Goal: Task Accomplishment & Management: Manage account settings

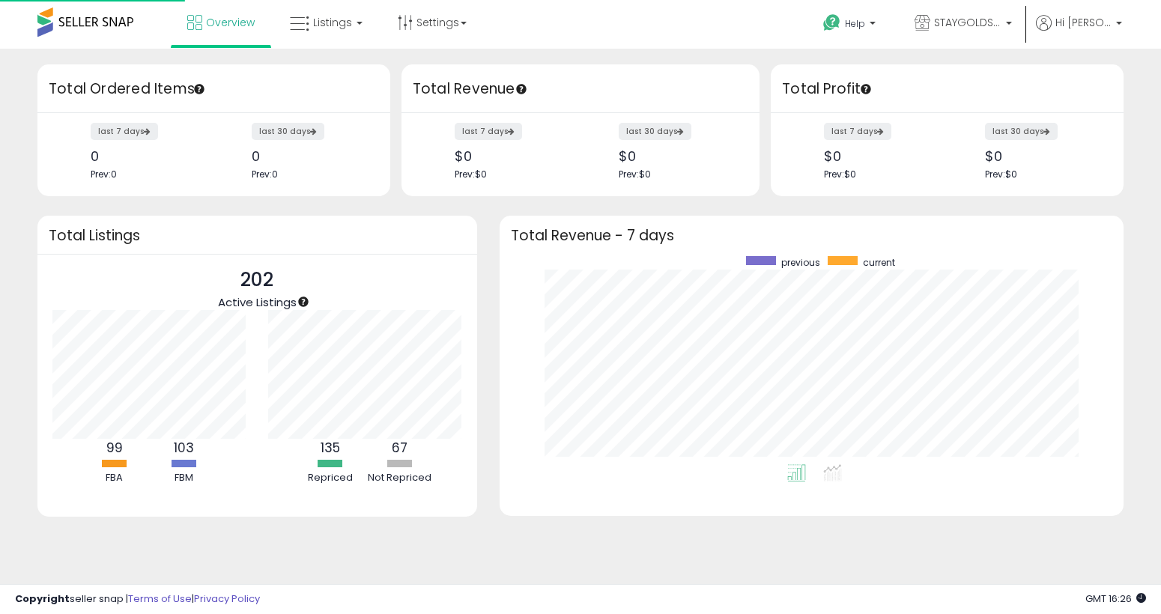
scroll to position [208, 594]
click at [343, 22] on span "Listings" at bounding box center [332, 22] width 39 height 15
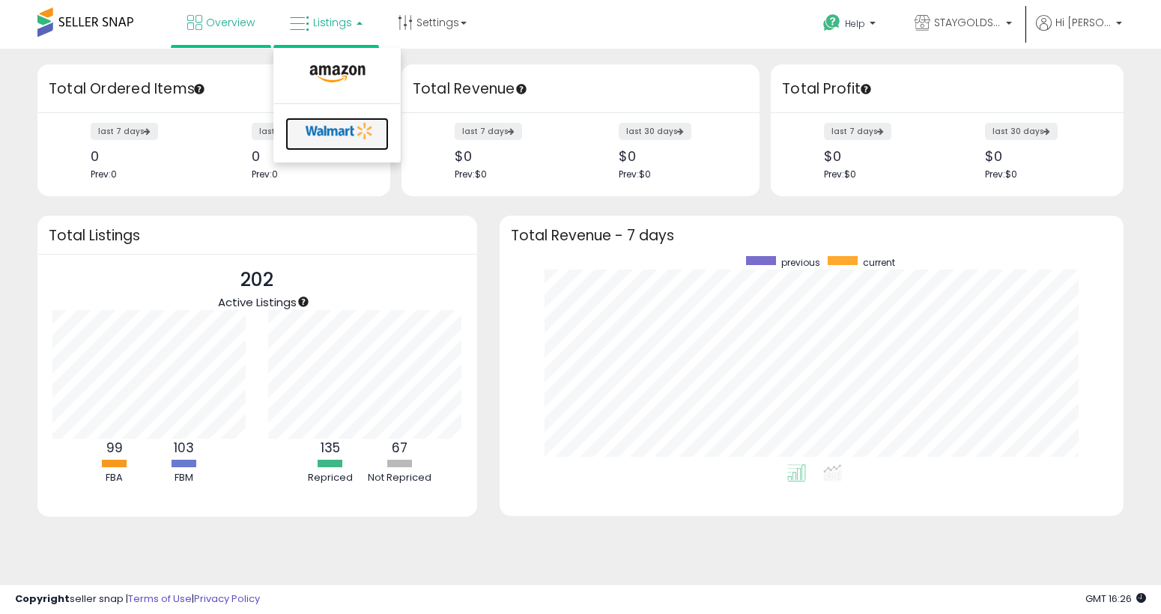
click at [342, 133] on icon at bounding box center [339, 131] width 79 height 22
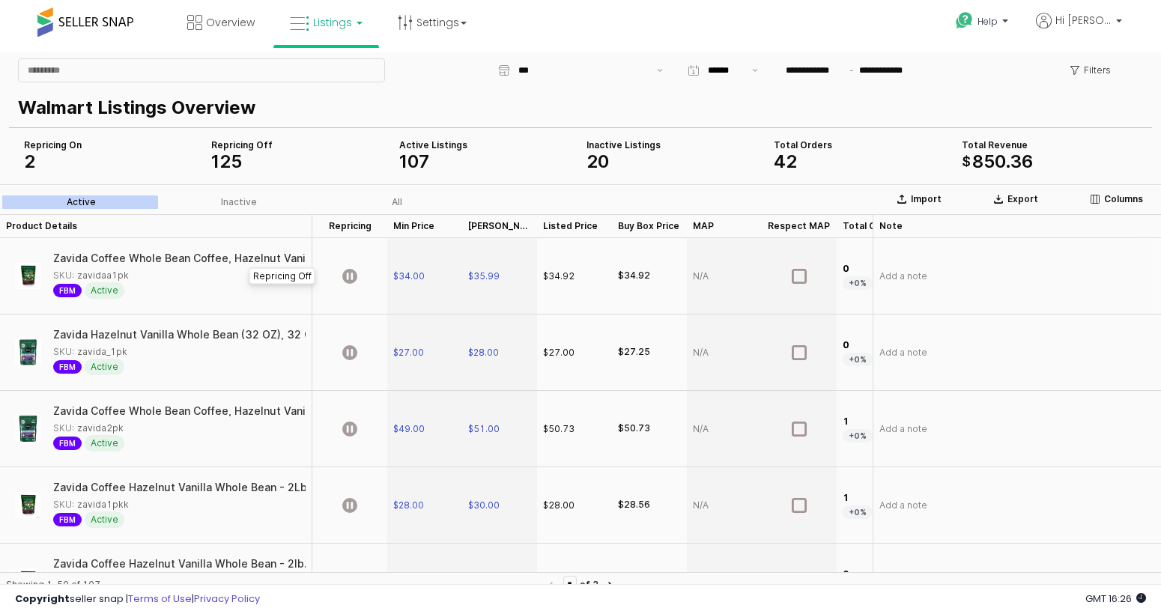
click at [358, 273] on div "App Frame" at bounding box center [349, 276] width 75 height 76
click at [350, 356] on icon "App Frame" at bounding box center [349, 352] width 15 height 15
click at [491, 25] on div "Overview Listings" at bounding box center [372, 32] width 766 height 64
drag, startPoint x: 1139, startPoint y: 30, endPoint x: 1120, endPoint y: 31, distance: 18.8
click at [1139, 29] on nav "Overview Listings" at bounding box center [581, 32] width 1184 height 64
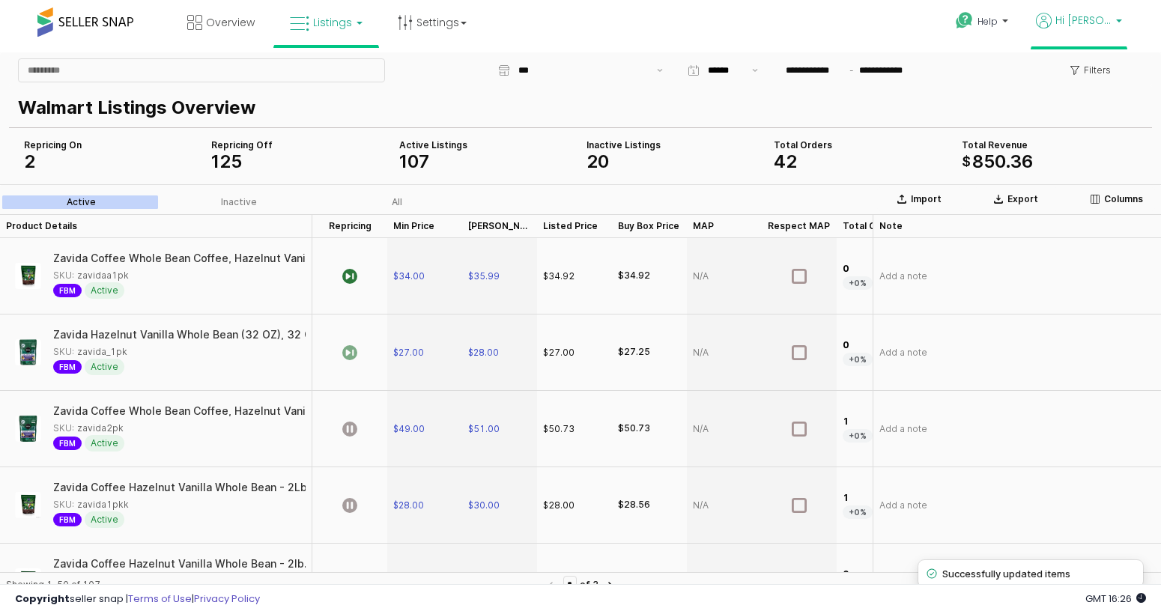
click at [1109, 31] on p "Hi [PERSON_NAME]" at bounding box center [1079, 22] width 86 height 19
click at [398, 25] on icon at bounding box center [405, 22] width 15 height 15
click at [440, 74] on link "Store settings" at bounding box center [434, 76] width 67 height 14
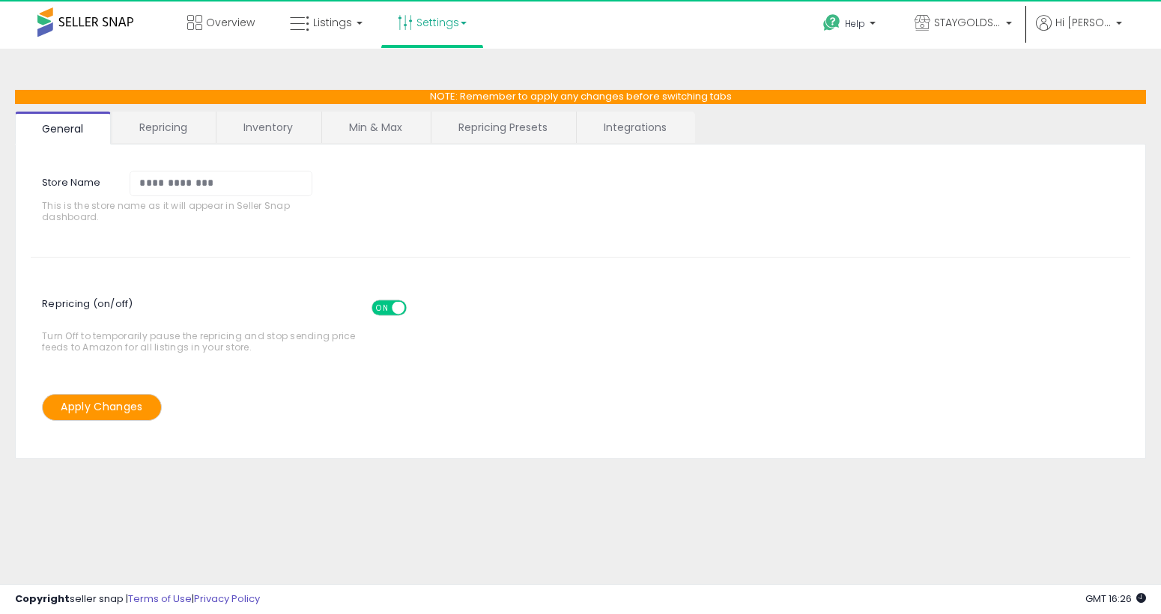
click at [194, 134] on link "Repricing" at bounding box center [163, 127] width 102 height 31
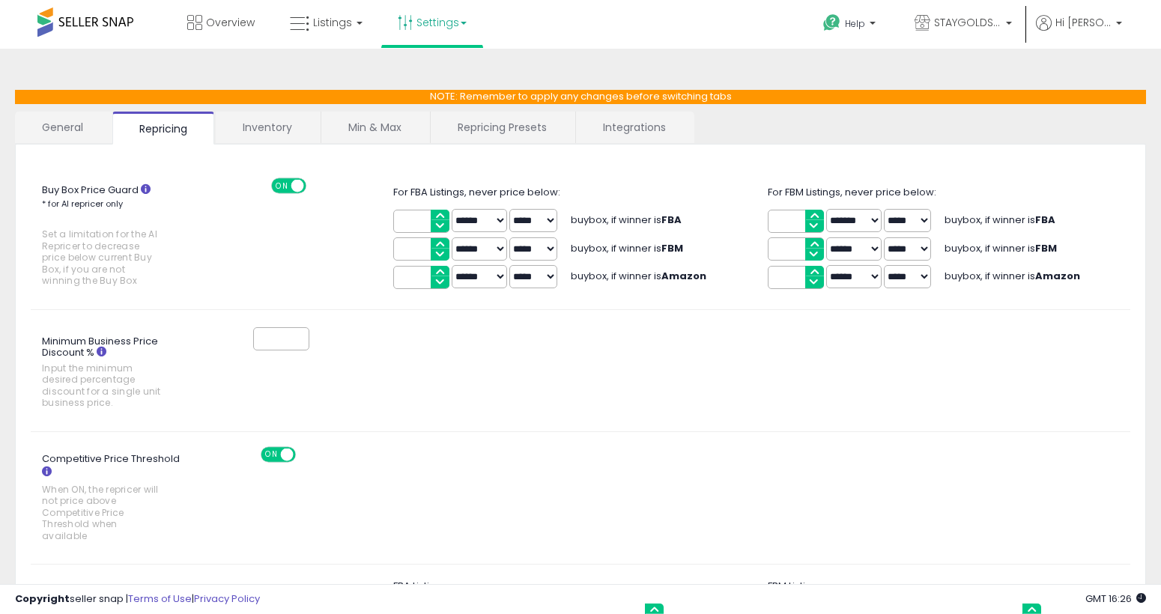
click at [479, 122] on link "Repricing Presets" at bounding box center [502, 127] width 143 height 31
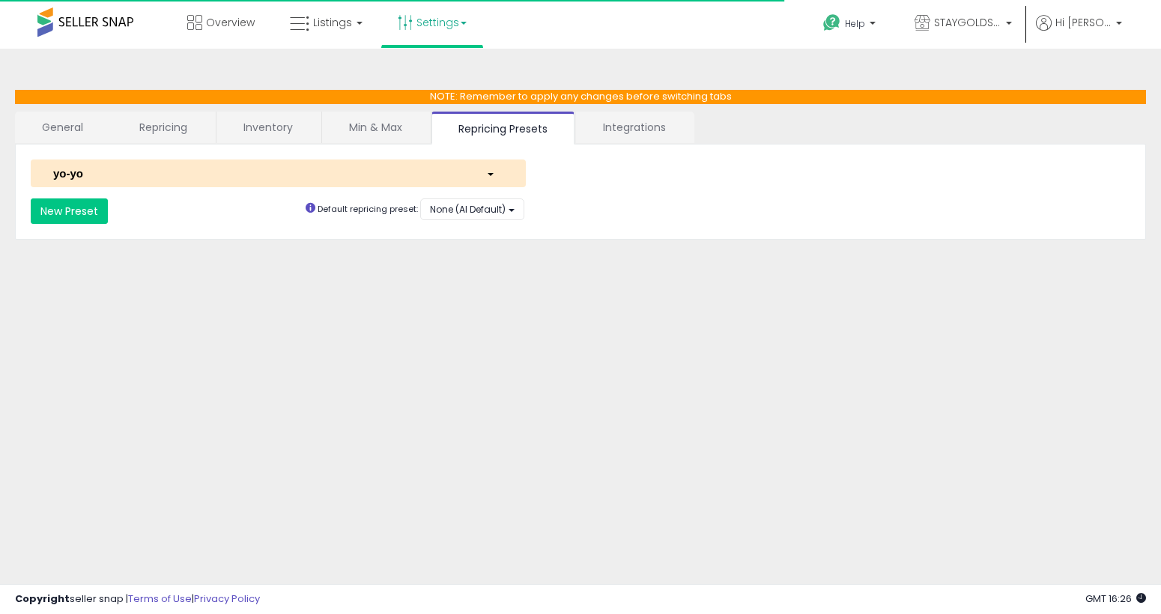
click at [649, 127] on link "Integrations" at bounding box center [634, 127] width 117 height 31
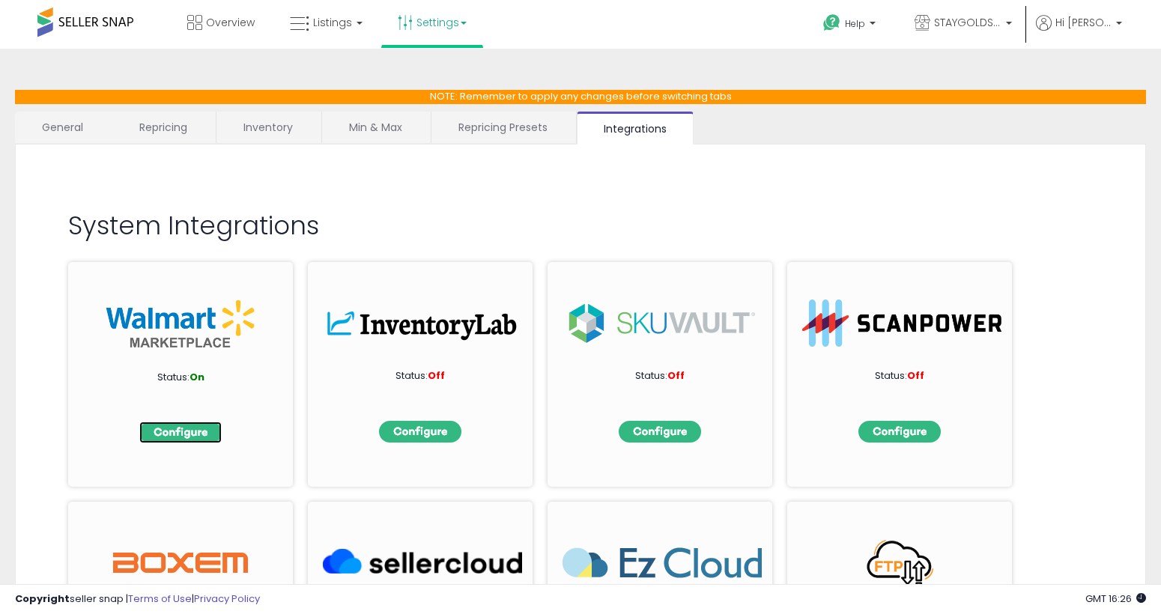
click at [213, 437] on img at bounding box center [180, 433] width 82 height 22
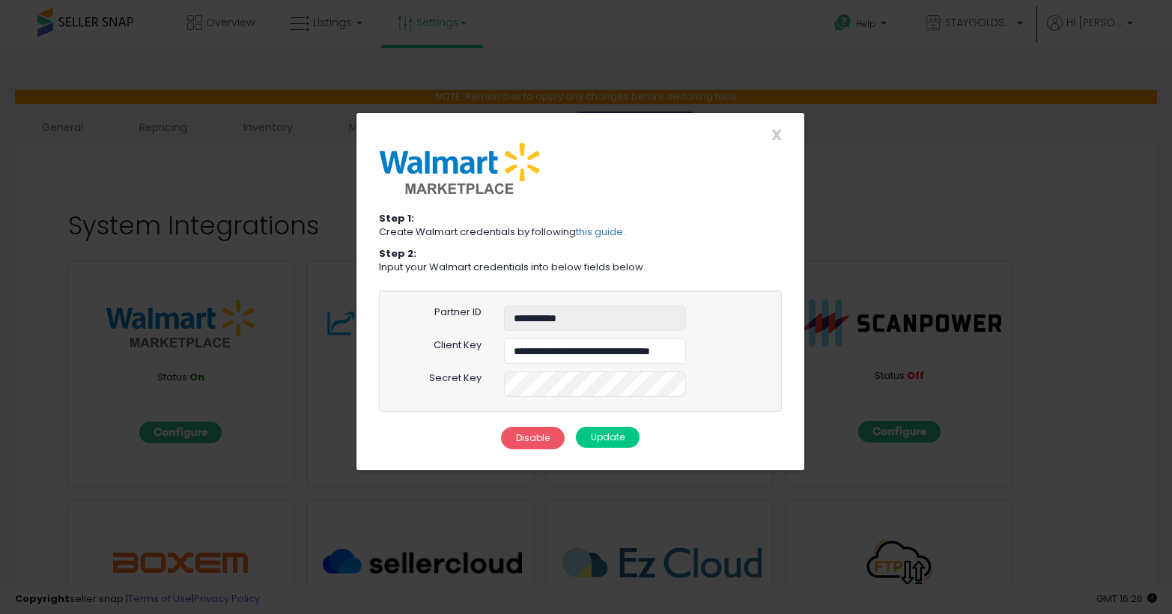
click at [630, 434] on button "Update" at bounding box center [608, 437] width 64 height 21
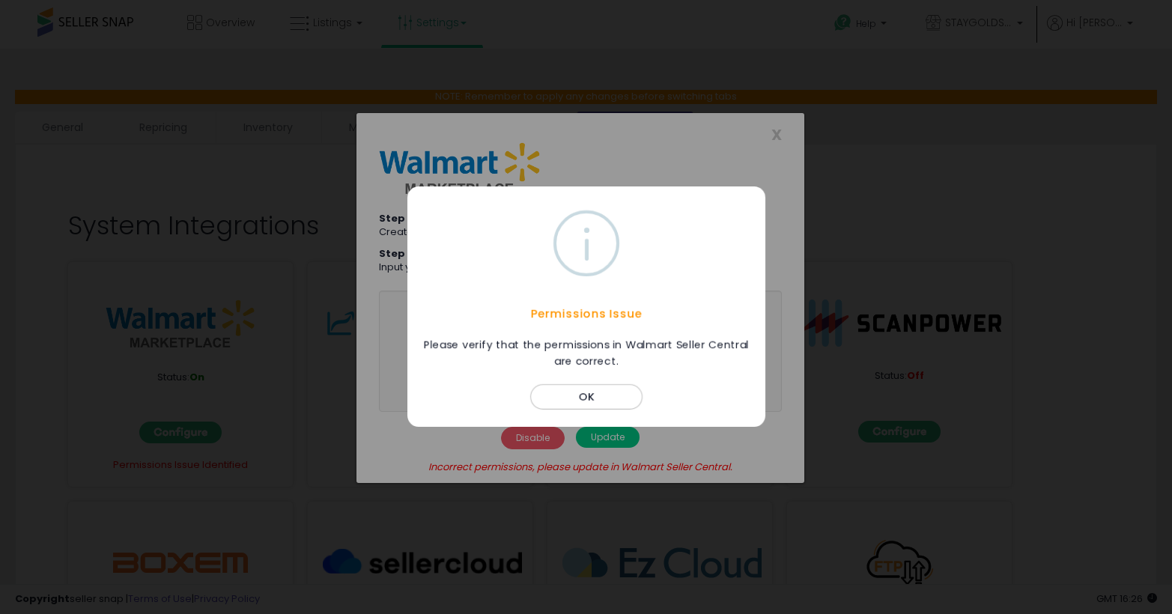
click at [581, 397] on button "OK" at bounding box center [586, 397] width 112 height 25
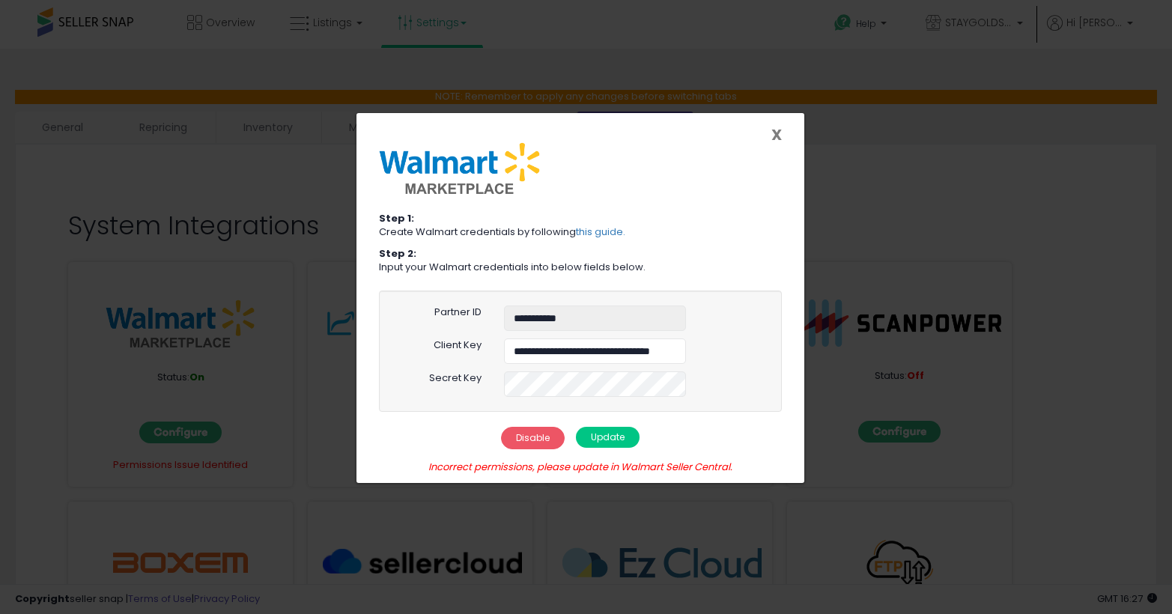
click at [781, 129] on span "X" at bounding box center [777, 134] width 10 height 21
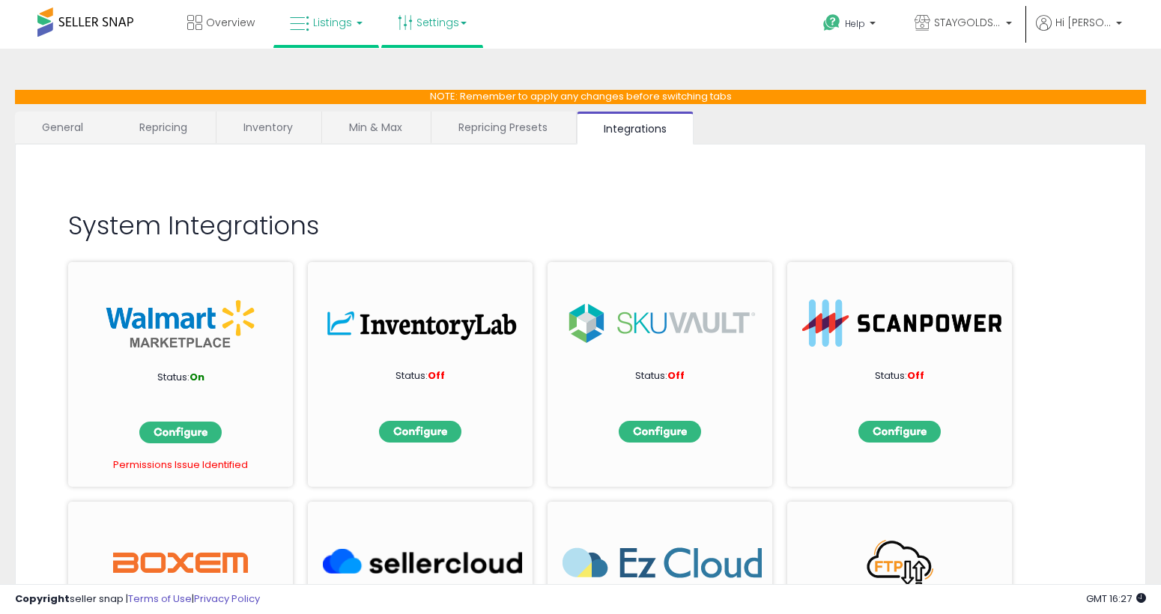
click at [330, 33] on link "Listings" at bounding box center [326, 22] width 95 height 45
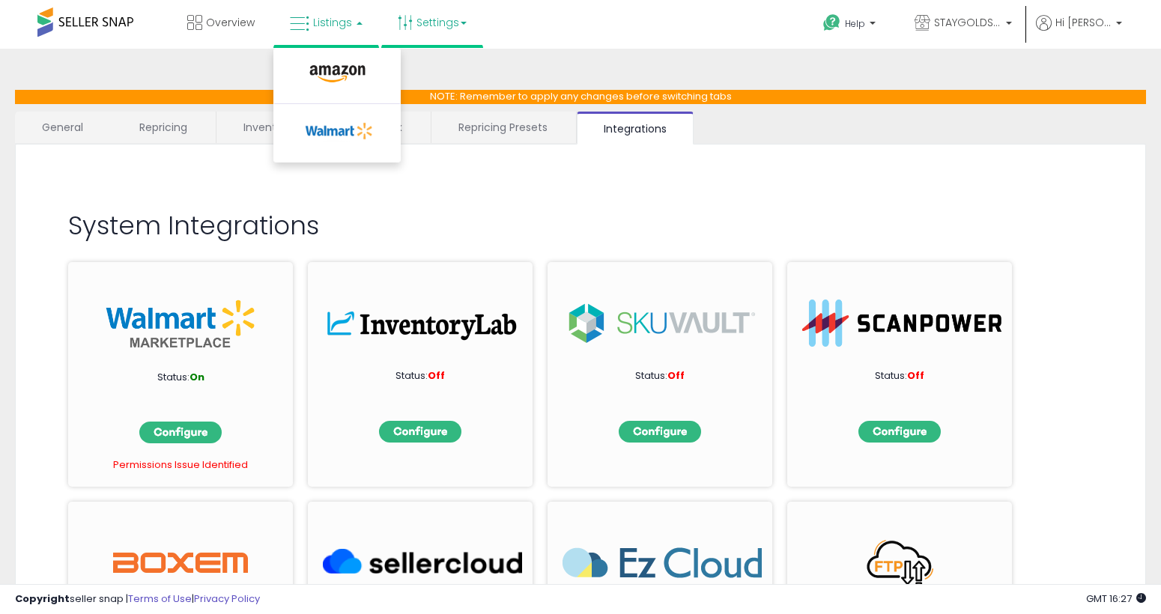
click at [252, 381] on p "Status: On" at bounding box center [181, 378] width 150 height 14
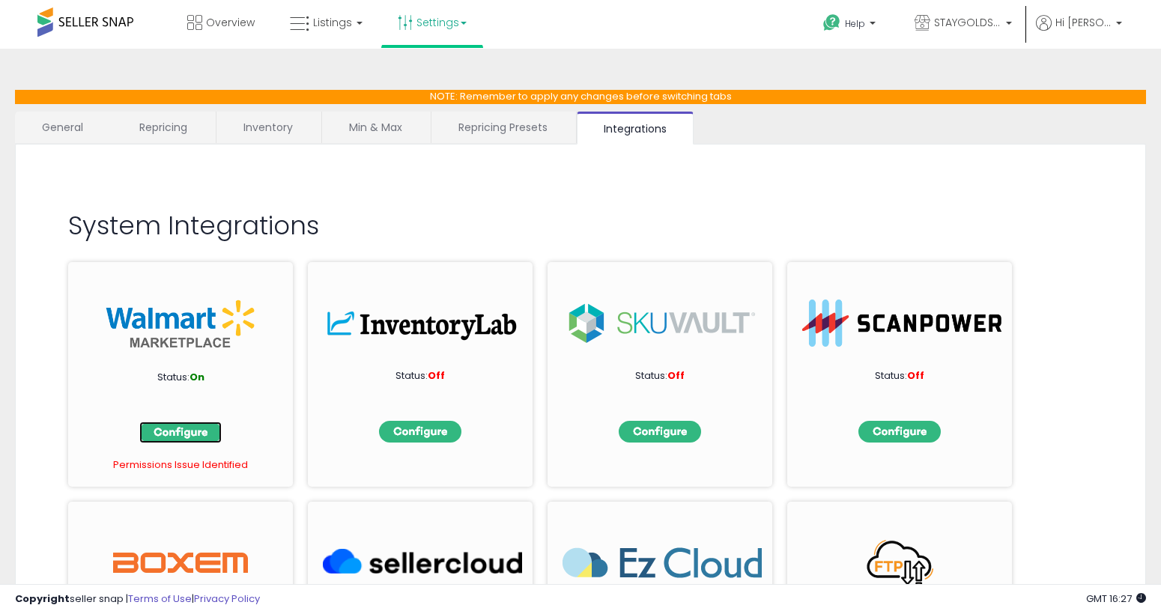
click at [202, 430] on img at bounding box center [180, 433] width 82 height 22
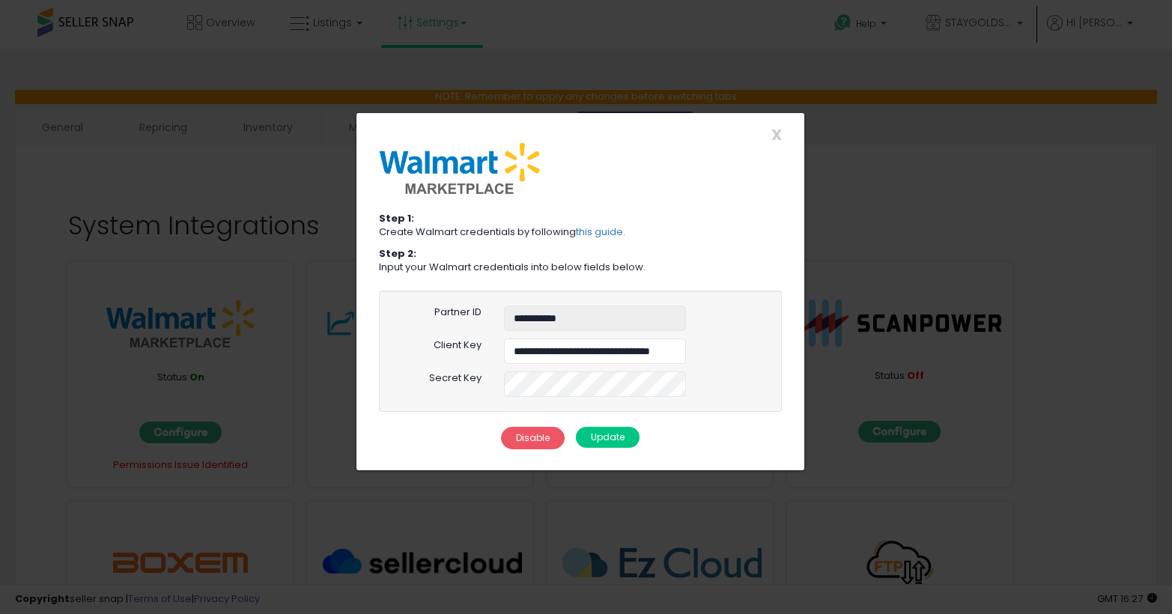
click at [605, 440] on button "Update" at bounding box center [608, 437] width 64 height 21
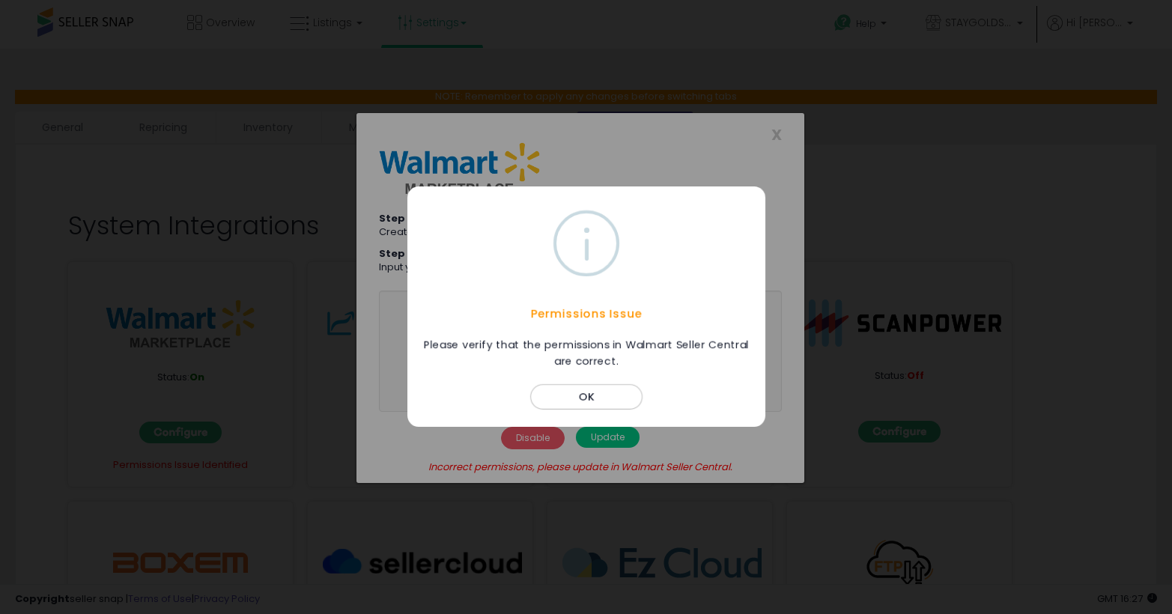
click at [596, 399] on button "OK" at bounding box center [586, 397] width 112 height 25
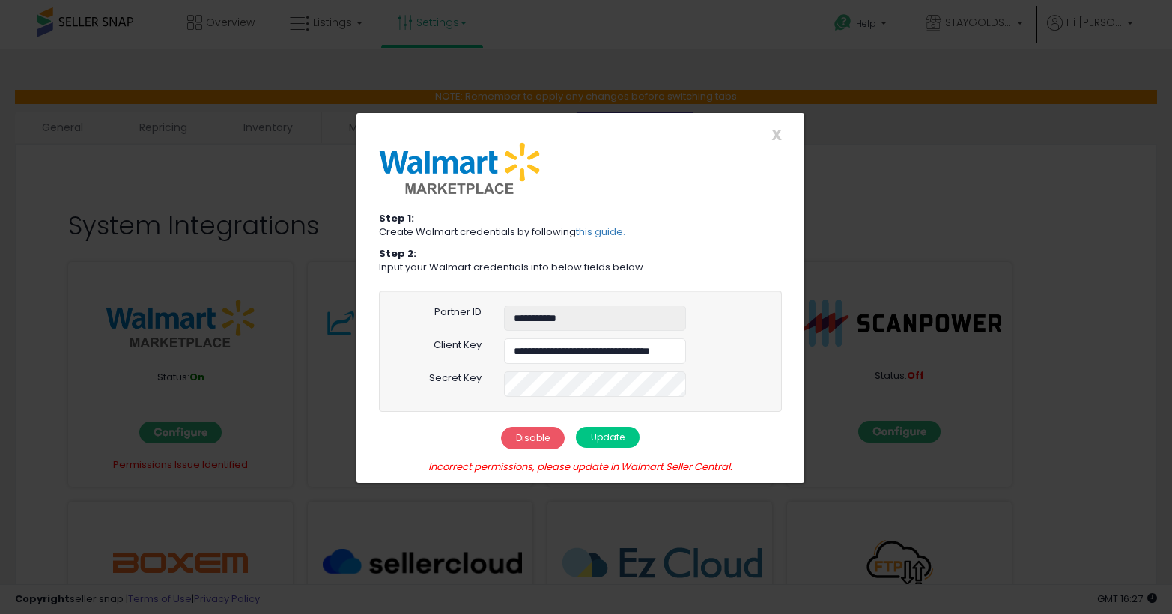
click at [787, 133] on div "X Close" at bounding box center [580, 135] width 425 height 16
click at [782, 130] on div "X Close" at bounding box center [580, 135] width 425 height 16
click at [778, 128] on span "X" at bounding box center [777, 134] width 10 height 21
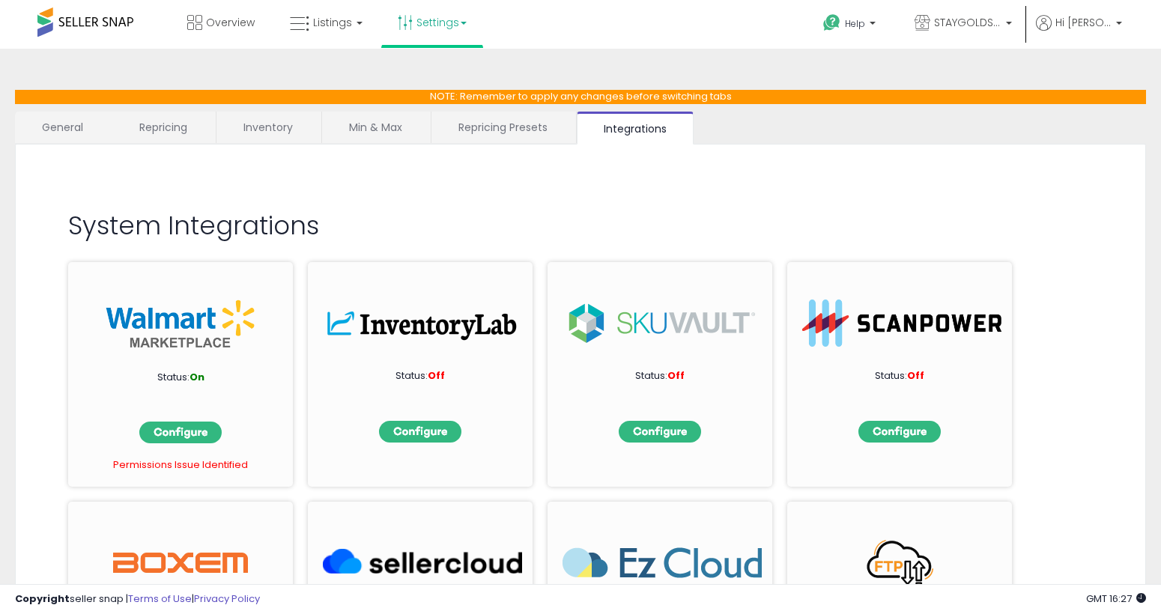
click at [421, 13] on link "Settings" at bounding box center [432, 22] width 91 height 45
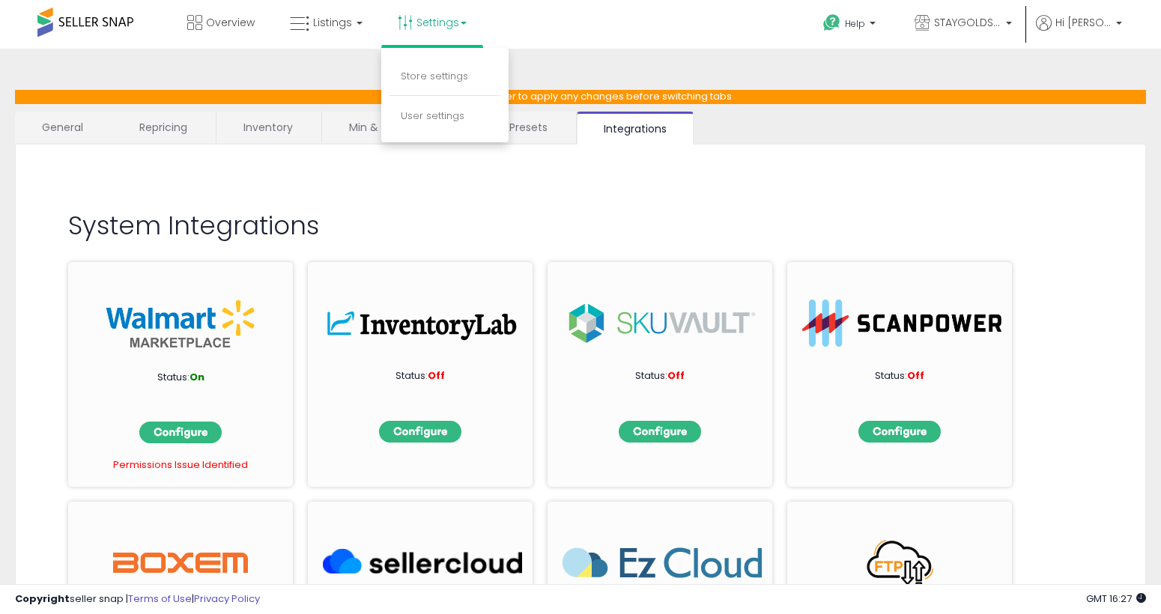
drag, startPoint x: 603, startPoint y: 103, endPoint x: 582, endPoint y: 103, distance: 21.0
click at [602, 103] on div "**********" at bounding box center [580, 416] width 1131 height 652
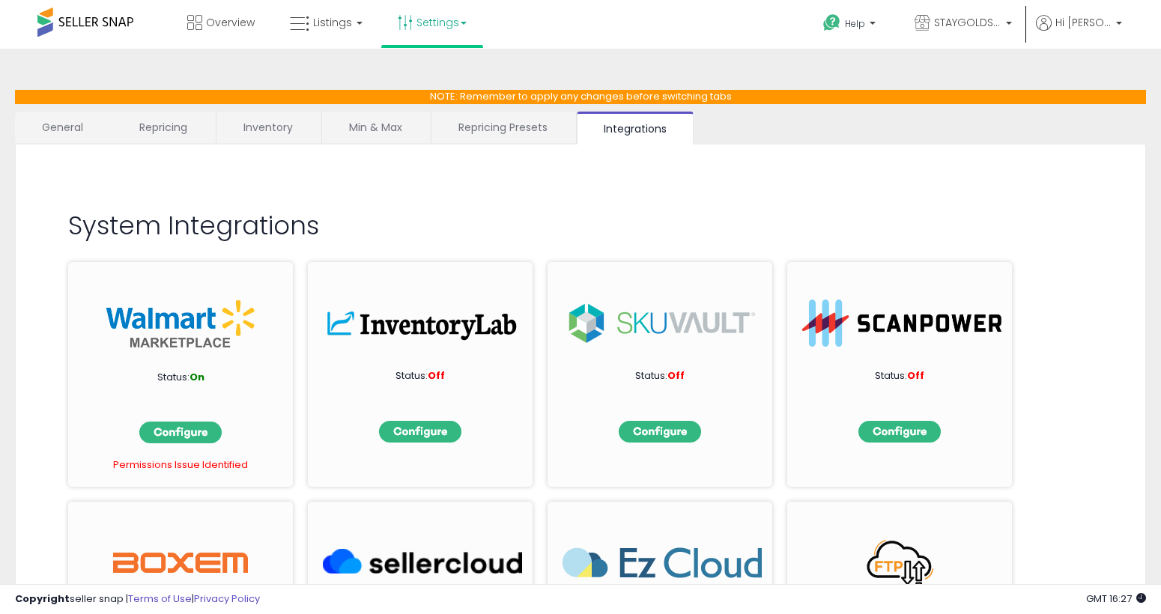
click at [315, 121] on link "Inventory" at bounding box center [267, 127] width 103 height 31
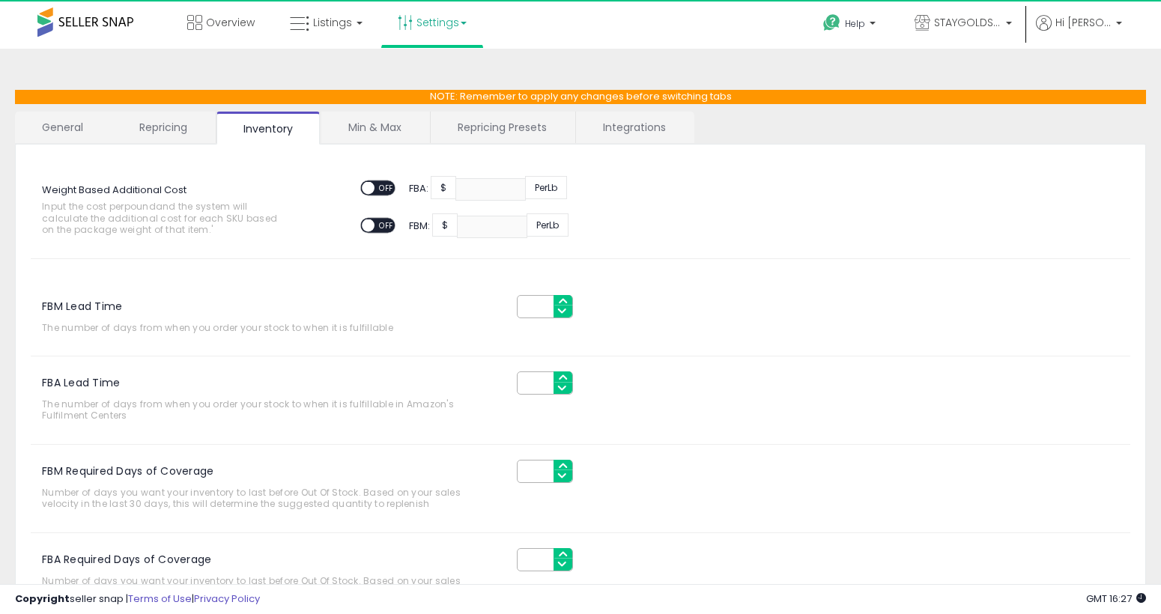
click at [389, 127] on link "Min & Max" at bounding box center [374, 127] width 107 height 31
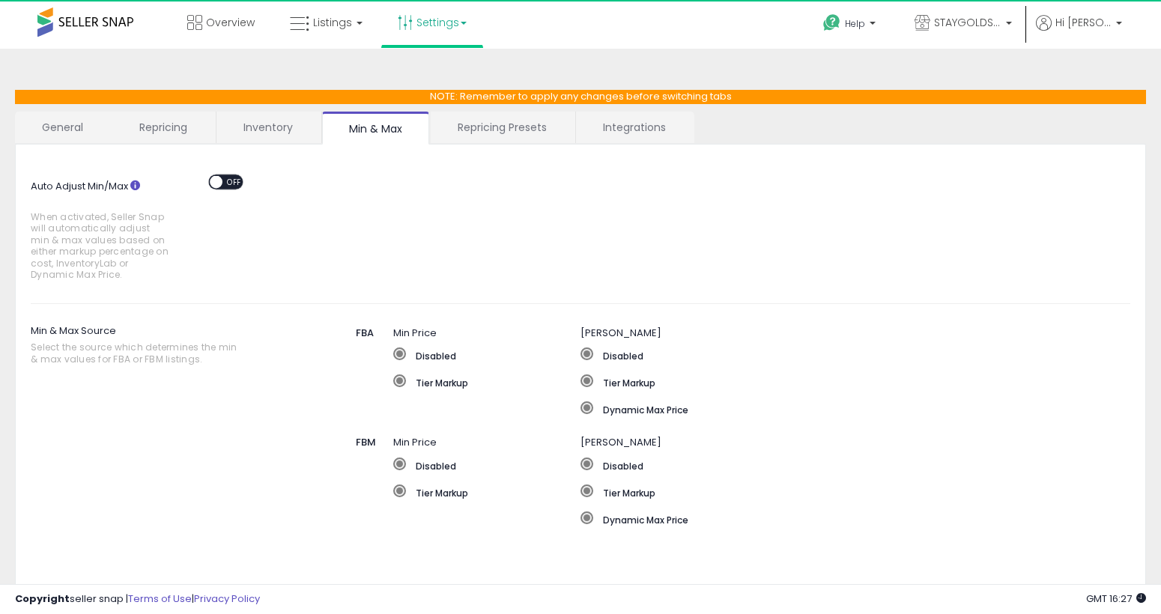
click at [182, 129] on link "Repricing" at bounding box center [163, 127] width 102 height 31
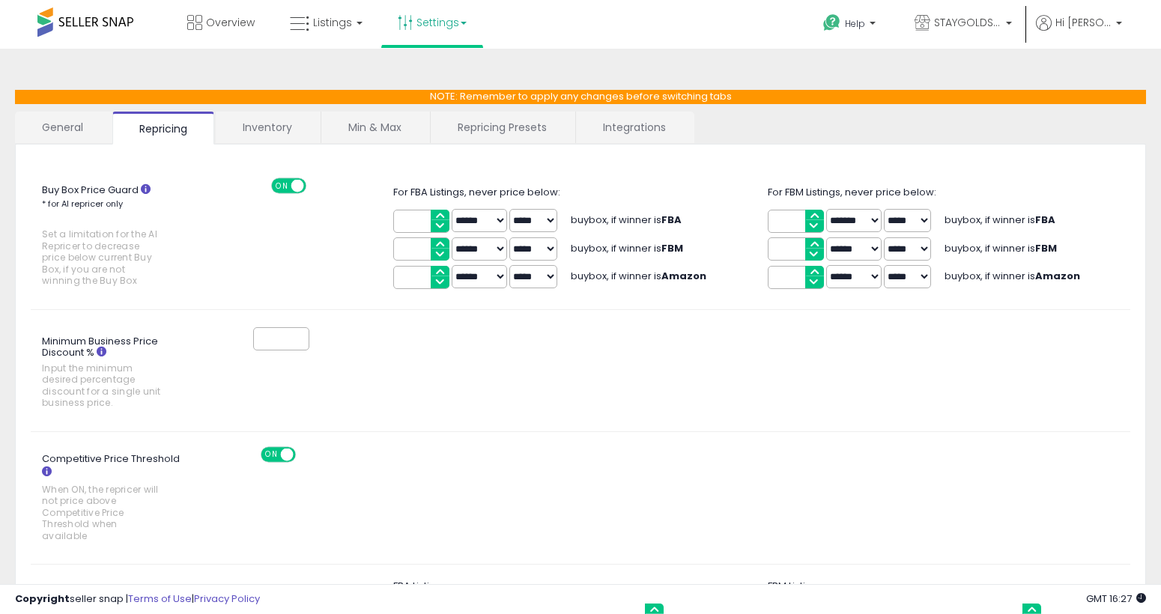
click at [56, 121] on link "General" at bounding box center [63, 127] width 96 height 31
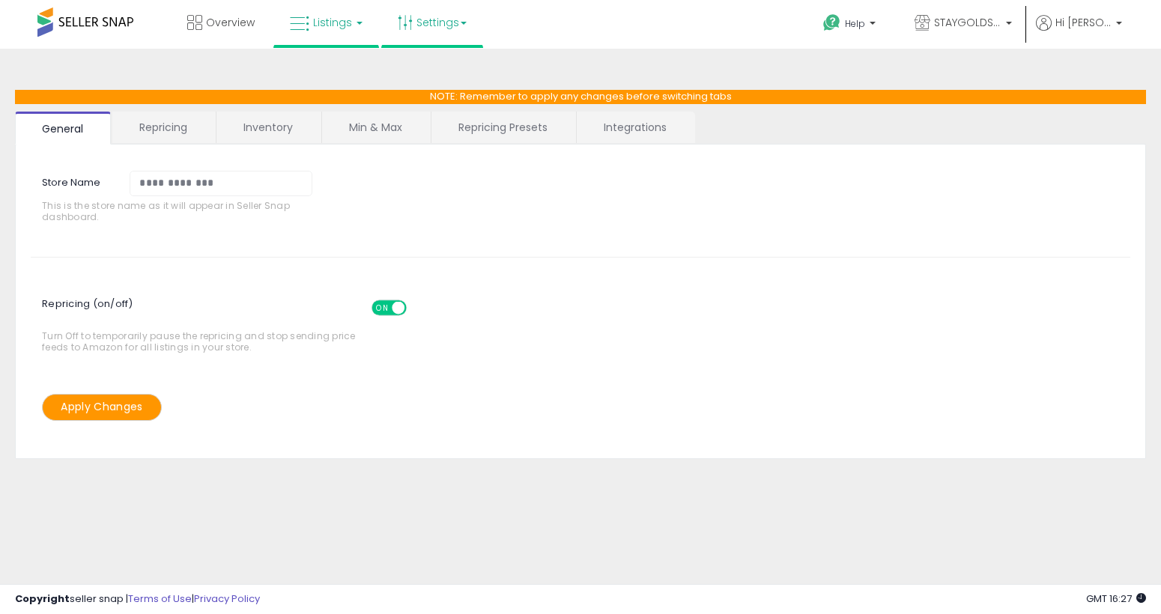
click at [319, 33] on link "Listings" at bounding box center [326, 22] width 95 height 45
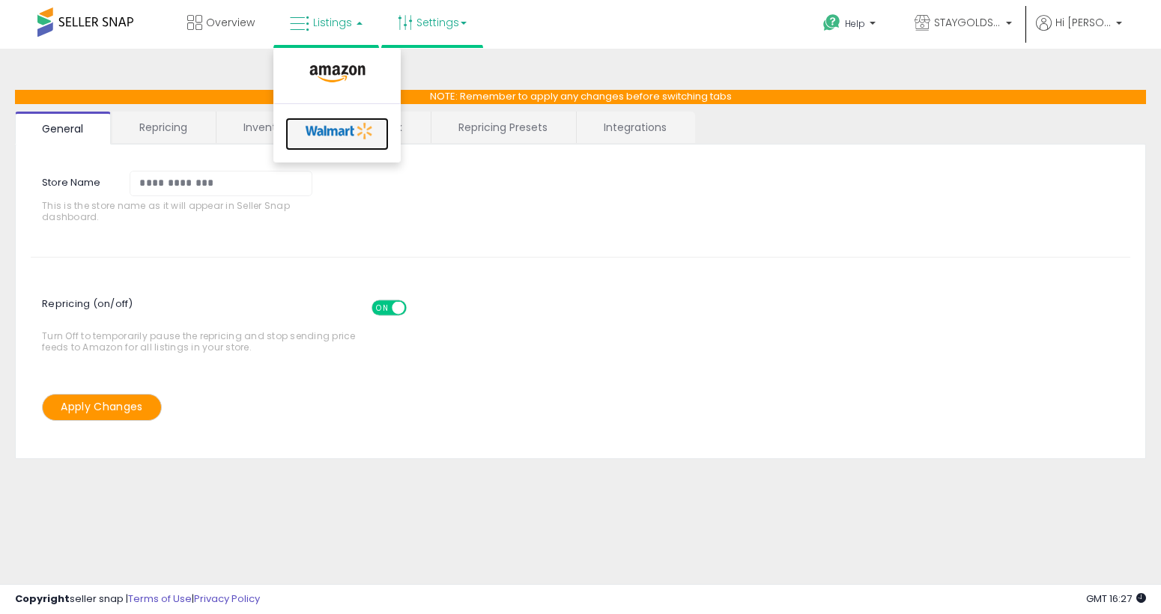
click at [332, 124] on icon at bounding box center [339, 131] width 79 height 22
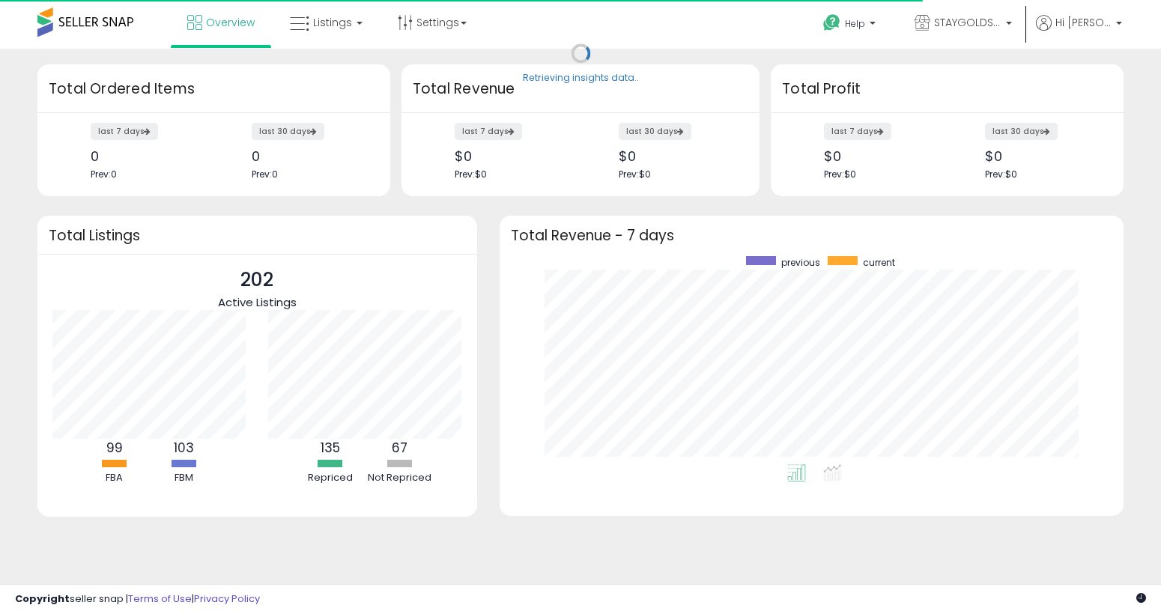
scroll to position [208, 594]
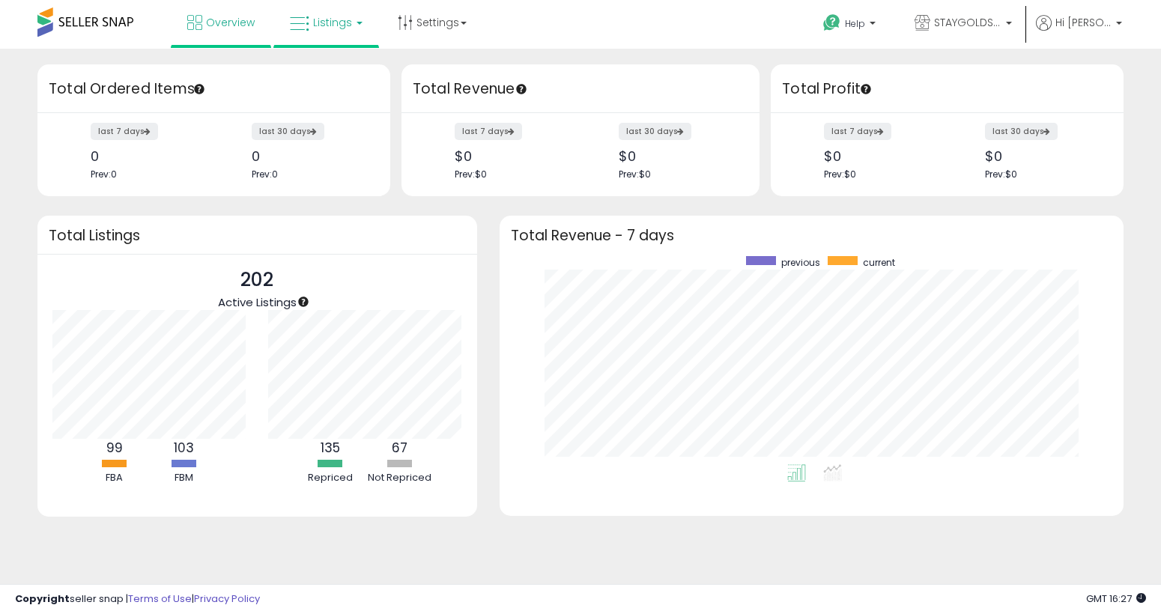
click at [363, 18] on link "Listings" at bounding box center [326, 22] width 95 height 45
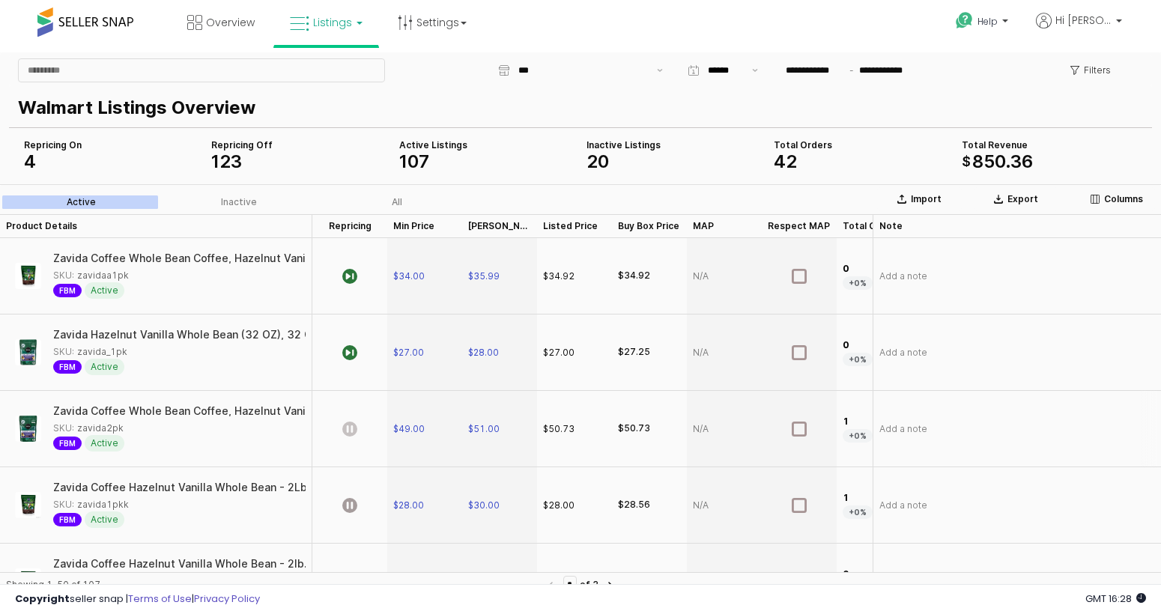
click at [353, 423] on icon "App Frame" at bounding box center [349, 429] width 15 height 15
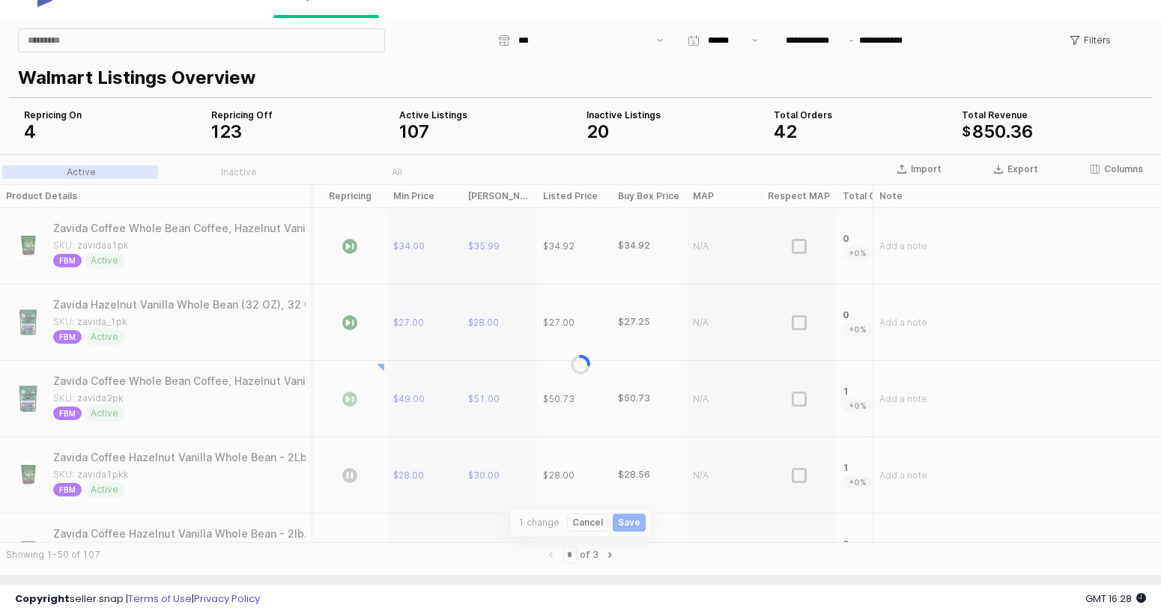
scroll to position [72, 0]
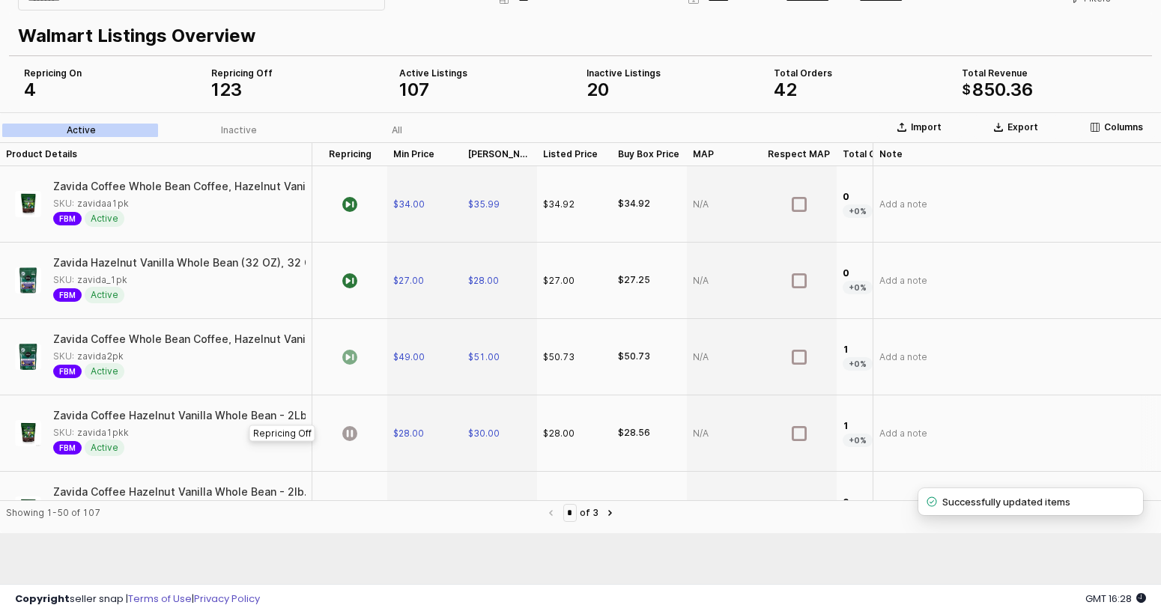
click at [351, 425] on div "App Frame" at bounding box center [349, 434] width 75 height 76
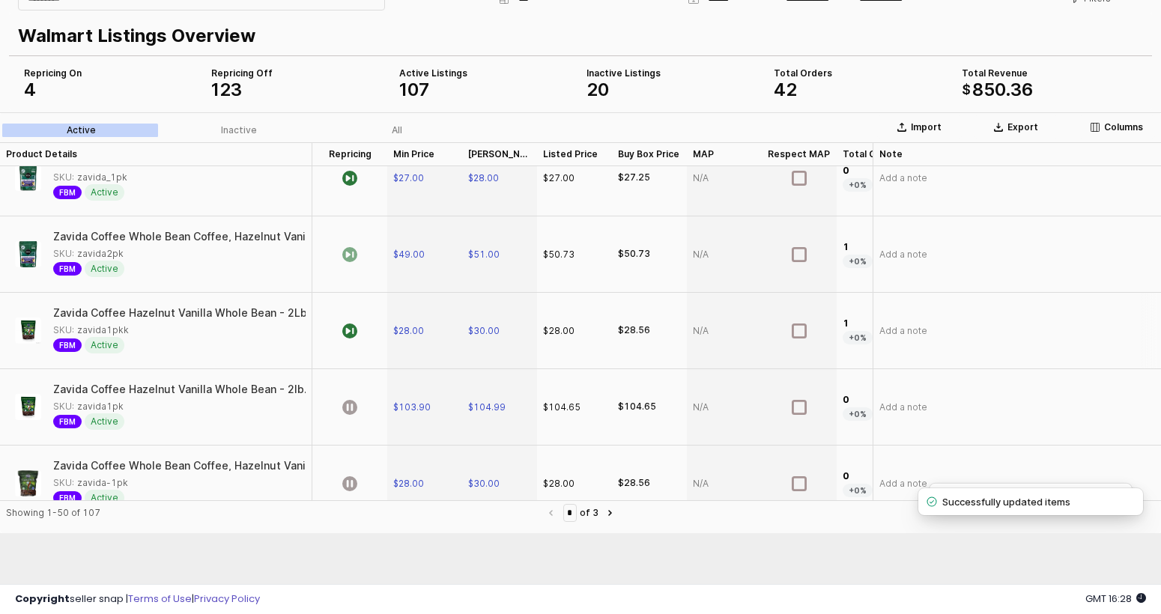
scroll to position [188, 0]
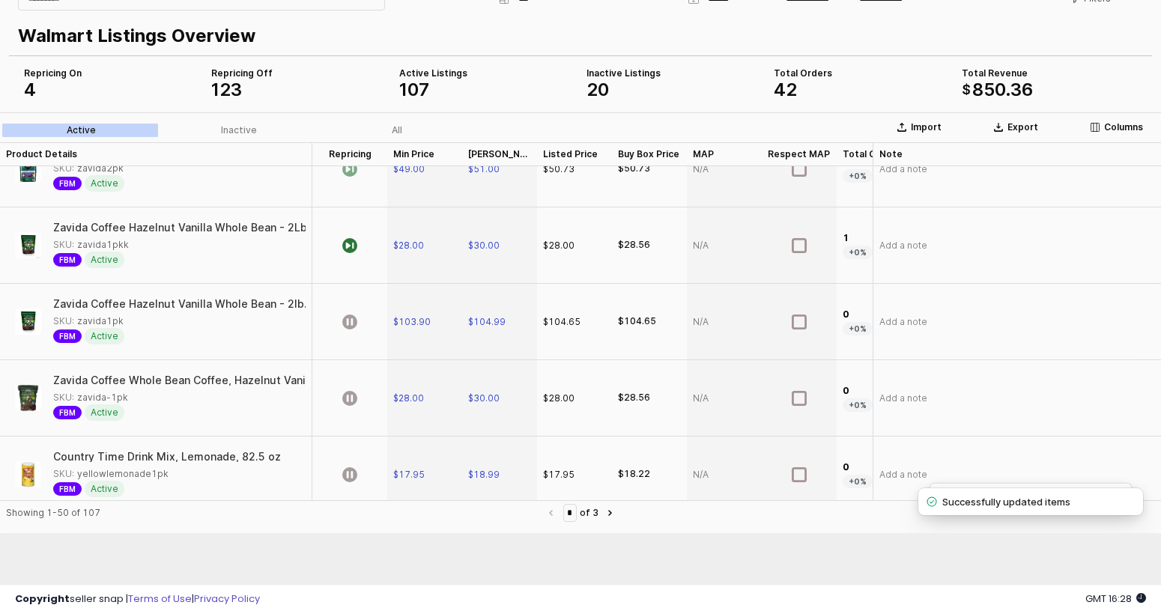
click at [362, 325] on div "App Frame" at bounding box center [349, 322] width 75 height 76
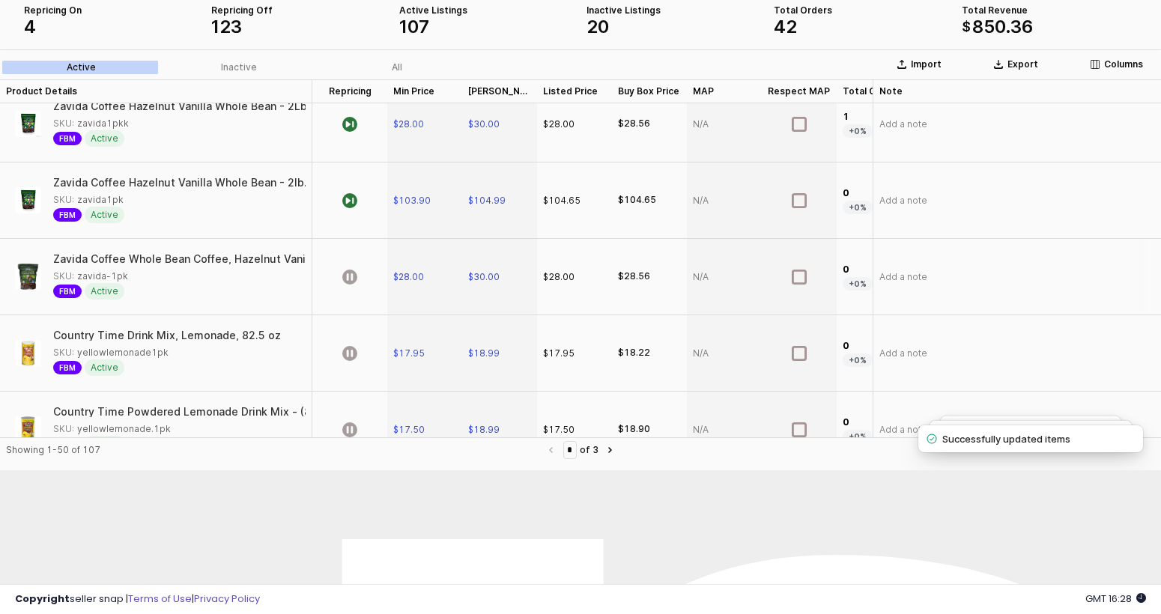
scroll to position [325, 0]
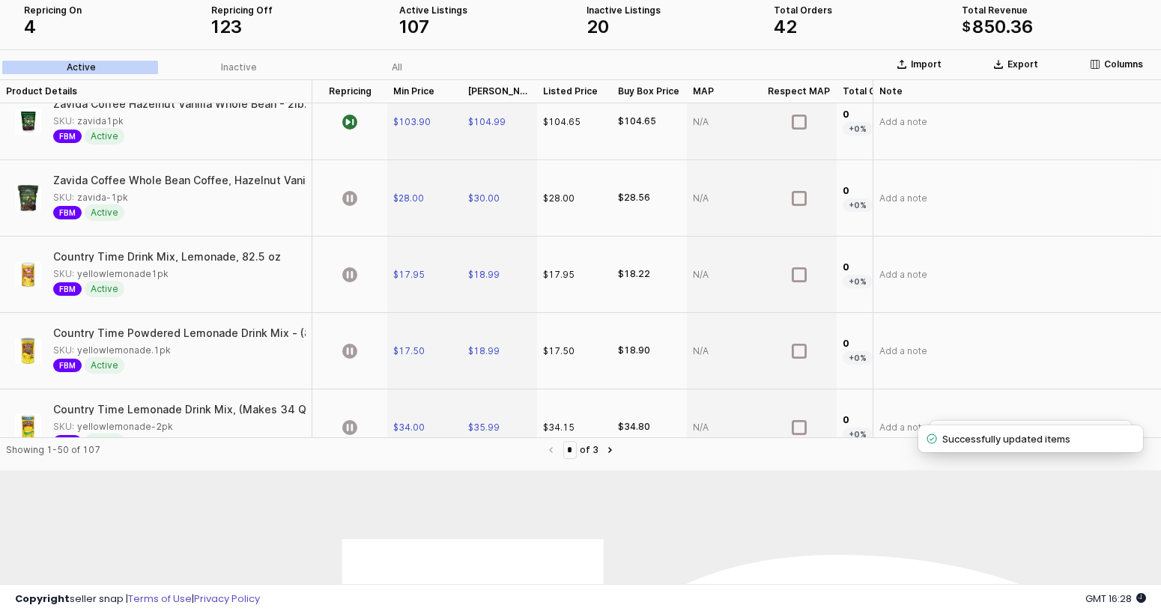
click at [363, 207] on div "App Frame" at bounding box center [349, 198] width 75 height 76
click at [357, 277] on icon "App Frame" at bounding box center [349, 274] width 15 height 15
click at [351, 346] on icon "App Frame" at bounding box center [349, 351] width 15 height 15
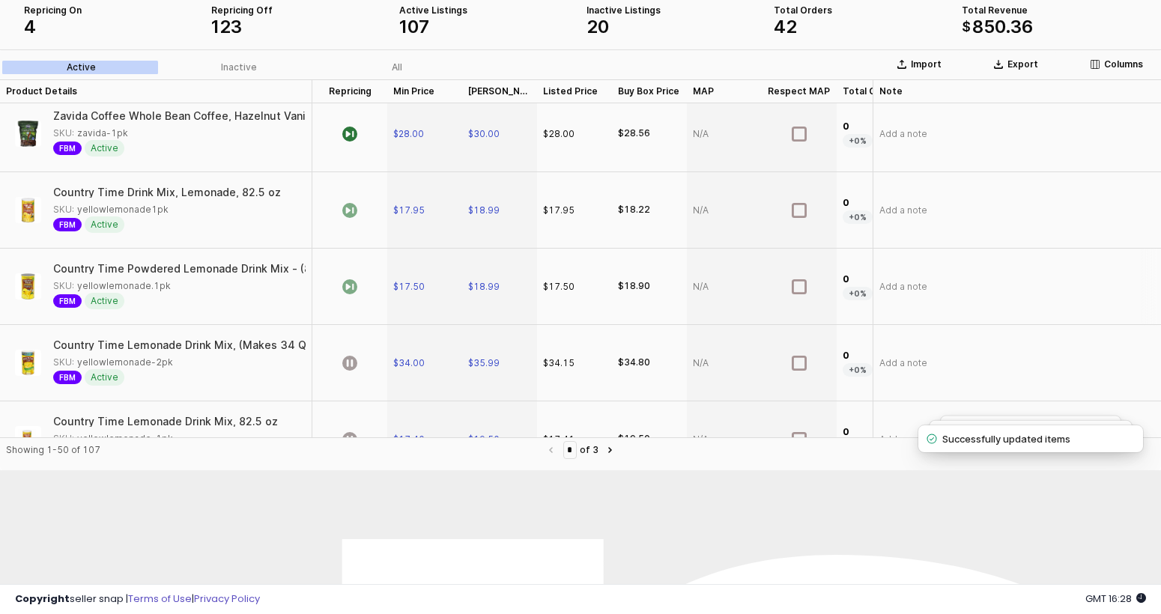
scroll to position [524, 0]
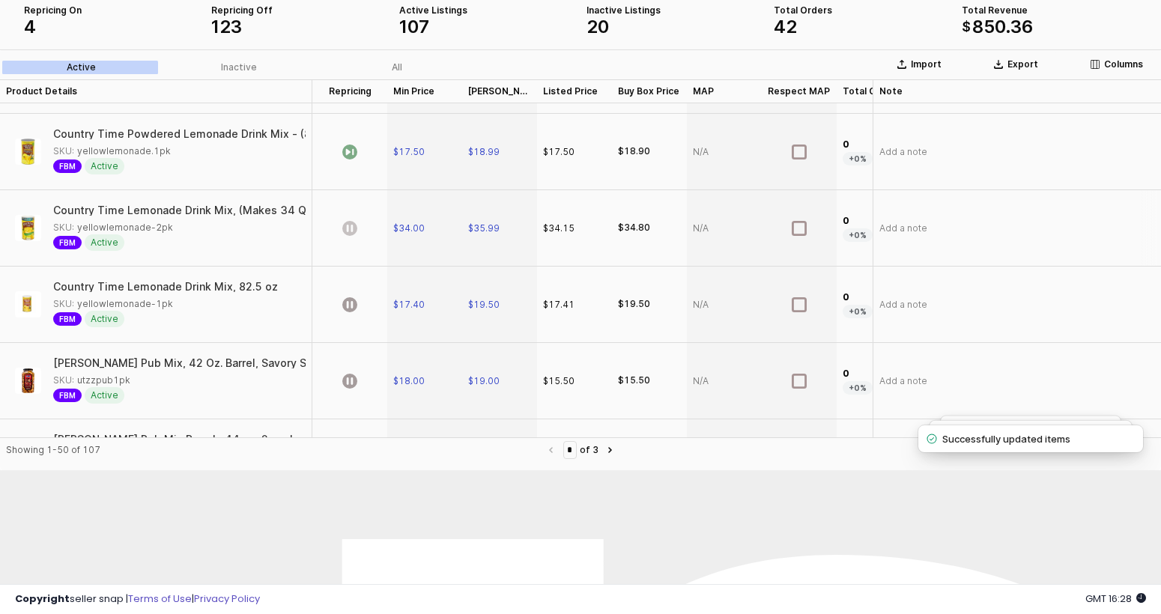
click at [351, 234] on icon "App Frame" at bounding box center [349, 228] width 15 height 15
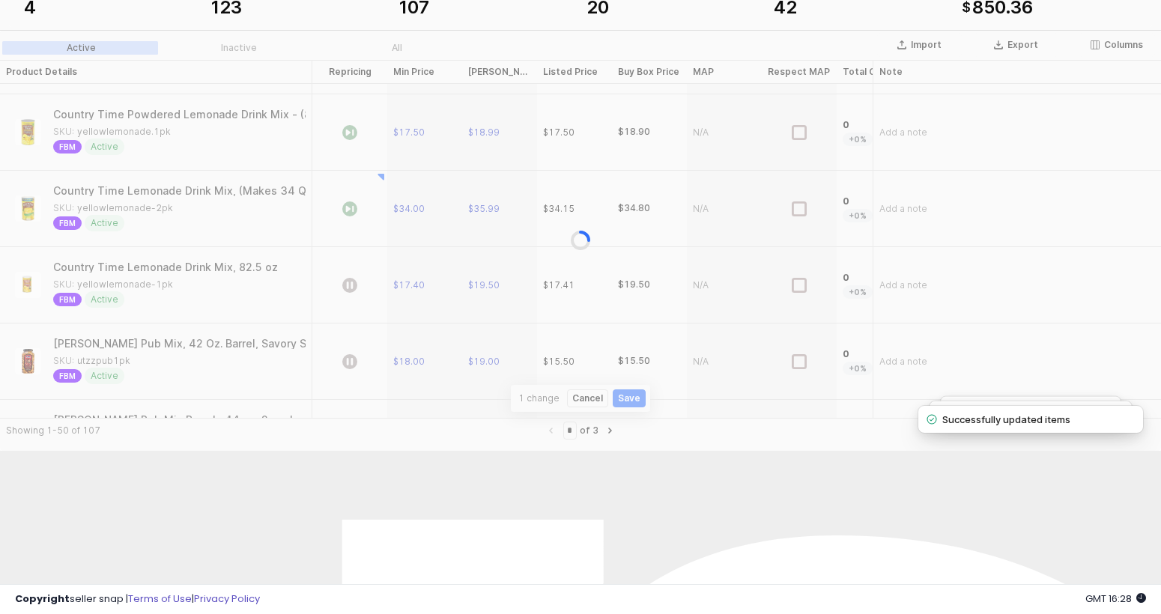
scroll to position [207, 0]
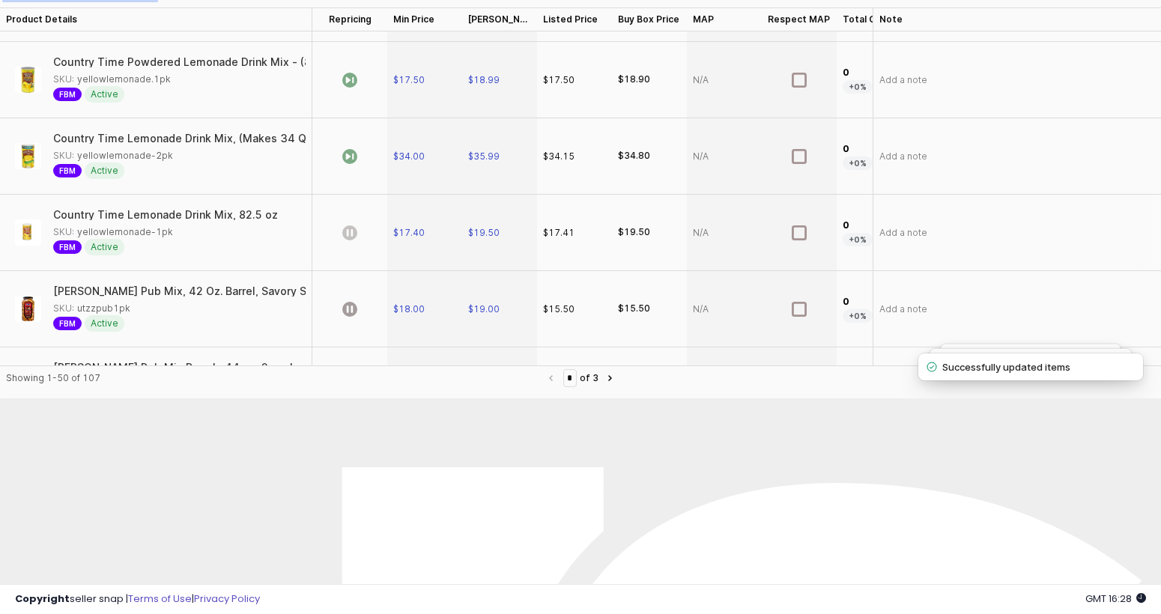
click at [350, 239] on icon "App Frame" at bounding box center [349, 232] width 15 height 15
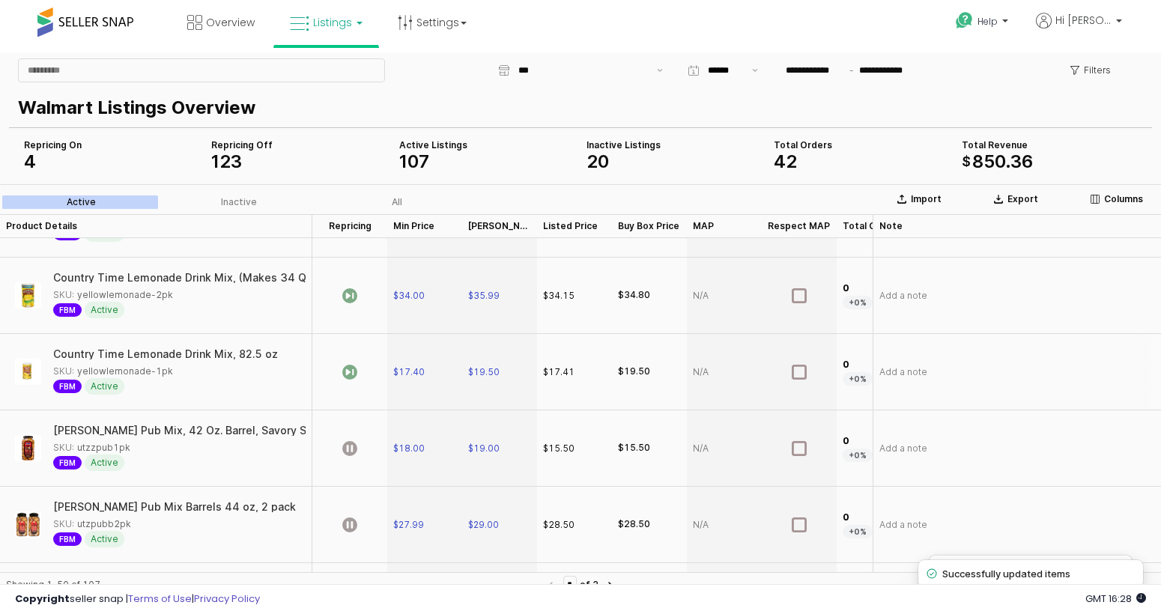
scroll to position [675, 0]
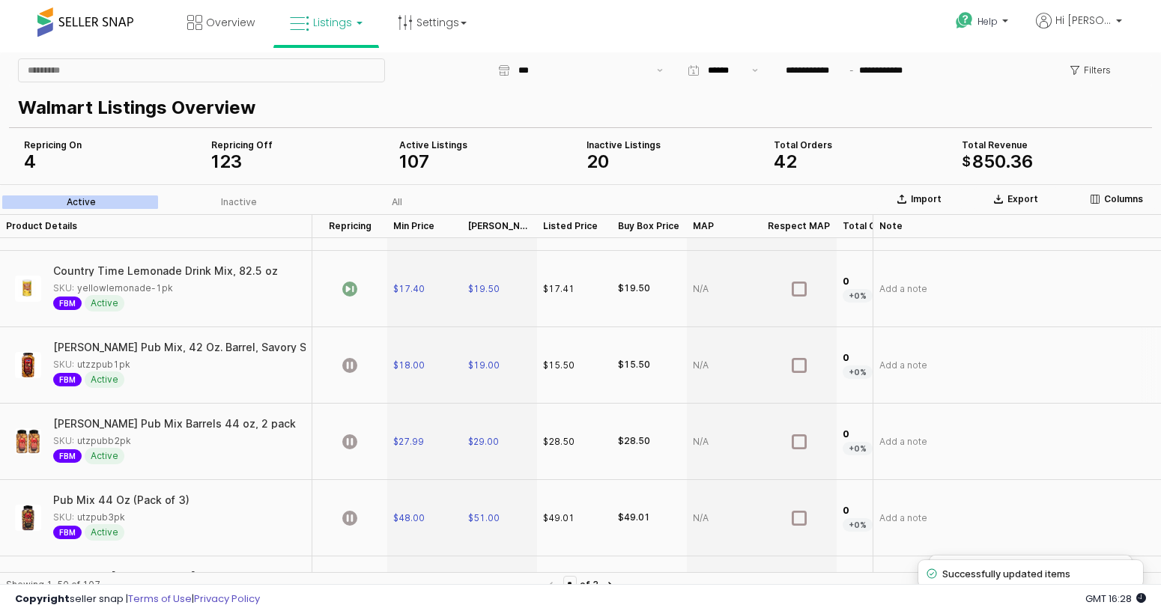
click at [359, 360] on div "App Frame" at bounding box center [349, 365] width 75 height 76
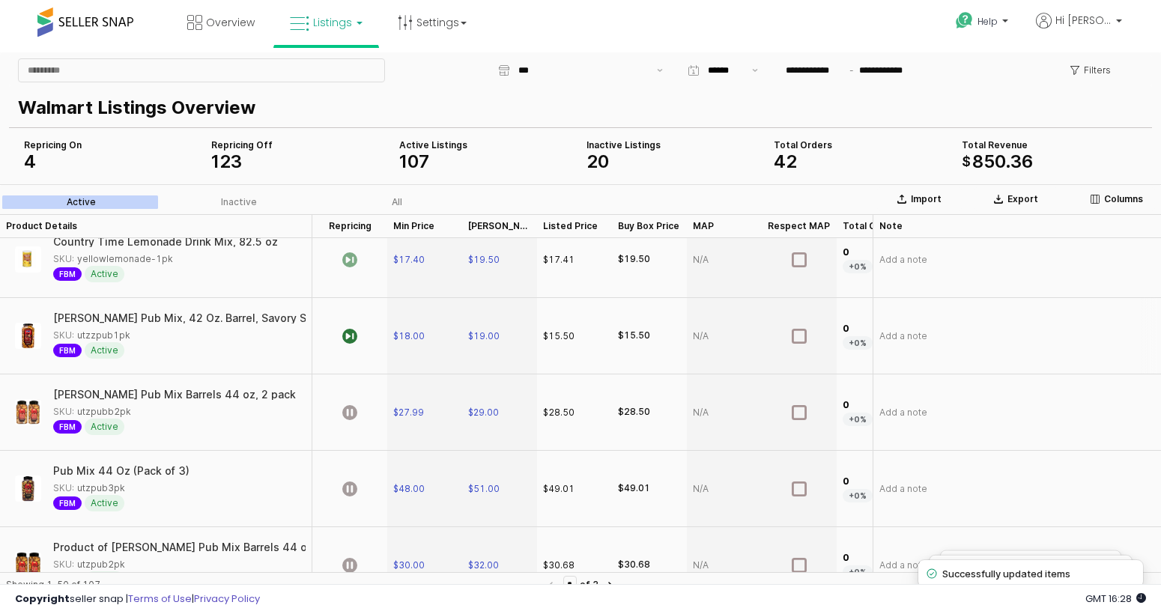
scroll to position [714, 0]
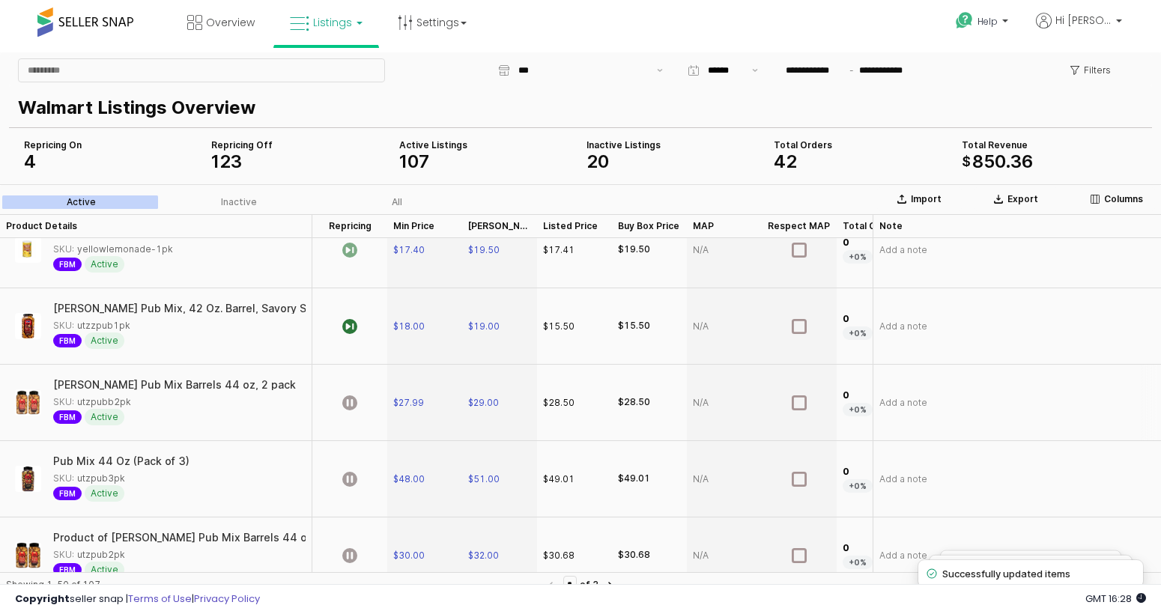
click at [363, 396] on div "App Frame" at bounding box center [349, 403] width 75 height 76
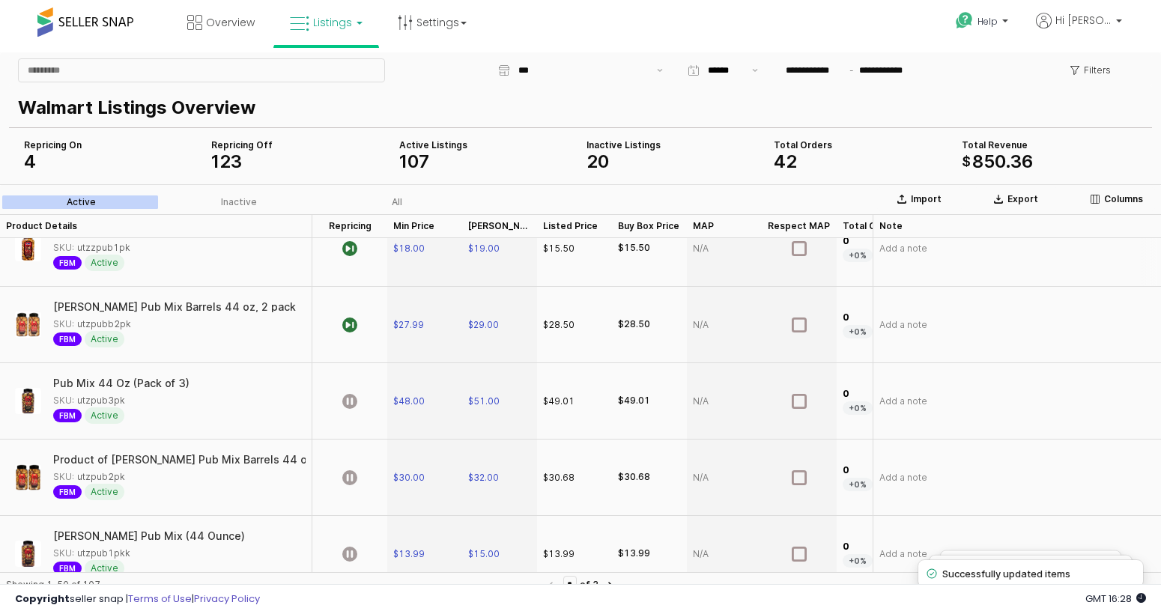
scroll to position [802, 0]
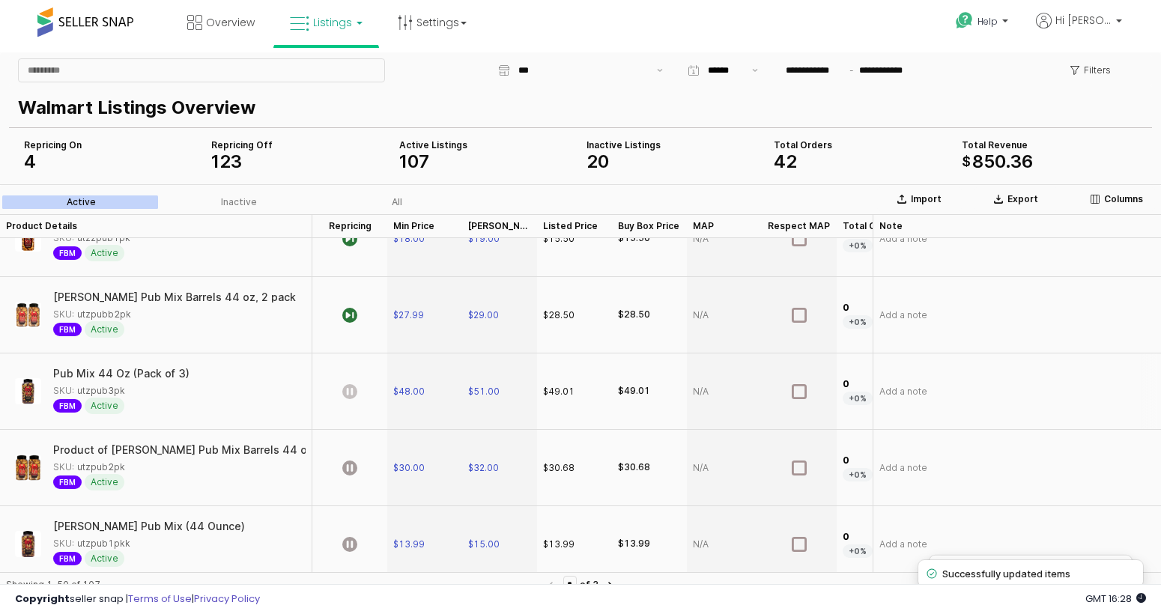
click at [348, 386] on icon "App Frame" at bounding box center [349, 391] width 15 height 15
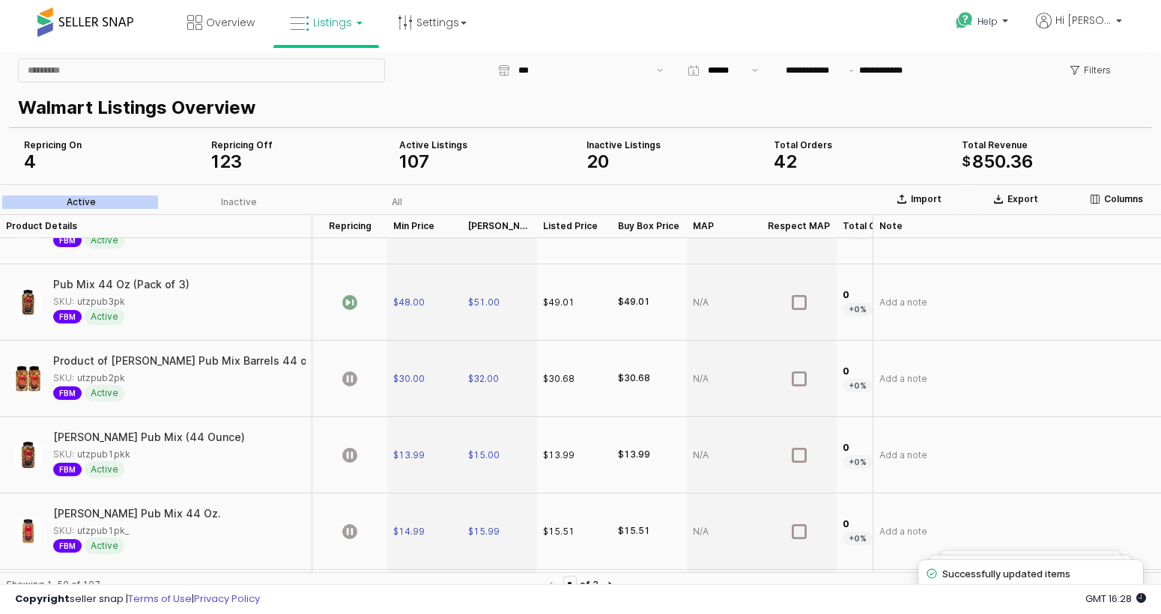
scroll to position [946, 0]
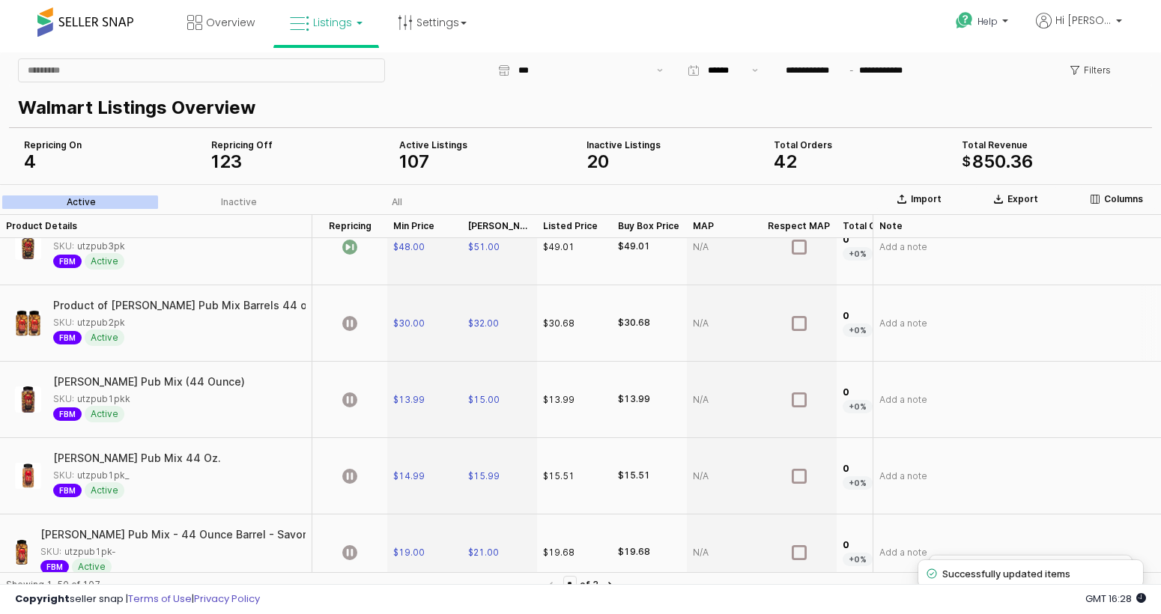
click at [349, 331] on div "App Frame" at bounding box center [349, 323] width 75 height 76
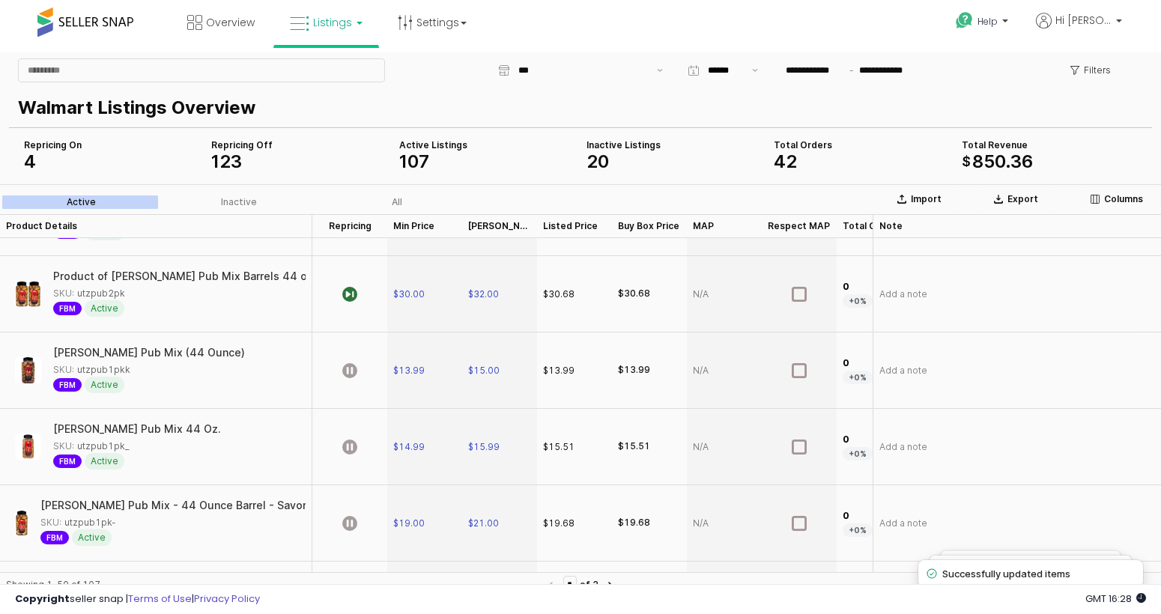
scroll to position [996, 0]
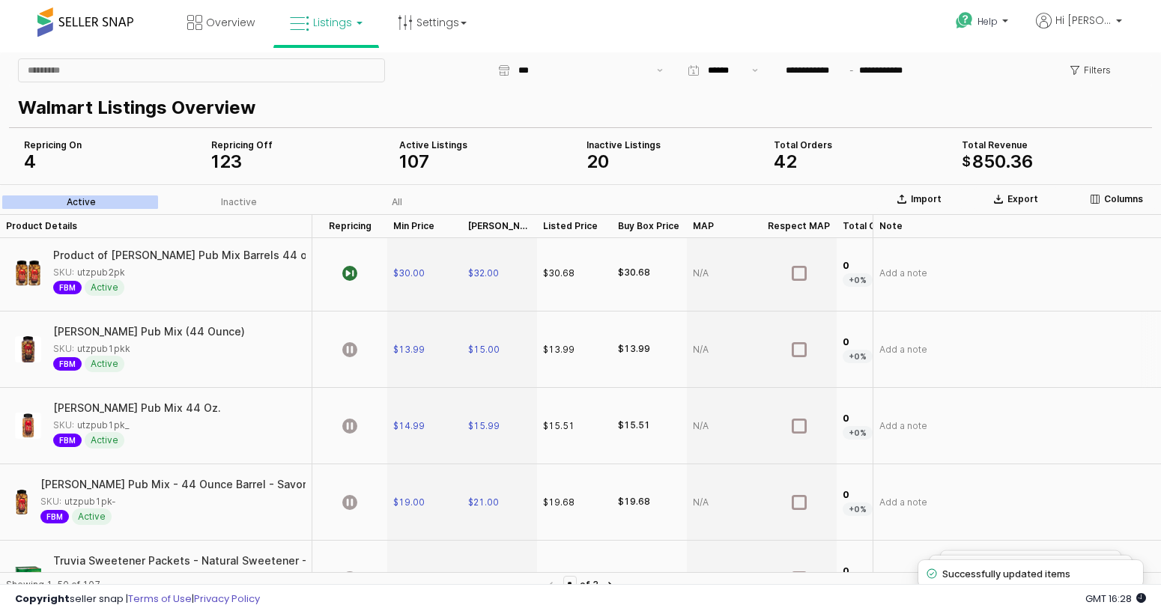
click at [334, 349] on div "App Frame" at bounding box center [349, 350] width 75 height 76
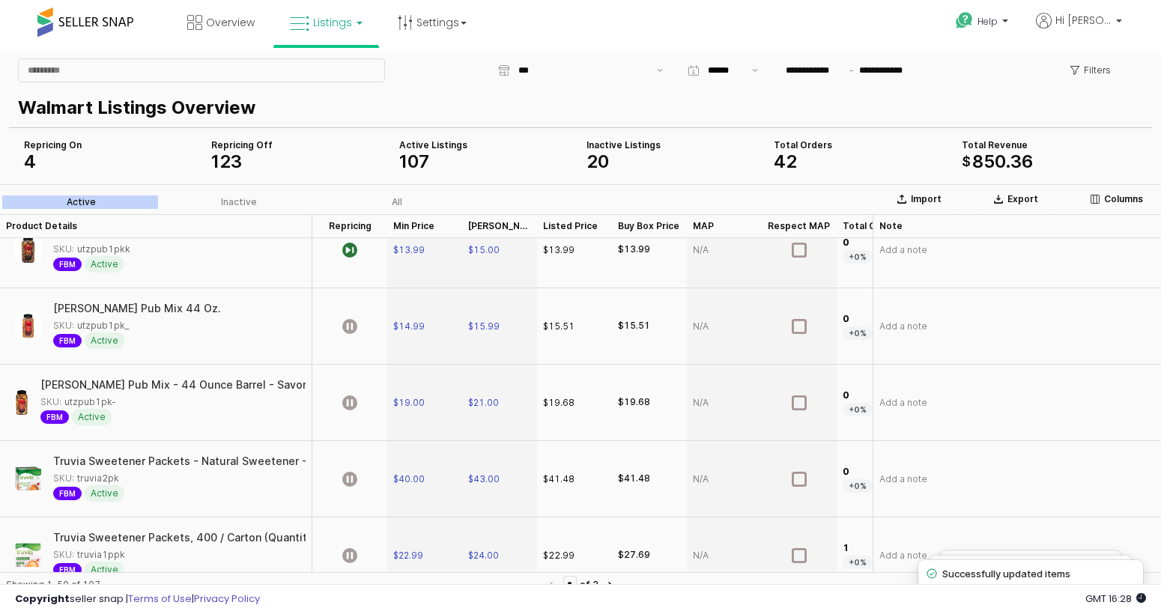
scroll to position [1106, 0]
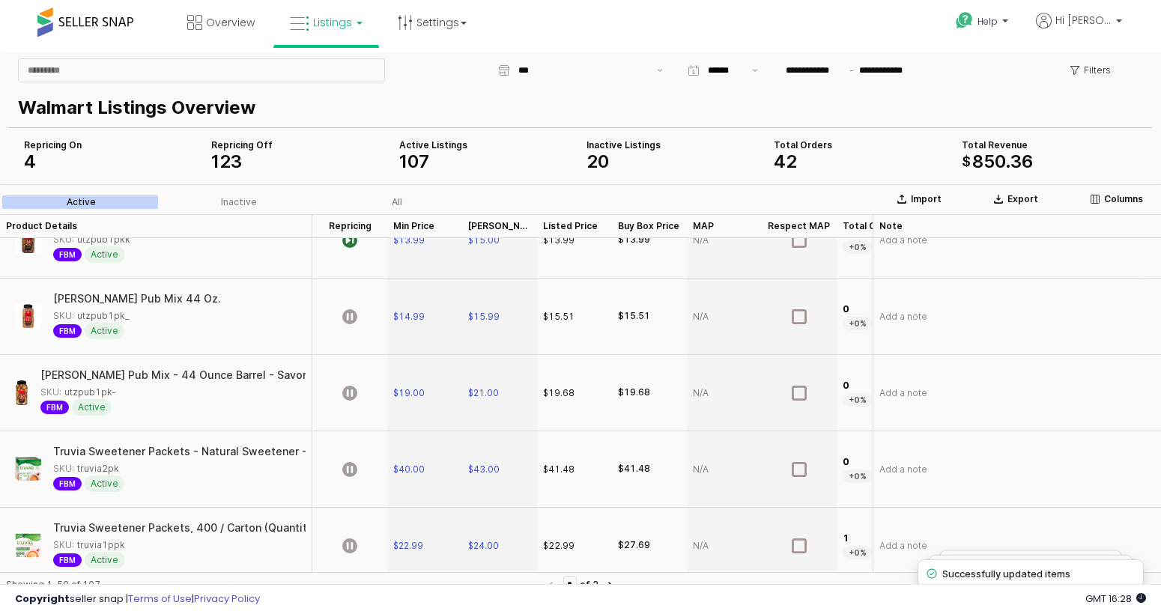
click at [359, 324] on div "App Frame" at bounding box center [349, 317] width 75 height 76
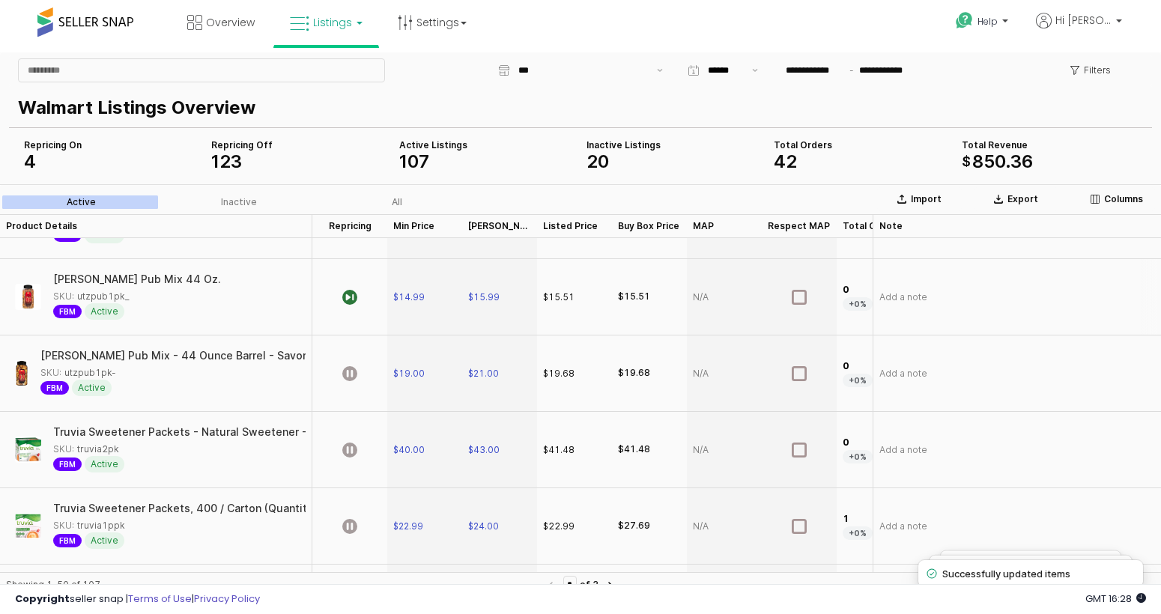
scroll to position [1135, 0]
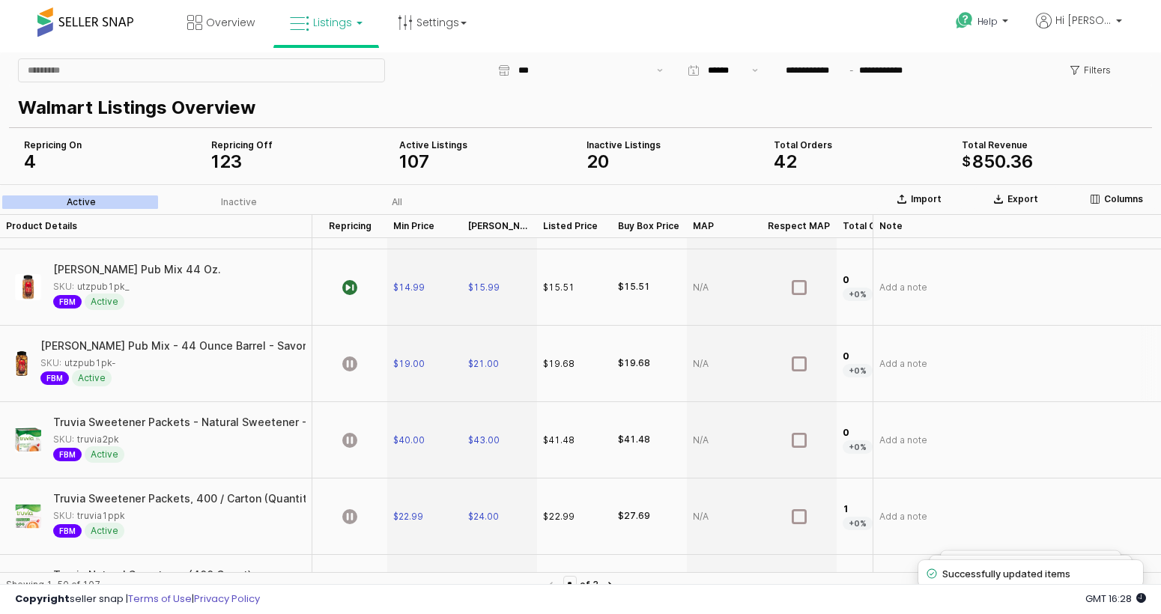
click at [339, 350] on div "App Frame" at bounding box center [349, 364] width 75 height 76
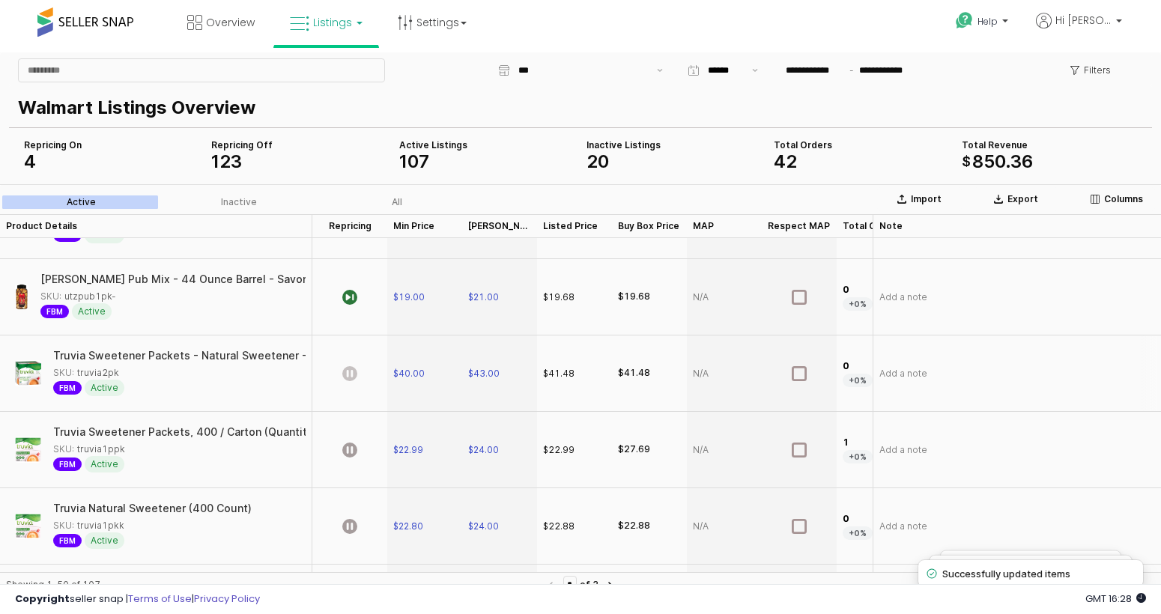
click at [351, 369] on icon "App Frame" at bounding box center [349, 373] width 15 height 15
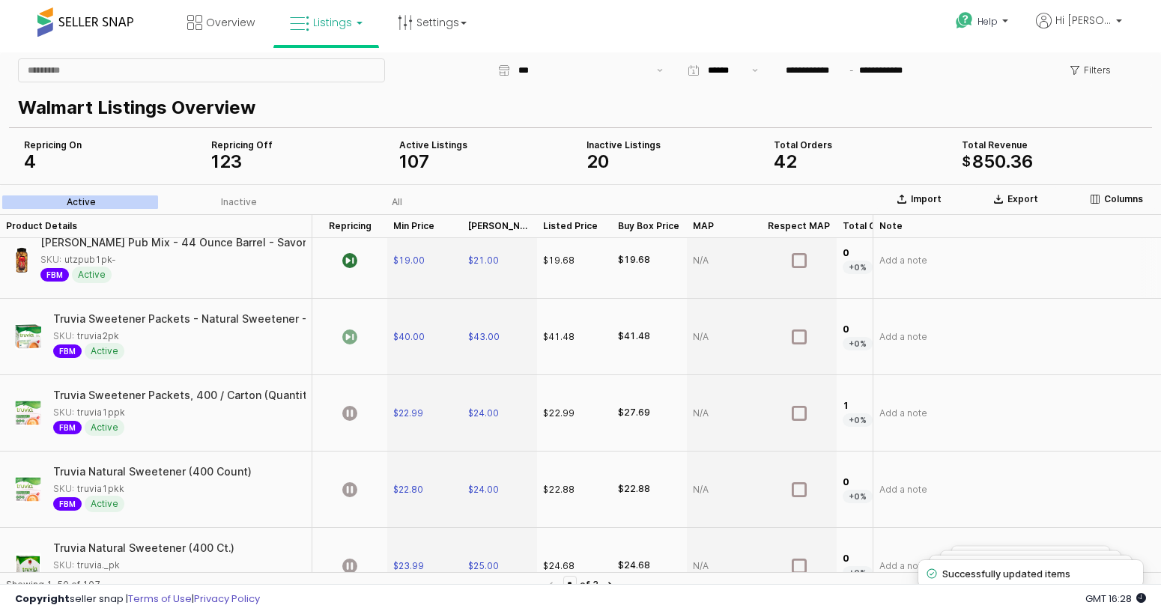
scroll to position [1276, 0]
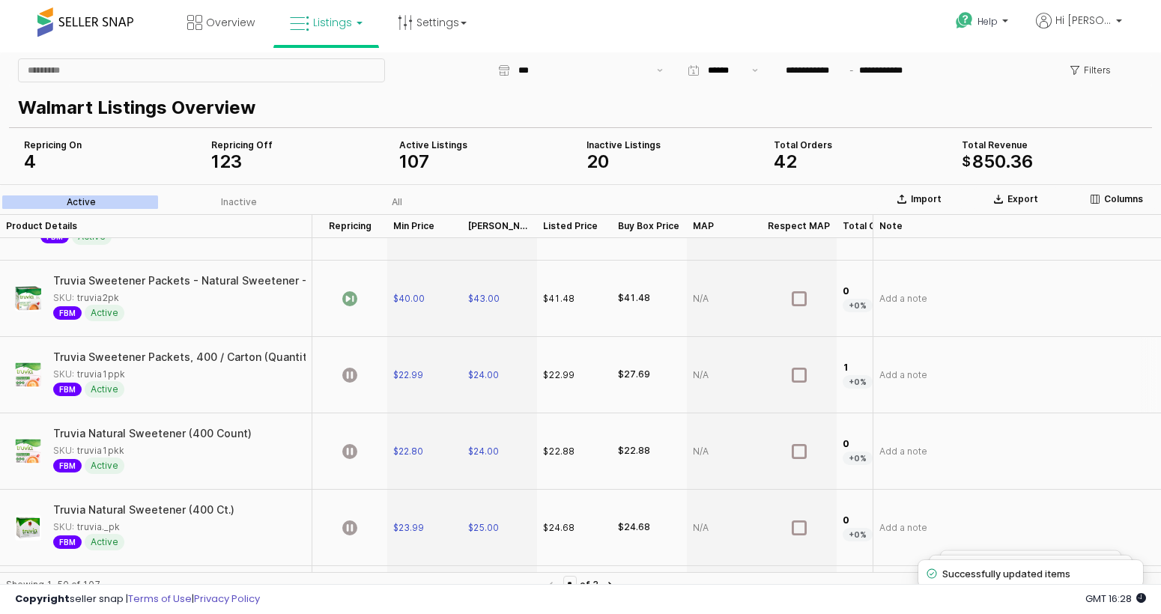
click at [361, 378] on div "App Frame" at bounding box center [349, 375] width 75 height 76
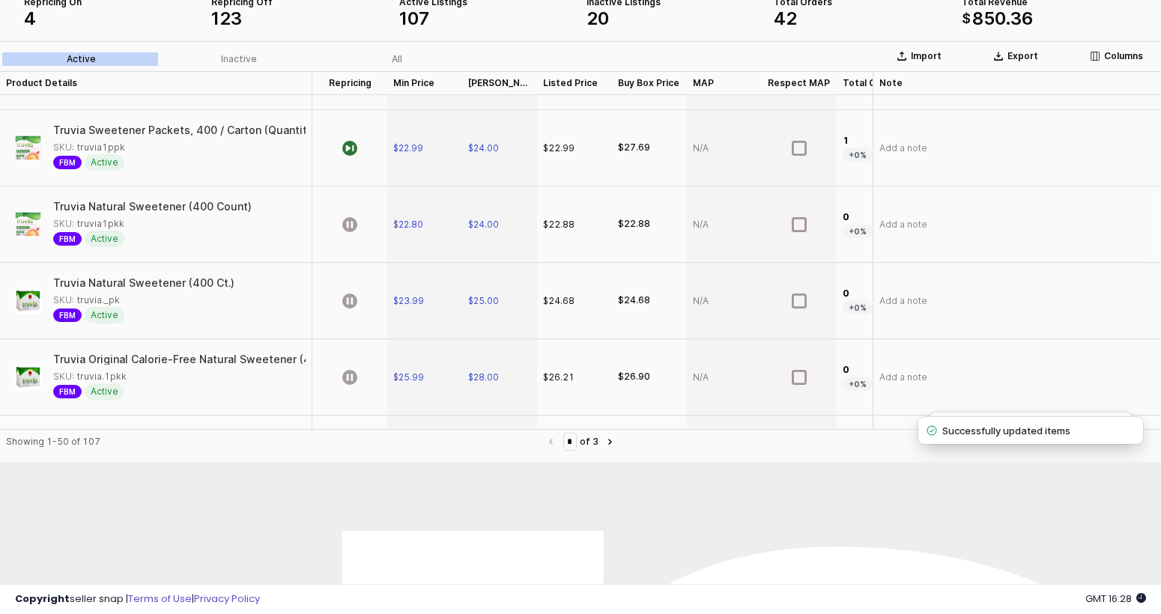
scroll to position [1380, 0]
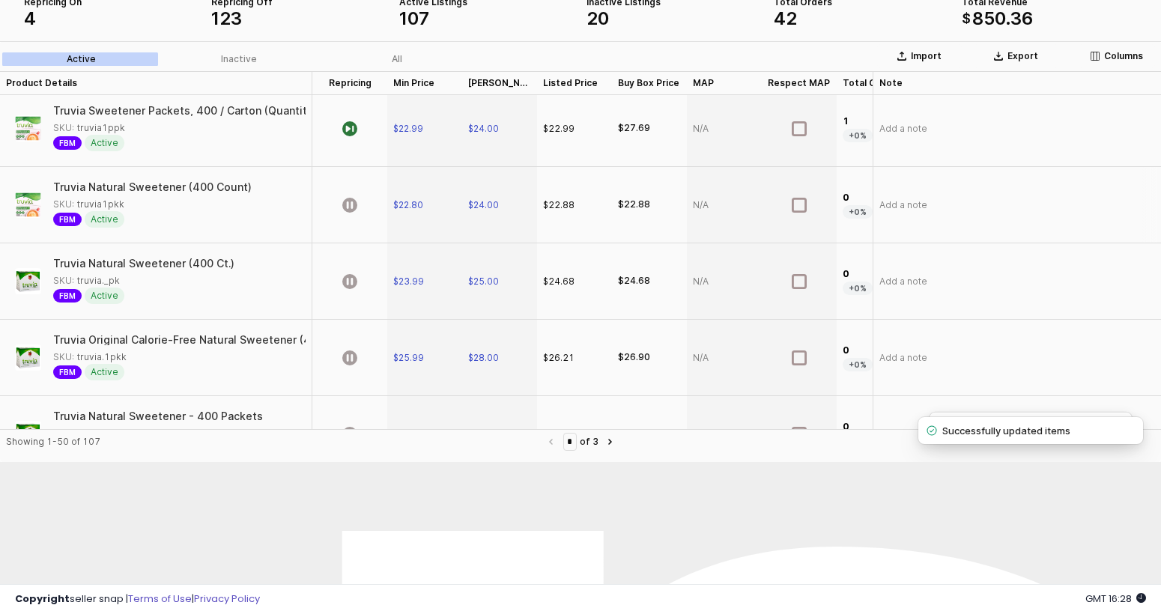
click at [357, 200] on div "App Frame" at bounding box center [349, 205] width 75 height 76
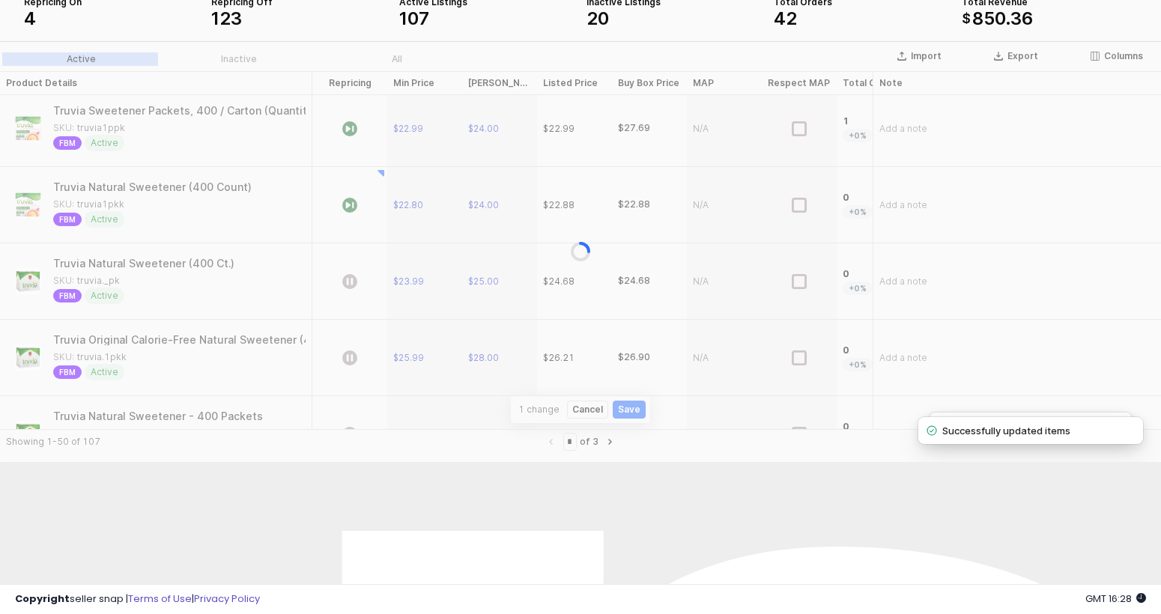
scroll to position [153, 0]
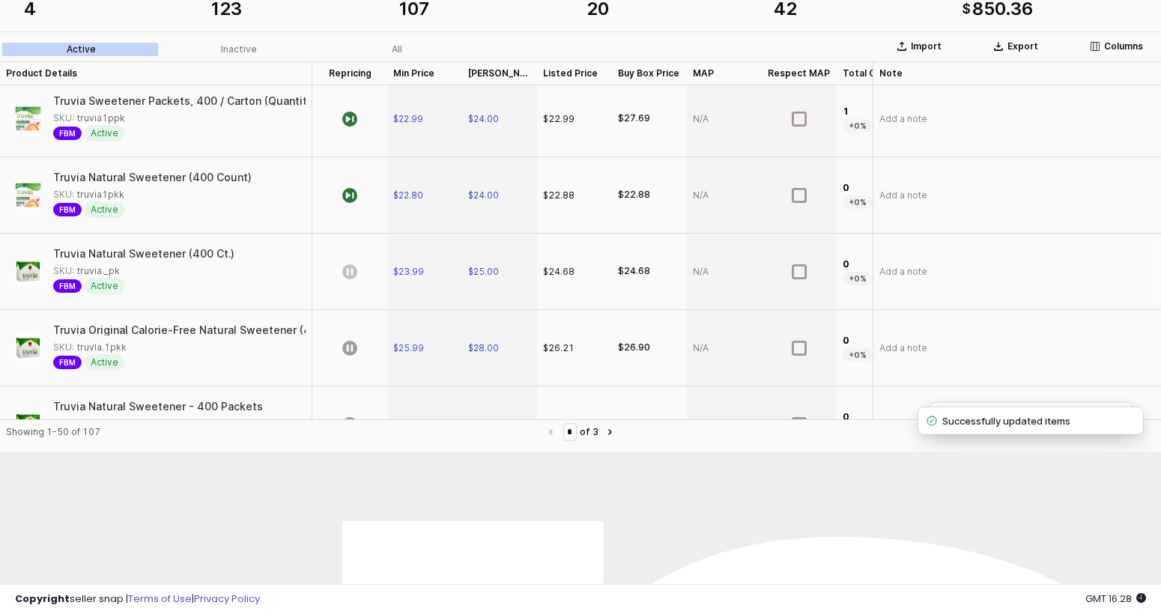
click at [354, 268] on icon "App Frame" at bounding box center [349, 271] width 15 height 15
click at [351, 349] on icon "App Frame" at bounding box center [349, 348] width 15 height 15
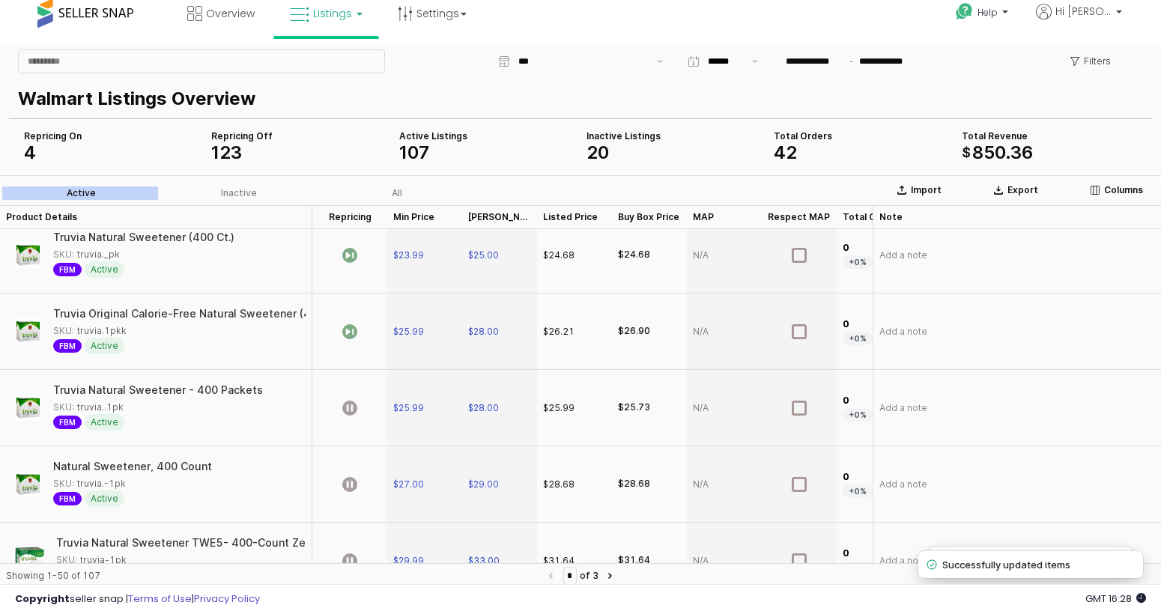
scroll to position [1550, 0]
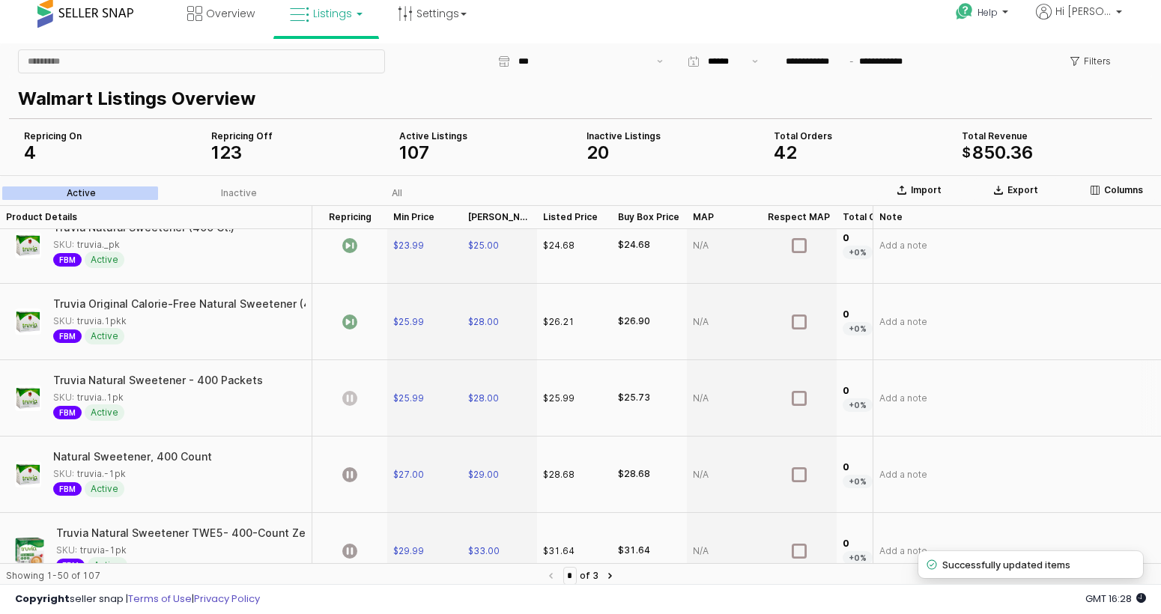
click at [352, 403] on icon "App Frame" at bounding box center [349, 398] width 15 height 15
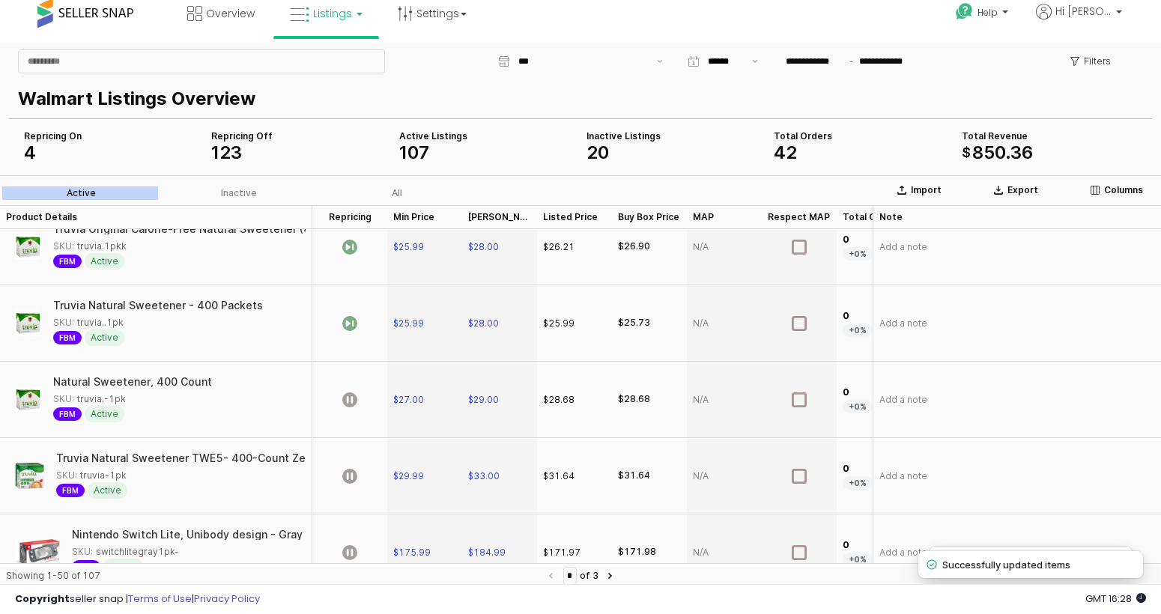
click at [352, 390] on div "App Frame" at bounding box center [349, 400] width 75 height 76
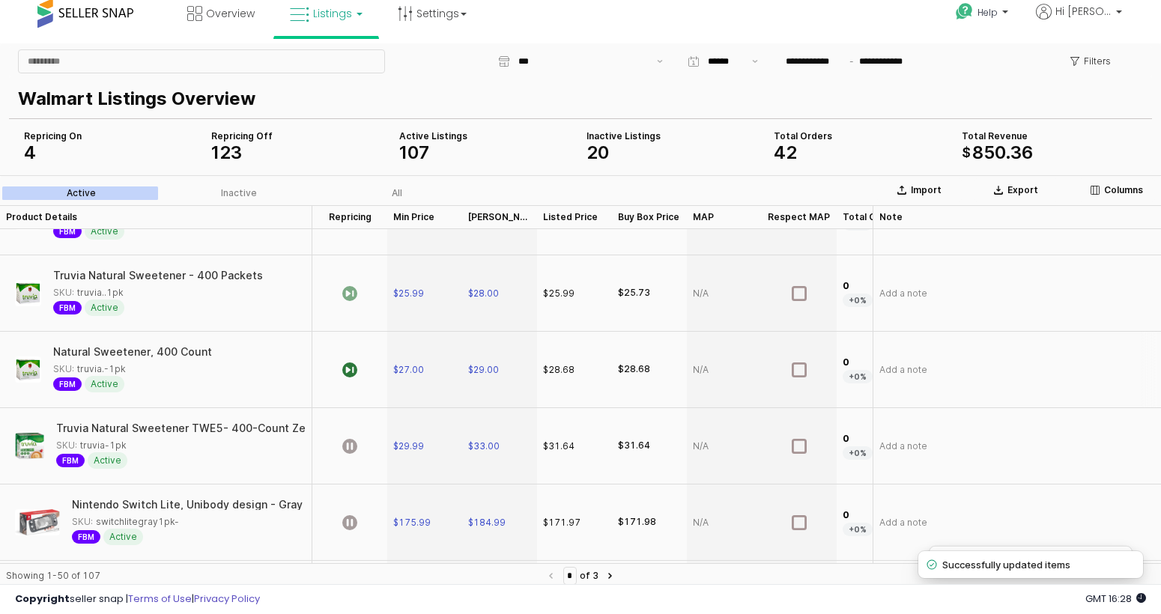
scroll to position [1748, 0]
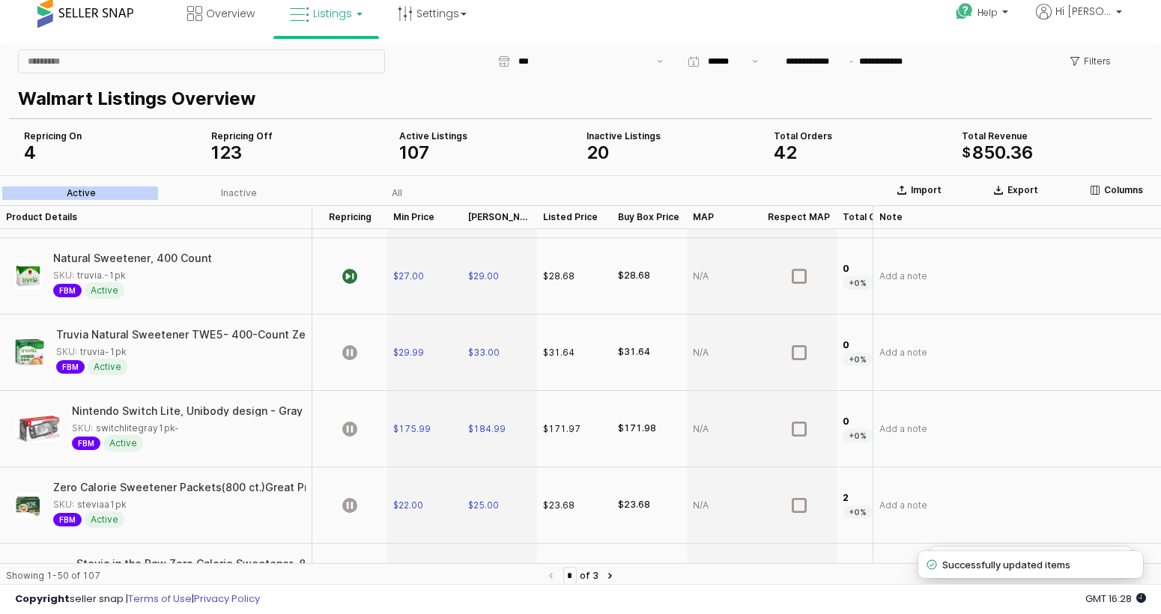
click at [359, 356] on div "App Frame" at bounding box center [349, 353] width 75 height 76
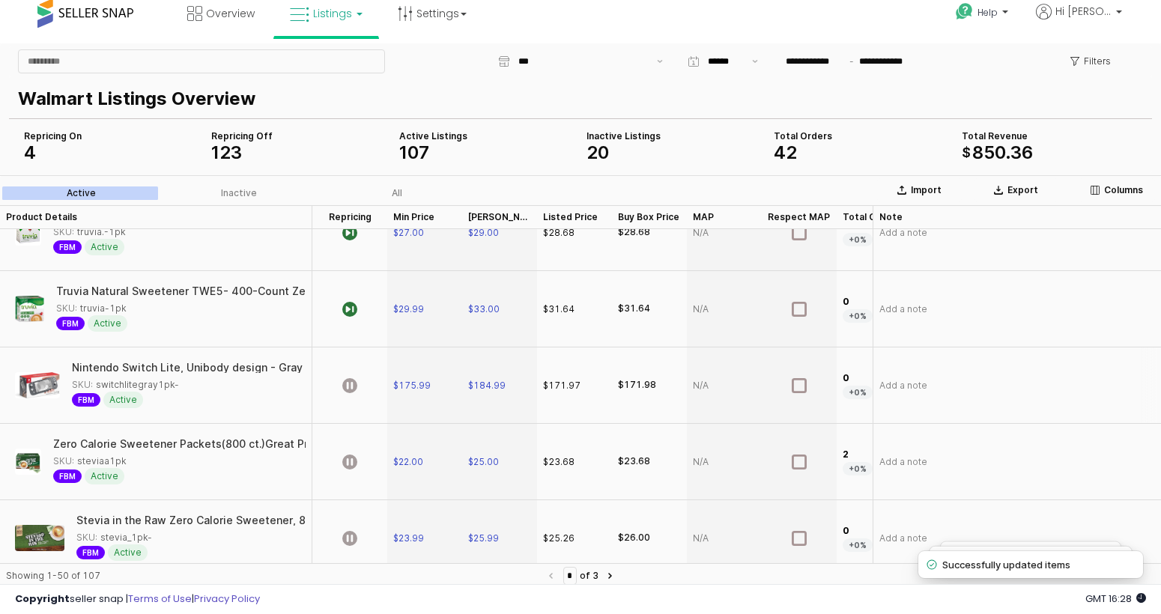
scroll to position [1835, 0]
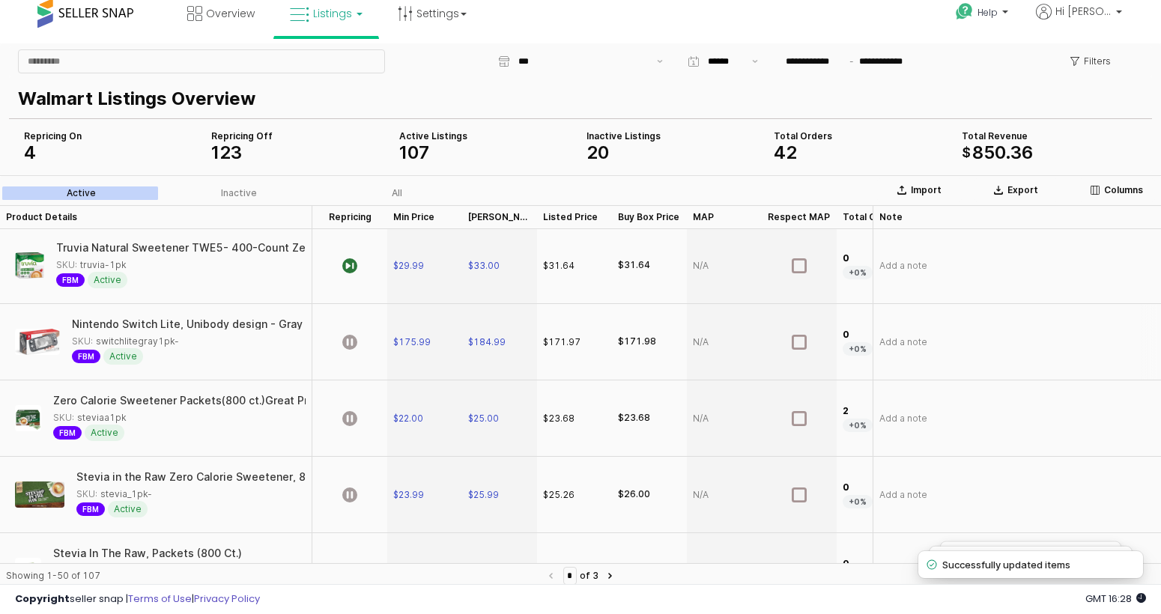
click at [375, 333] on div "App Frame" at bounding box center [349, 342] width 75 height 76
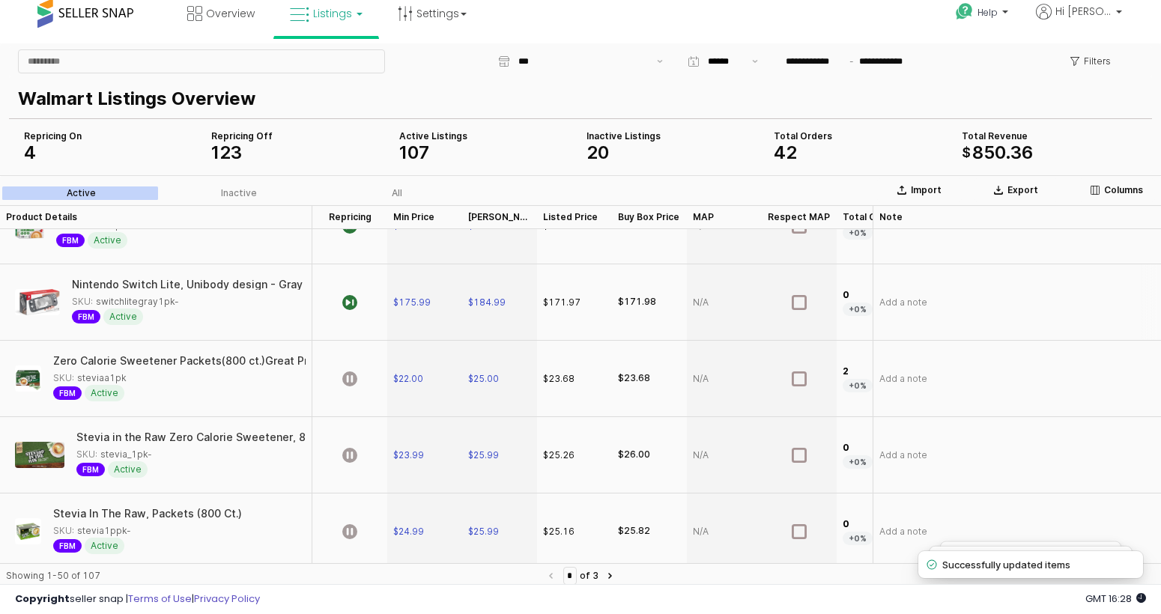
scroll to position [1885, 0]
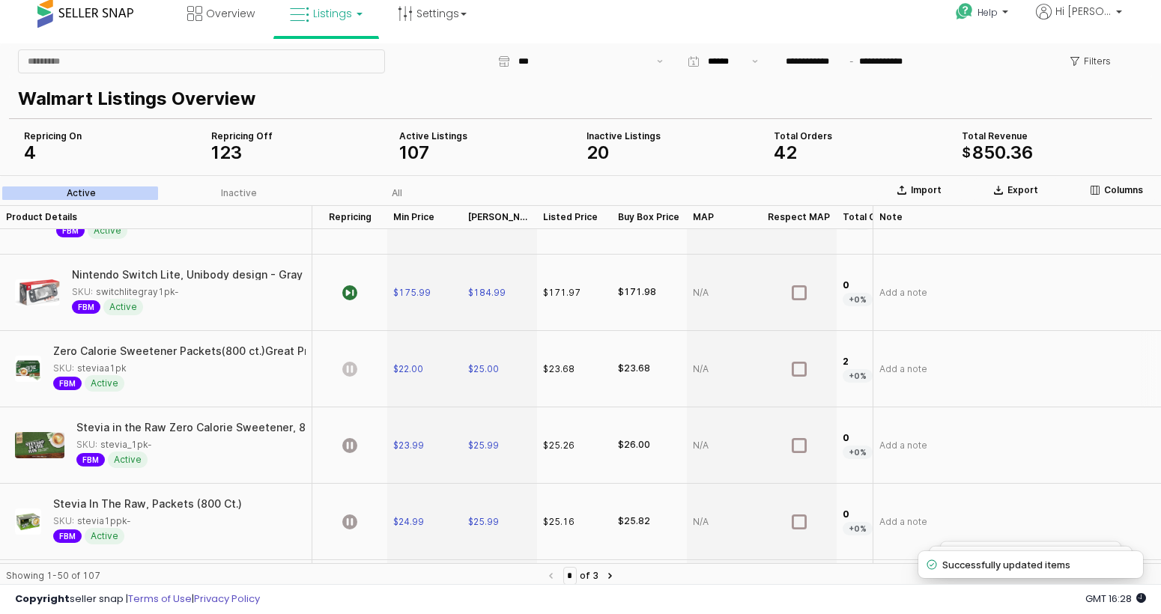
click at [348, 362] on icon "App Frame" at bounding box center [349, 369] width 15 height 15
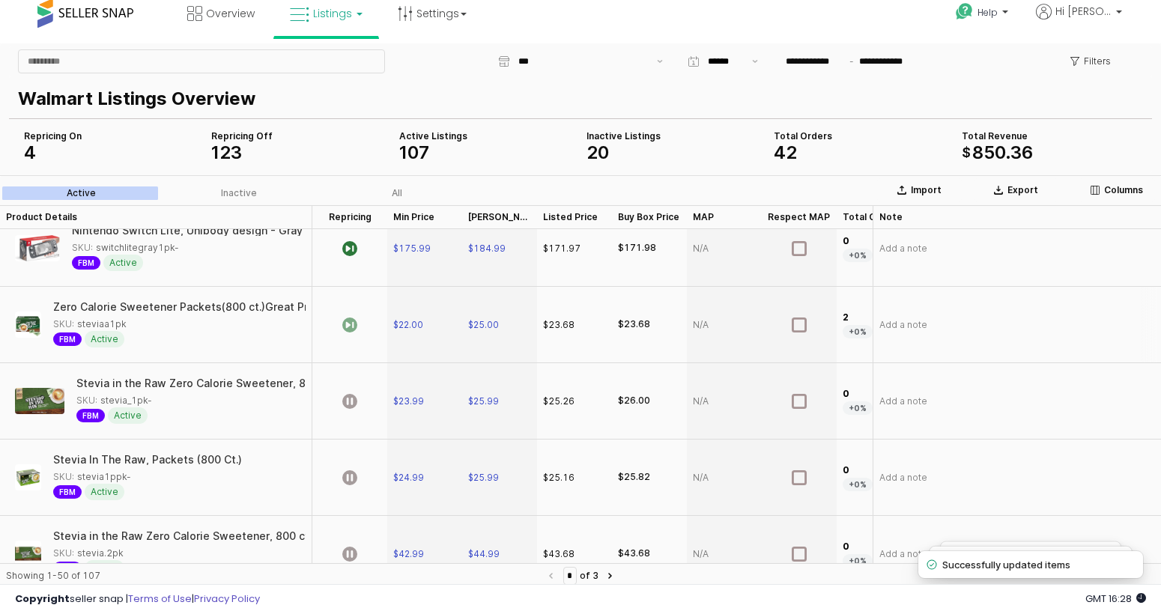
scroll to position [1977, 0]
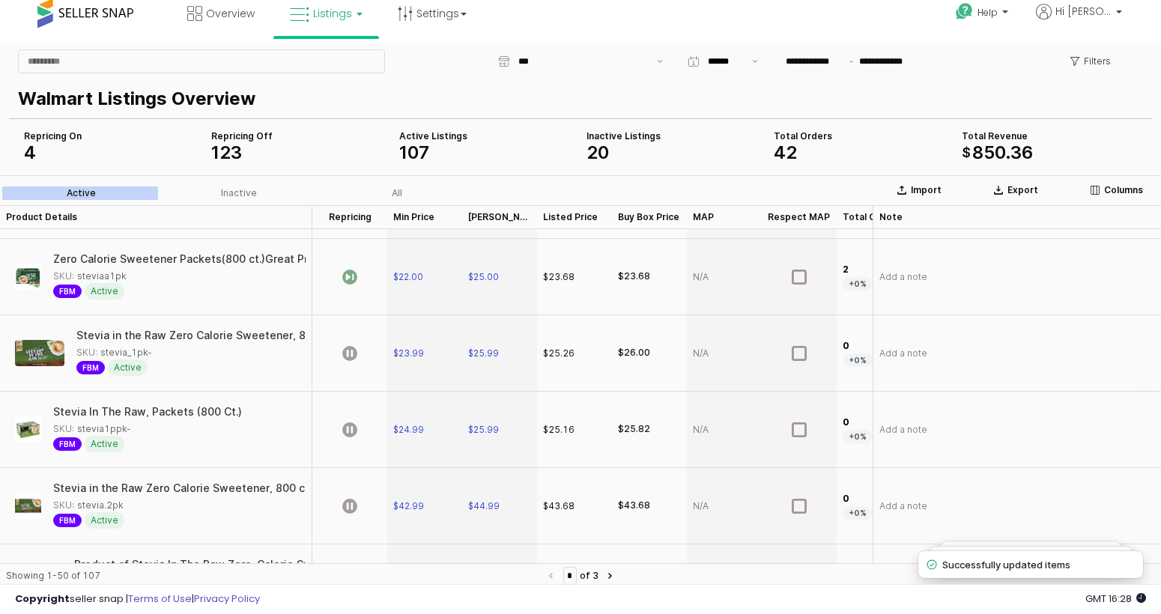
click at [348, 337] on div "App Frame" at bounding box center [349, 353] width 75 height 76
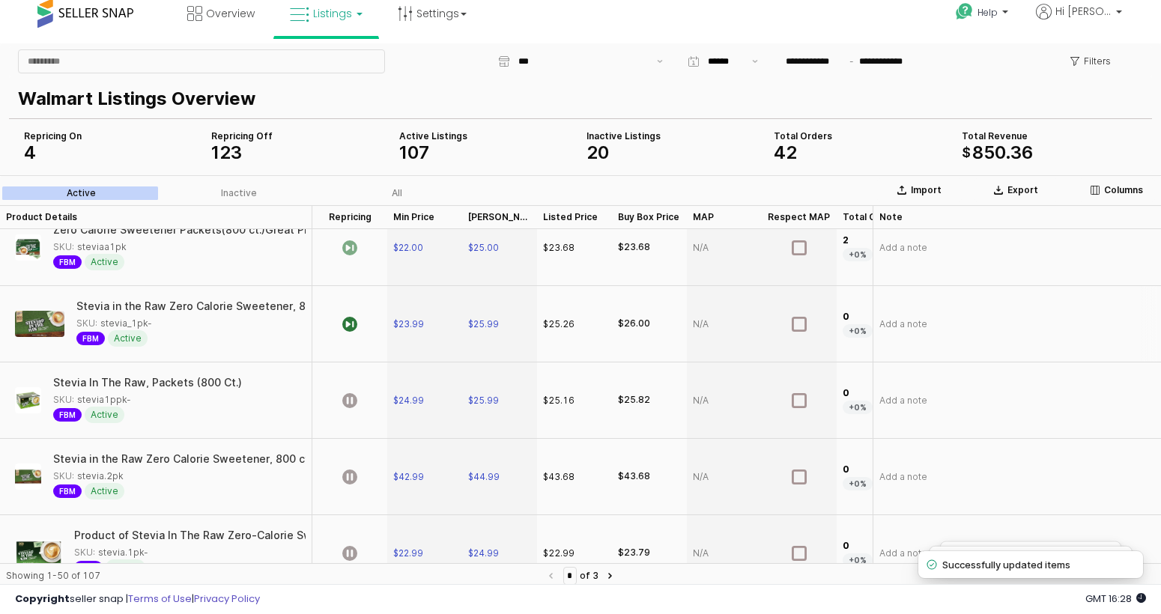
scroll to position [2039, 0]
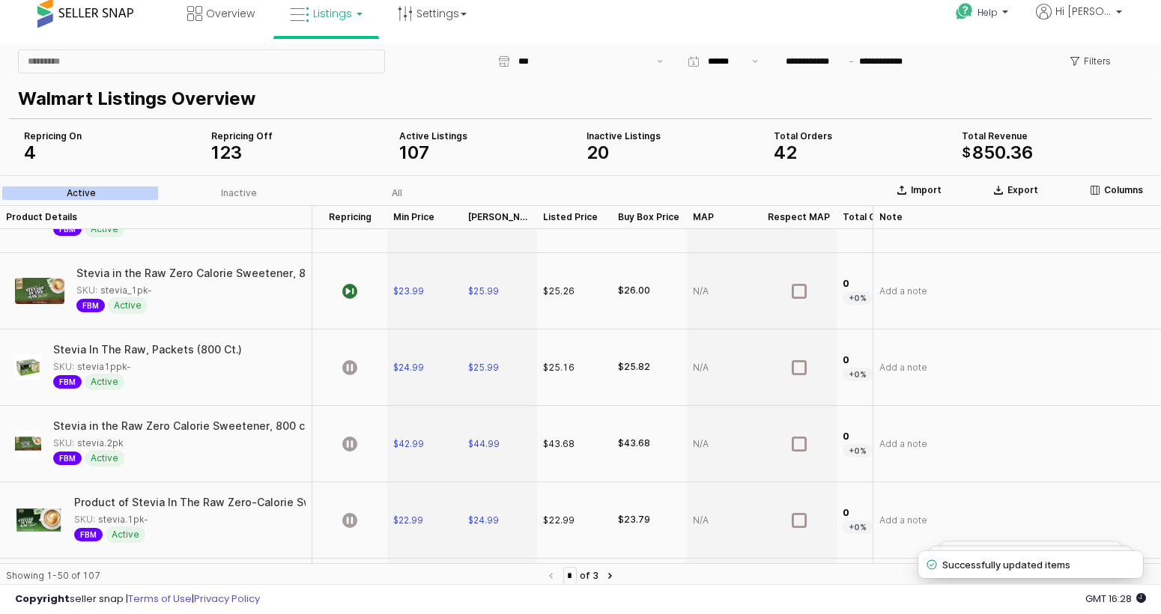
click at [364, 339] on div "App Frame" at bounding box center [349, 368] width 75 height 76
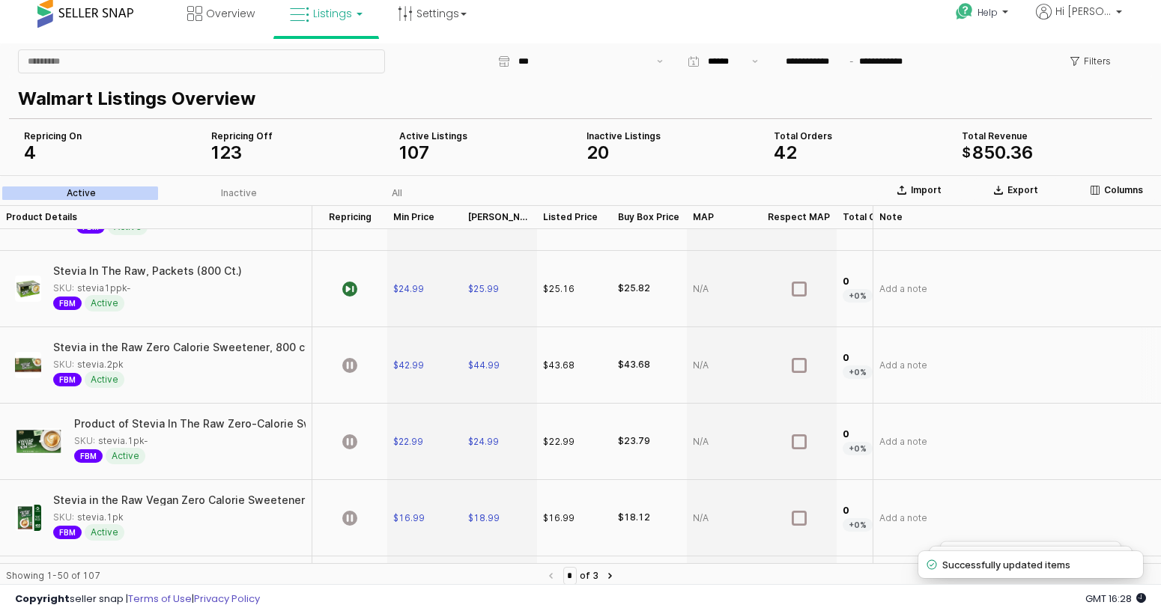
click at [360, 343] on div "App Frame" at bounding box center [349, 365] width 75 height 76
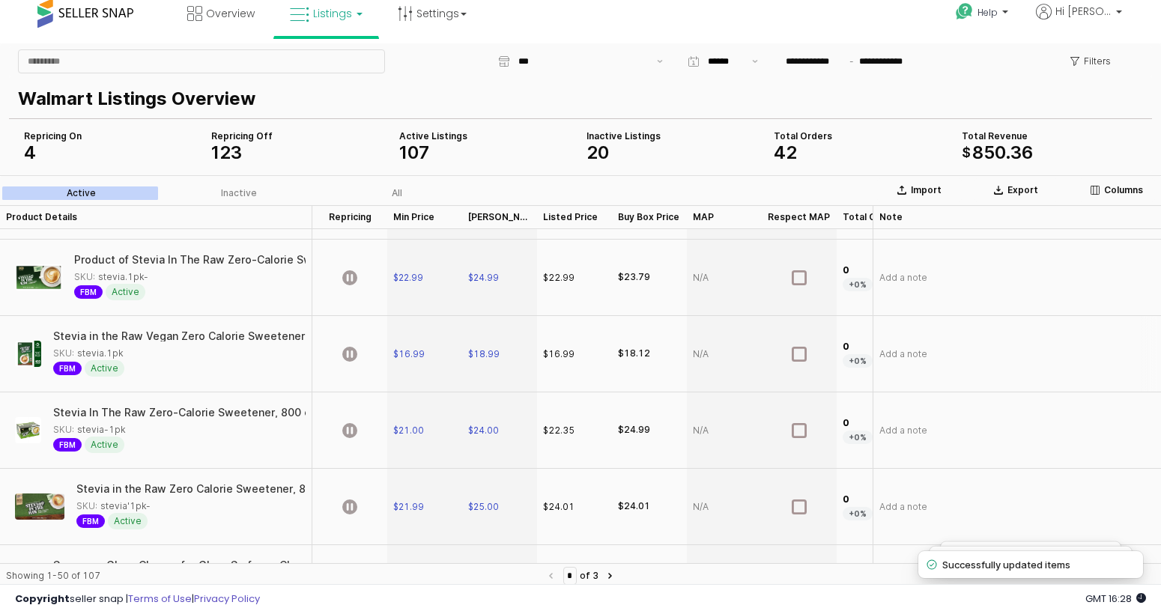
click at [360, 344] on div "App Frame" at bounding box center [349, 354] width 75 height 76
click at [373, 288] on div "App Frame" at bounding box center [349, 278] width 75 height 76
click at [354, 417] on div "App Frame" at bounding box center [349, 431] width 75 height 76
click at [360, 511] on div "App Frame" at bounding box center [349, 507] width 75 height 76
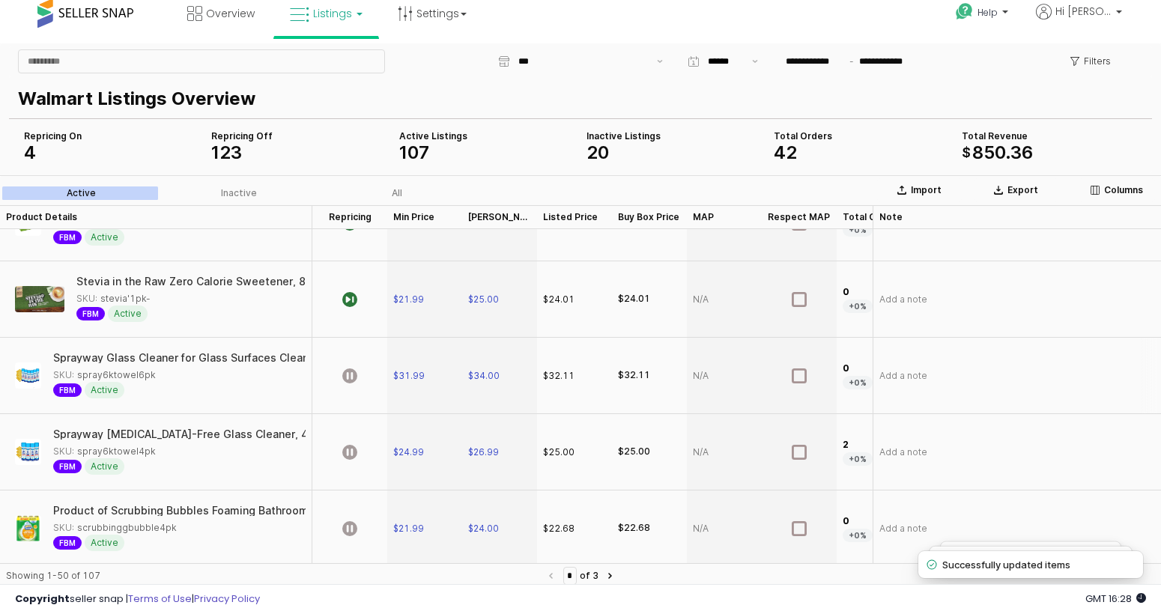
click at [383, 351] on div "App Frame" at bounding box center [349, 376] width 75 height 76
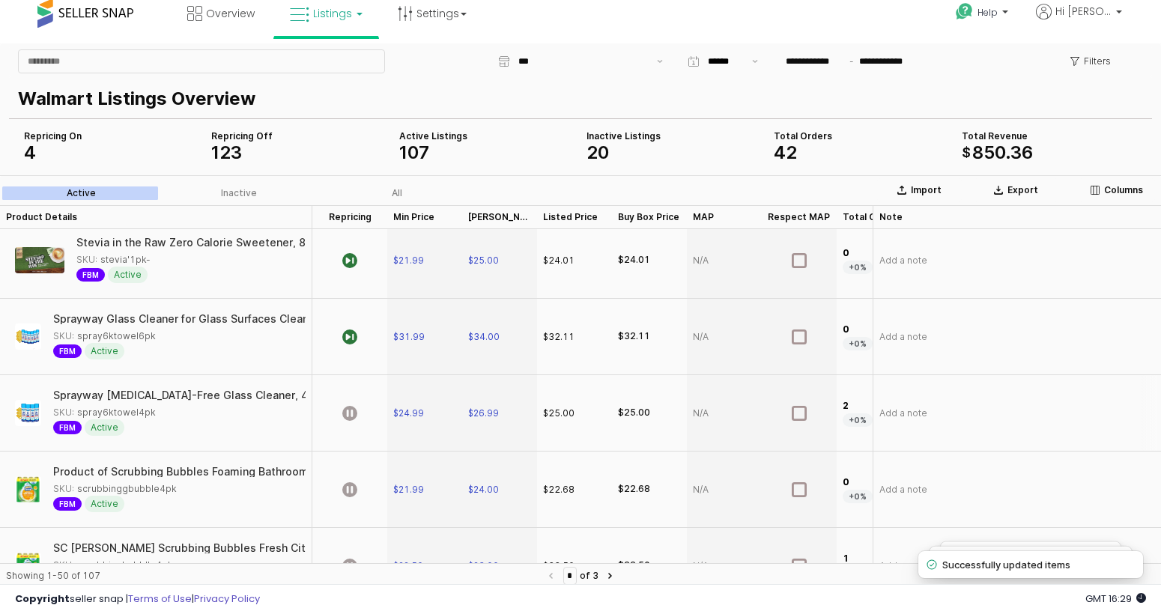
click at [359, 395] on div "App Frame" at bounding box center [349, 413] width 75 height 76
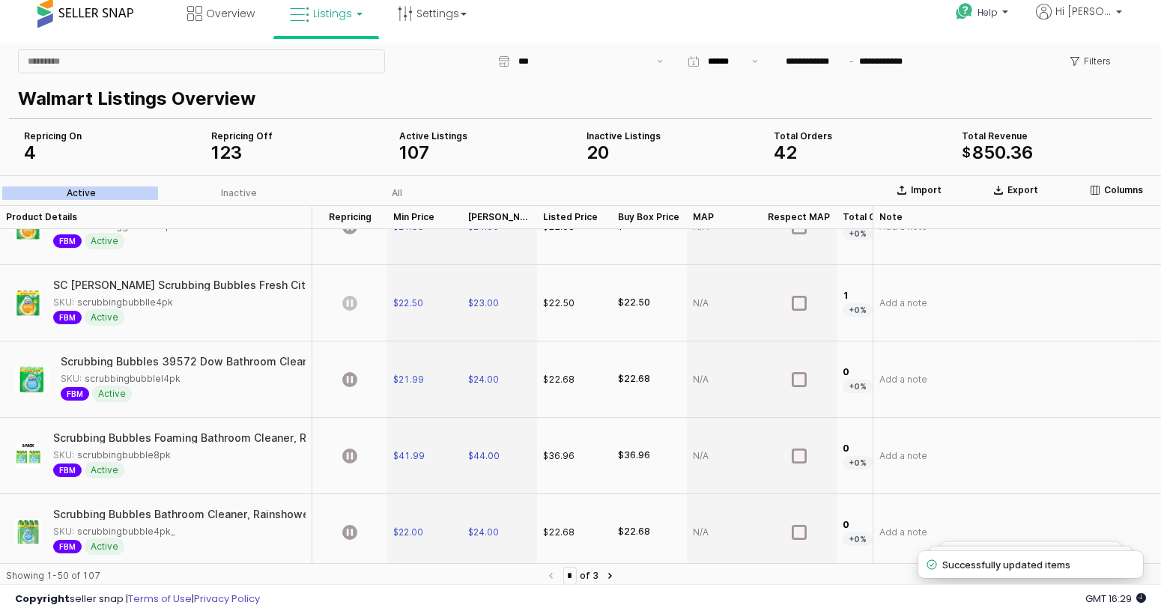
click at [348, 304] on icon "App Frame" at bounding box center [349, 303] width 15 height 15
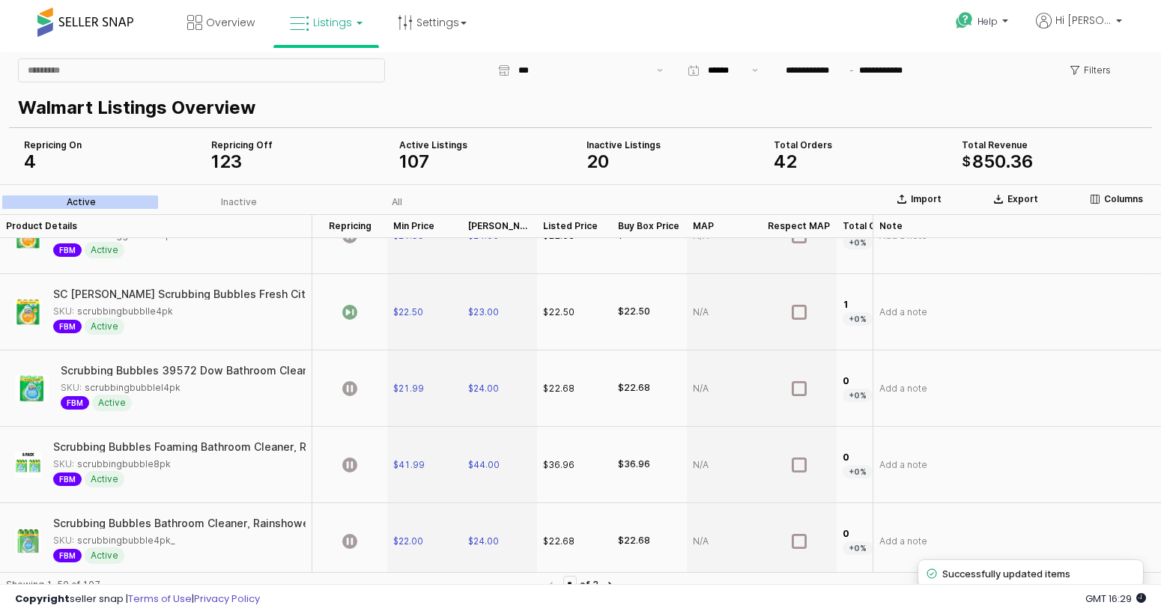
click at [377, 252] on div "App Frame" at bounding box center [349, 236] width 75 height 76
click at [374, 392] on div "App Frame" at bounding box center [349, 389] width 75 height 76
click at [366, 466] on div "App Frame" at bounding box center [349, 465] width 75 height 76
click at [368, 532] on div "App Frame" at bounding box center [349, 541] width 75 height 76
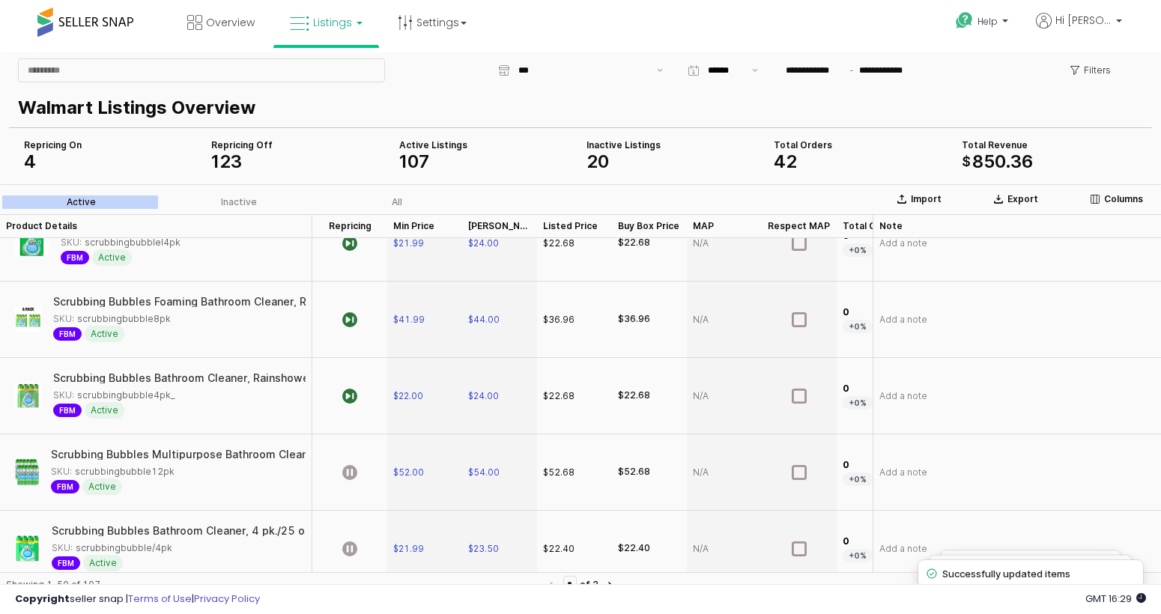
scroll to position [2946, 0]
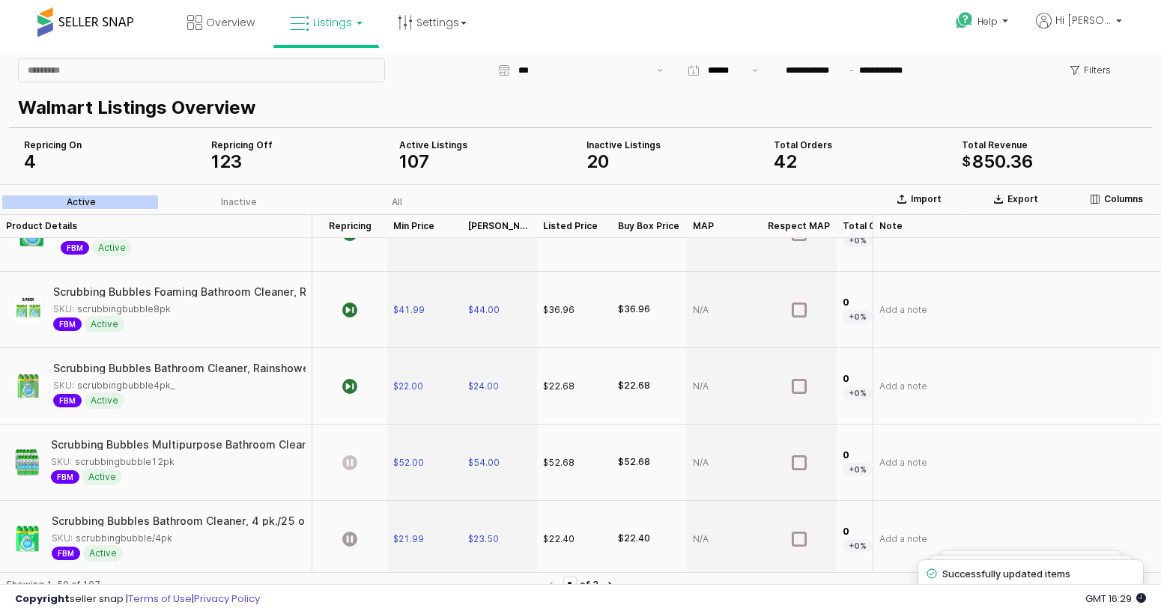
click at [347, 461] on icon "App Frame" at bounding box center [349, 462] width 15 height 15
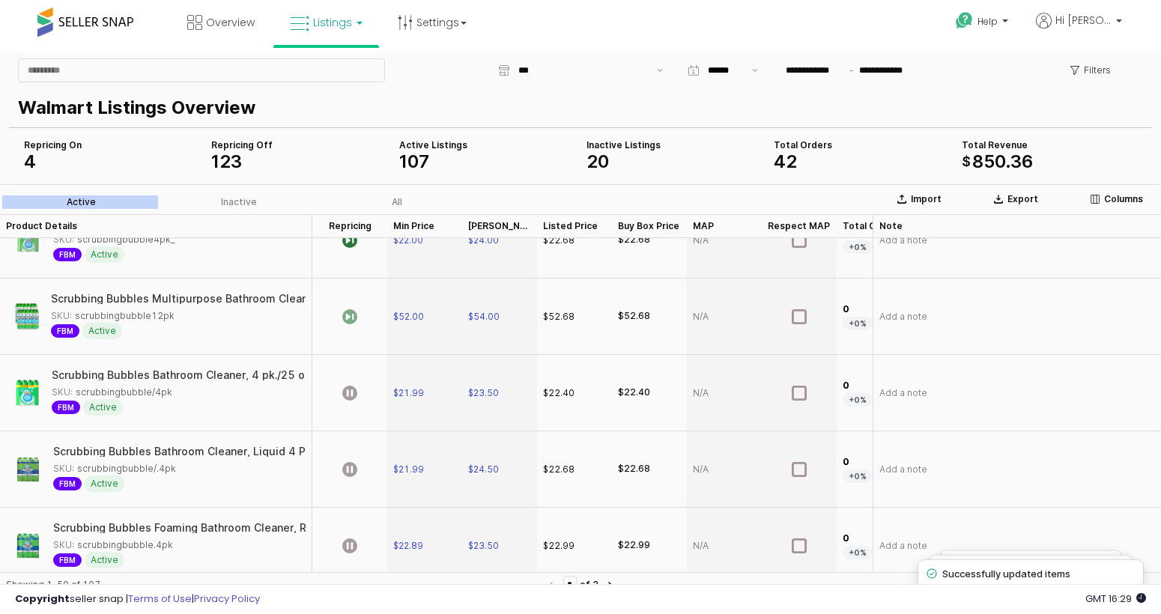
click at [371, 391] on div "App Frame" at bounding box center [349, 393] width 75 height 76
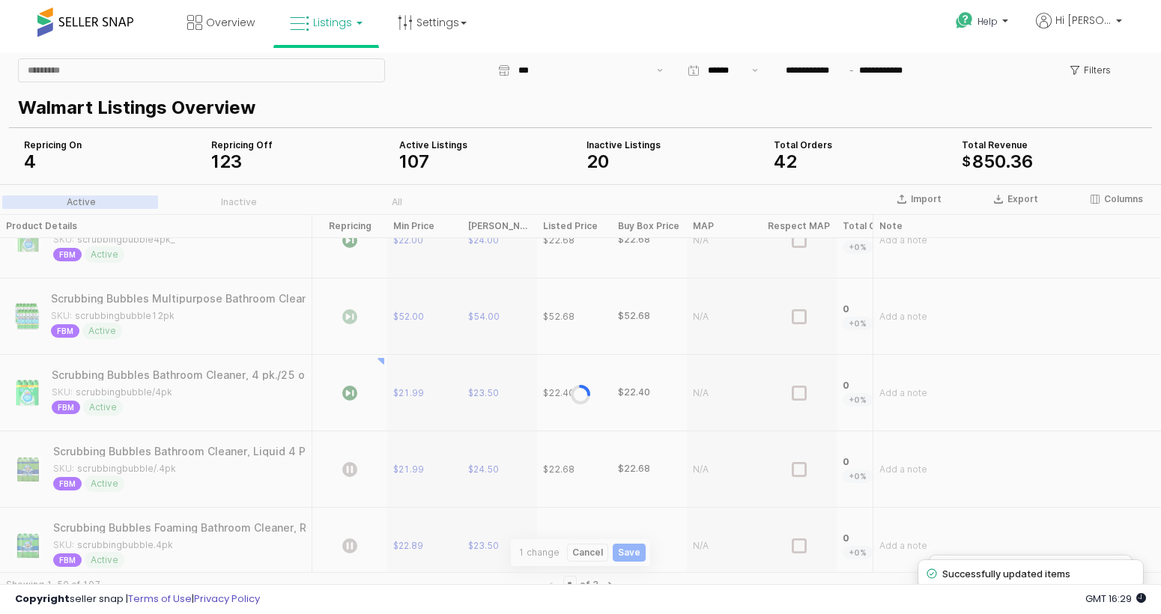
scroll to position [58, 0]
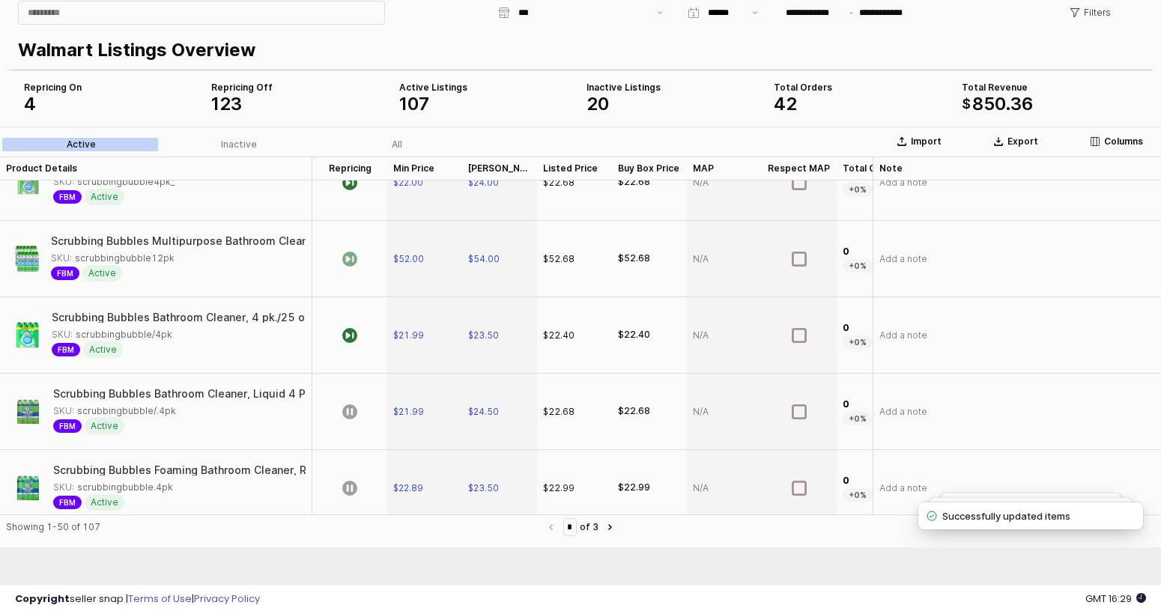
click at [357, 399] on div "App Frame" at bounding box center [349, 412] width 75 height 76
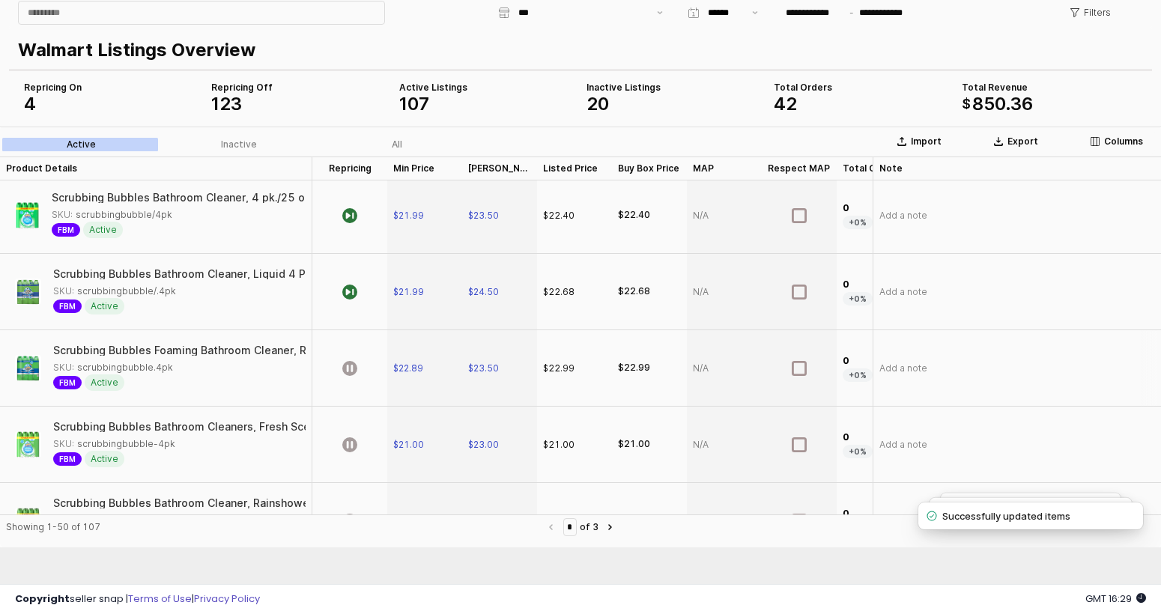
click at [364, 349] on div "App Frame" at bounding box center [349, 368] width 75 height 76
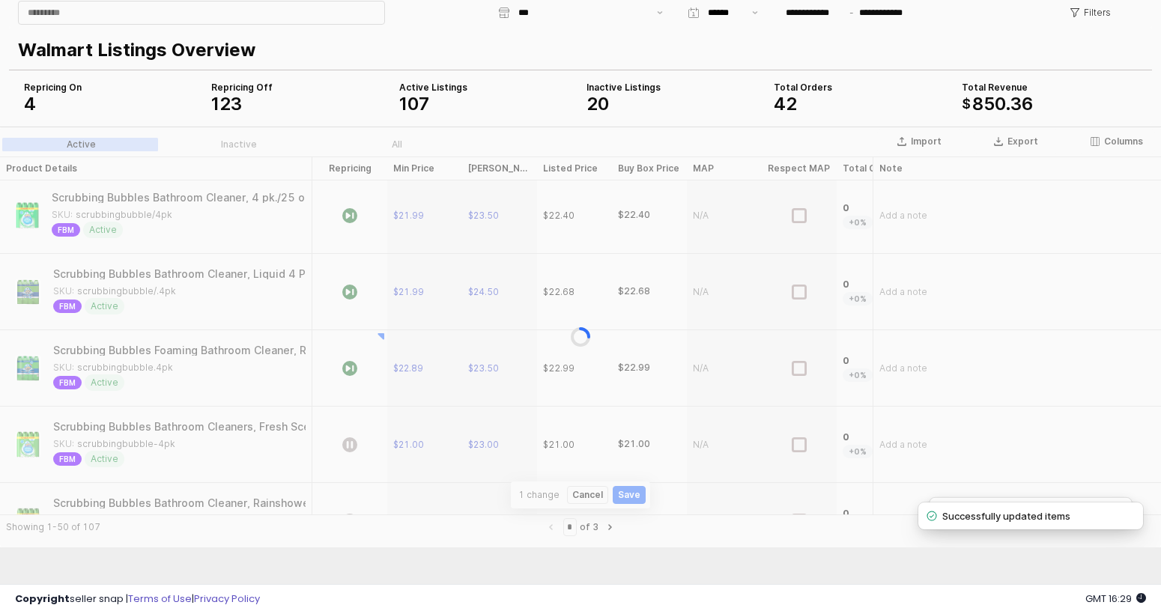
scroll to position [67, 0]
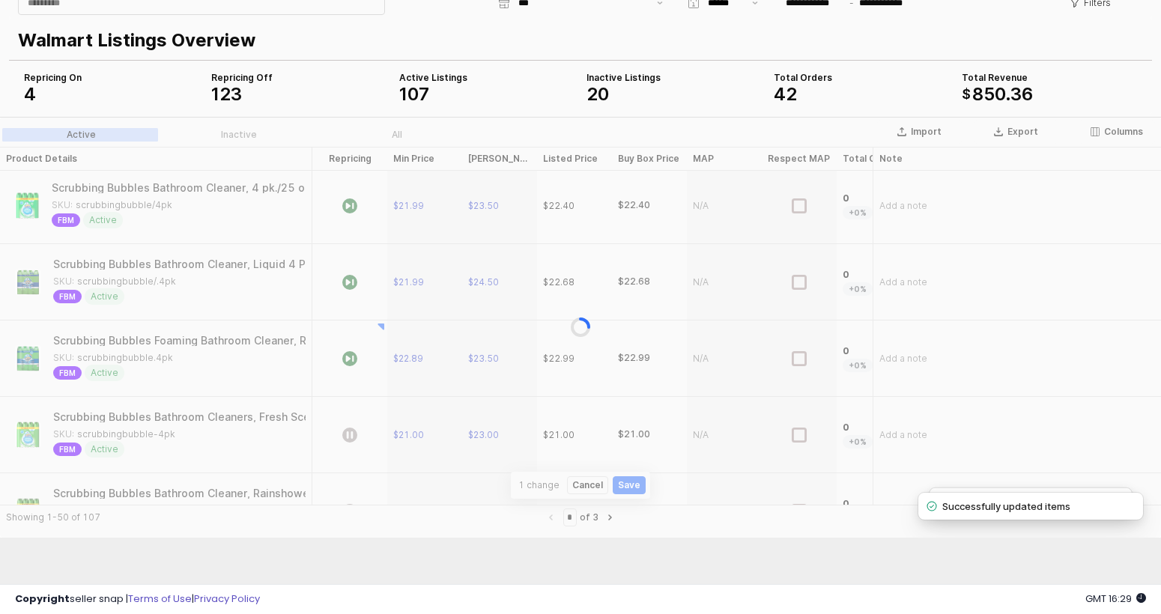
click at [372, 431] on div "App Frame" at bounding box center [580, 327] width 1161 height 421
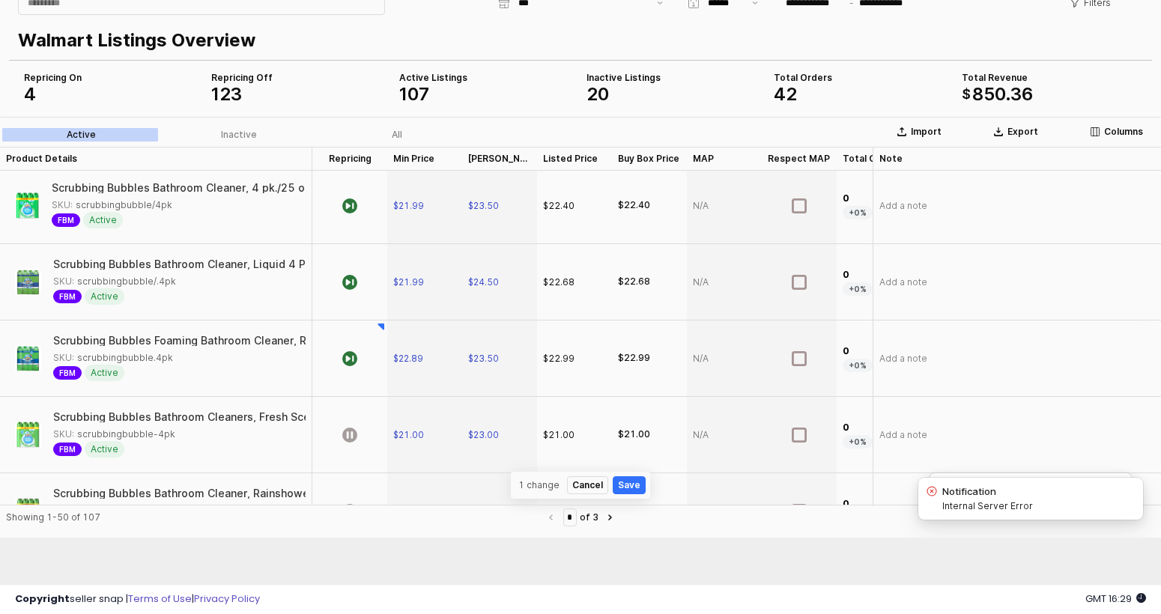
click at [366, 402] on div "App Frame" at bounding box center [349, 435] width 75 height 76
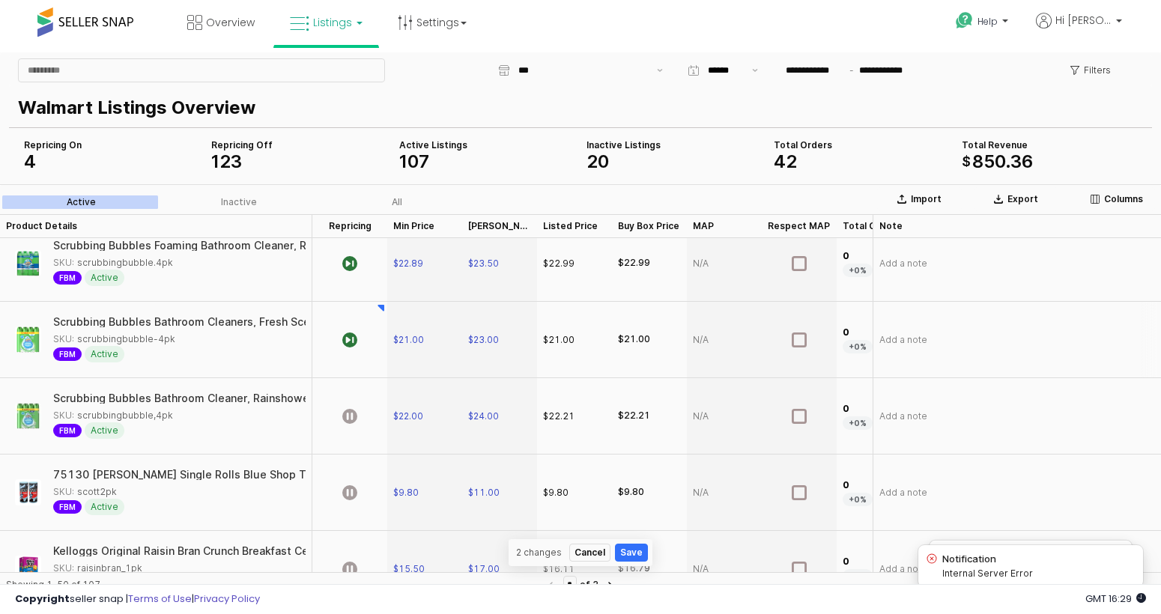
scroll to position [3394, 0]
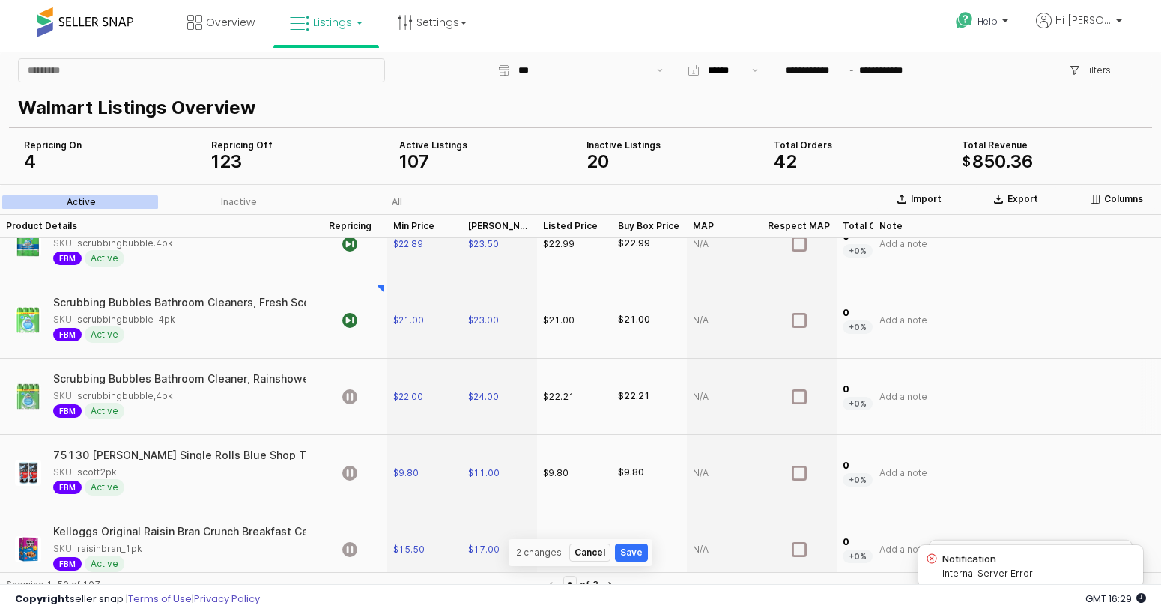
click at [365, 391] on div "App Frame" at bounding box center [349, 397] width 75 height 76
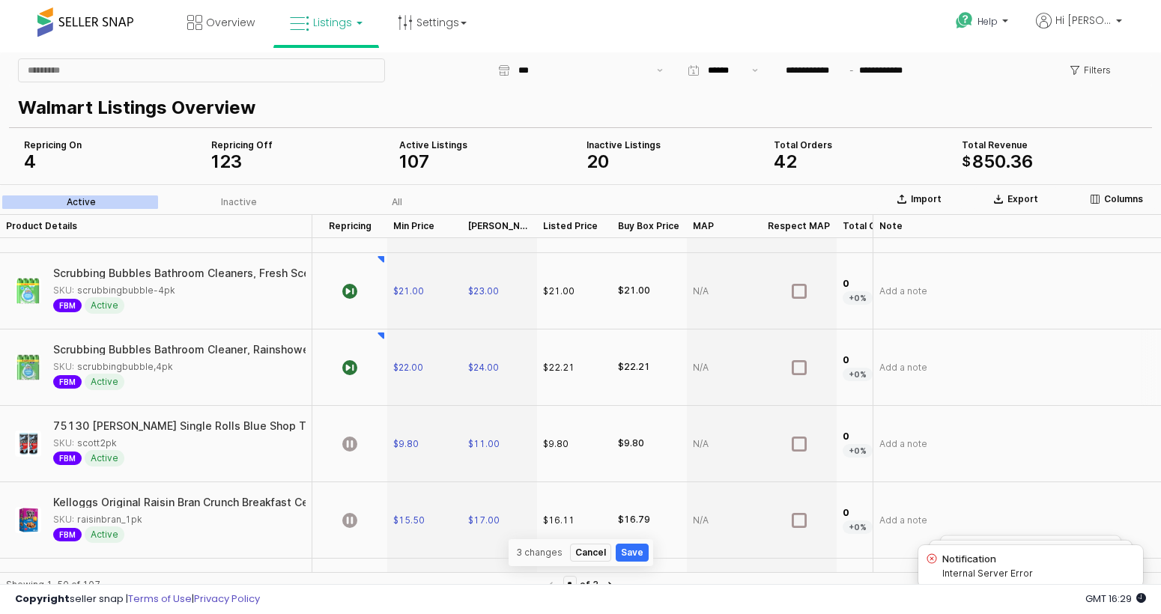
scroll to position [3438, 0]
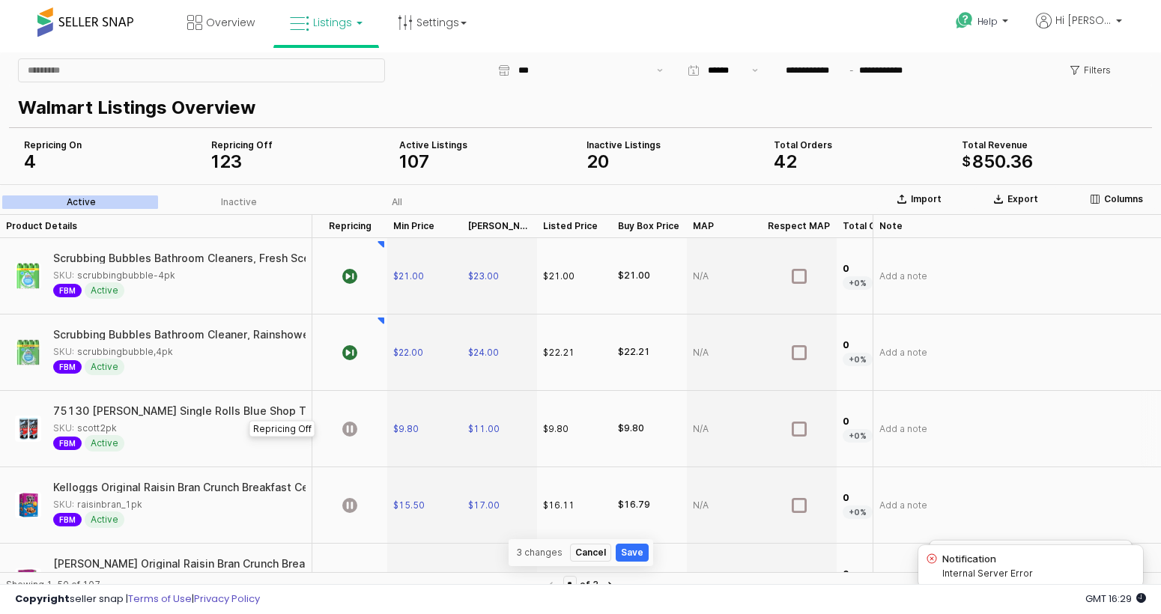
click at [369, 406] on div "App Frame" at bounding box center [349, 429] width 75 height 76
click at [355, 525] on div "App Frame" at bounding box center [349, 505] width 75 height 76
click at [372, 362] on div "App Frame" at bounding box center [349, 353] width 75 height 76
click at [363, 265] on div "App Frame" at bounding box center [349, 276] width 75 height 76
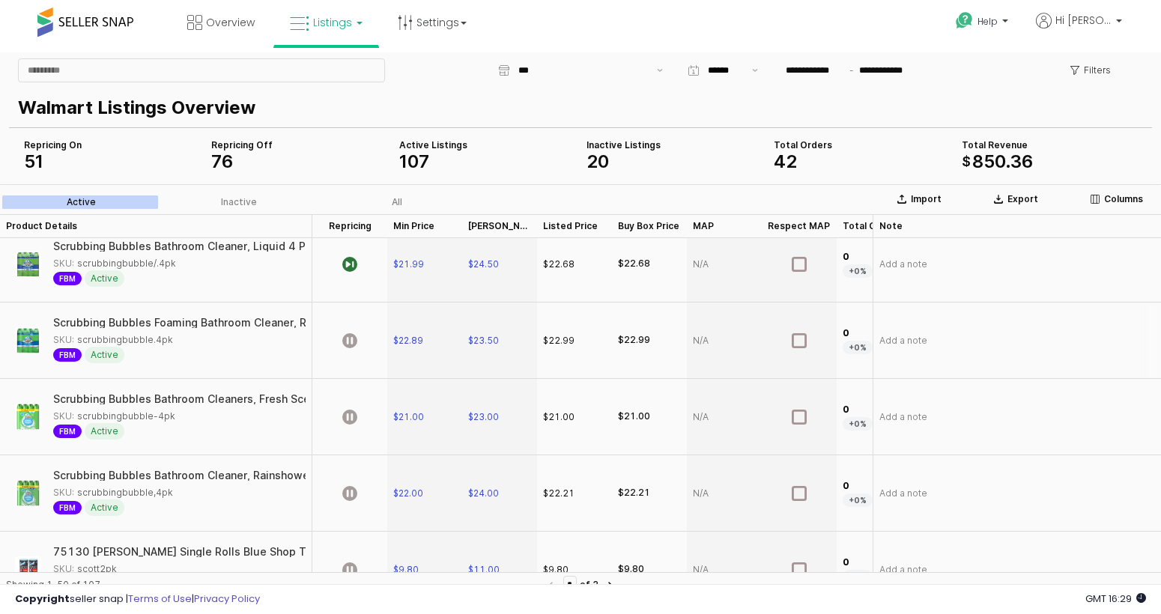
scroll to position [3288, 0]
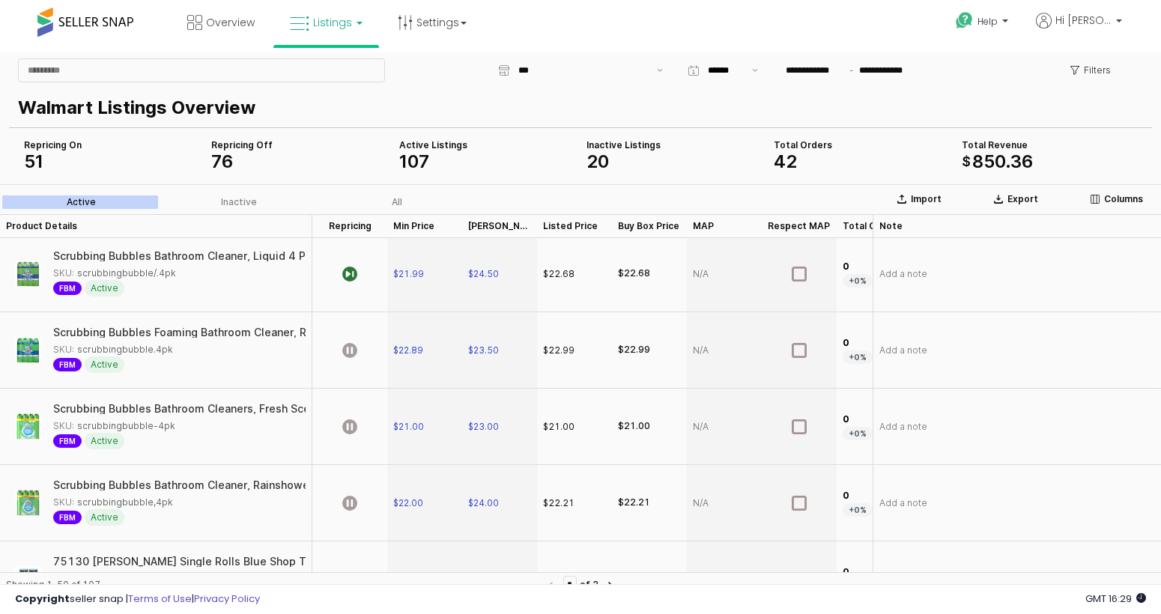
click at [363, 363] on div "App Frame" at bounding box center [349, 350] width 75 height 76
click at [355, 428] on icon "App Frame" at bounding box center [349, 426] width 15 height 15
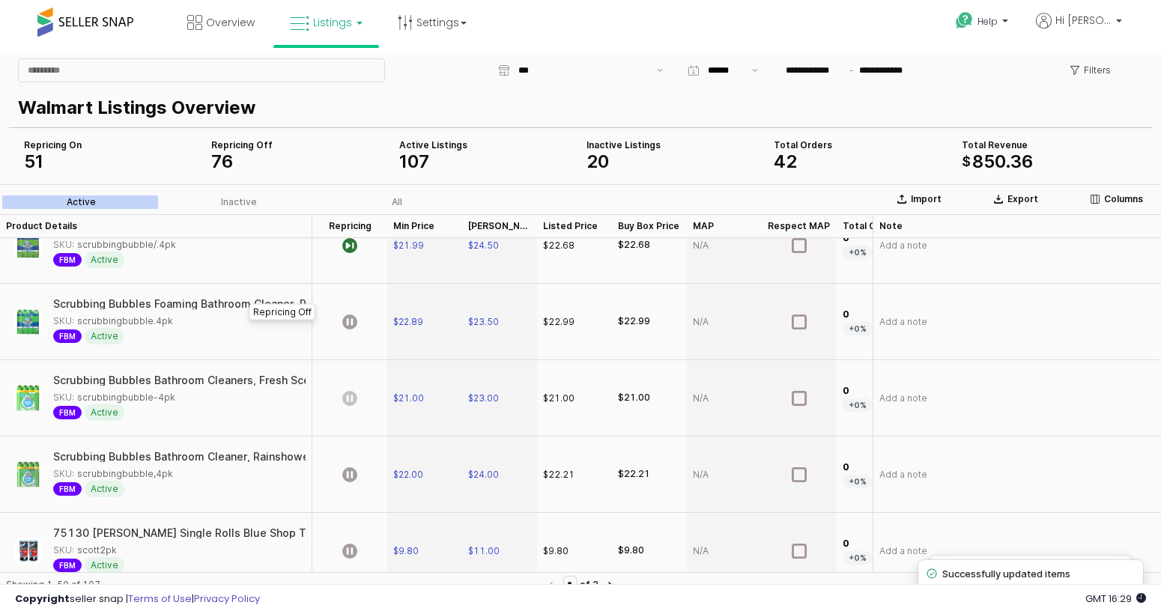
scroll to position [3326, 0]
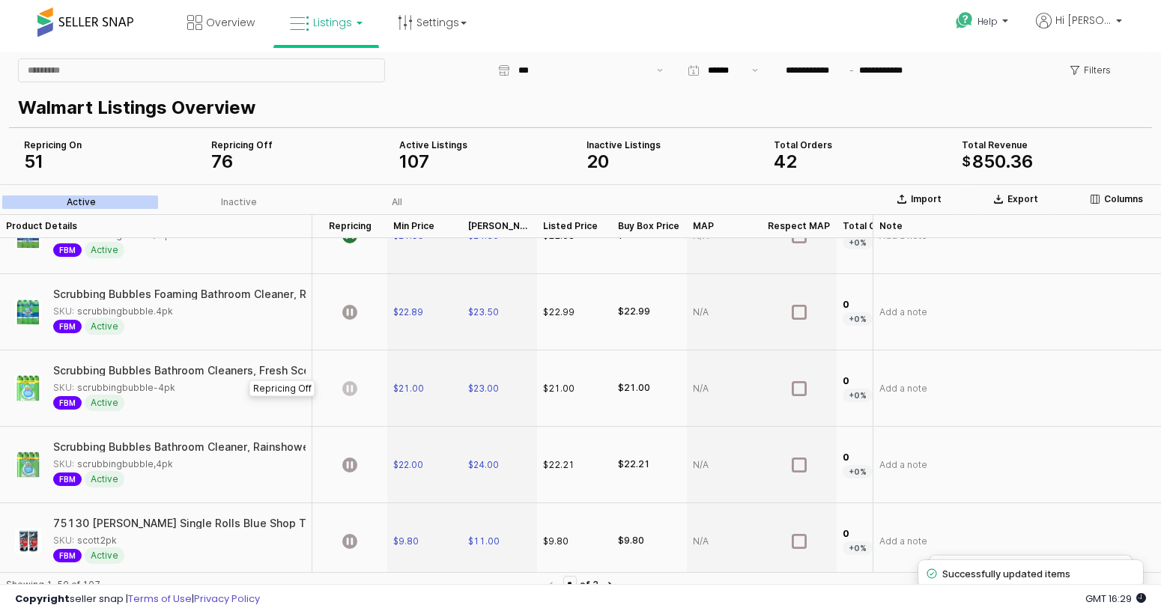
click at [362, 410] on div "App Frame" at bounding box center [349, 389] width 75 height 76
click at [358, 470] on div "App Frame" at bounding box center [349, 465] width 75 height 76
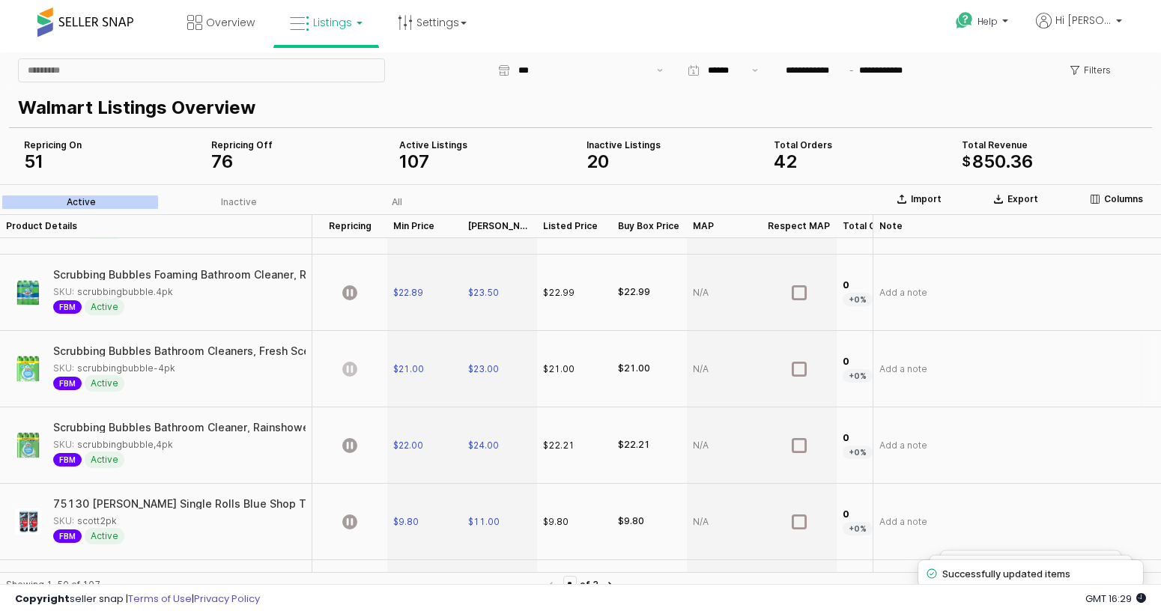
scroll to position [3385, 0]
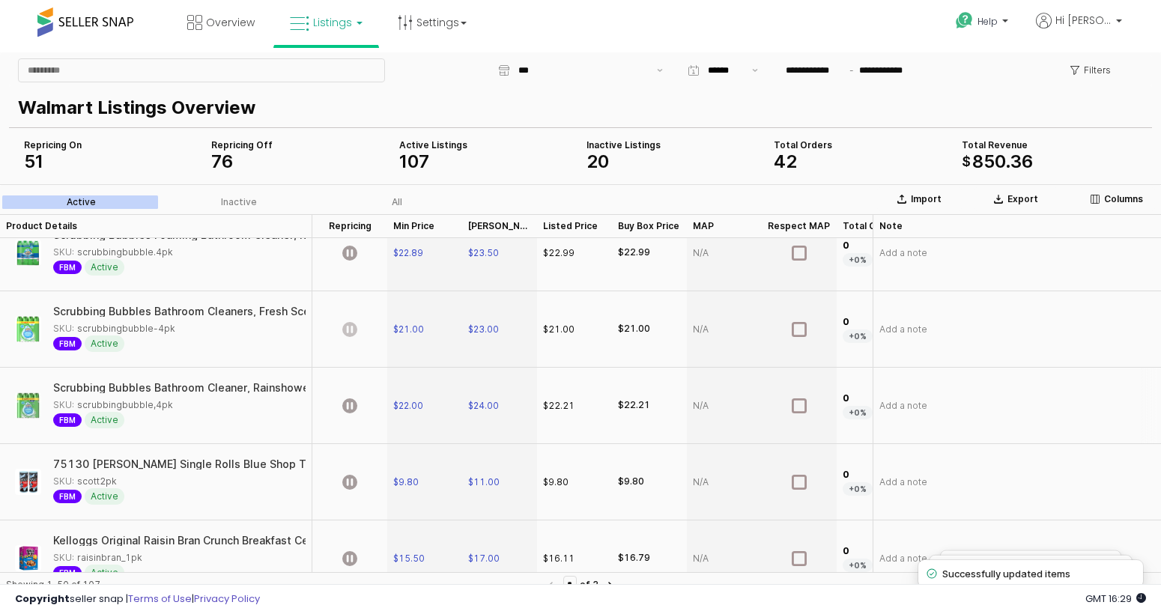
click at [349, 424] on div "App Frame" at bounding box center [349, 406] width 75 height 76
click at [354, 481] on icon "App Frame" at bounding box center [349, 482] width 15 height 15
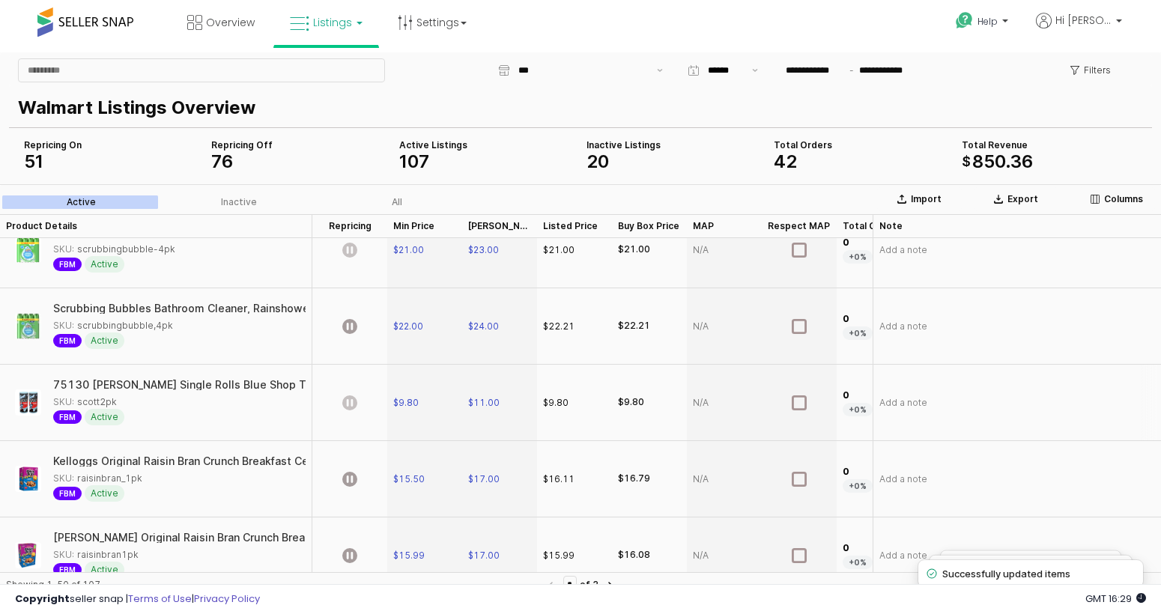
click at [344, 454] on div "App Frame" at bounding box center [349, 479] width 75 height 76
click at [356, 404] on icon "App Frame" at bounding box center [349, 403] width 15 height 15
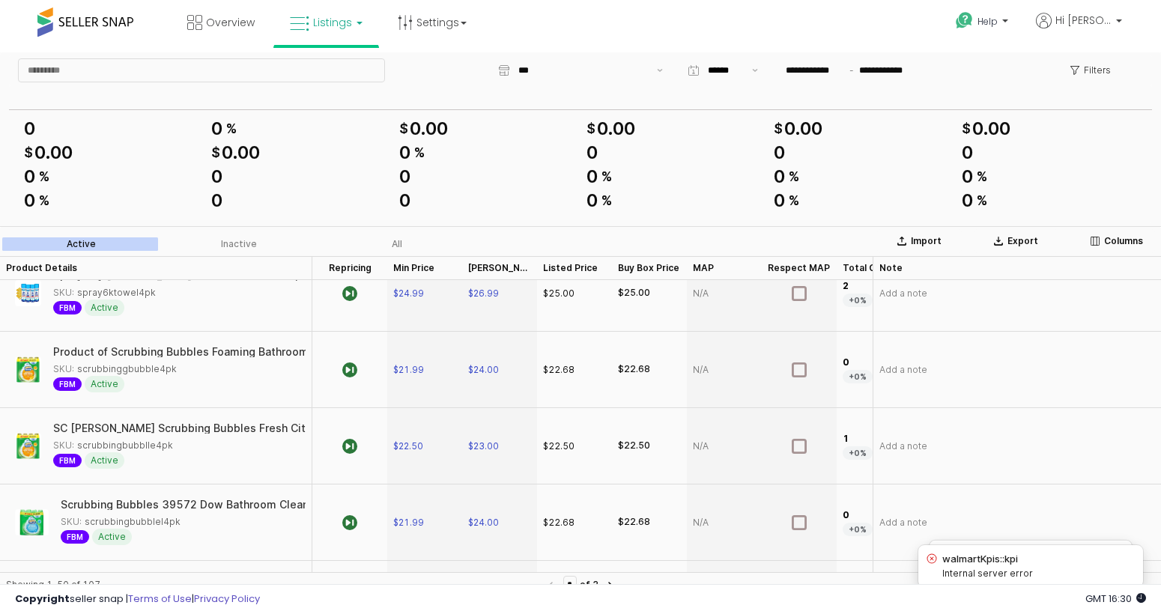
scroll to position [3539, 0]
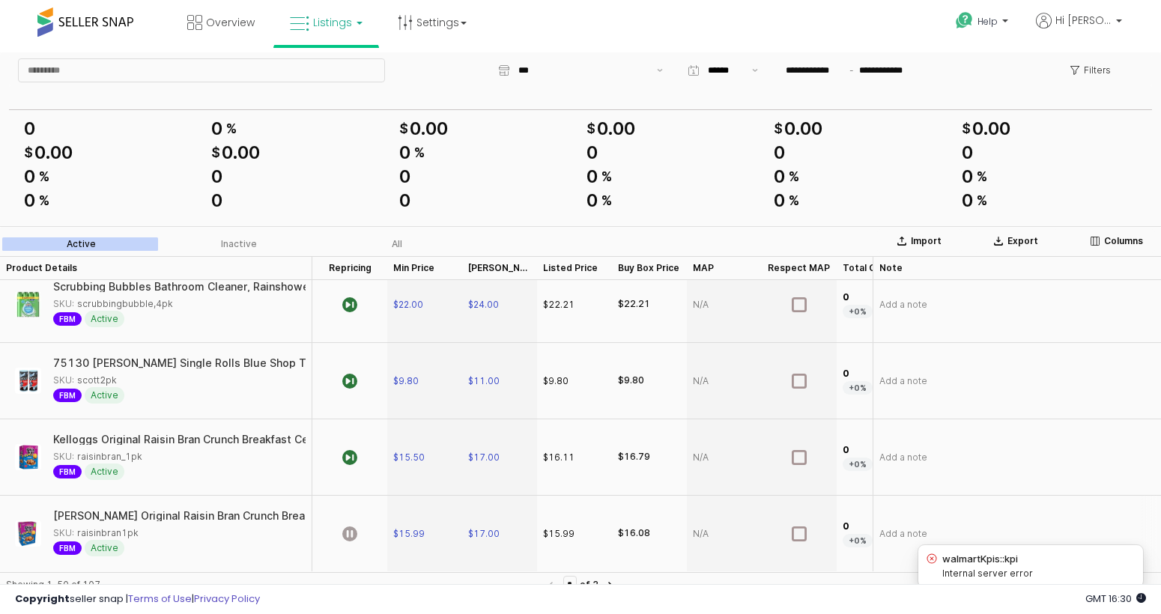
click at [358, 521] on div "App Frame" at bounding box center [349, 534] width 75 height 76
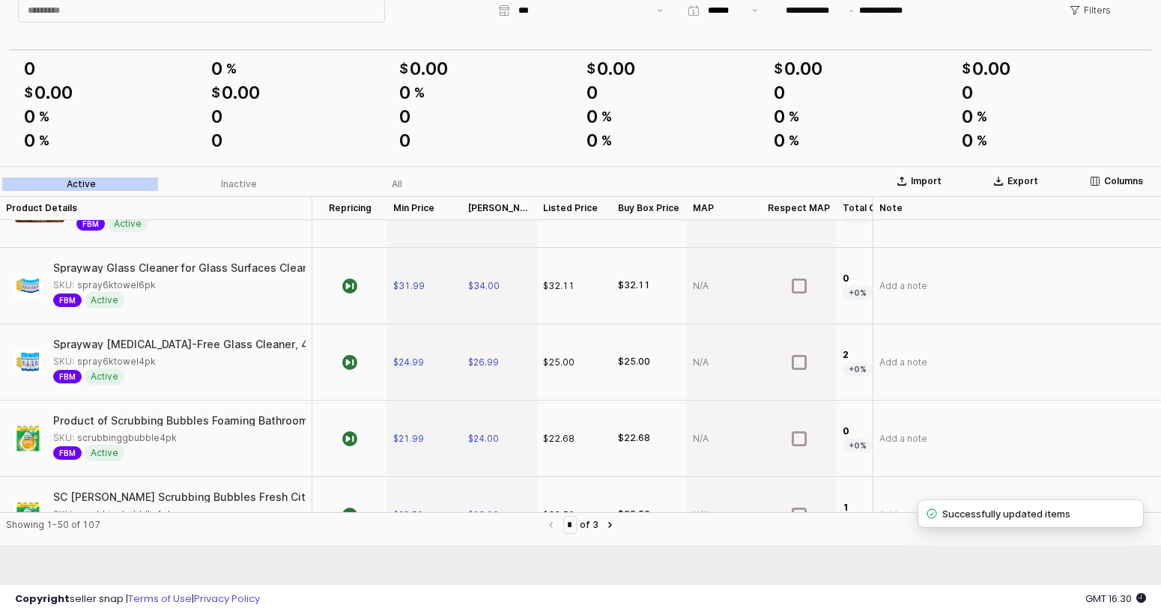
scroll to position [2333, 0]
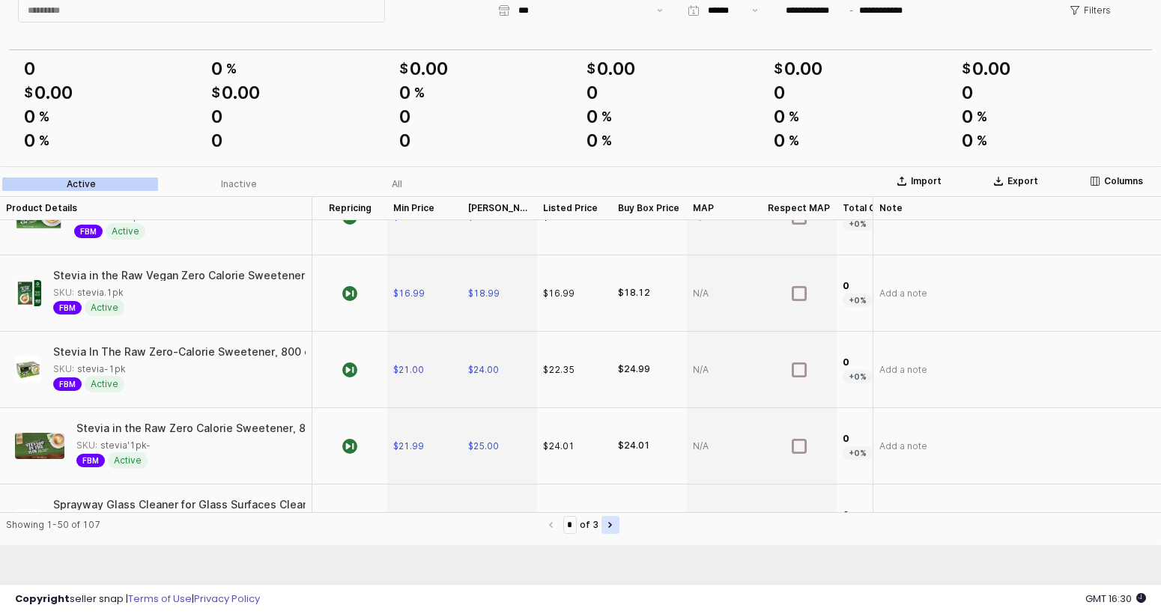
click at [606, 530] on button "Next page" at bounding box center [611, 525] width 18 height 18
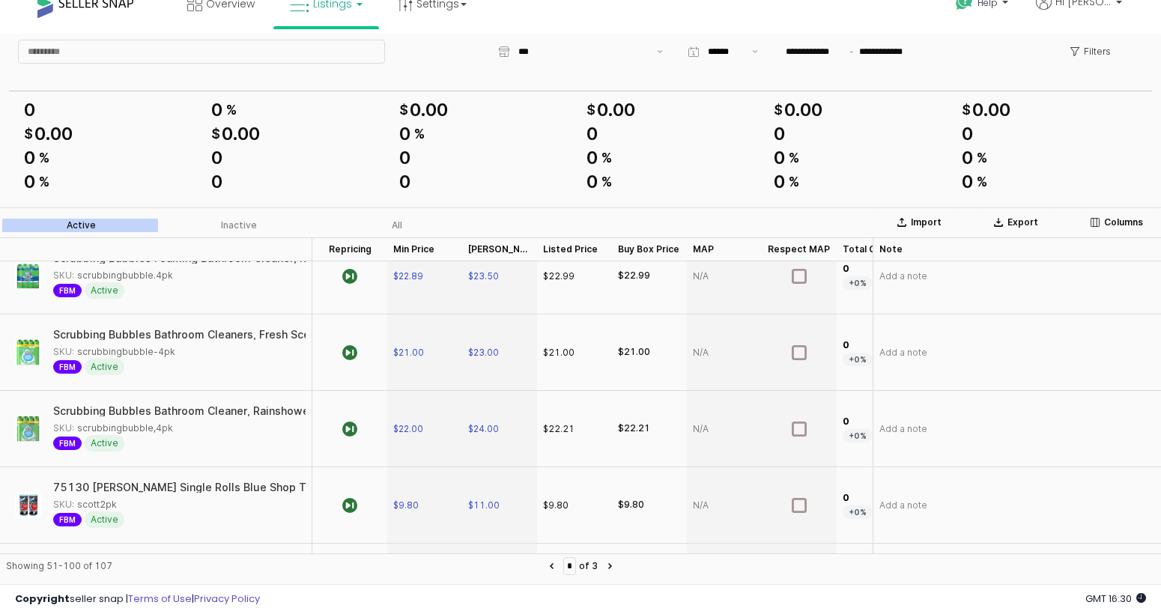
scroll to position [3539, 0]
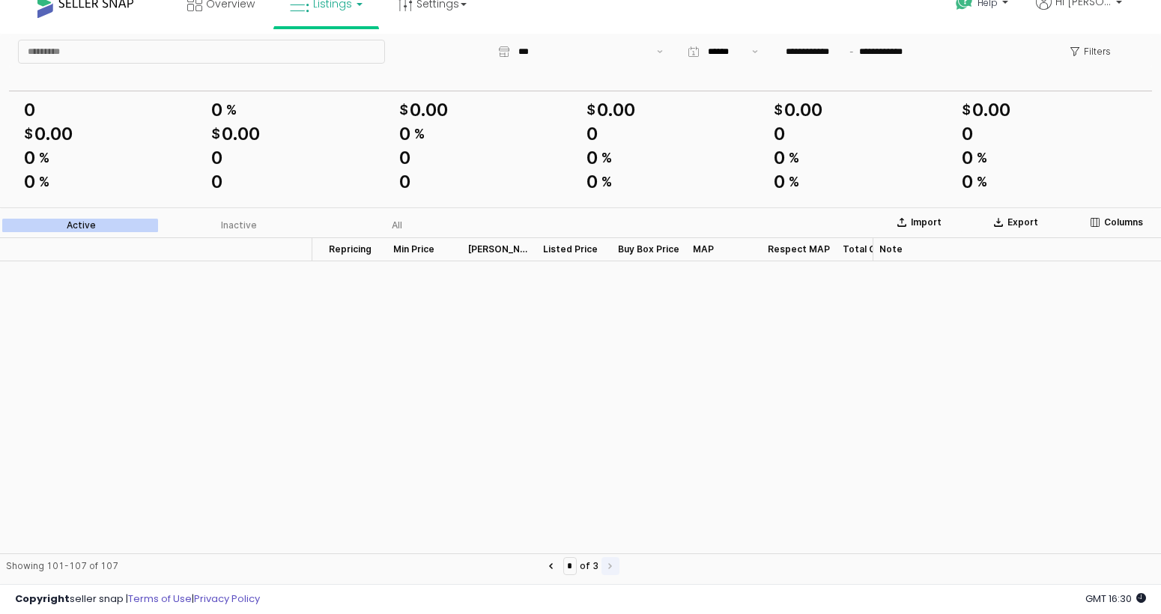
type input "*"
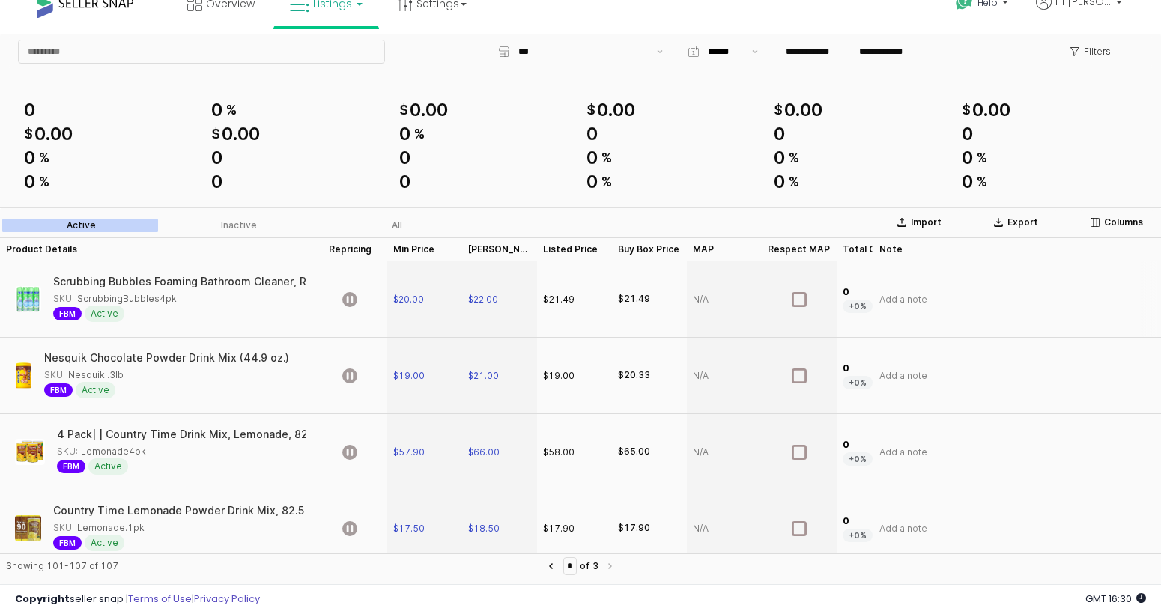
scroll to position [10, 0]
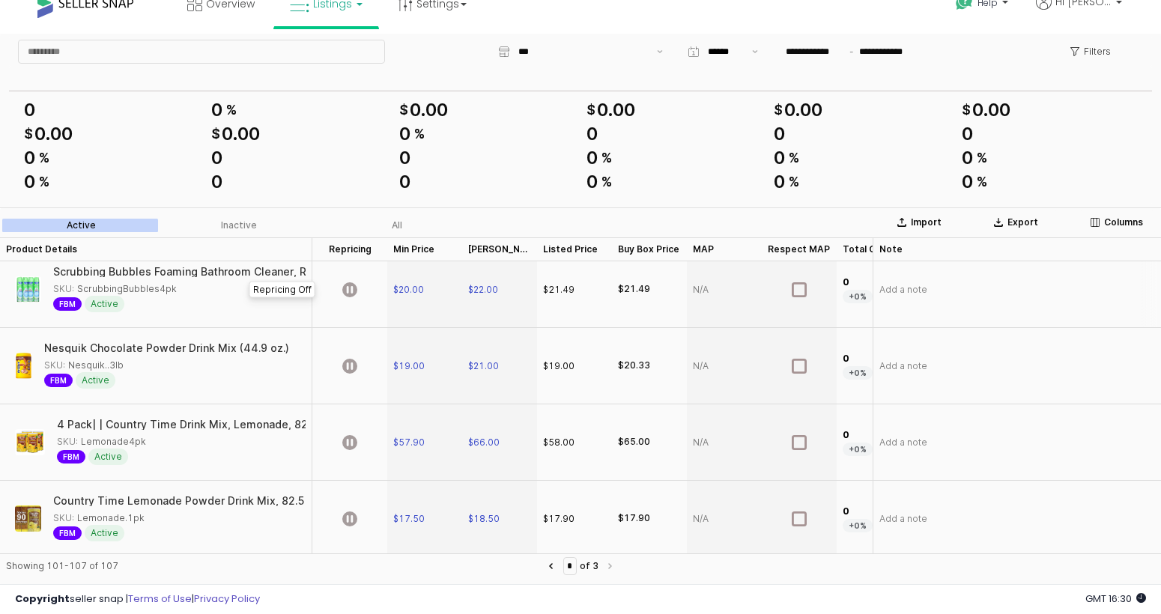
click at [351, 299] on div "App Frame" at bounding box center [349, 290] width 75 height 76
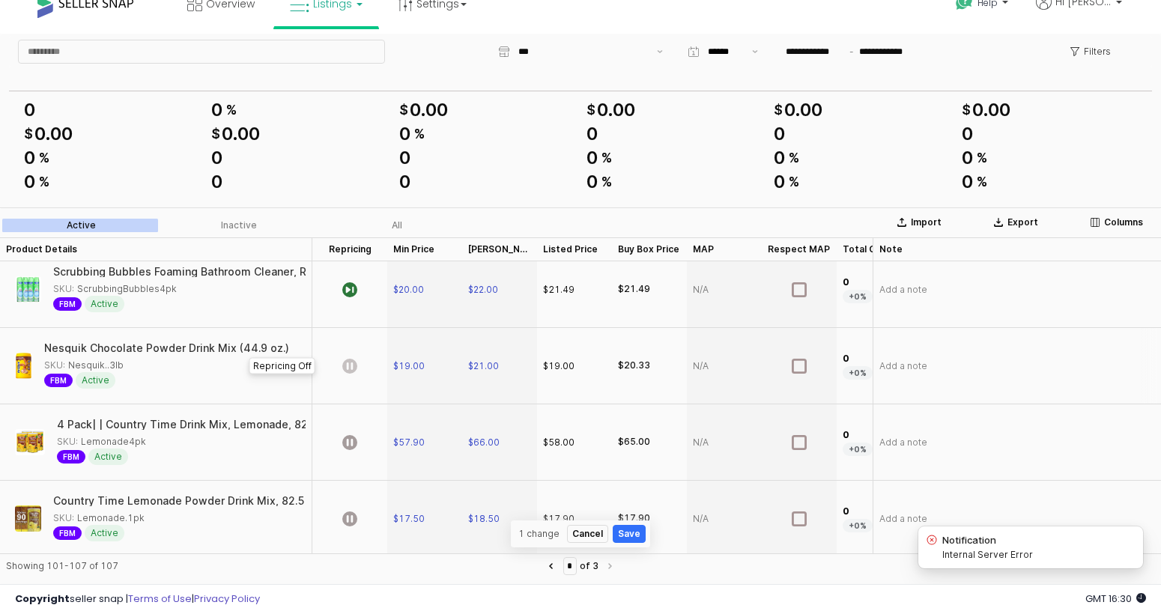
click at [352, 362] on icon "App Frame" at bounding box center [349, 366] width 15 height 15
click at [349, 444] on icon "App Frame" at bounding box center [349, 442] width 15 height 15
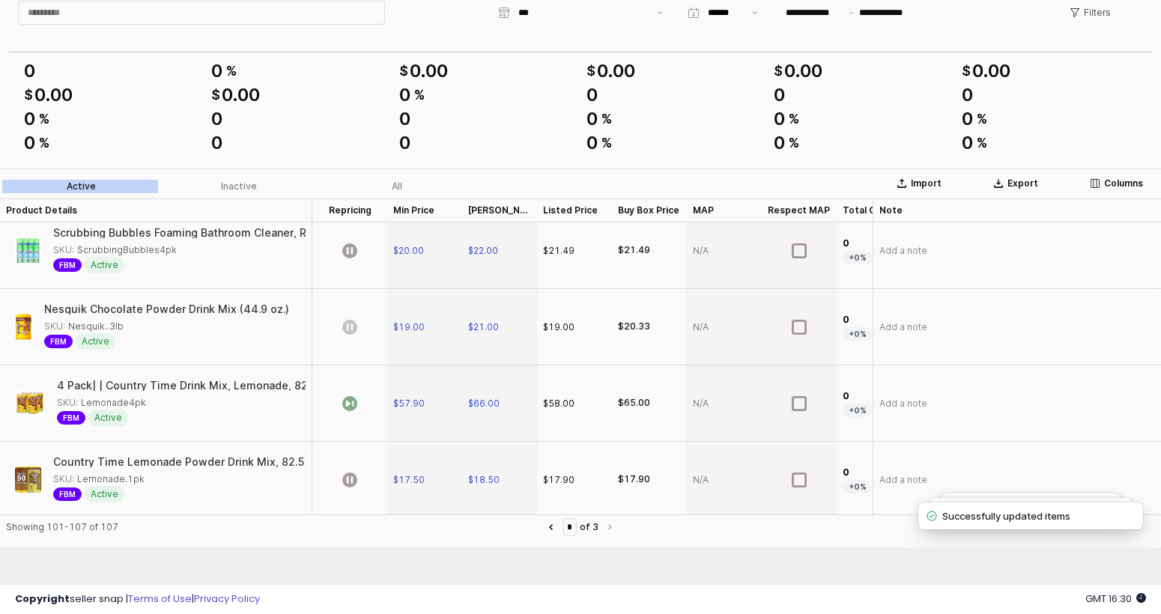
scroll to position [19, 0]
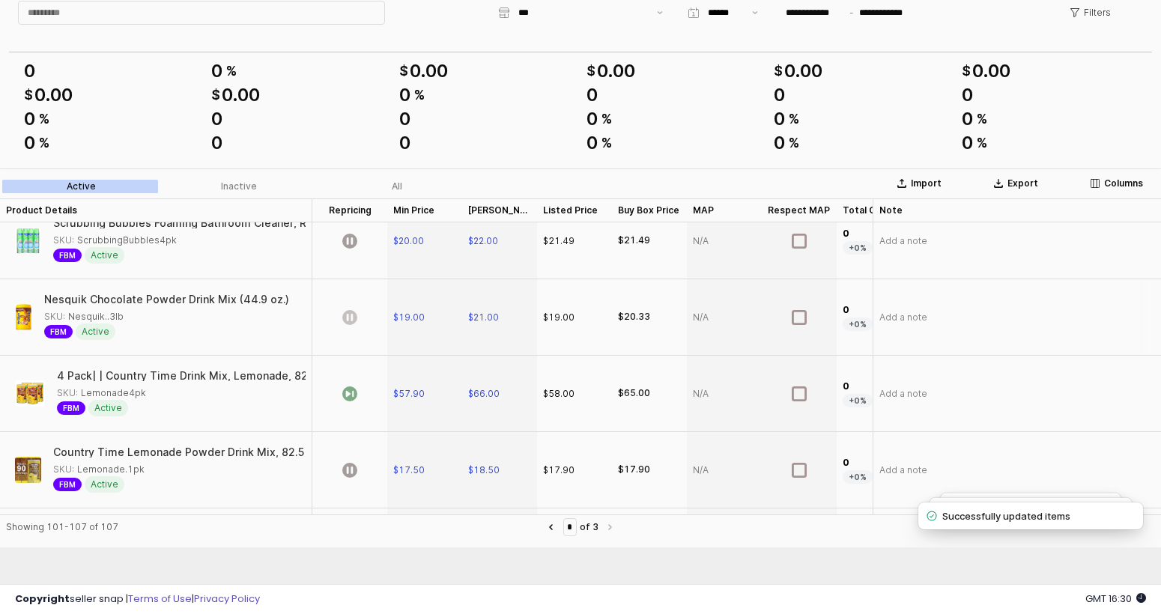
click at [356, 315] on icon "App Frame" at bounding box center [349, 317] width 15 height 15
click at [356, 245] on icon "App Frame" at bounding box center [349, 241] width 15 height 15
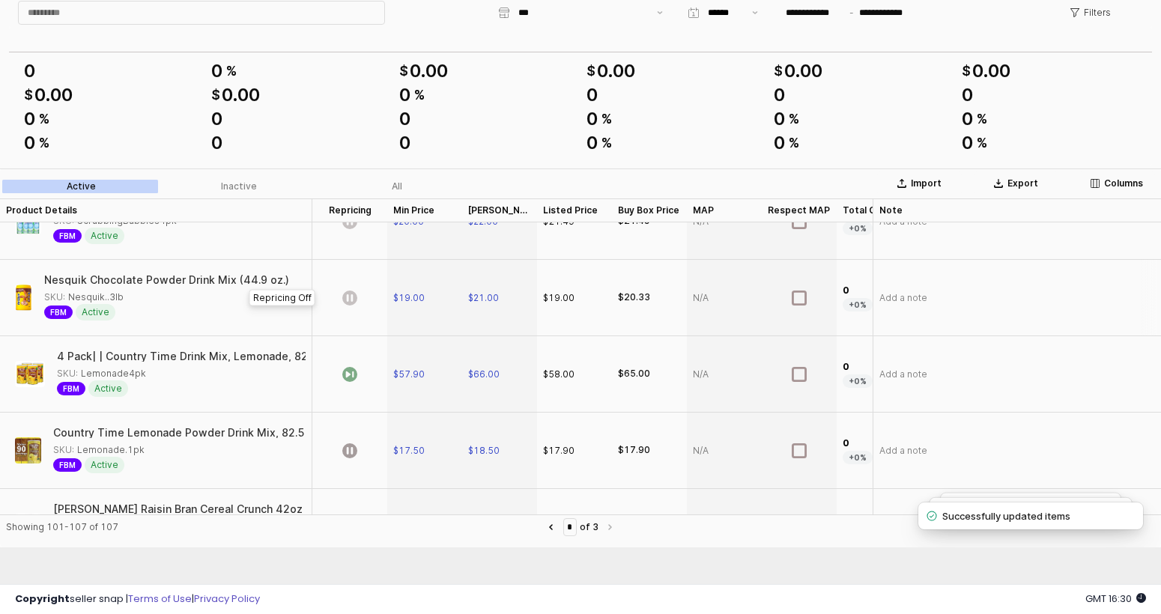
click at [365, 299] on div "App Frame" at bounding box center [349, 298] width 75 height 76
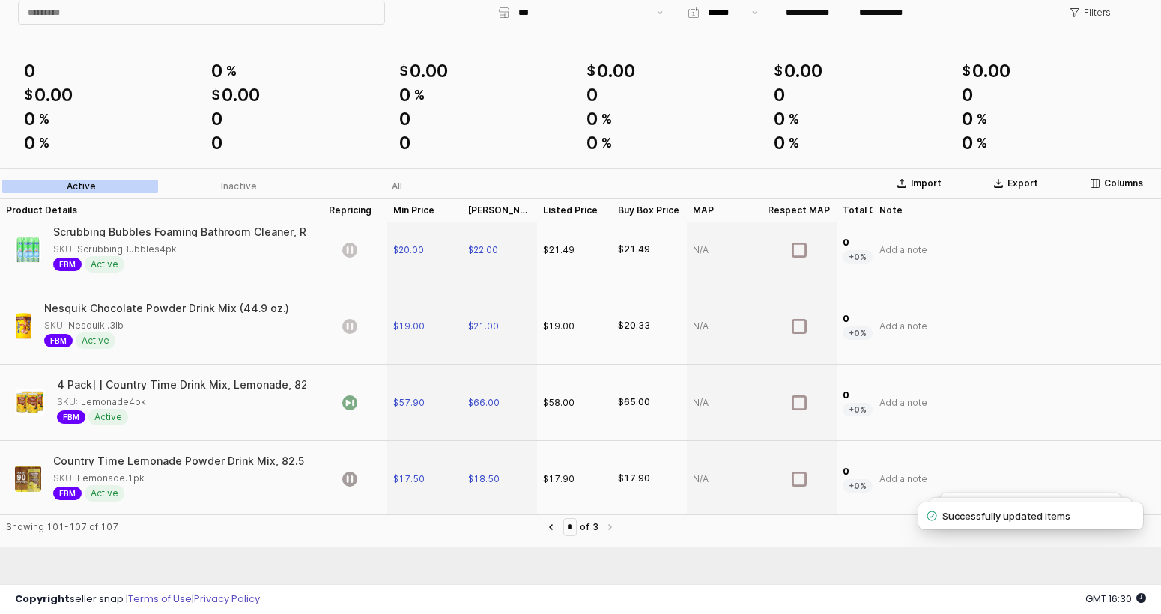
click at [354, 257] on icon "App Frame" at bounding box center [349, 250] width 15 height 15
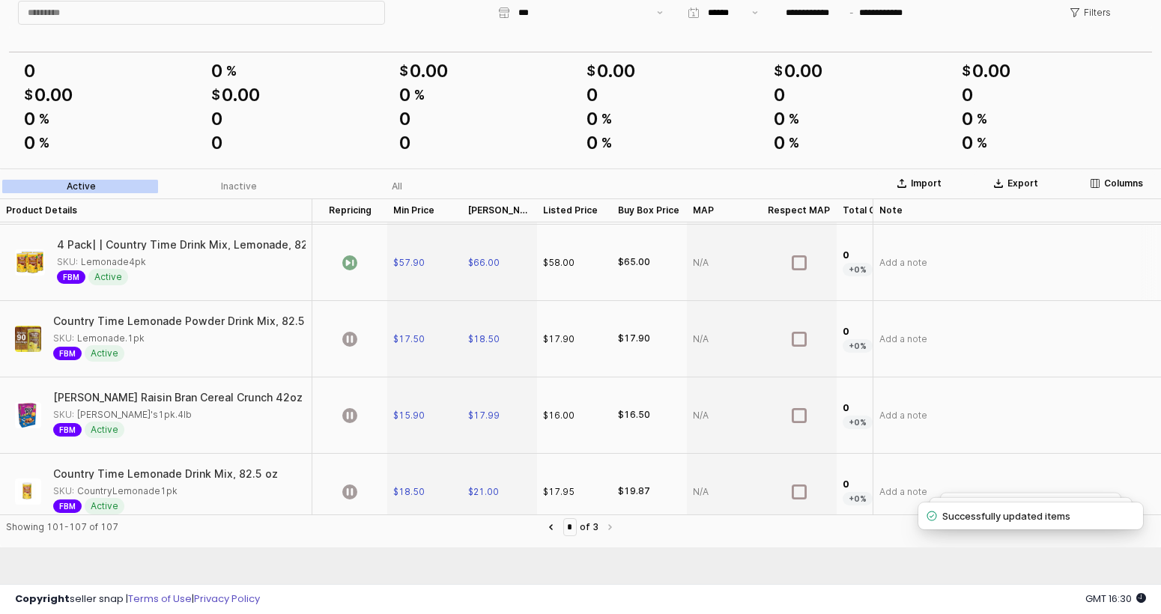
scroll to position [105, 0]
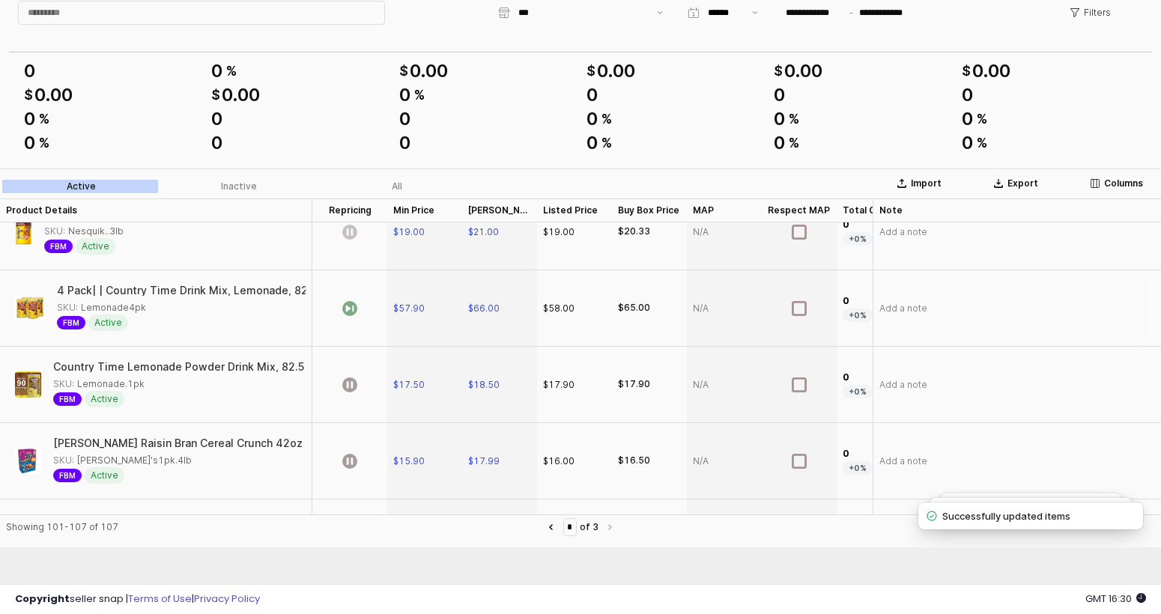
click at [360, 339] on div "App Frame" at bounding box center [349, 308] width 75 height 76
click at [362, 388] on div "App Frame" at bounding box center [349, 385] width 75 height 76
click at [362, 310] on div "App Frame" at bounding box center [349, 308] width 75 height 76
click at [355, 456] on icon "App Frame" at bounding box center [349, 461] width 15 height 15
click at [363, 385] on div "App Frame" at bounding box center [349, 385] width 75 height 76
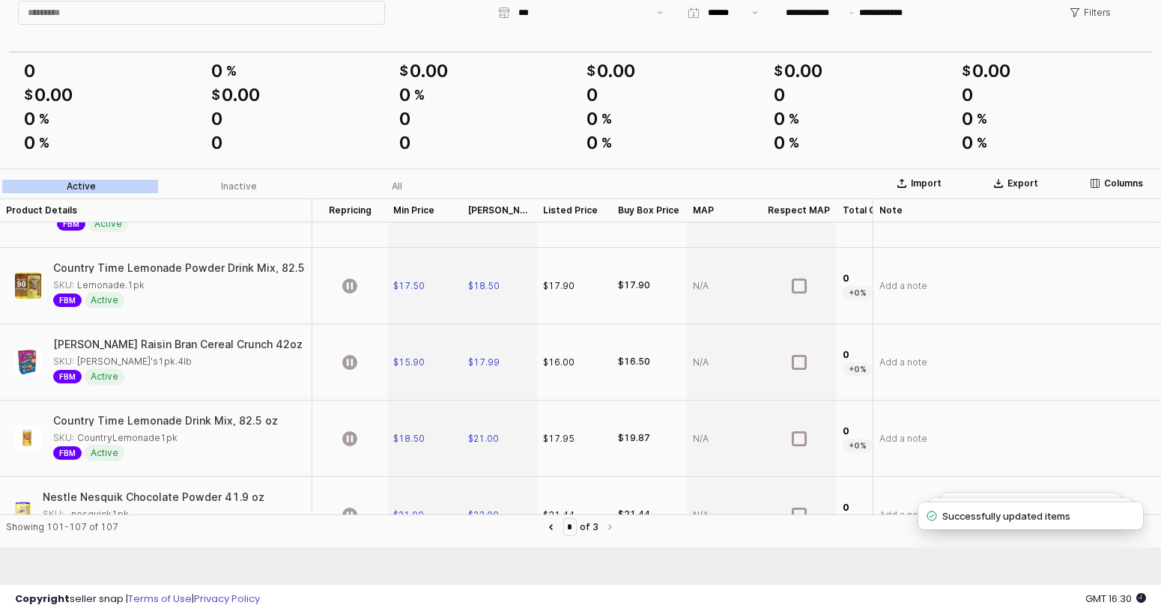
scroll to position [254, 0]
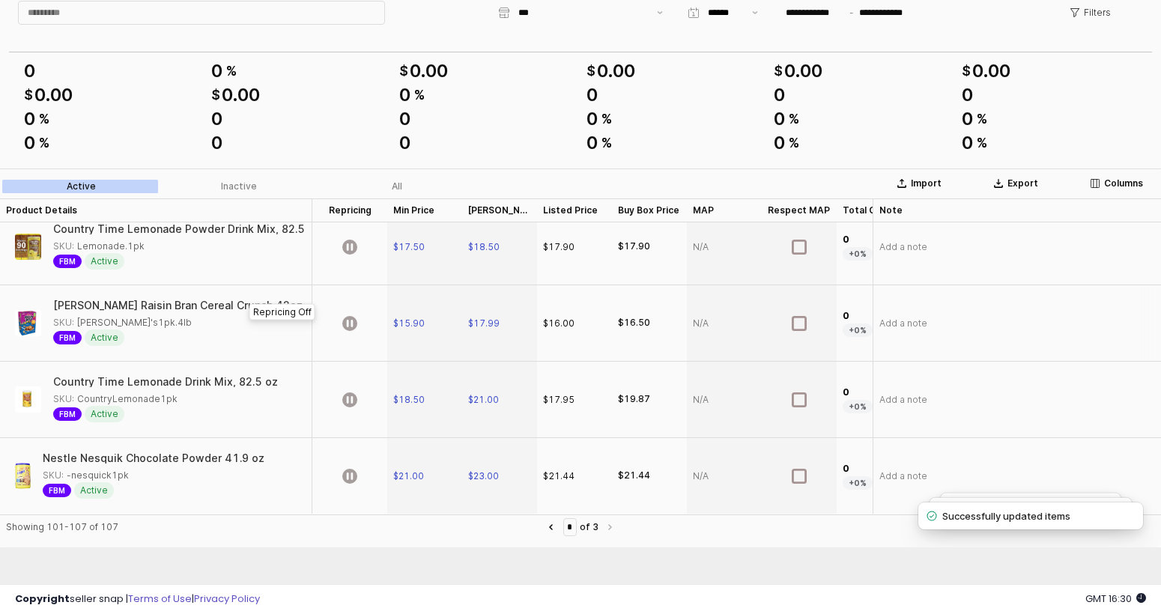
click at [348, 324] on div "App Frame" at bounding box center [349, 323] width 75 height 76
click at [343, 393] on icon "App Frame" at bounding box center [349, 400] width 15 height 15
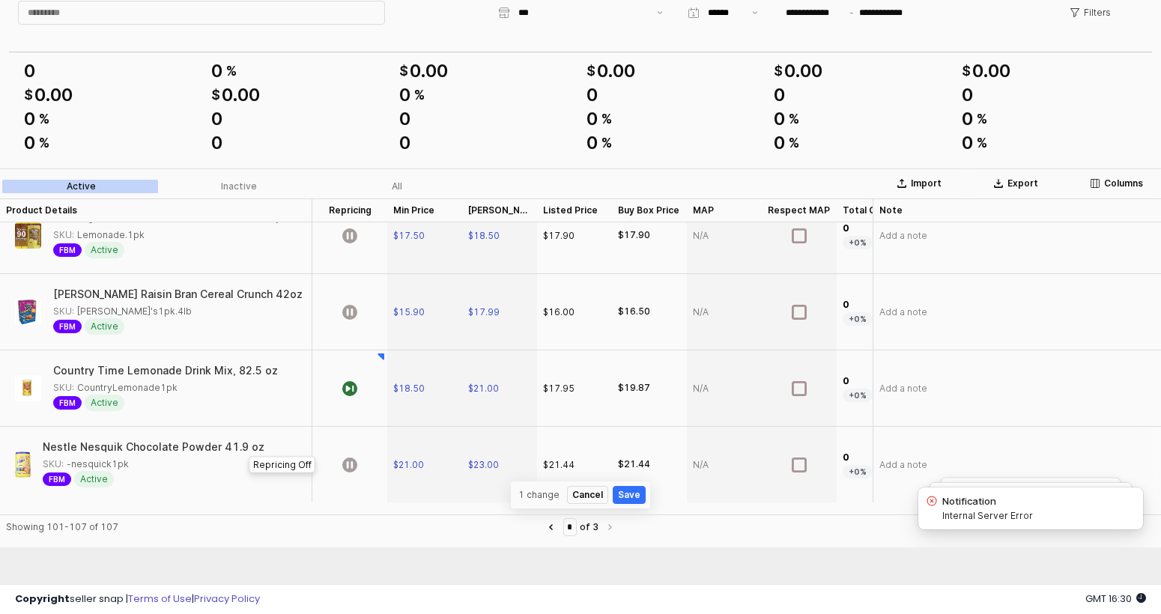
click at [358, 460] on div "App Frame" at bounding box center [349, 465] width 75 height 76
click at [364, 321] on div "App Frame" at bounding box center [349, 312] width 75 height 76
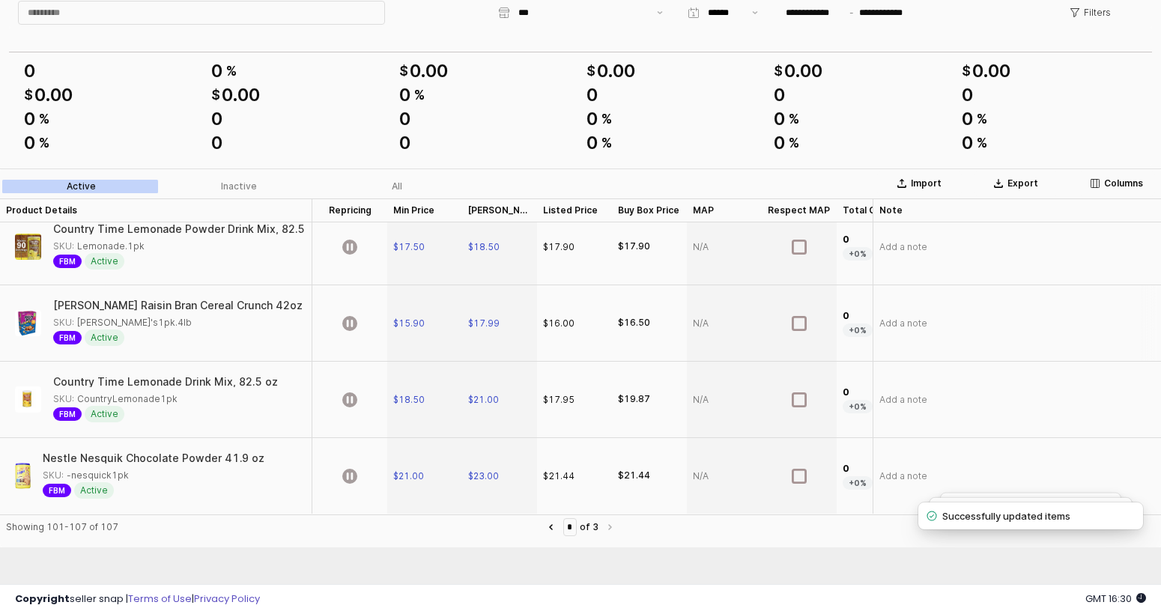
scroll to position [60, 0]
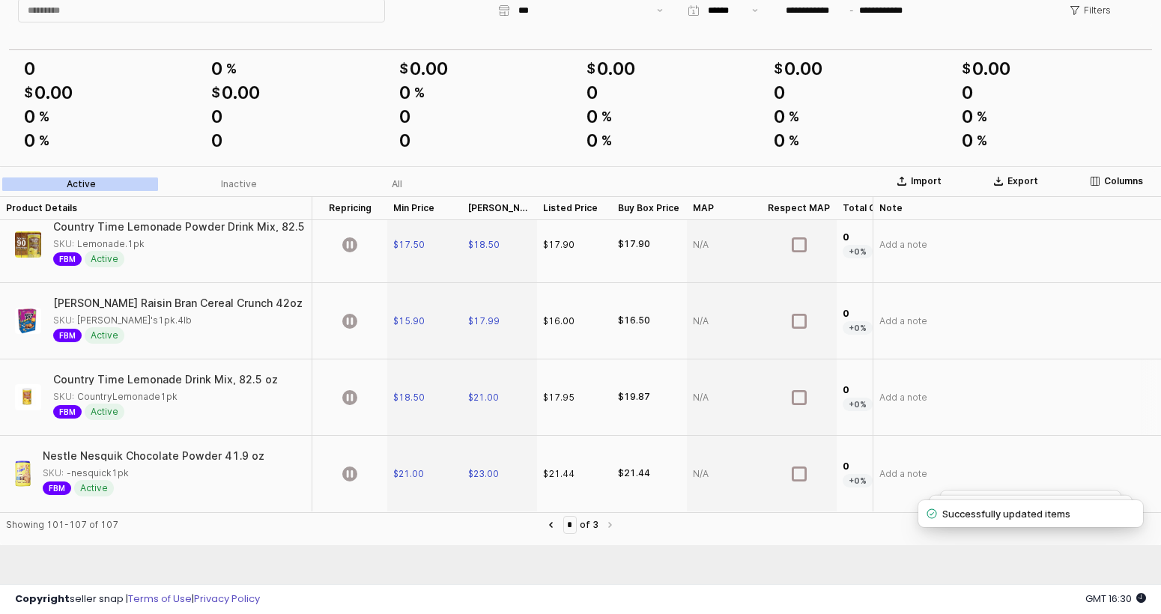
click at [355, 396] on div "App Frame" at bounding box center [349, 398] width 75 height 76
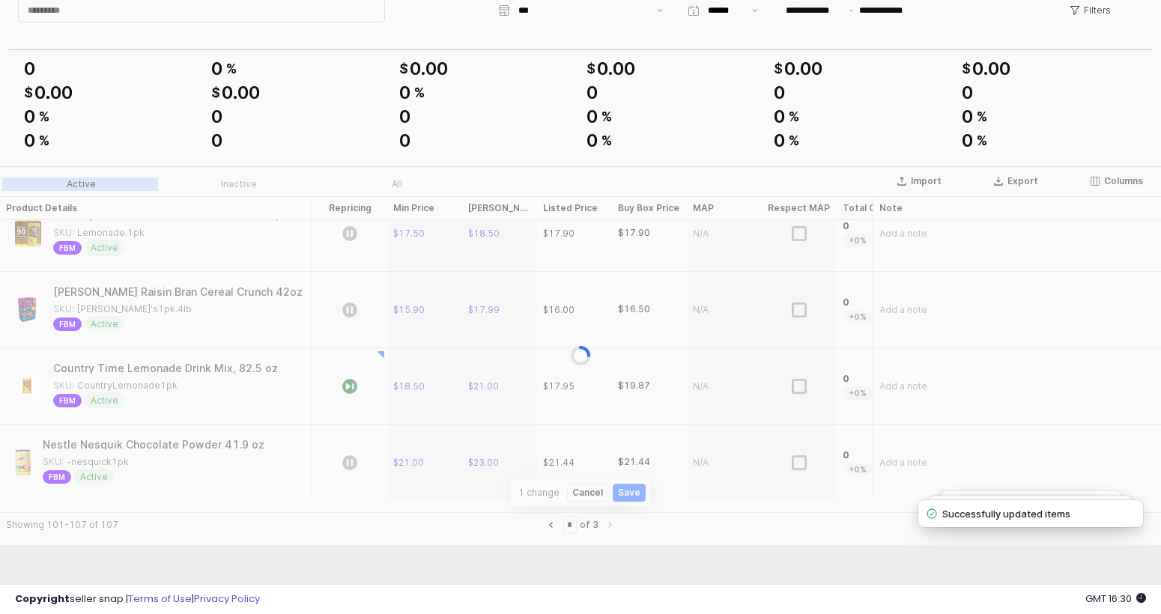
click at [359, 461] on div "App Frame" at bounding box center [580, 355] width 1161 height 379
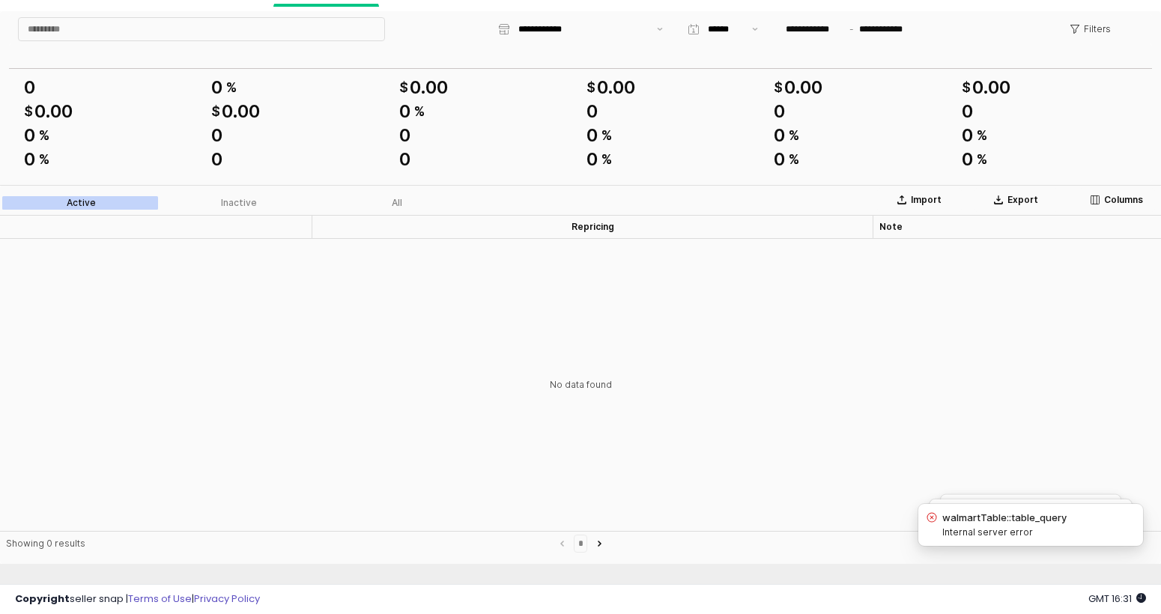
scroll to position [50, 0]
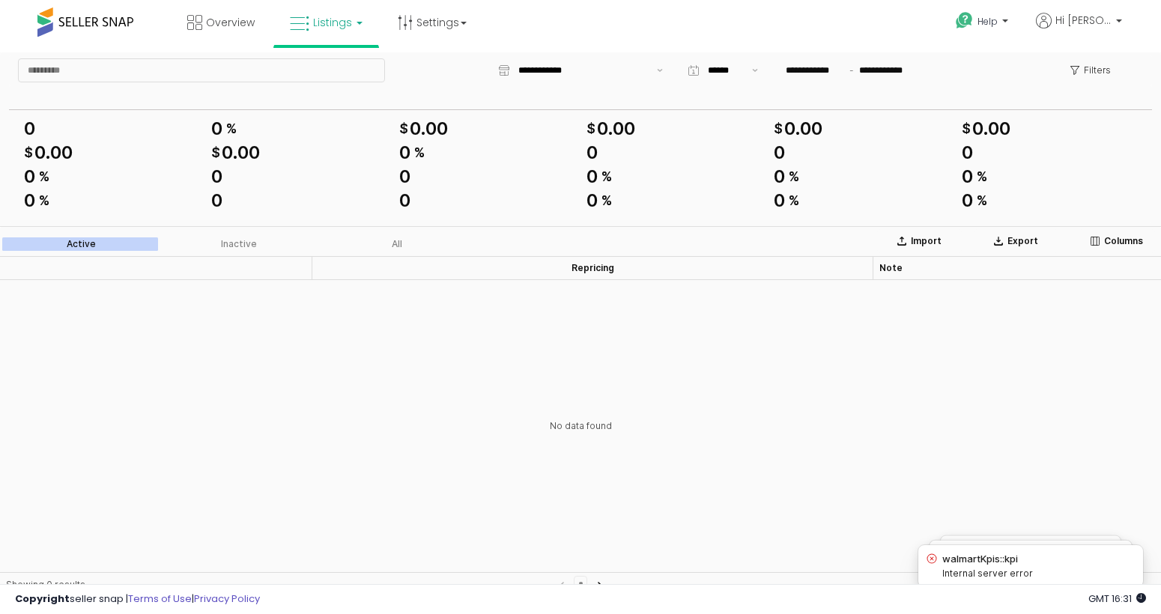
click at [345, 40] on link "Listings" at bounding box center [326, 22] width 95 height 45
drag, startPoint x: 368, startPoint y: 137, endPoint x: 368, endPoint y: 85, distance: 52.4
click at [368, 137] on icon at bounding box center [339, 131] width 79 height 22
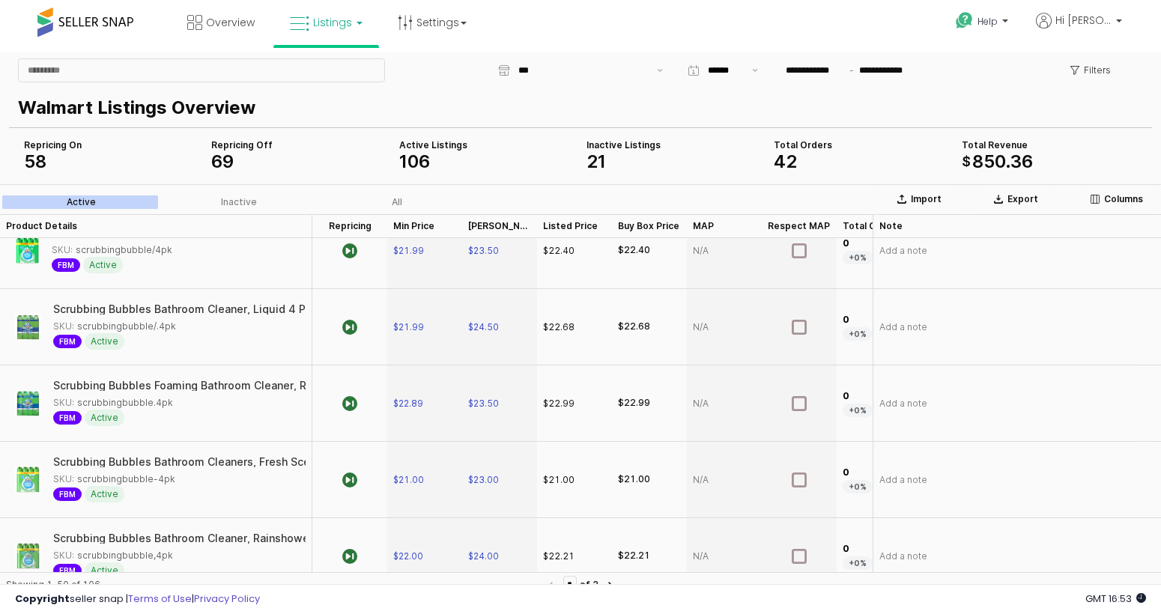
scroll to position [3497, 0]
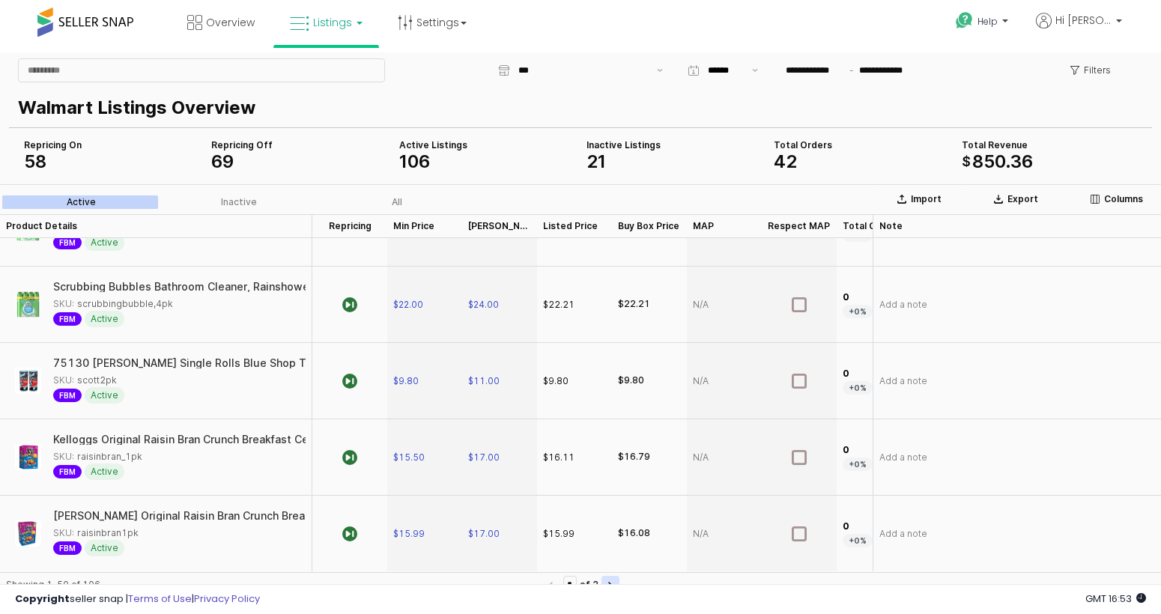
click at [615, 580] on button "Next page" at bounding box center [611, 585] width 18 height 18
type input "*"
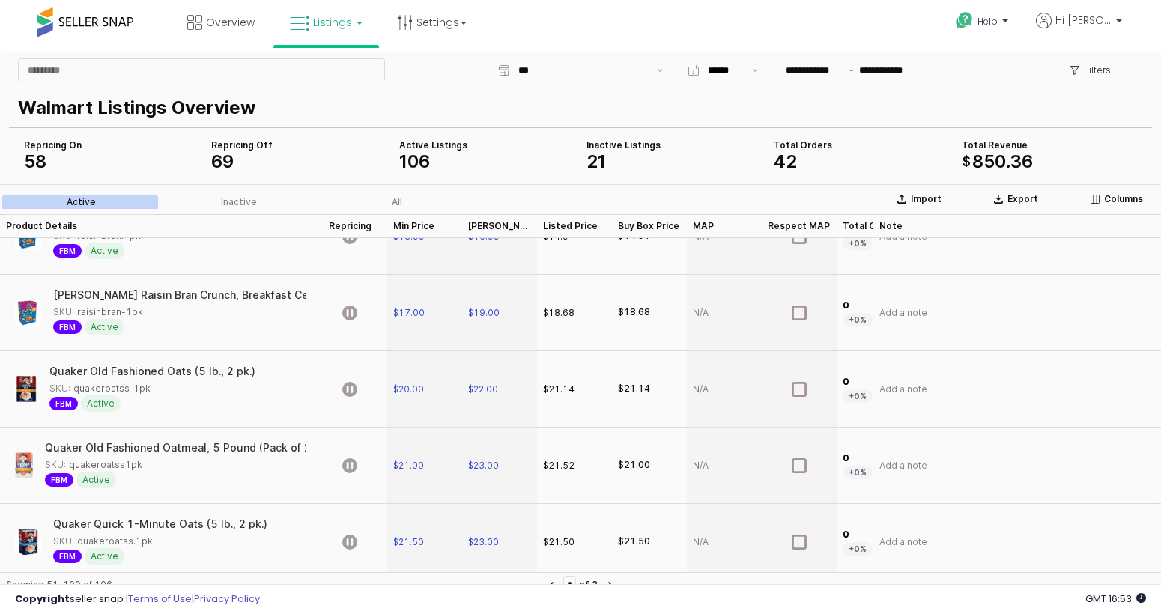
scroll to position [0, 0]
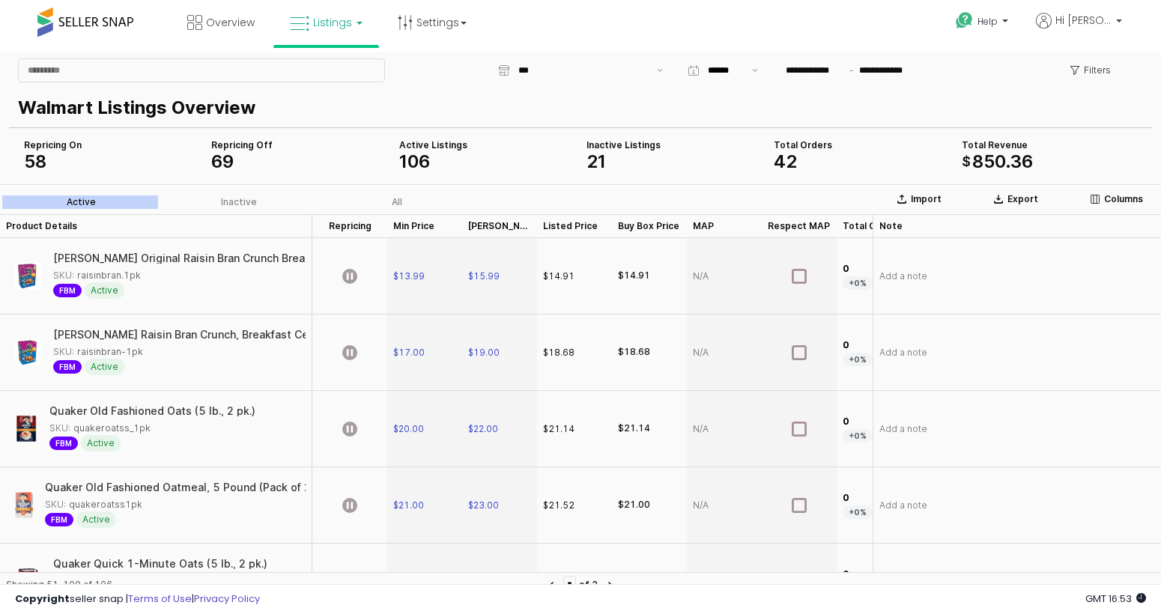
click at [359, 276] on div "App Frame" at bounding box center [349, 276] width 75 height 76
click at [351, 353] on icon "App Frame" at bounding box center [349, 352] width 15 height 15
click at [345, 414] on div "App Frame" at bounding box center [349, 429] width 75 height 76
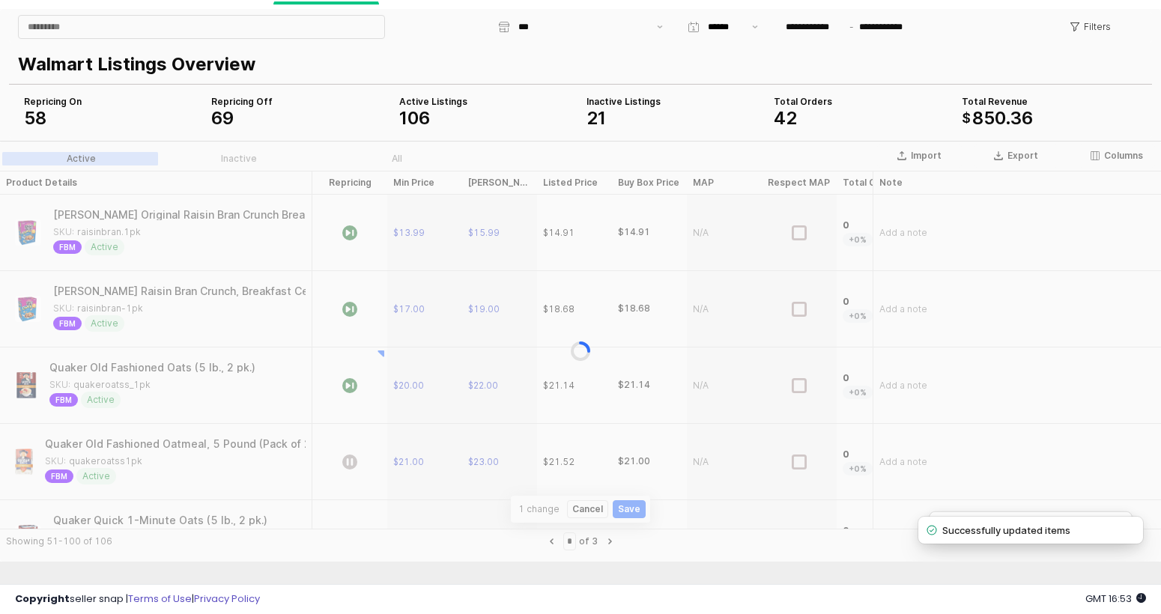
scroll to position [60, 0]
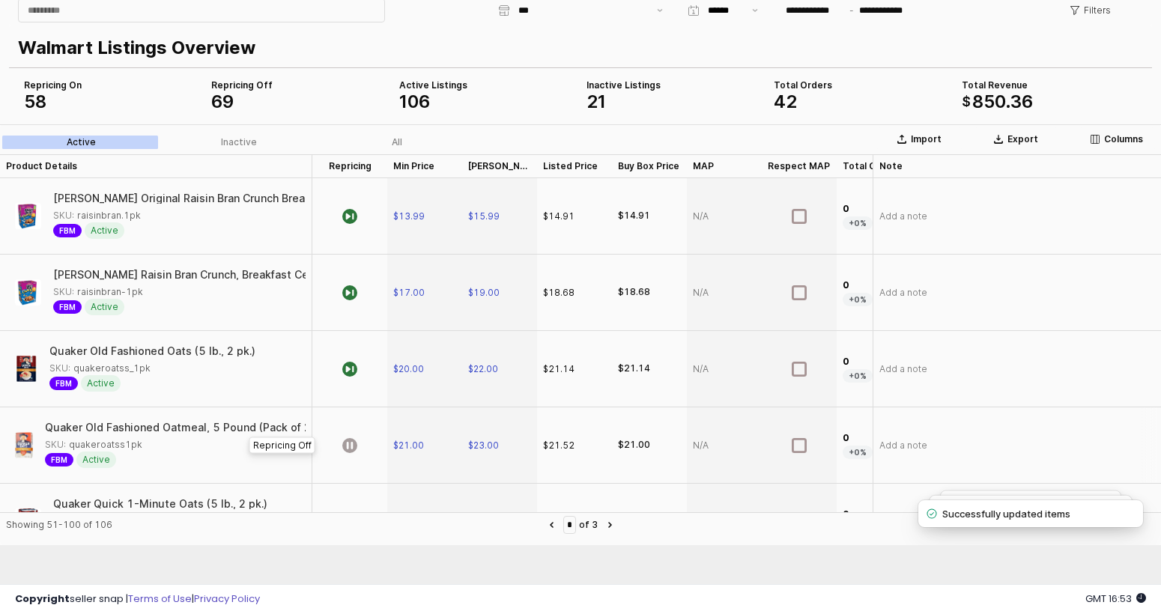
click at [345, 414] on div "App Frame" at bounding box center [349, 445] width 75 height 76
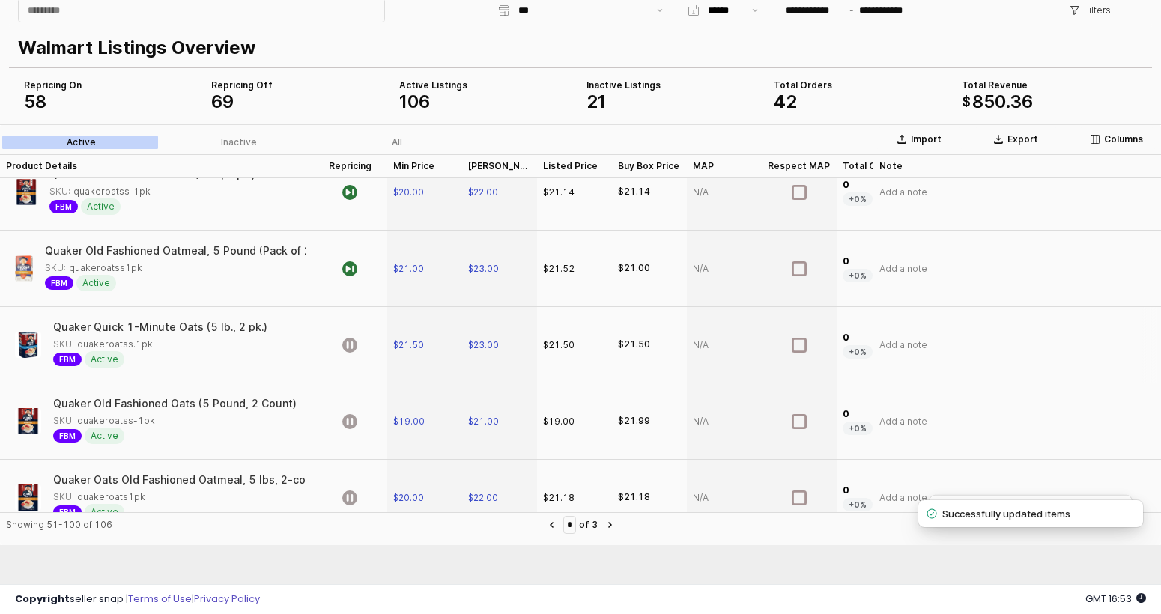
scroll to position [179, 0]
click at [360, 344] on div "App Frame" at bounding box center [349, 343] width 75 height 76
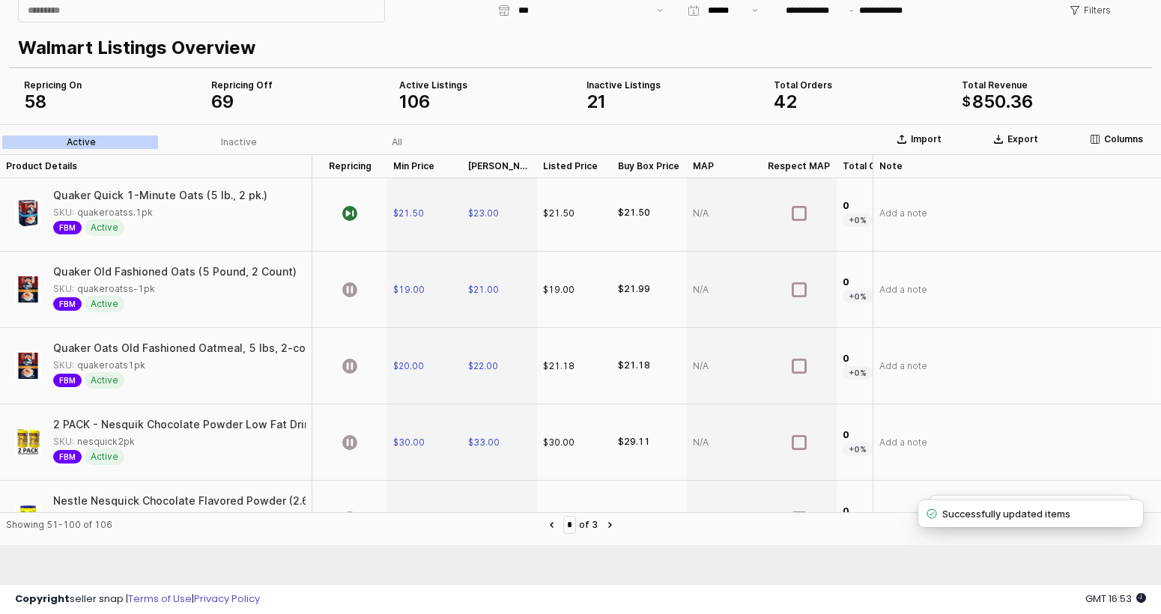
scroll to position [336, 0]
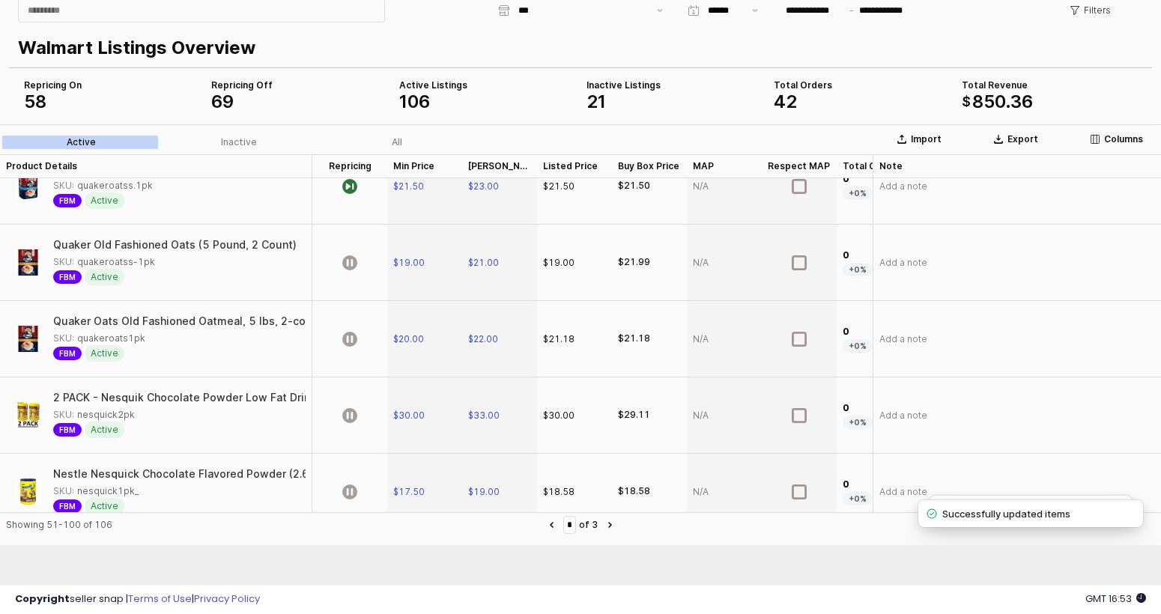
click at [354, 273] on div "App Frame" at bounding box center [349, 263] width 75 height 76
click at [353, 343] on icon "App Frame" at bounding box center [349, 339] width 15 height 15
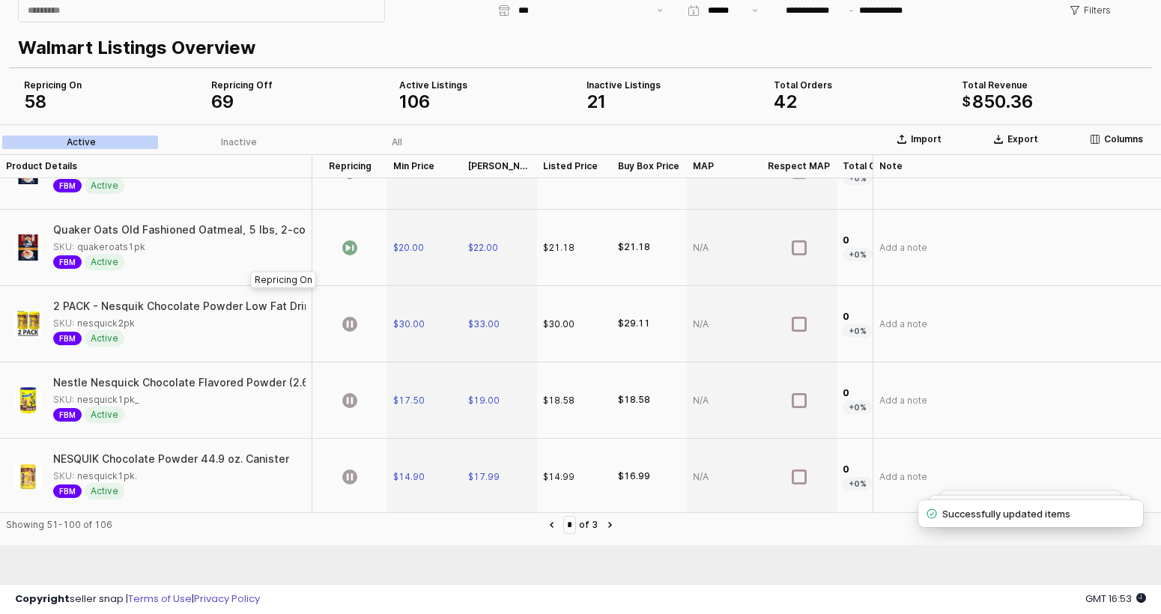
scroll to position [444, 0]
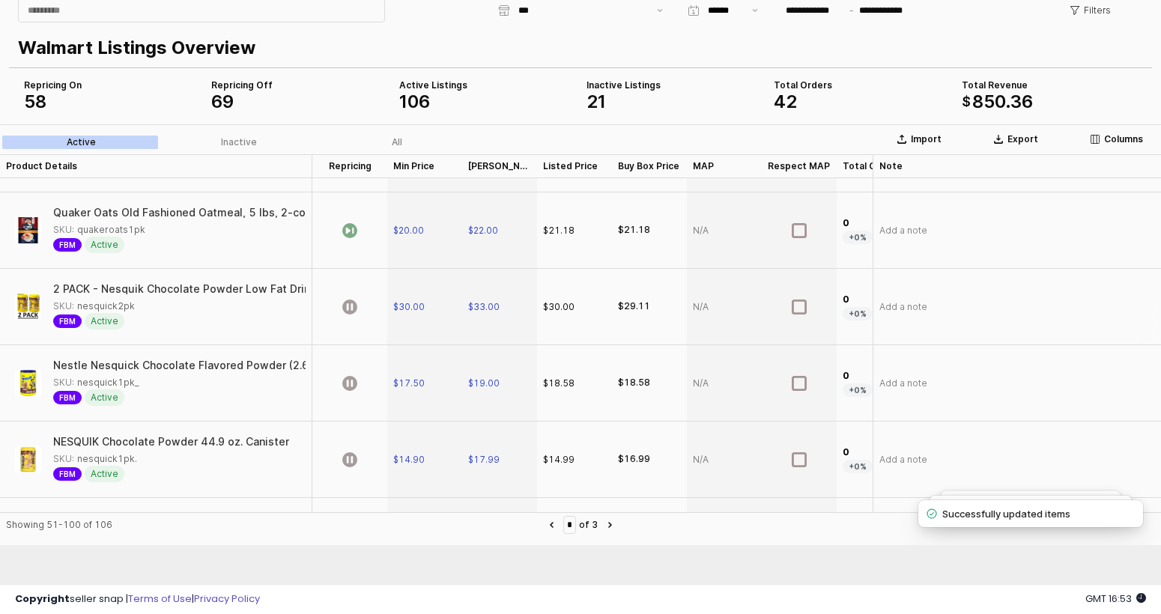
click at [356, 311] on icon "App Frame" at bounding box center [349, 307] width 15 height 15
click at [351, 387] on icon "App Frame" at bounding box center [349, 383] width 15 height 15
click at [349, 446] on div "App Frame" at bounding box center [349, 460] width 75 height 76
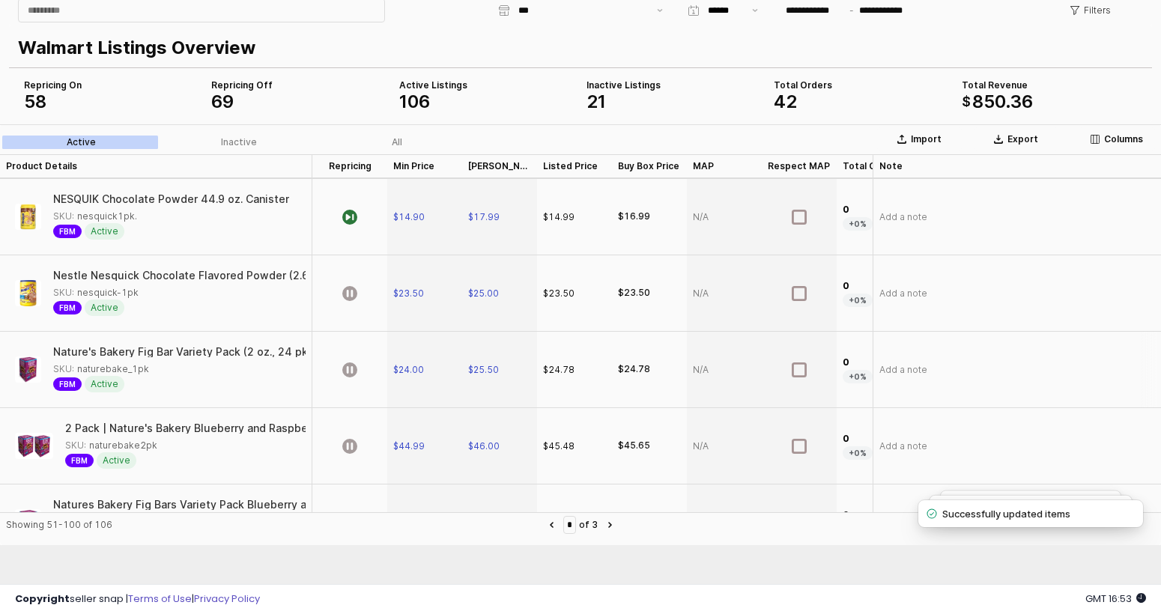
scroll to position [703, 0]
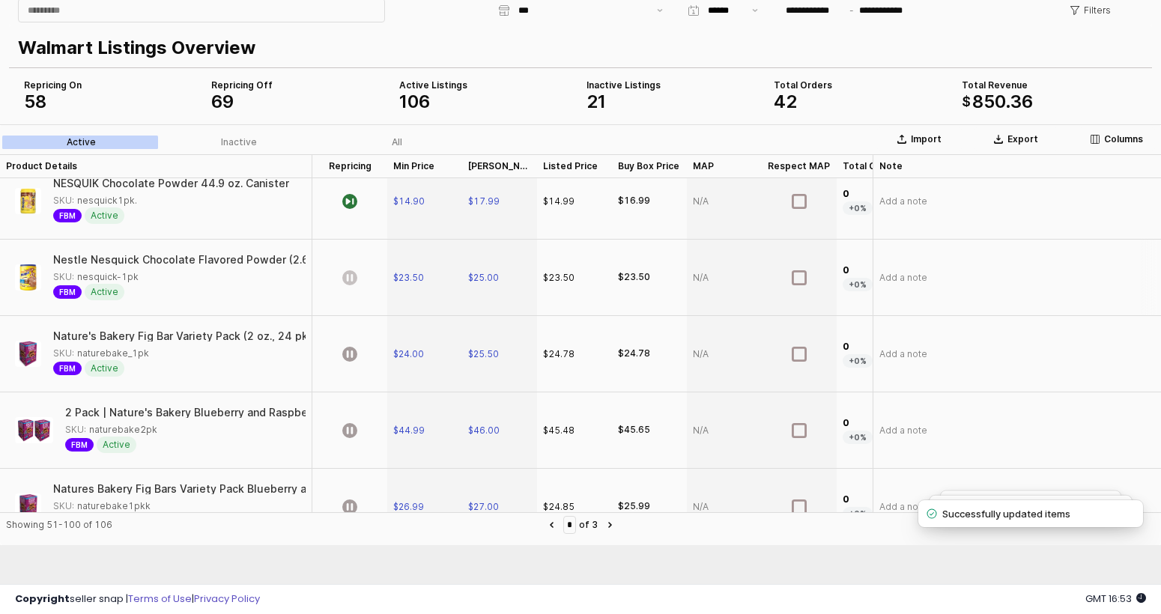
click at [353, 277] on icon "App Frame" at bounding box center [349, 277] width 15 height 15
click at [350, 345] on div "App Frame" at bounding box center [349, 354] width 75 height 76
click at [350, 431] on icon "App Frame" at bounding box center [349, 430] width 15 height 15
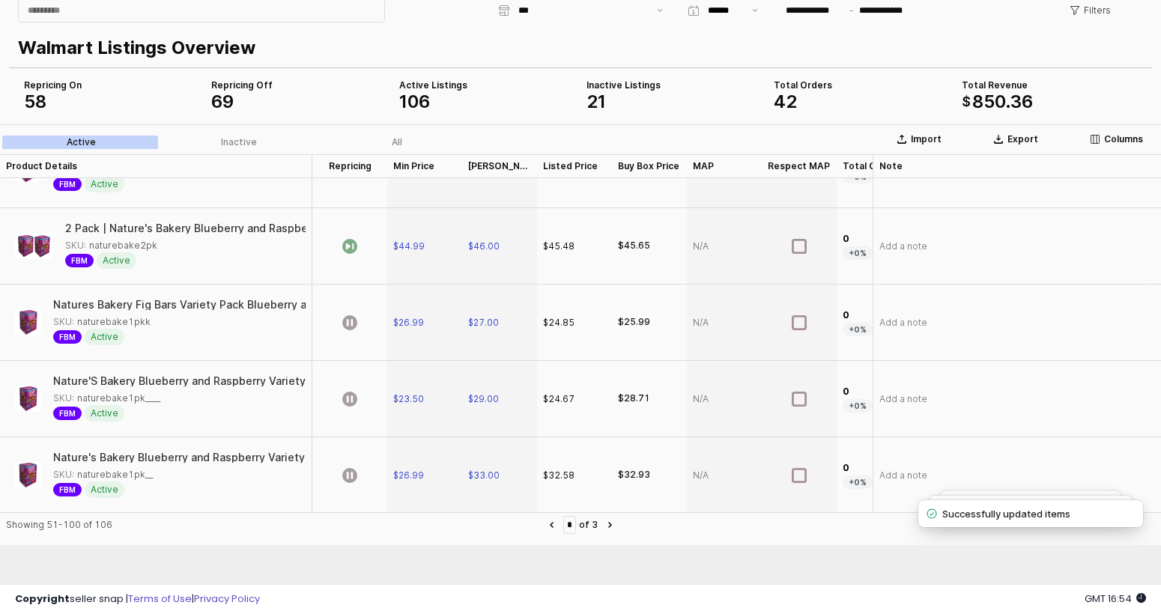
scroll to position [915, 0]
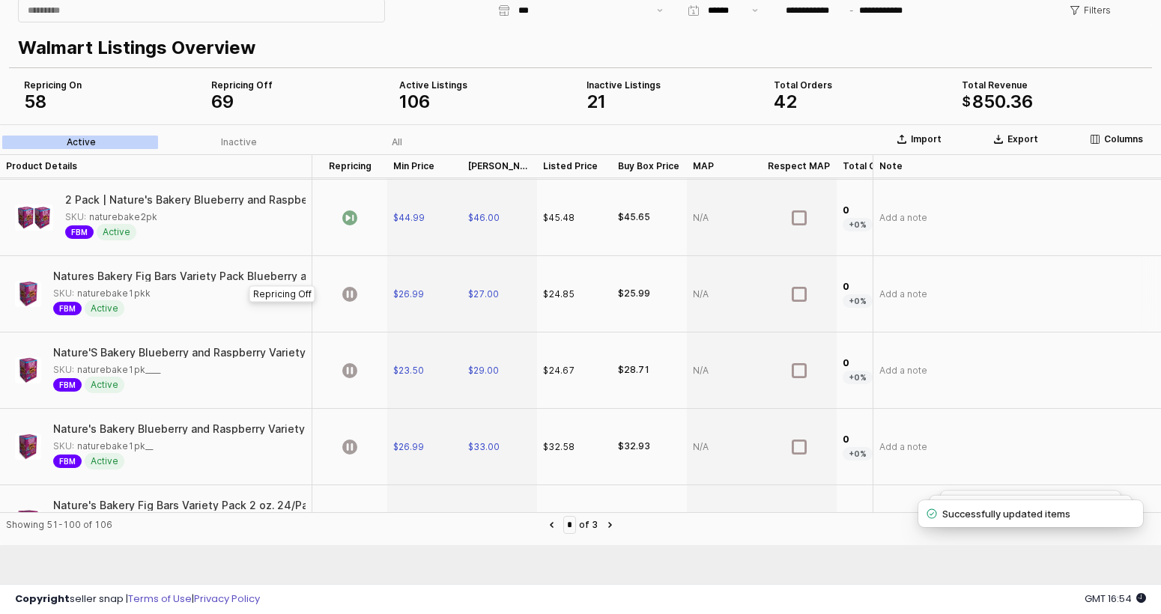
click at [362, 306] on div "App Frame" at bounding box center [349, 294] width 75 height 76
click at [354, 360] on div "App Frame" at bounding box center [349, 371] width 75 height 76
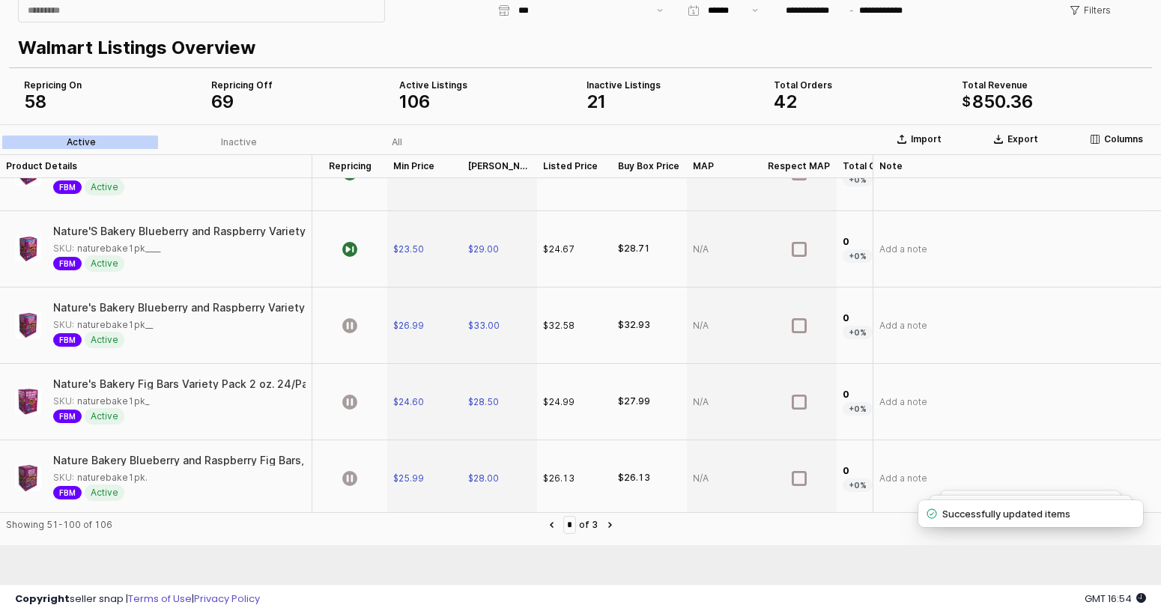
scroll to position [1056, 0]
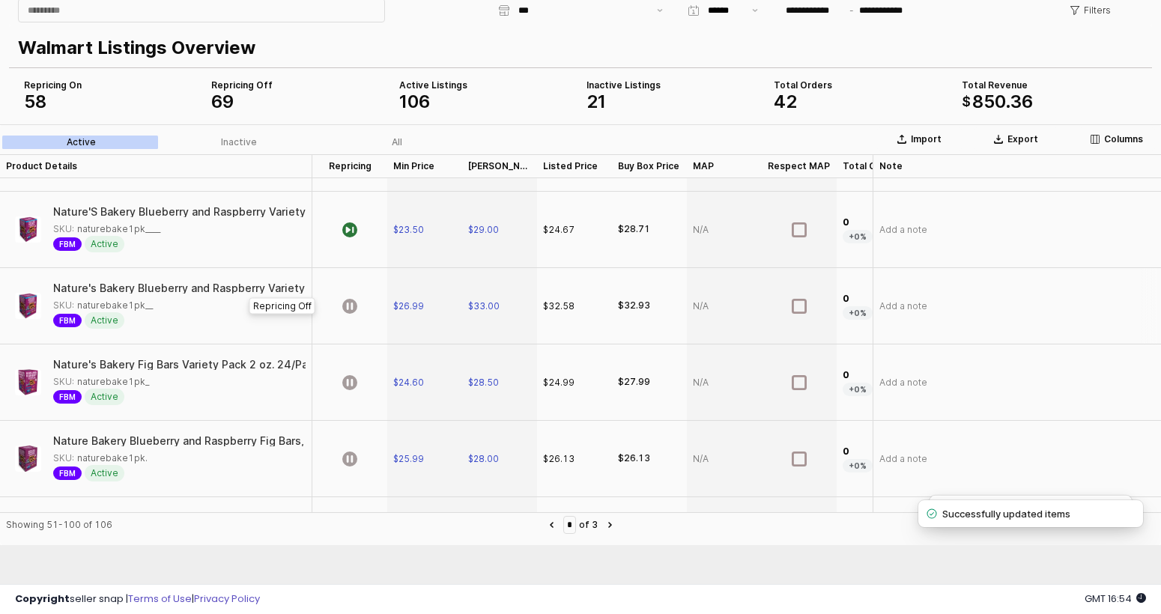
click at [359, 308] on div "App Frame" at bounding box center [349, 306] width 75 height 76
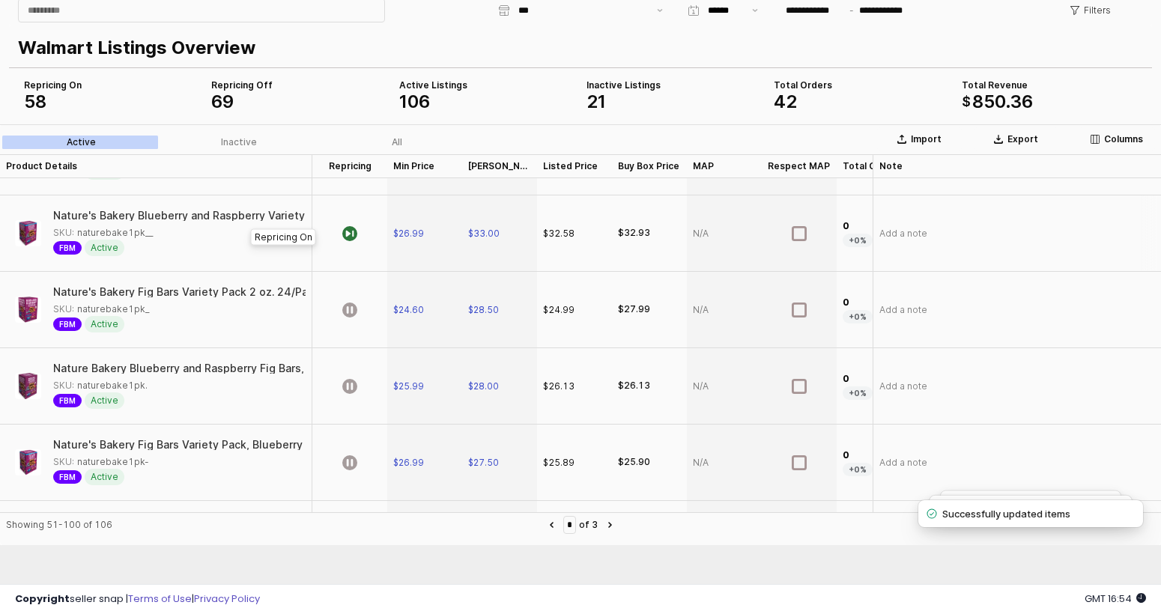
scroll to position [1130, 0]
click at [359, 308] on div "App Frame" at bounding box center [349, 308] width 75 height 76
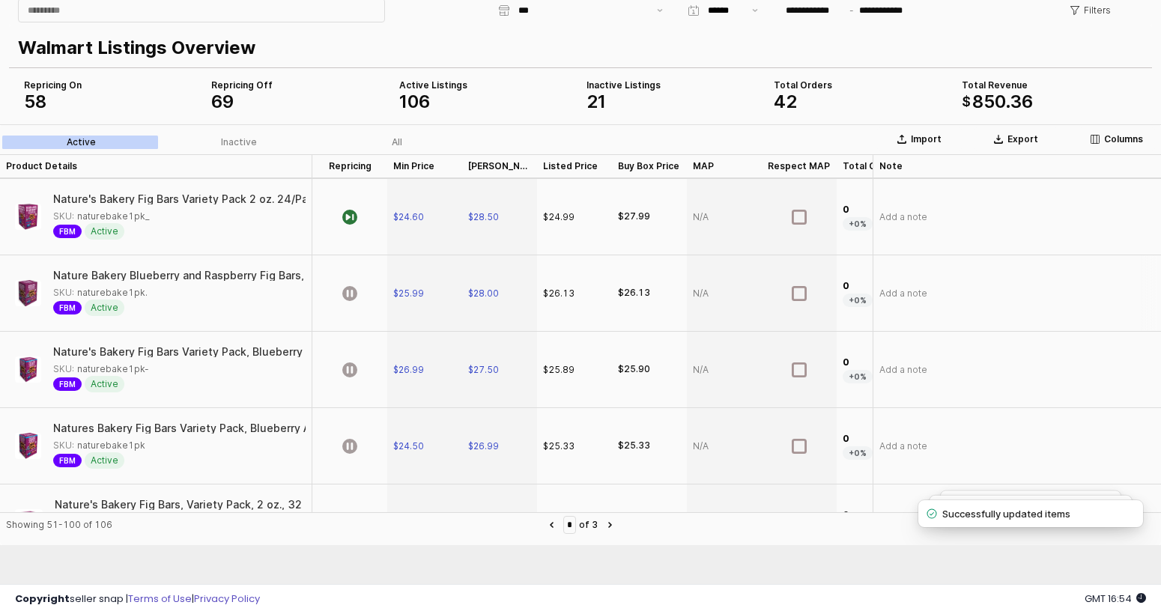
scroll to position [1225, 0]
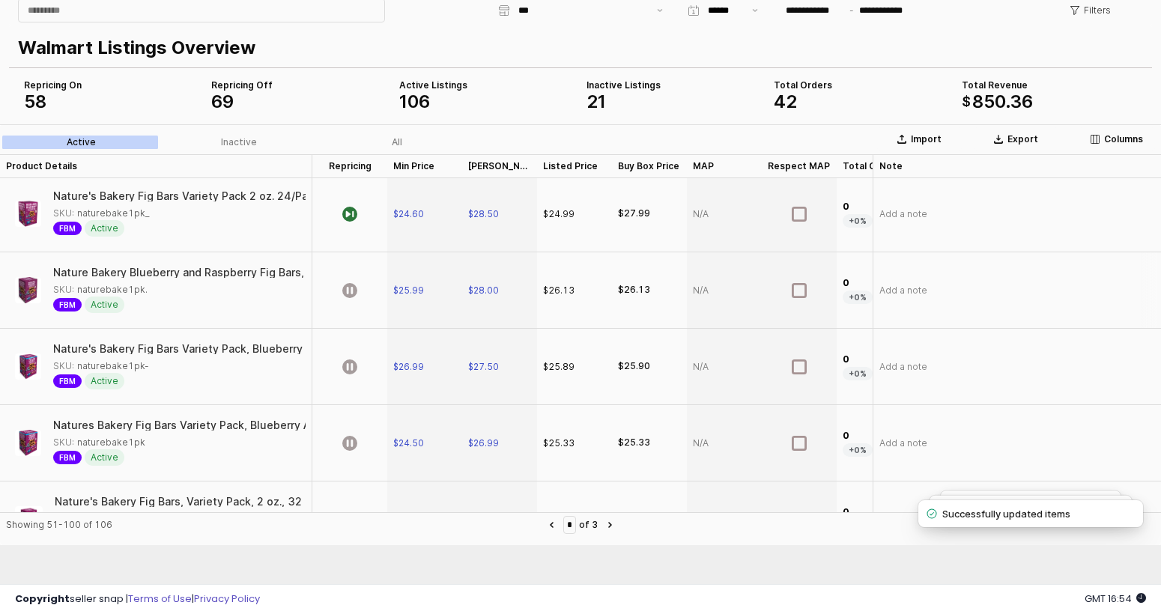
click at [357, 308] on div "App Frame" at bounding box center [349, 290] width 75 height 76
click at [351, 371] on icon "App Frame" at bounding box center [349, 367] width 15 height 15
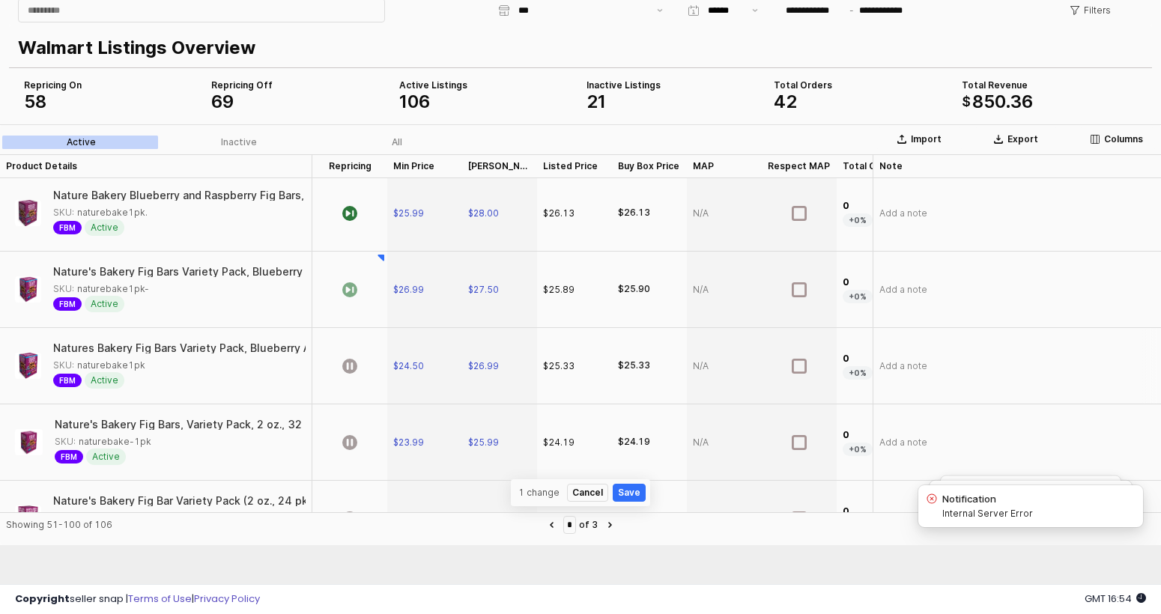
scroll to position [1317, 0]
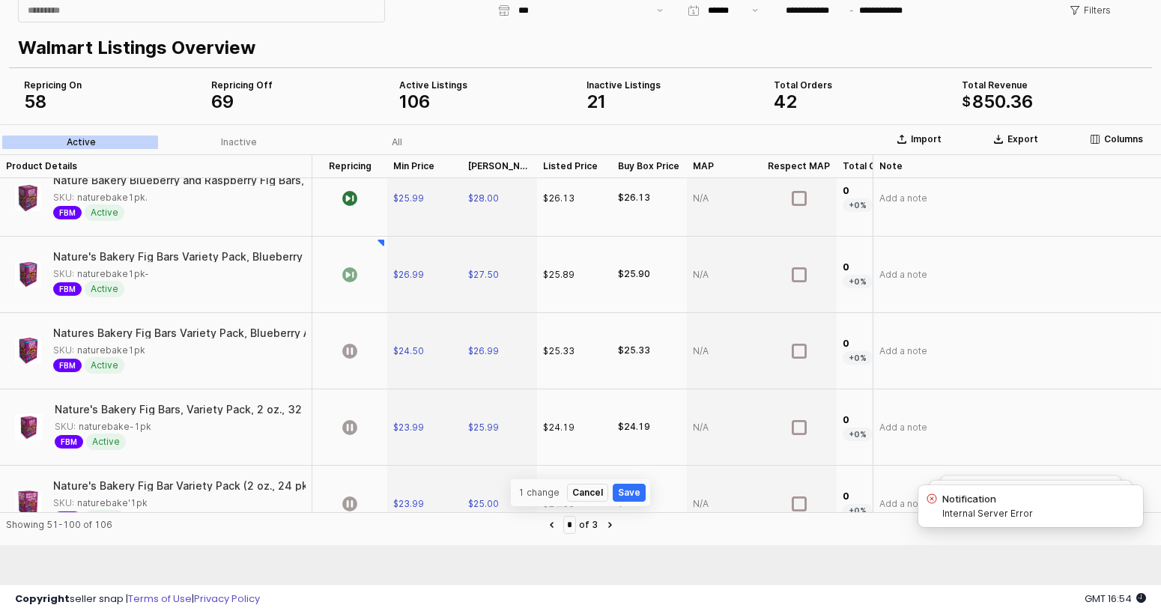
click at [362, 327] on div "App Frame" at bounding box center [349, 351] width 75 height 76
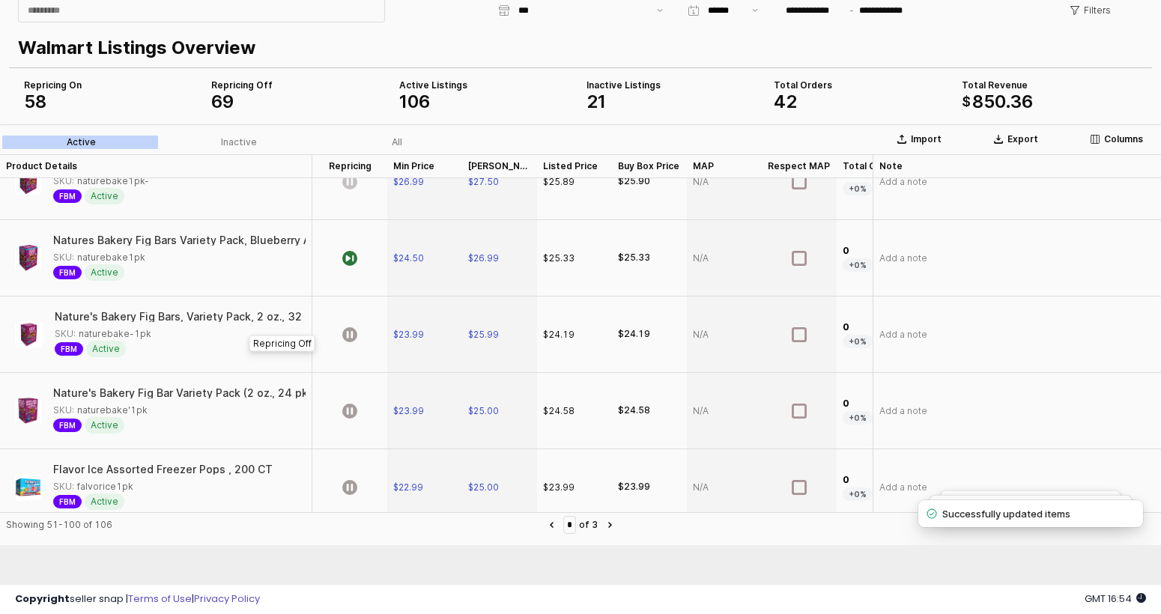
scroll to position [1390, 0]
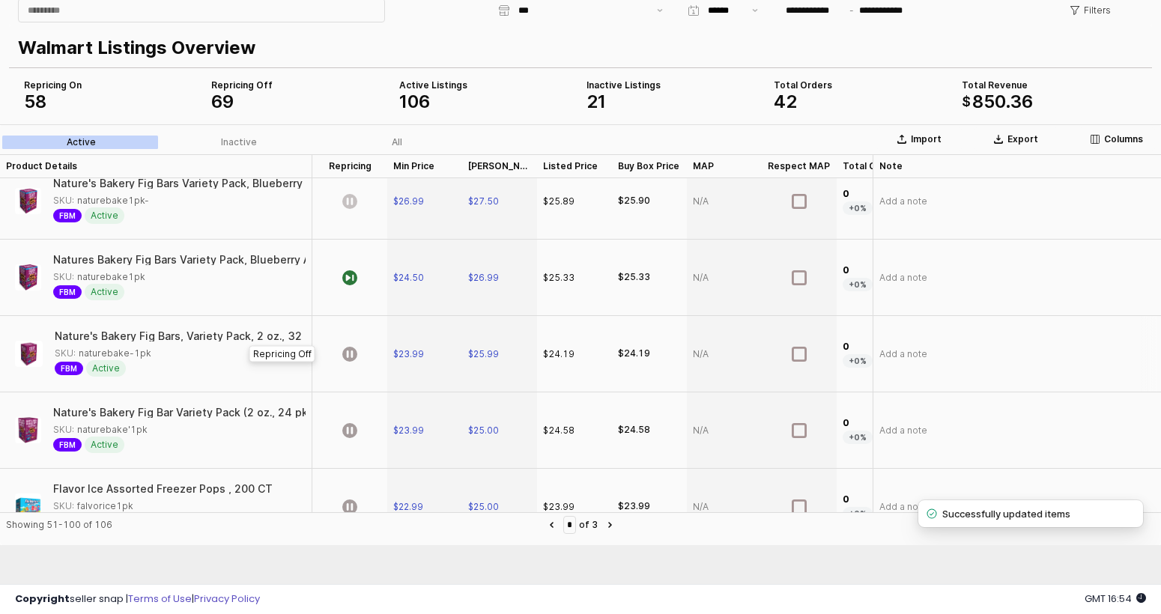
click at [357, 339] on div "App Frame" at bounding box center [349, 354] width 75 height 76
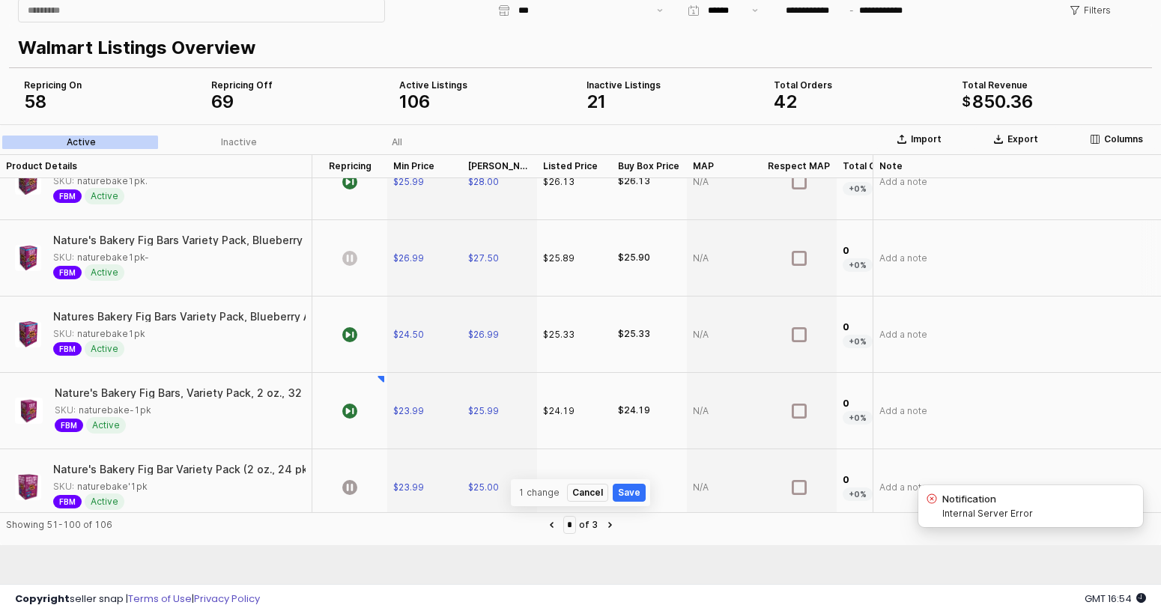
scroll to position [1329, 0]
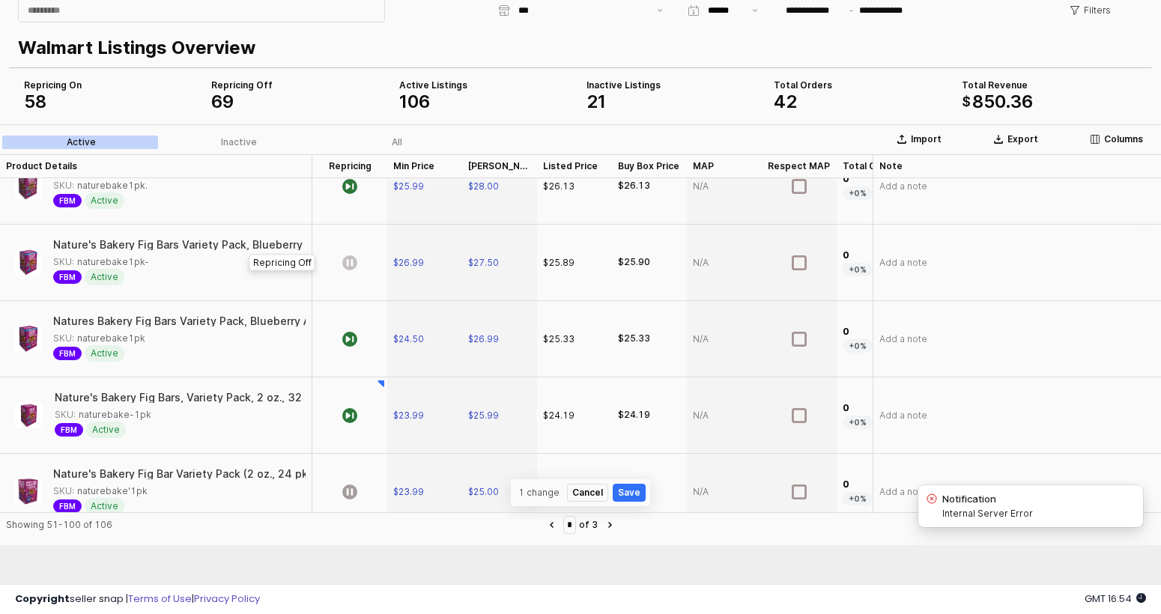
click at [353, 264] on icon "App Frame" at bounding box center [349, 262] width 15 height 15
click at [354, 421] on icon "App Frame" at bounding box center [349, 415] width 15 height 15
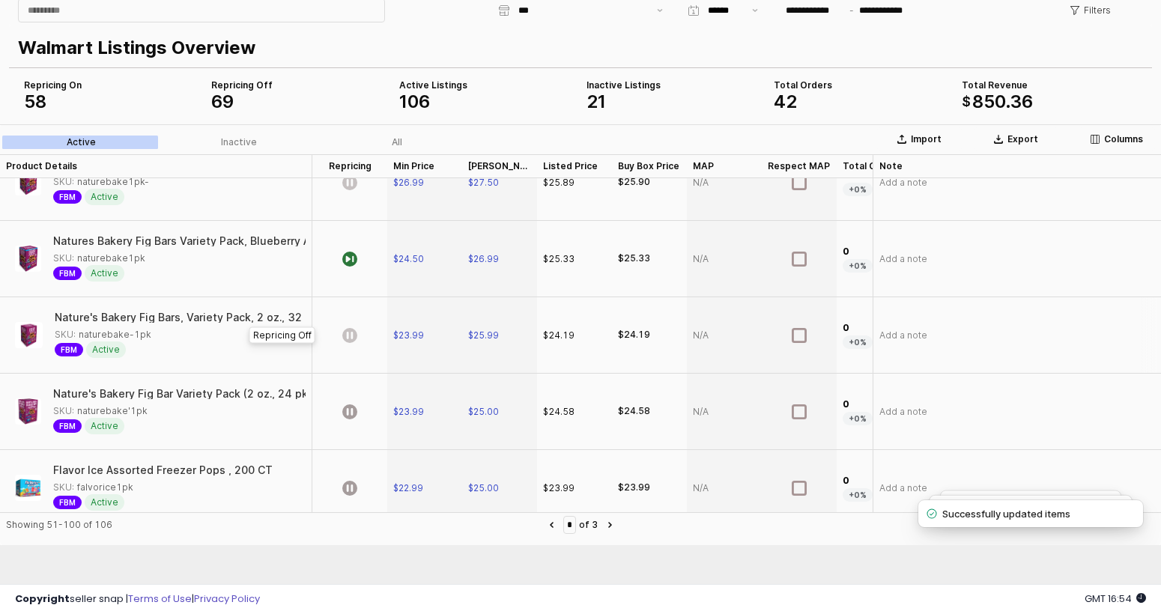
scroll to position [1424, 0]
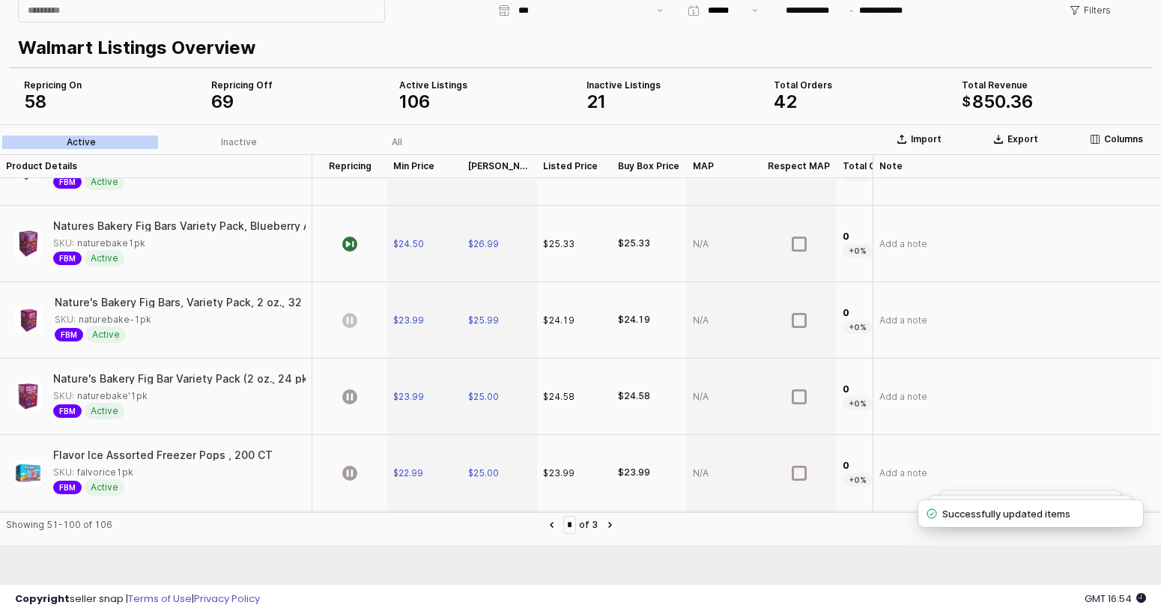
click at [361, 389] on div "App Frame" at bounding box center [349, 397] width 75 height 76
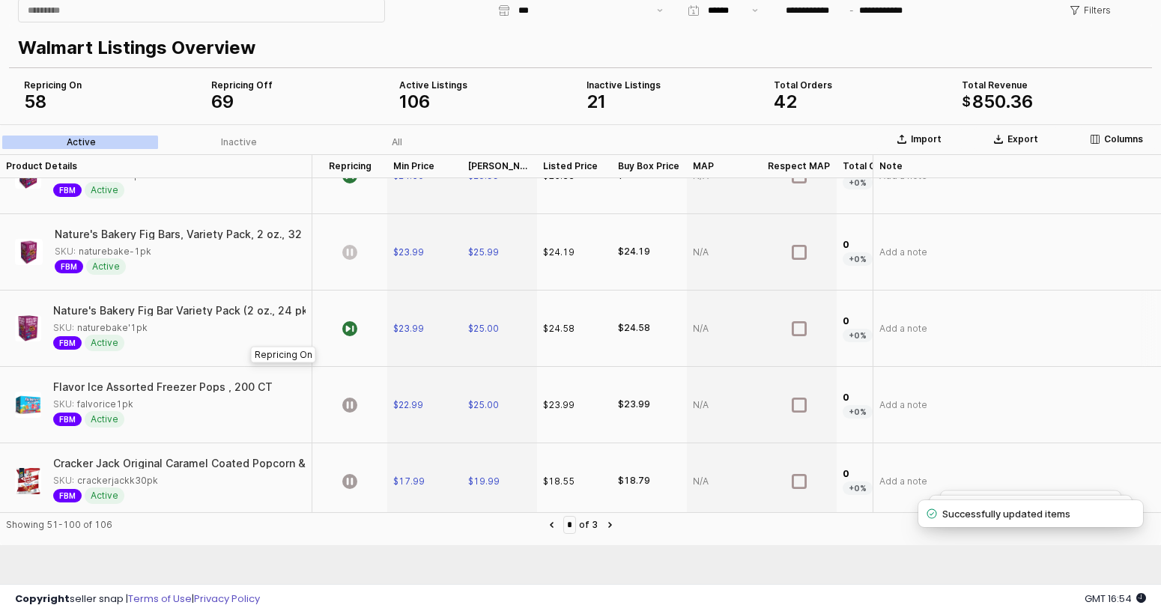
scroll to position [1496, 0]
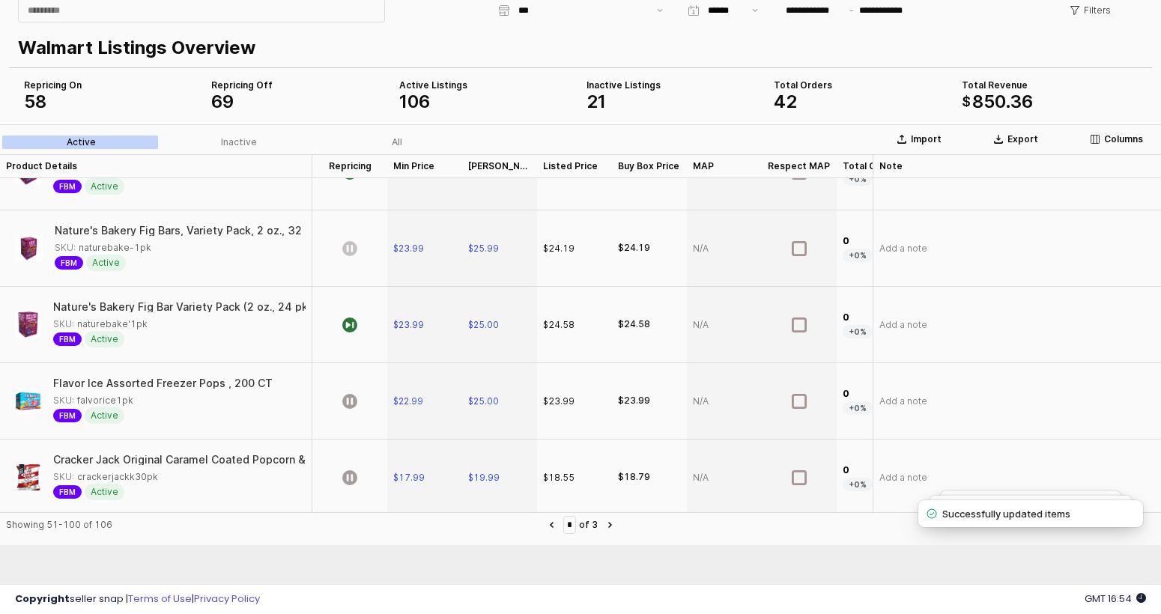
click at [362, 390] on div "App Frame" at bounding box center [349, 401] width 75 height 76
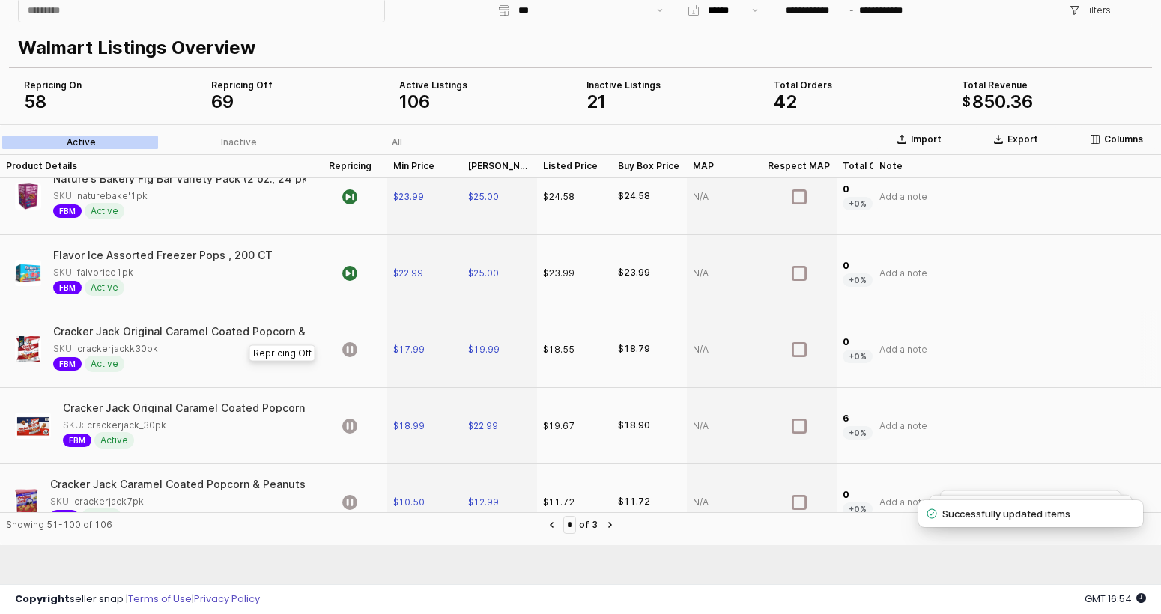
scroll to position [1625, 0]
click at [366, 381] on div "App Frame" at bounding box center [349, 349] width 75 height 76
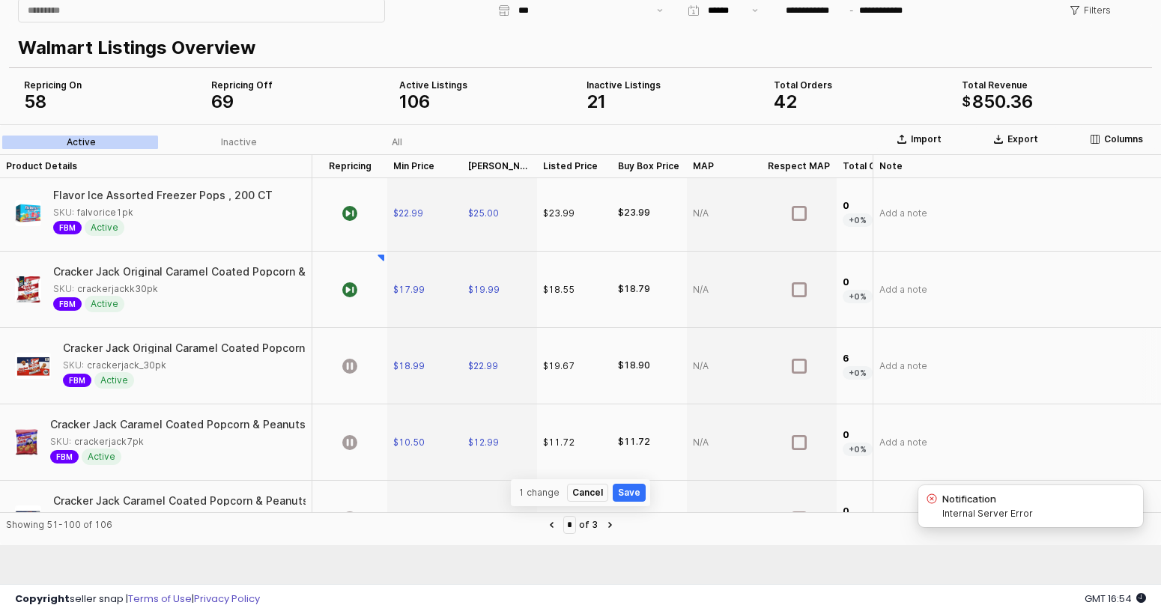
scroll to position [1687, 0]
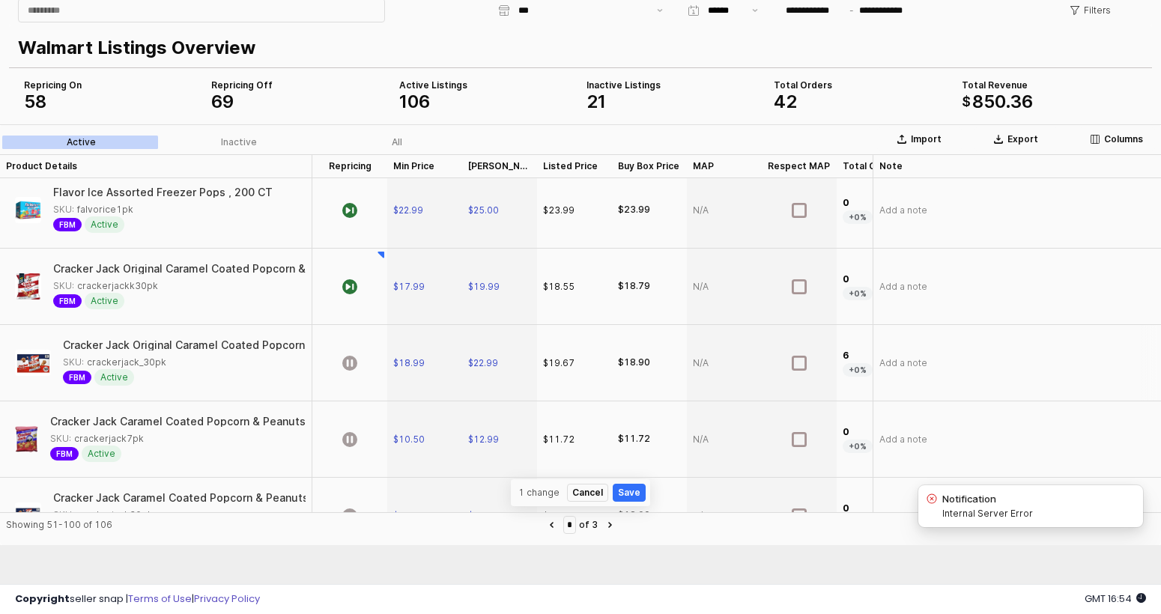
click at [366, 381] on div "App Frame" at bounding box center [349, 363] width 75 height 76
click at [360, 420] on div "App Frame" at bounding box center [349, 440] width 75 height 76
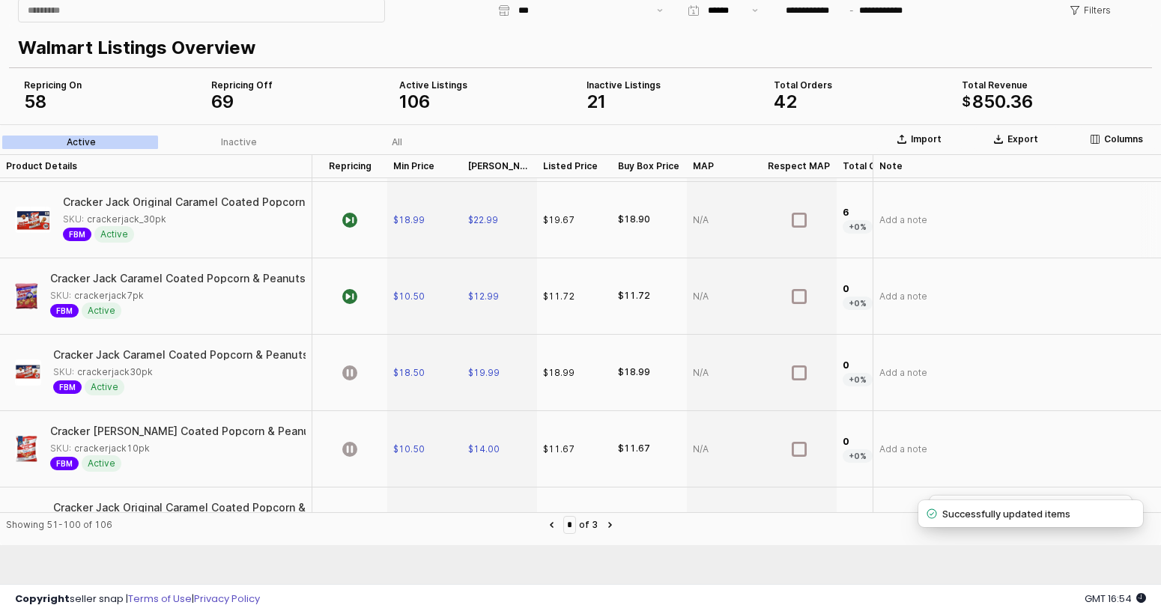
scroll to position [1839, 0]
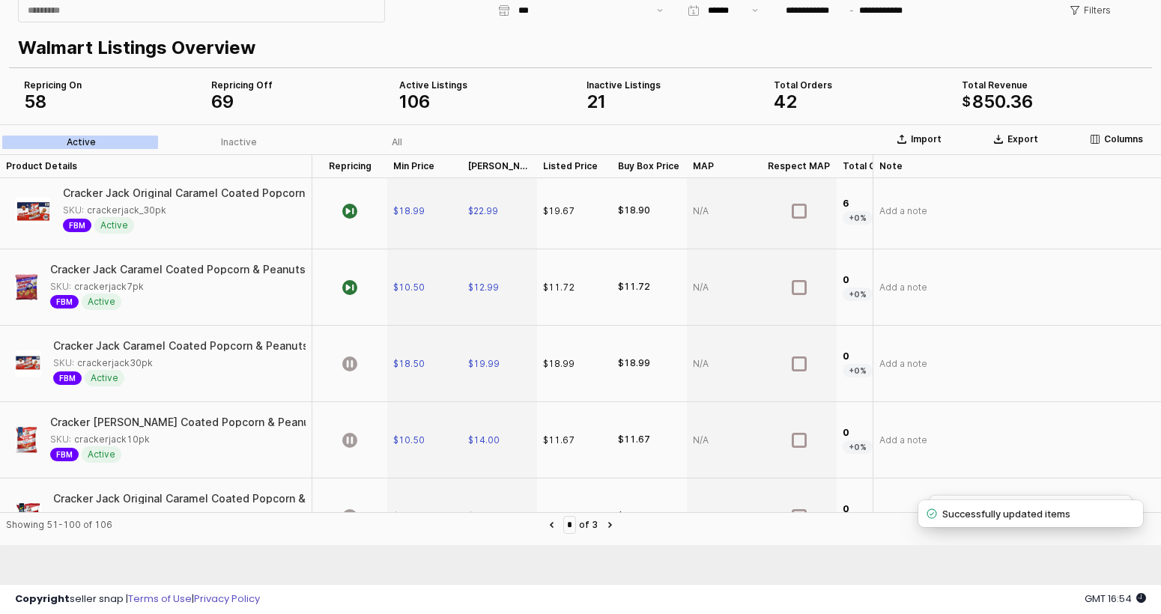
click at [357, 347] on div "App Frame" at bounding box center [349, 364] width 75 height 76
click at [351, 430] on div "App Frame" at bounding box center [349, 440] width 75 height 76
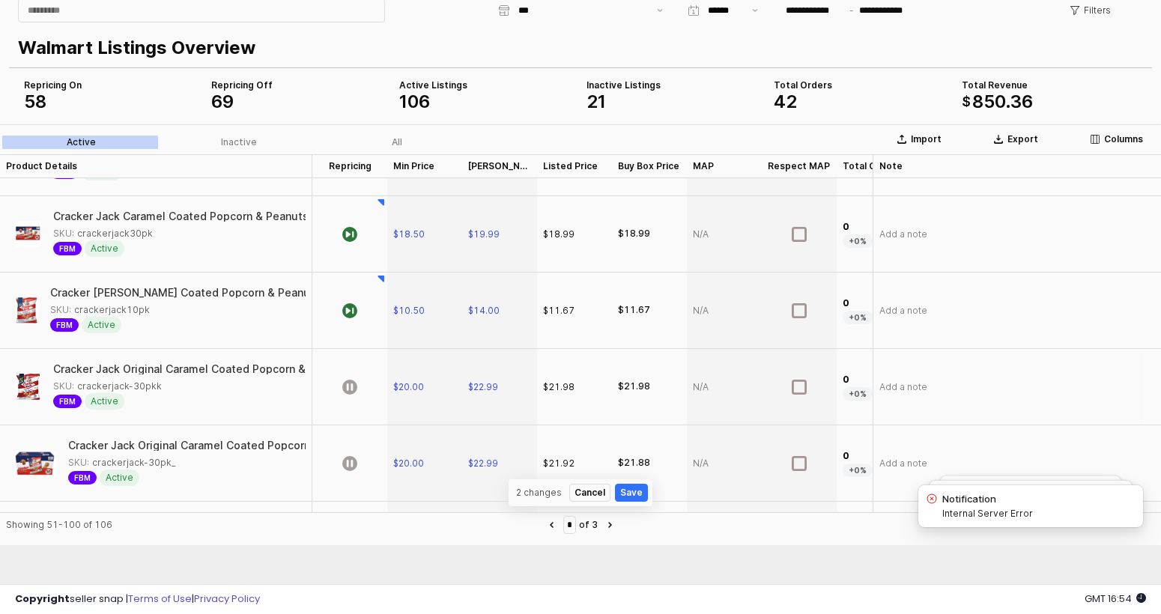
click at [360, 397] on div "App Frame" at bounding box center [349, 387] width 75 height 76
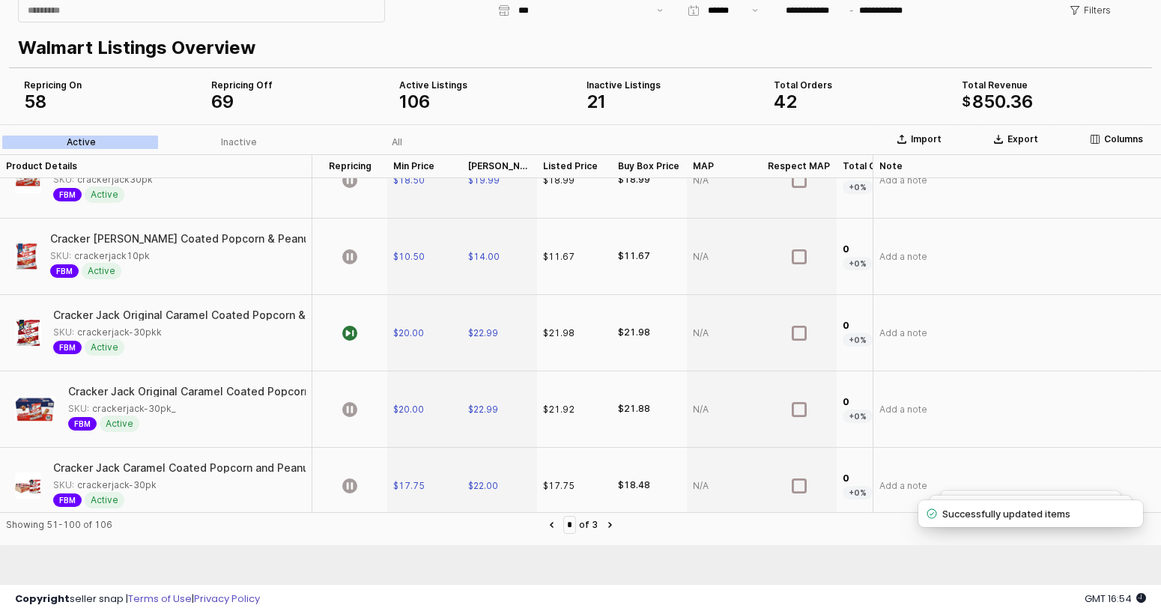
scroll to position [2045, 0]
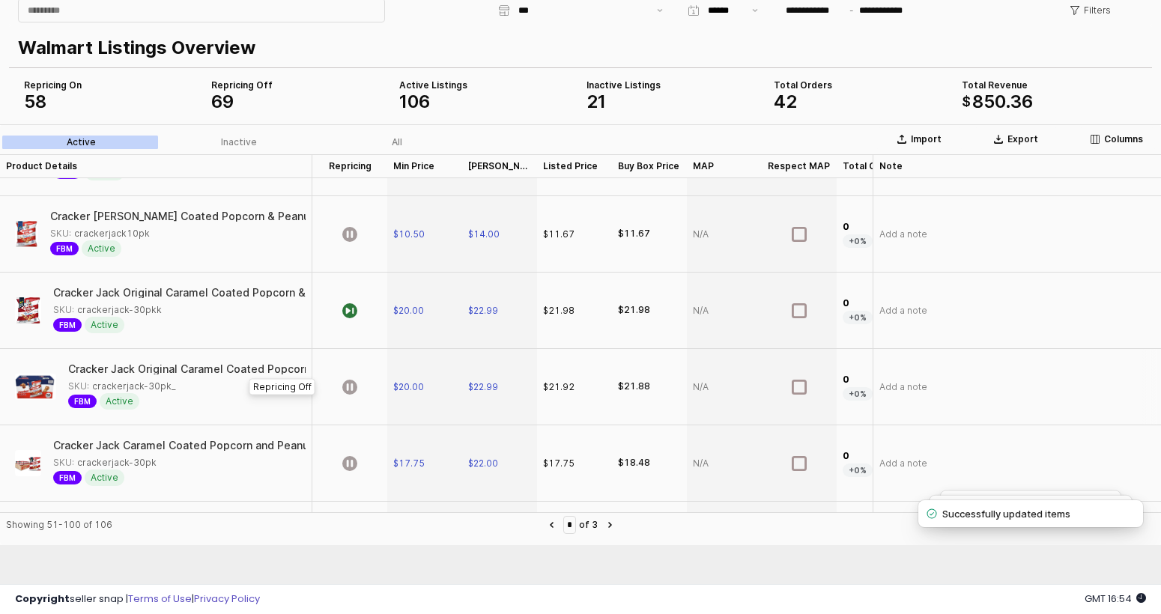
click at [360, 397] on div "App Frame" at bounding box center [349, 387] width 75 height 76
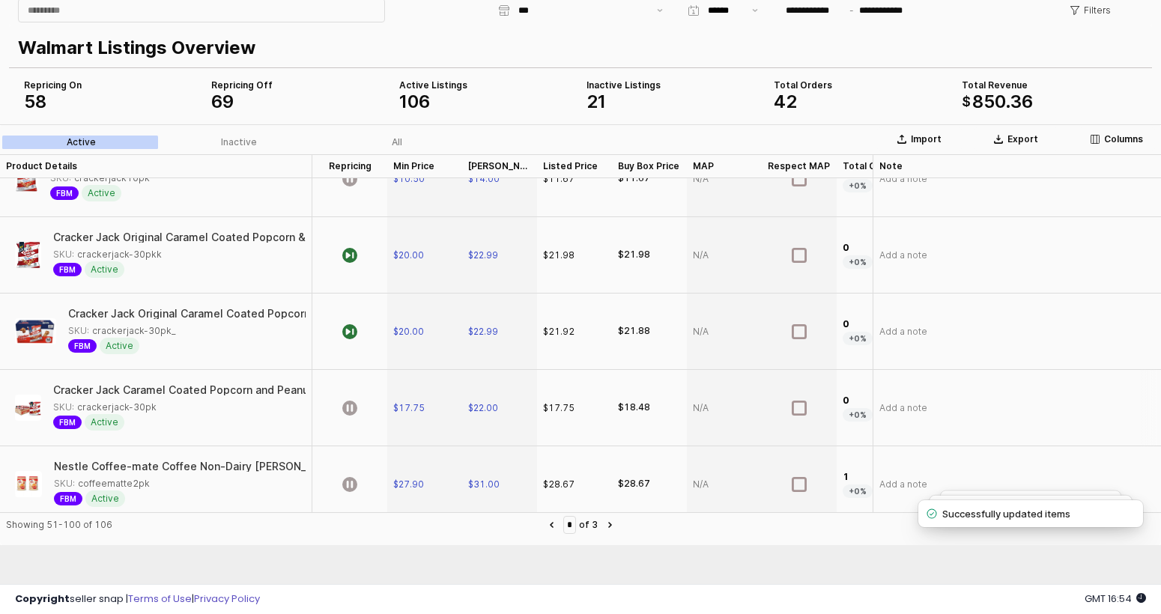
scroll to position [2115, 0]
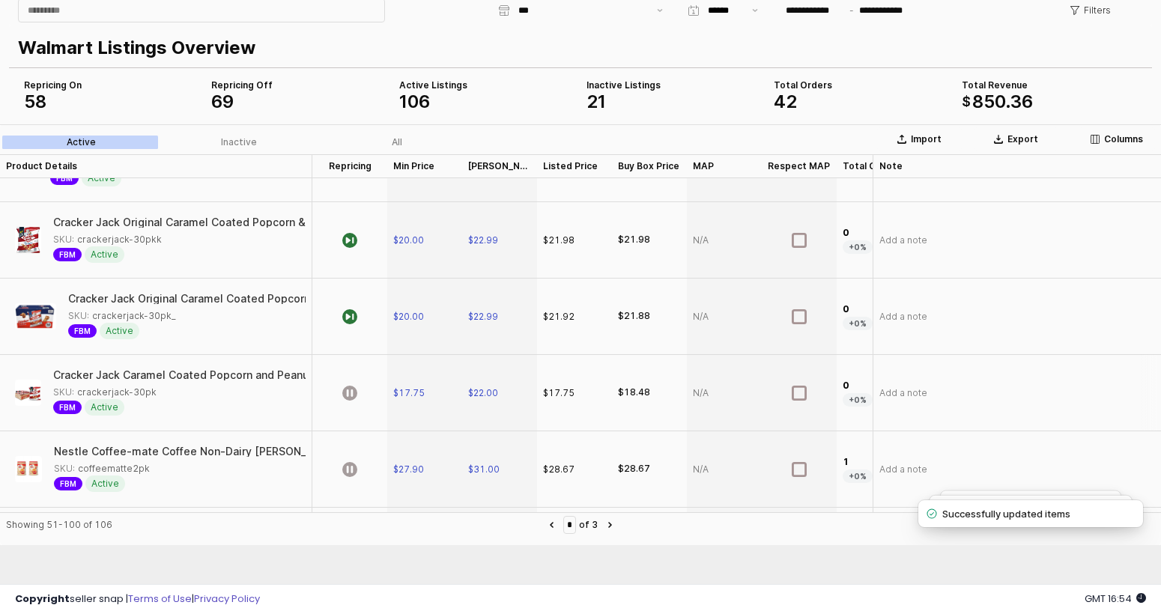
click at [350, 401] on div "App Frame" at bounding box center [349, 393] width 75 height 76
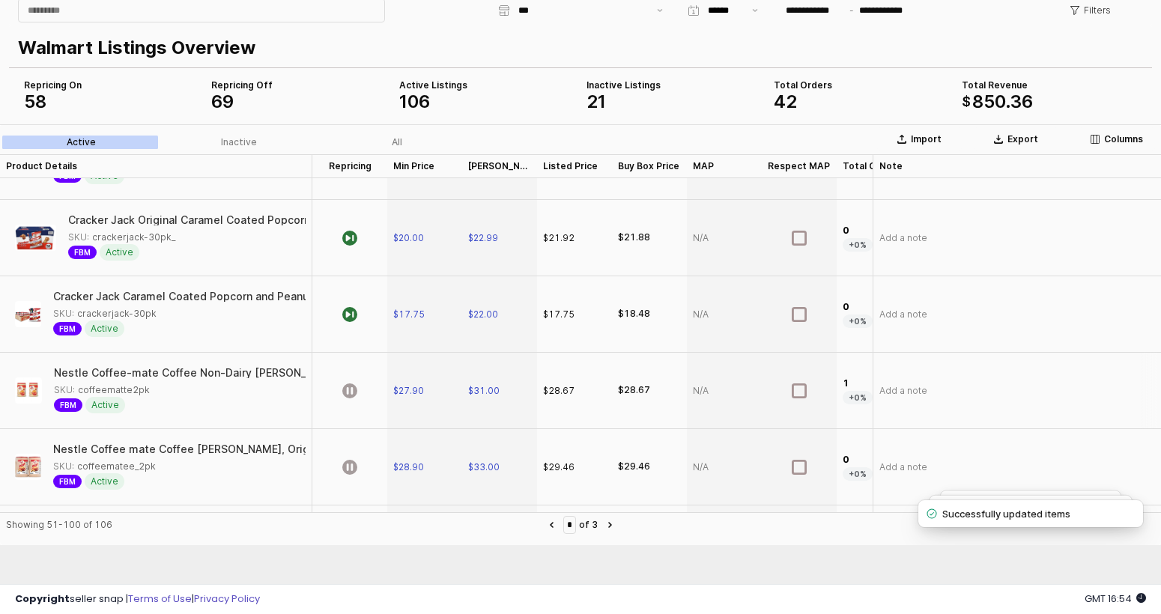
scroll to position [2199, 0]
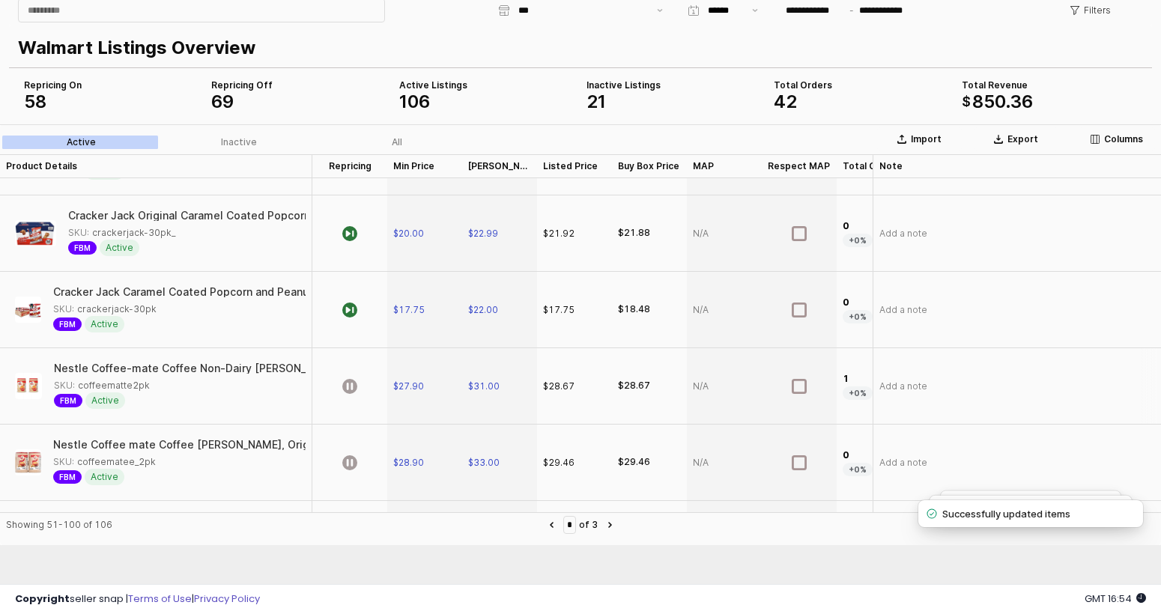
click at [350, 401] on div "App Frame" at bounding box center [349, 386] width 75 height 76
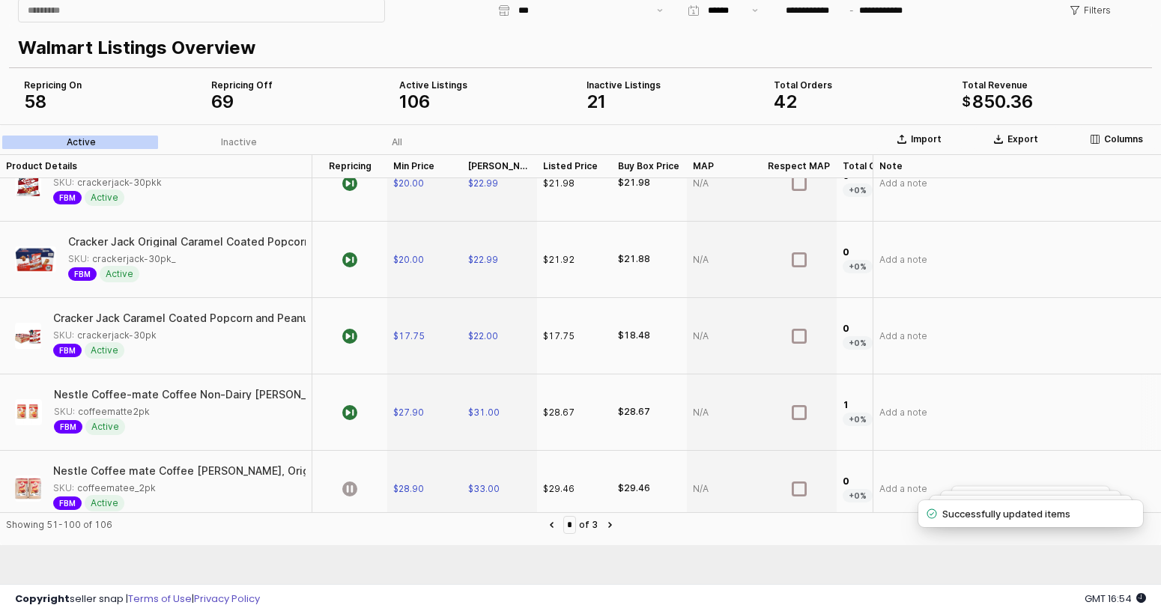
scroll to position [2184, 0]
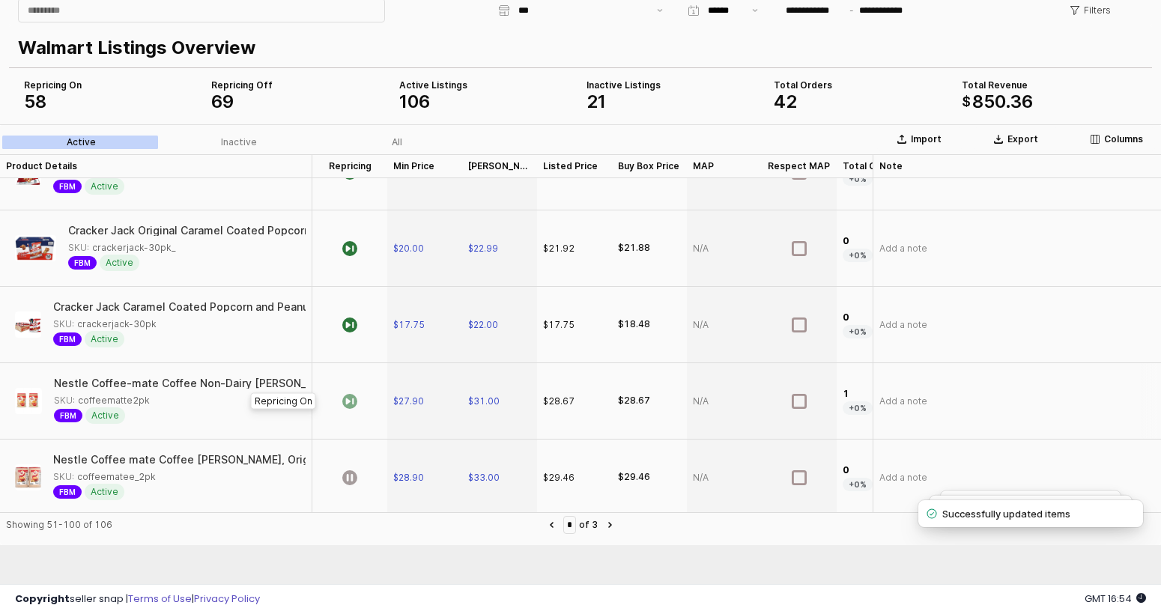
click at [351, 401] on icon "App Frame" at bounding box center [349, 401] width 15 height 15
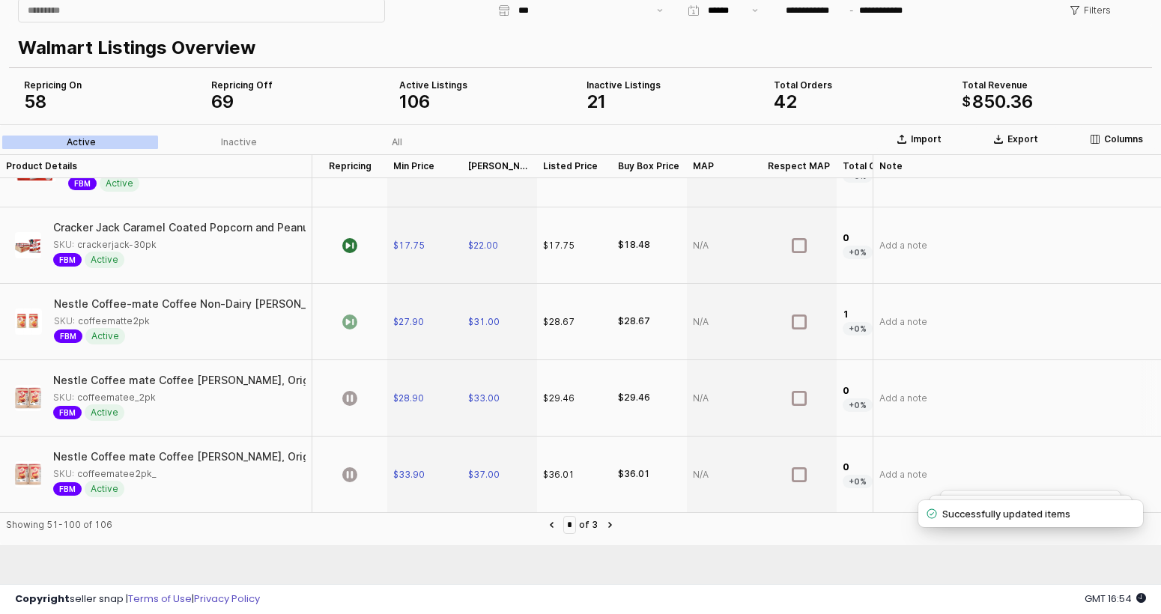
scroll to position [2285, 0]
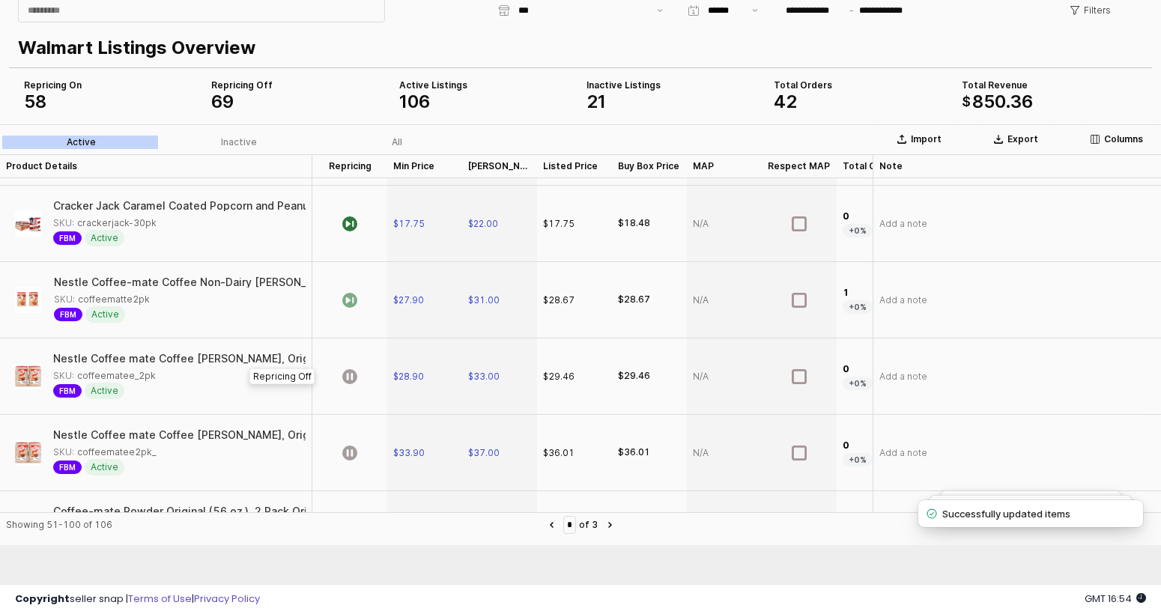
click at [354, 364] on div "App Frame" at bounding box center [349, 377] width 75 height 76
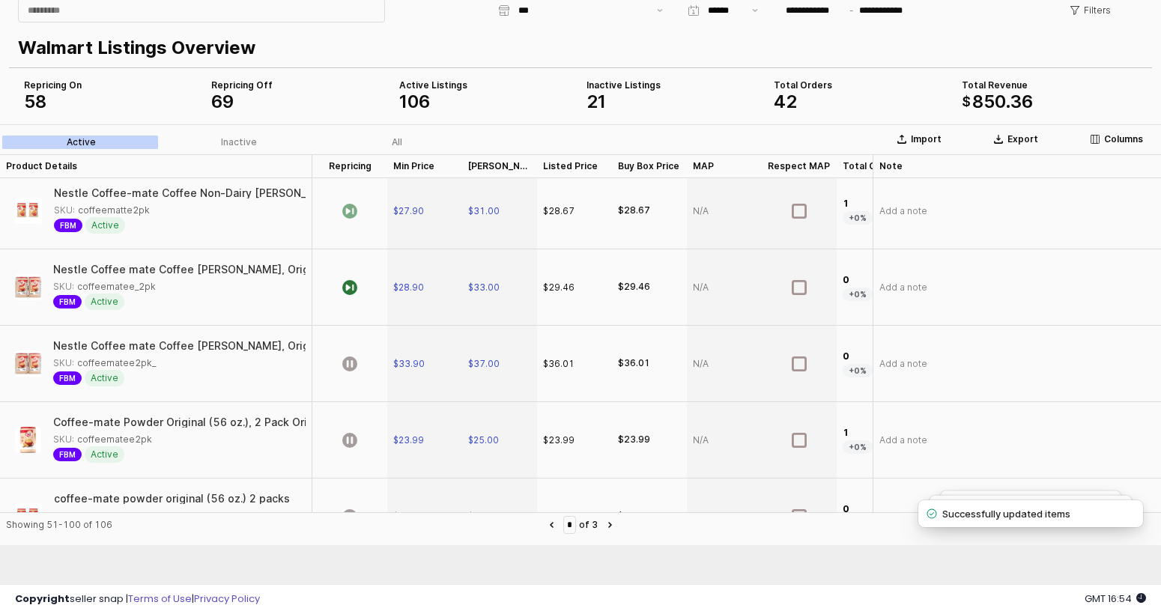
scroll to position [2378, 0]
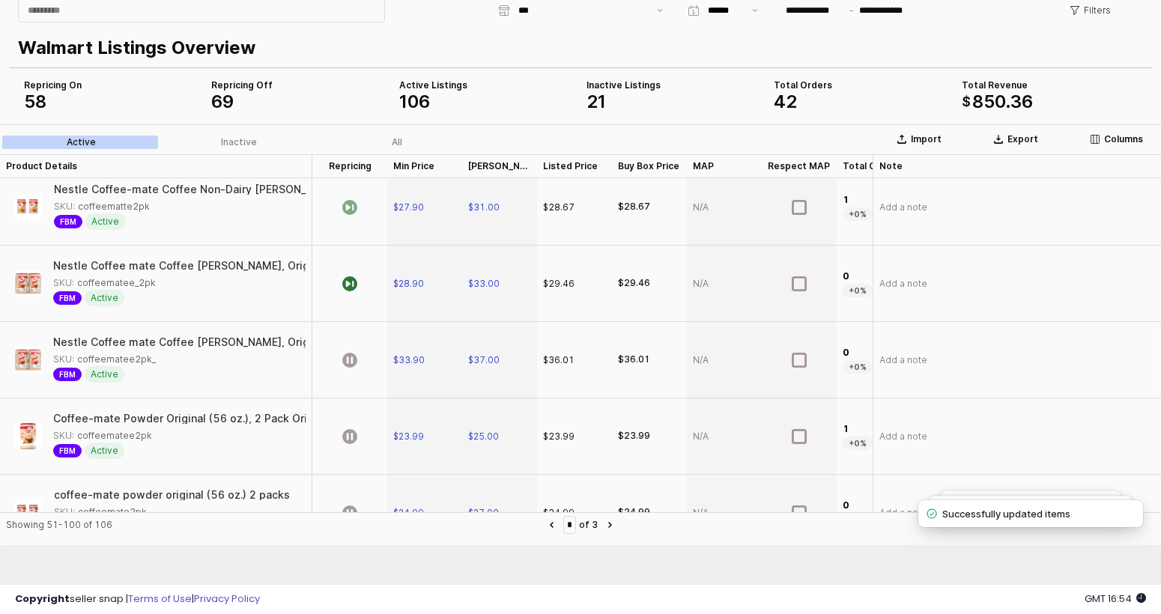
click at [354, 385] on div "App Frame" at bounding box center [349, 360] width 75 height 76
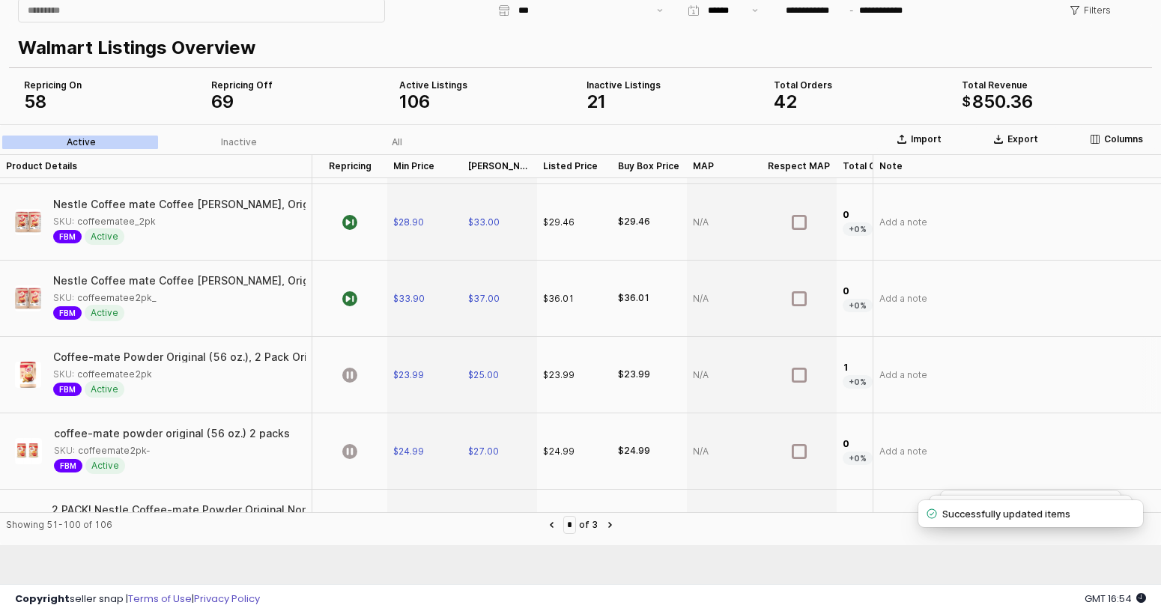
scroll to position [2447, 0]
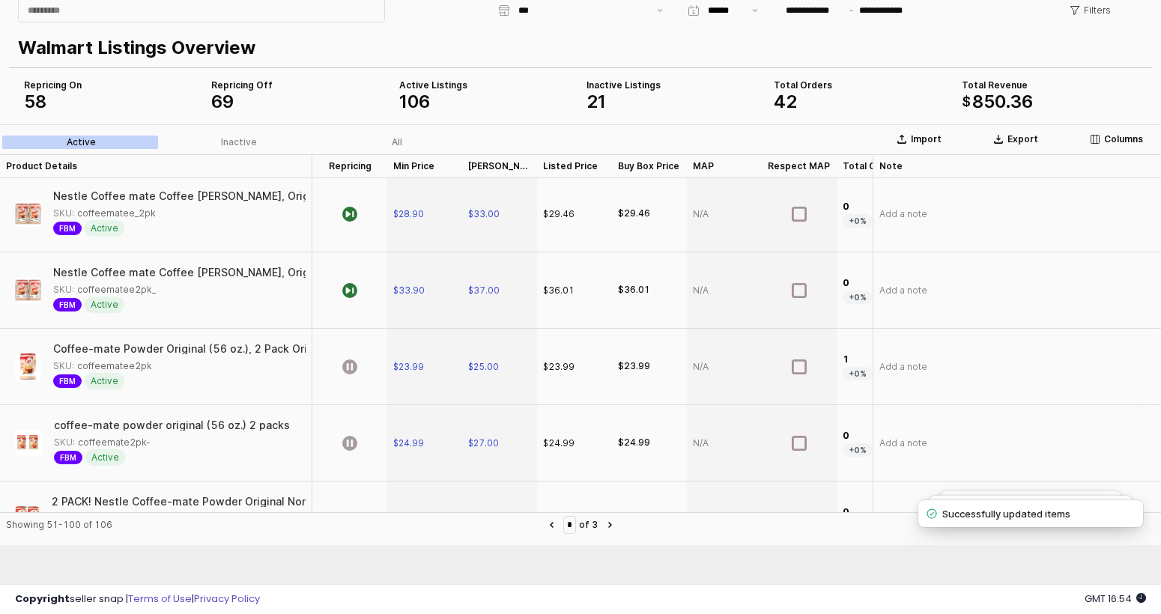
click at [353, 376] on div "App Frame" at bounding box center [349, 367] width 75 height 76
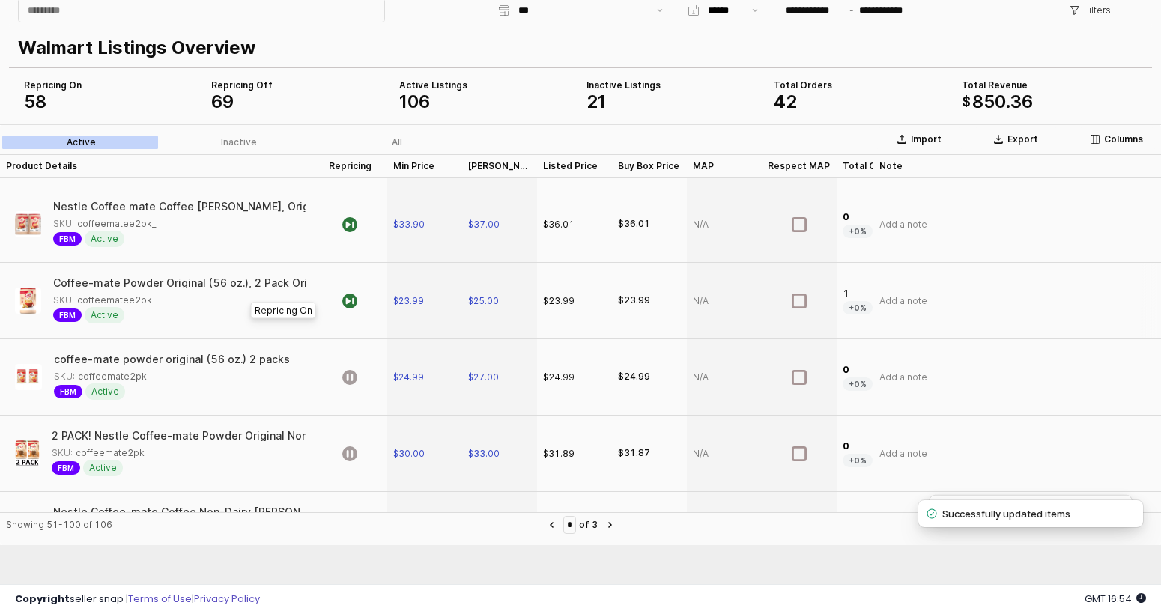
scroll to position [2514, 0]
click at [382, 366] on div "App Frame" at bounding box center [349, 377] width 75 height 76
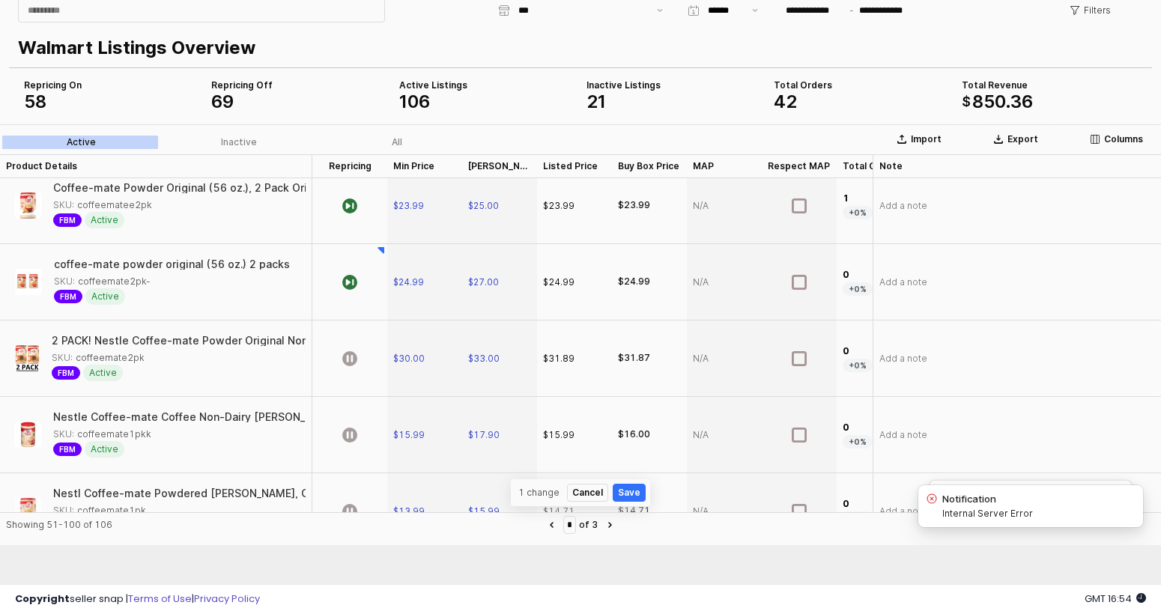
scroll to position [2613, 0]
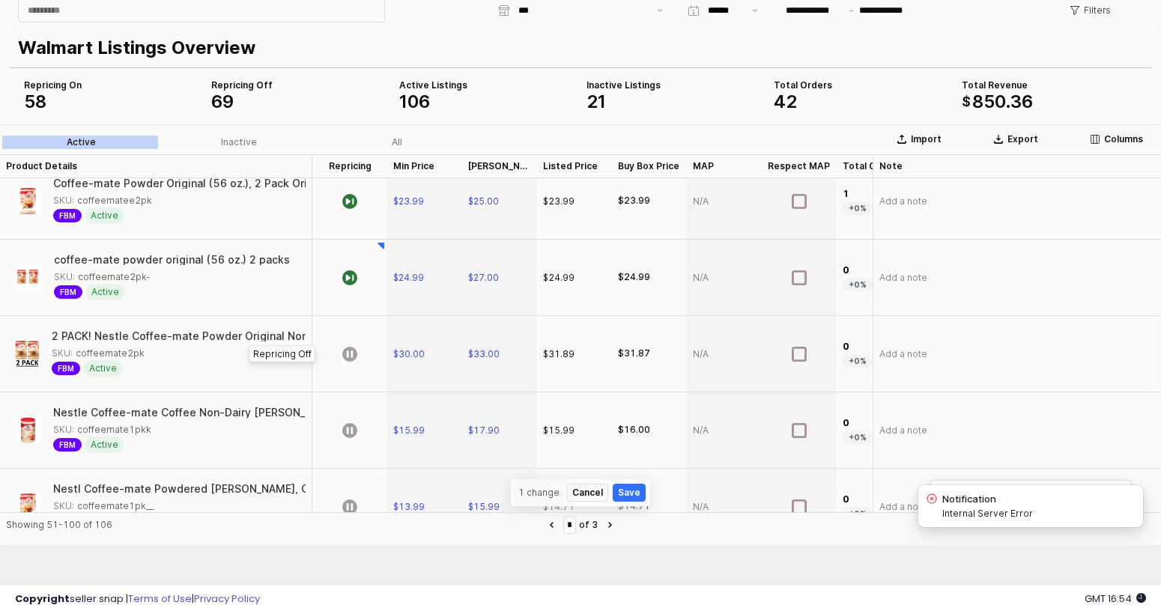
click at [382, 366] on div "App Frame" at bounding box center [349, 354] width 75 height 76
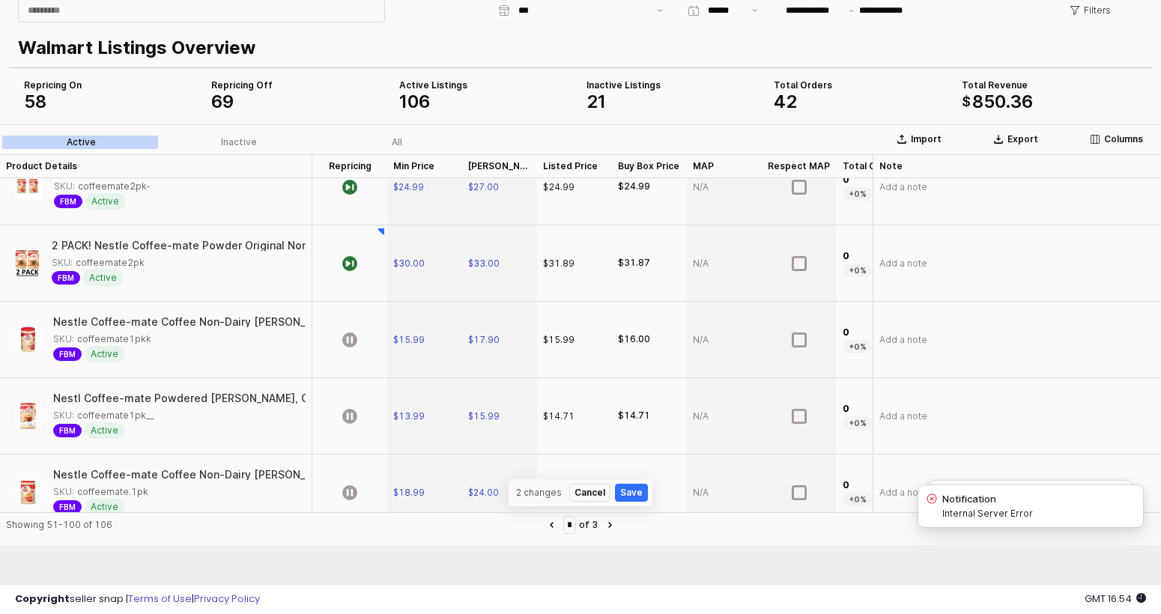
scroll to position [2709, 0]
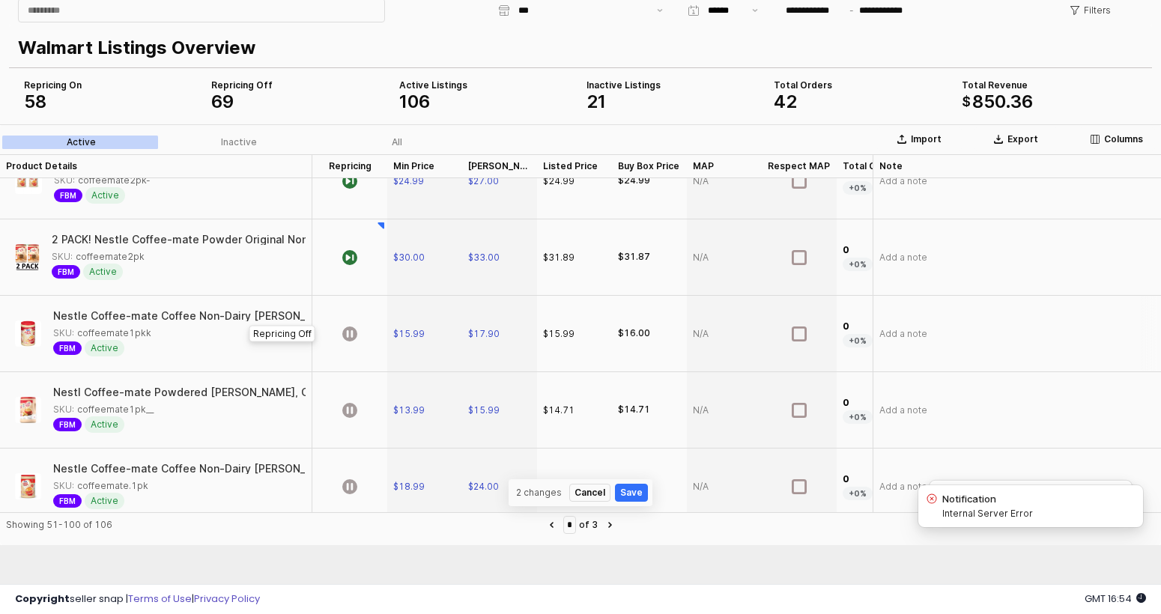
click at [374, 350] on div "App Frame" at bounding box center [349, 334] width 75 height 76
click at [366, 399] on div "App Frame" at bounding box center [349, 410] width 75 height 76
click at [366, 468] on div "App Frame" at bounding box center [349, 487] width 75 height 76
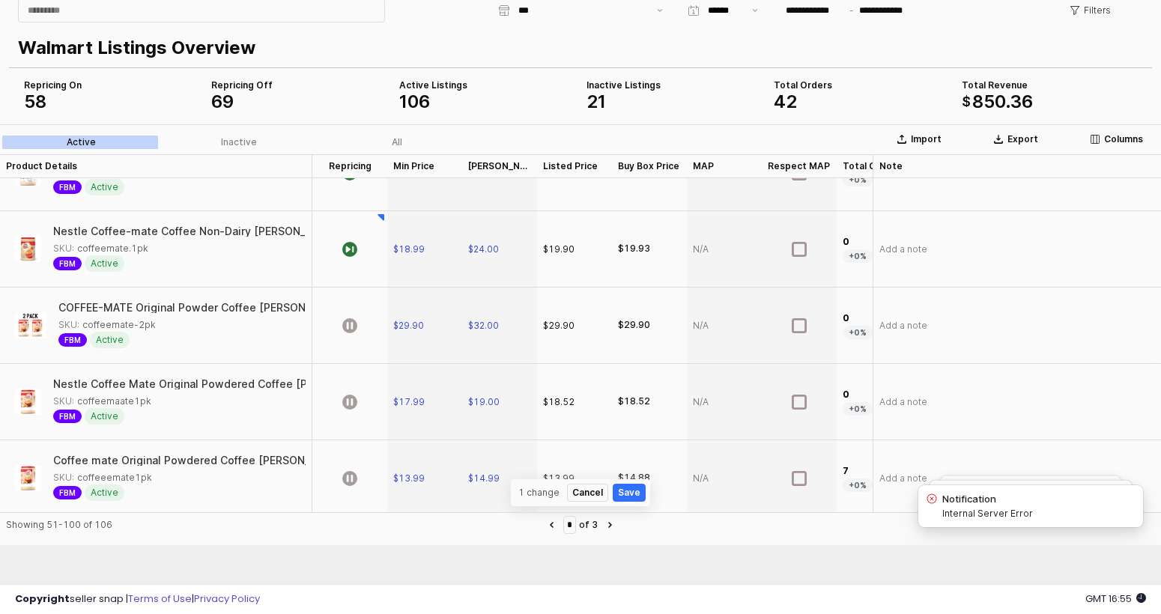
scroll to position [2950, 0]
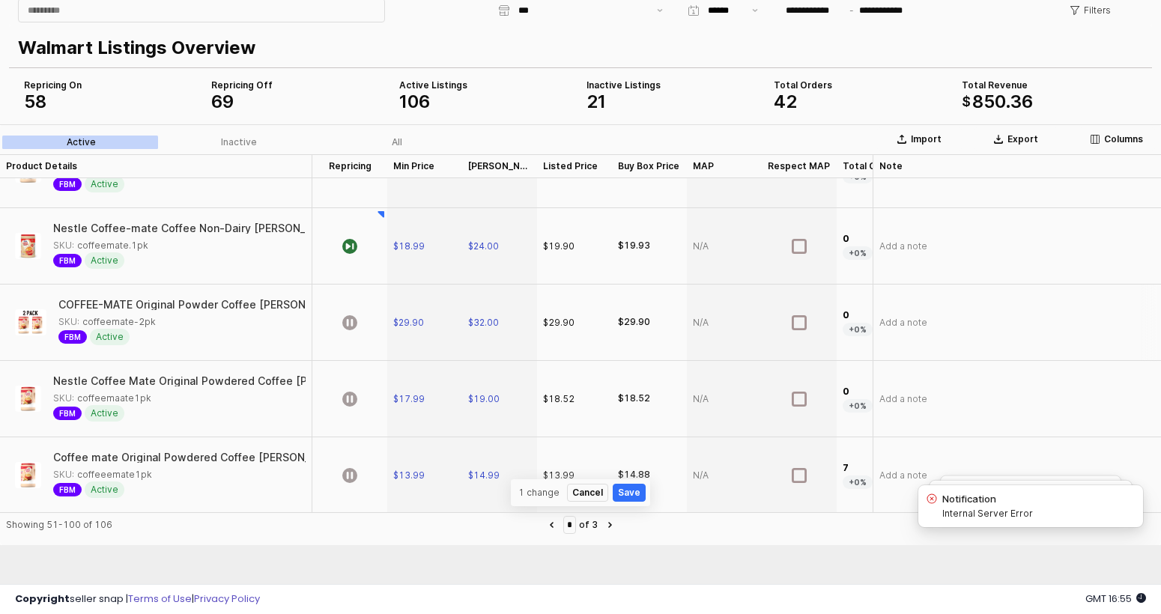
click at [369, 328] on div "App Frame" at bounding box center [349, 323] width 75 height 76
click at [364, 376] on div "App Frame" at bounding box center [349, 399] width 75 height 76
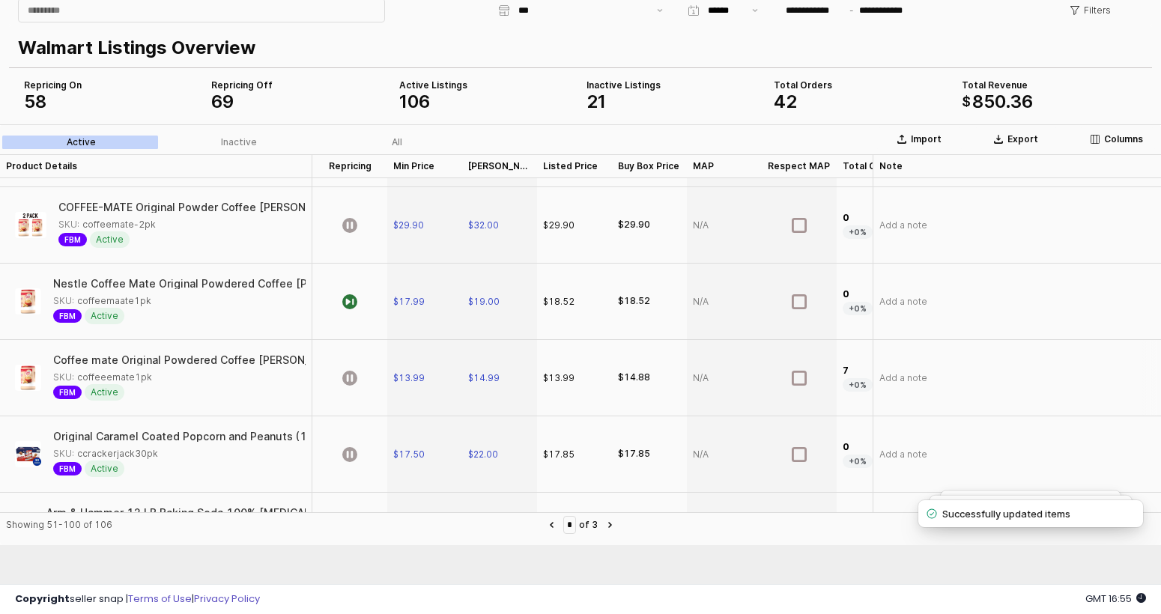
scroll to position [3055, 0]
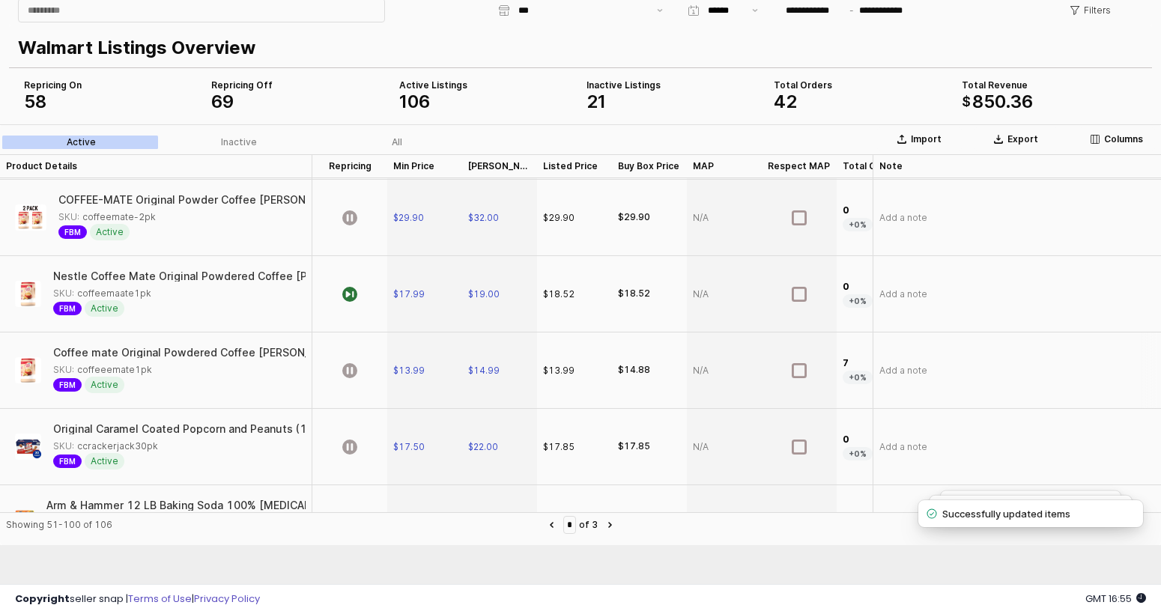
click at [364, 376] on div "App Frame" at bounding box center [349, 371] width 75 height 76
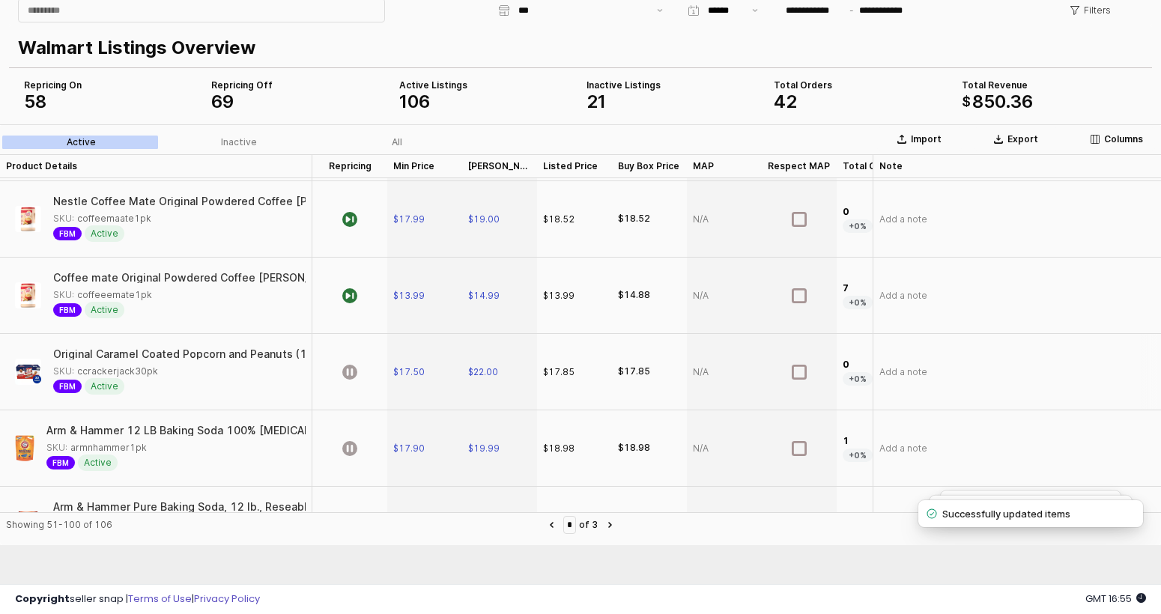
scroll to position [3134, 0]
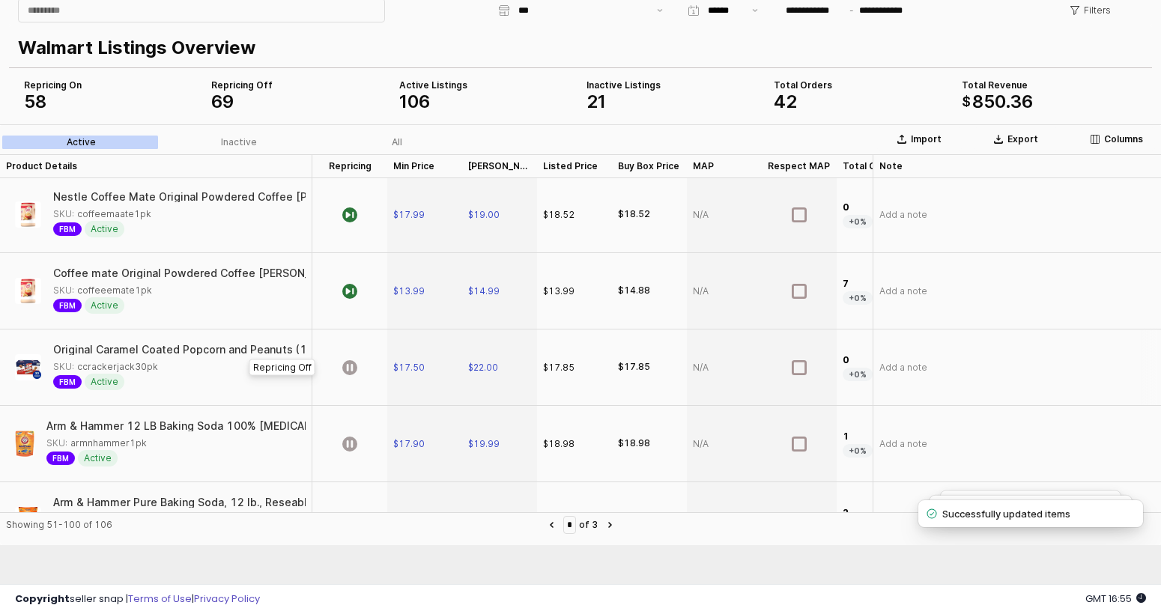
click at [364, 377] on div "App Frame" at bounding box center [349, 368] width 75 height 76
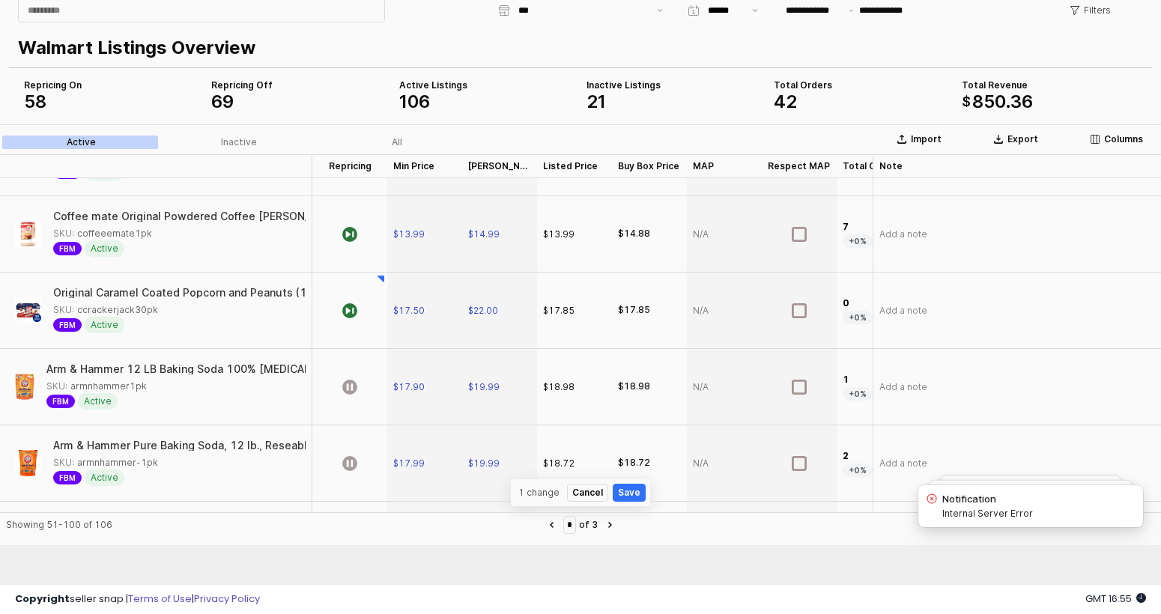
scroll to position [3200, 0]
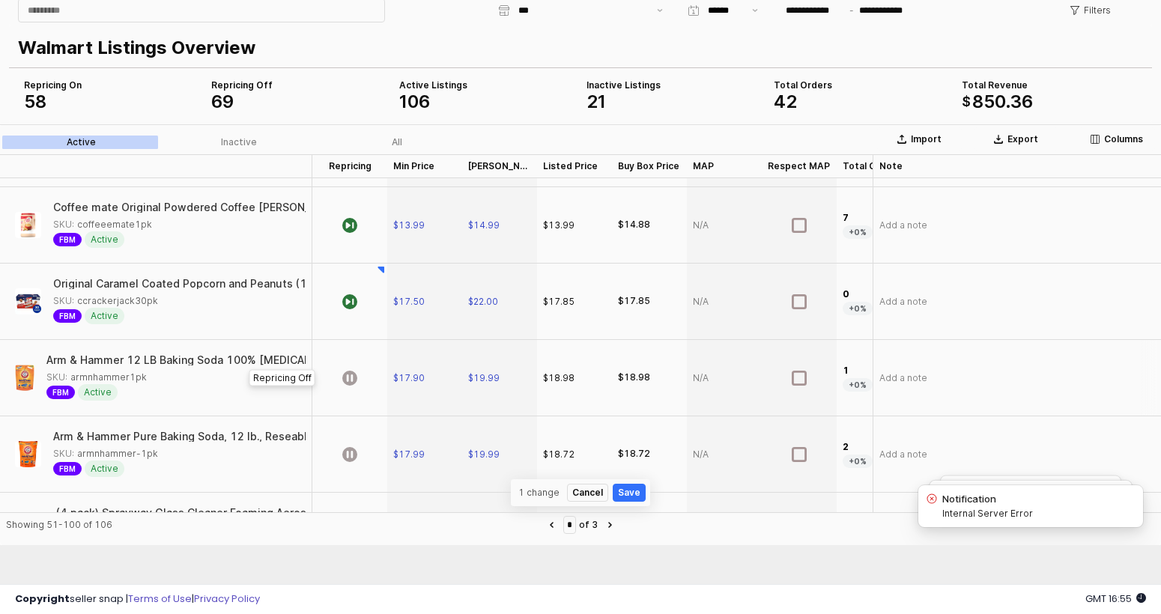
click at [364, 377] on div "App Frame" at bounding box center [349, 378] width 75 height 76
click at [357, 447] on div "App Frame" at bounding box center [349, 454] width 75 height 76
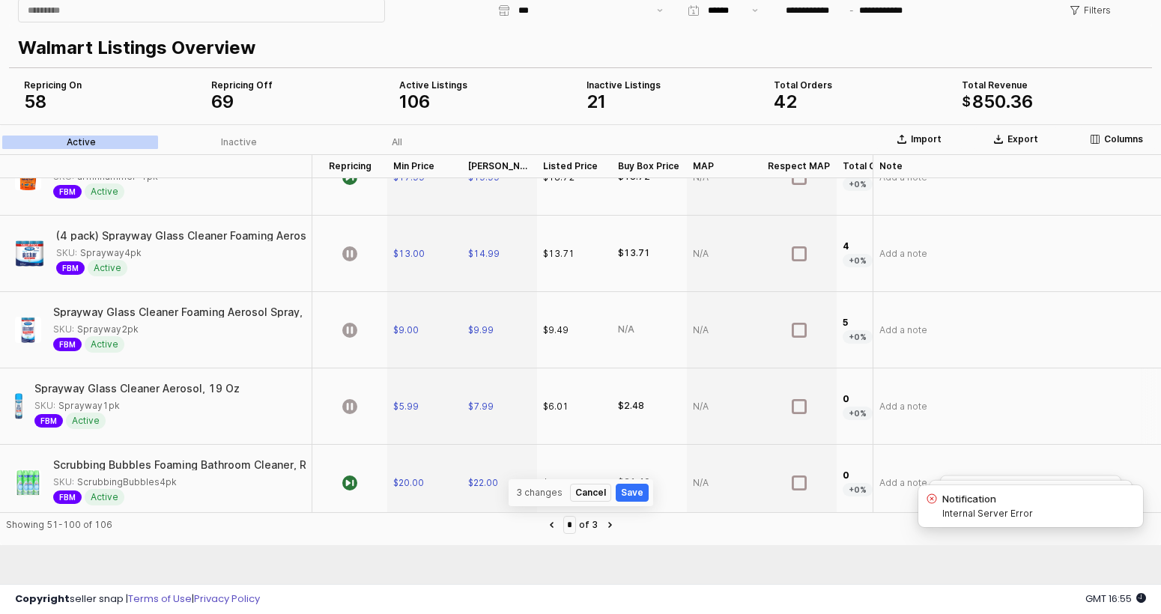
scroll to position [3503, 0]
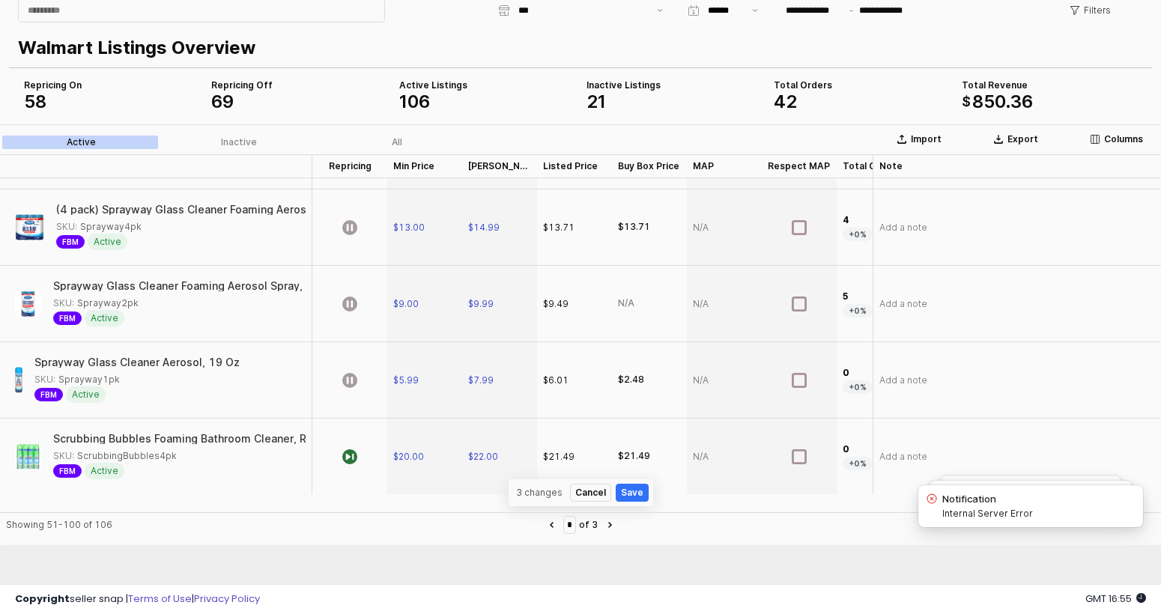
click at [361, 225] on div "App Frame" at bounding box center [349, 228] width 75 height 76
click at [360, 288] on div "App Frame" at bounding box center [349, 304] width 75 height 76
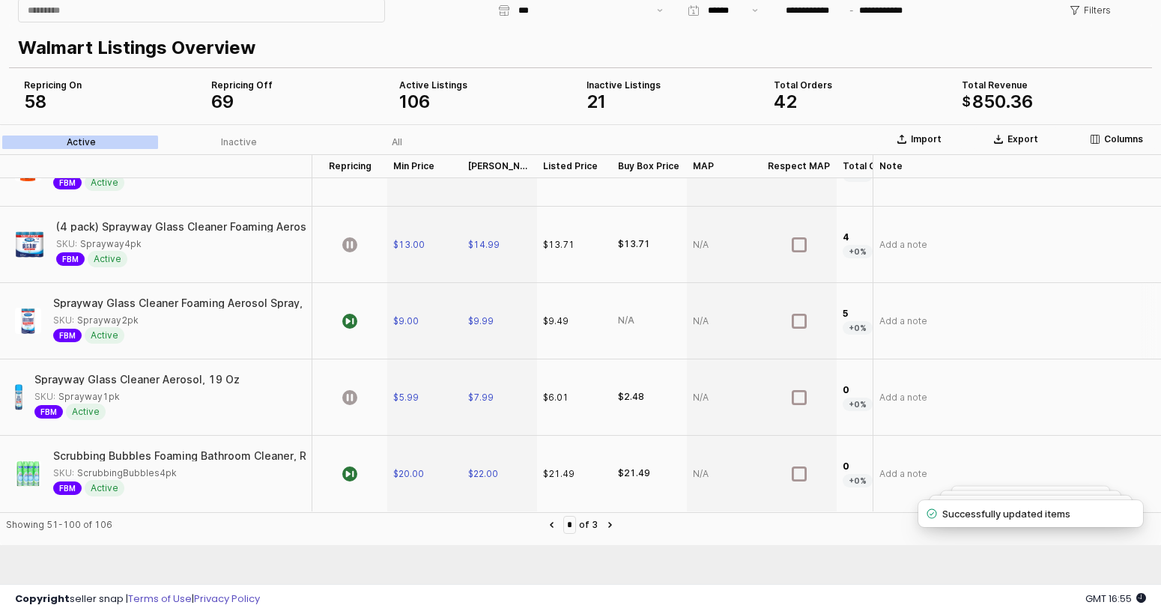
scroll to position [3497, 0]
click at [355, 366] on div "App Frame" at bounding box center [349, 398] width 75 height 76
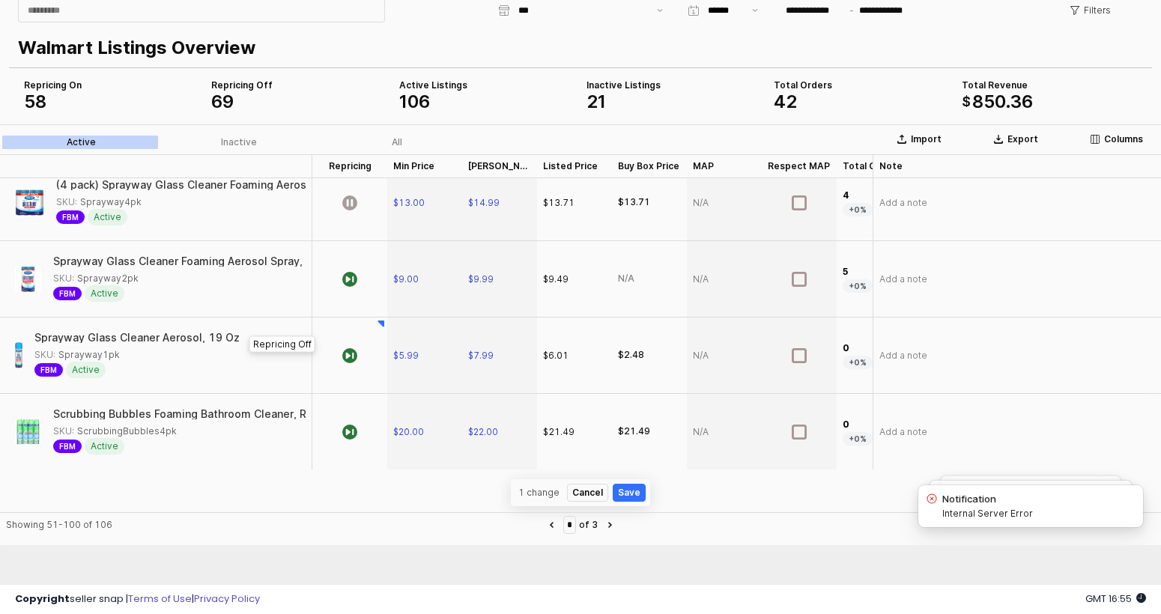
scroll to position [3539, 0]
click at [633, 491] on button "Save" at bounding box center [629, 493] width 33 height 18
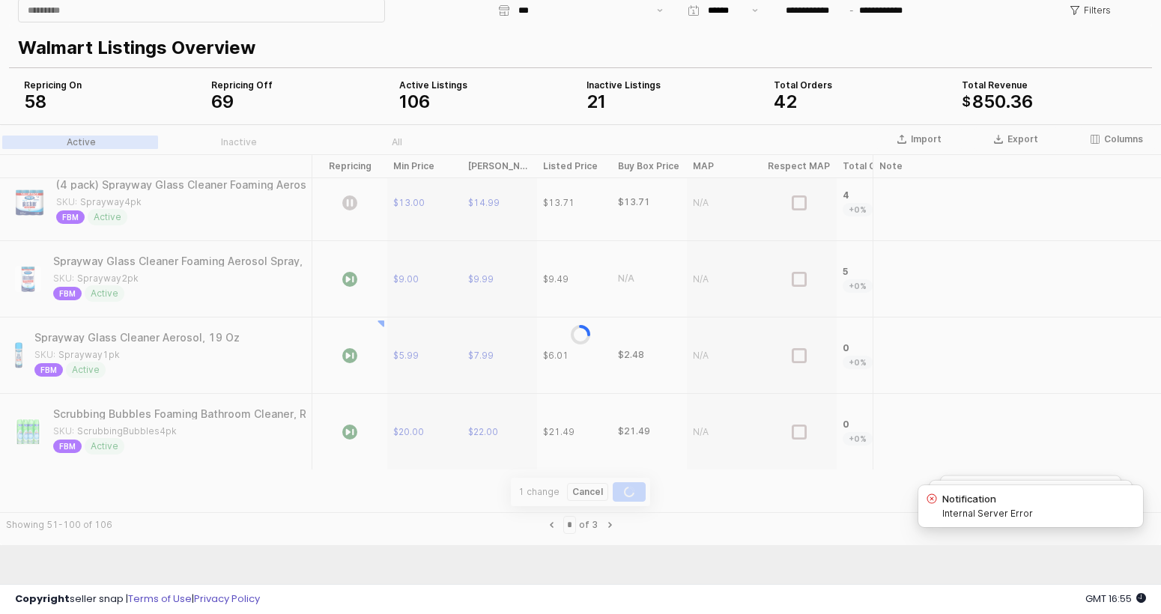
scroll to position [3497, 0]
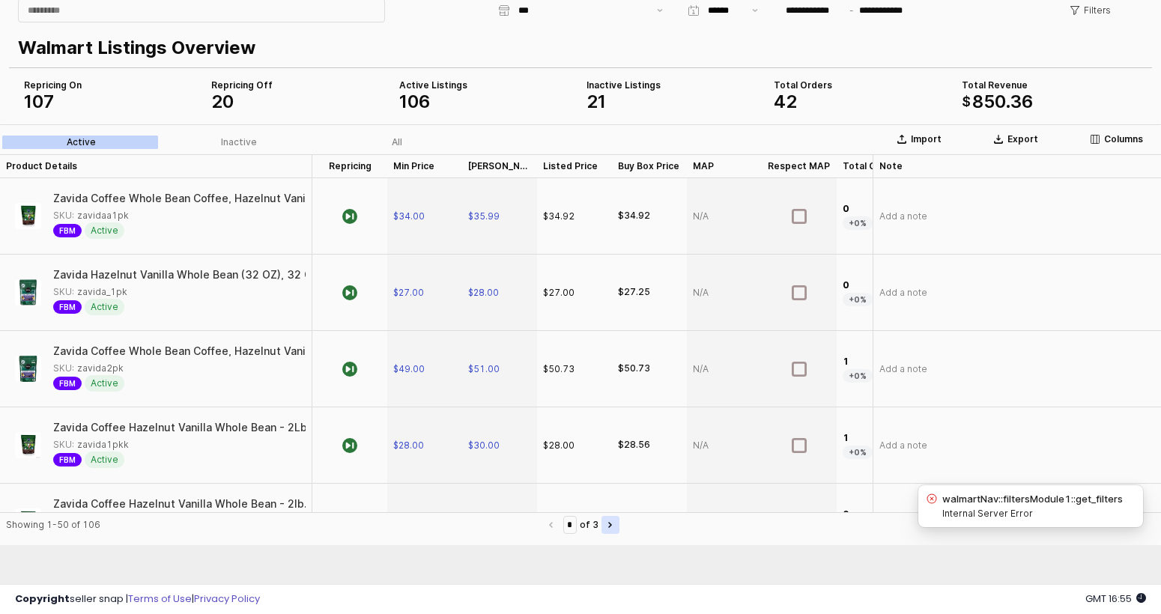
click at [618, 519] on button "Next page" at bounding box center [611, 525] width 18 height 18
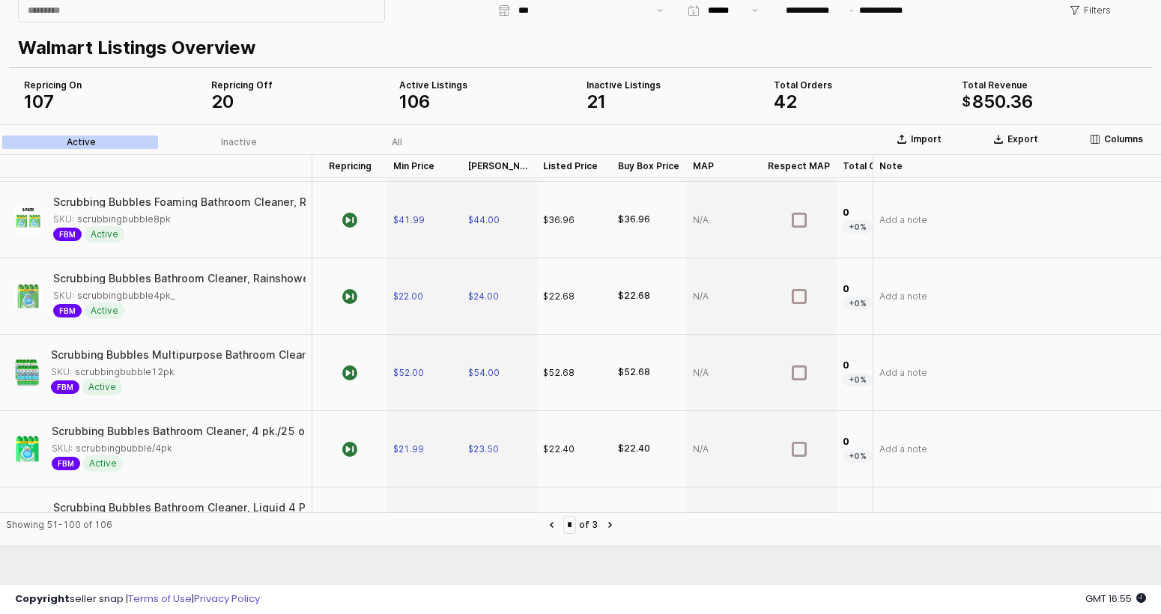
scroll to position [3497, 0]
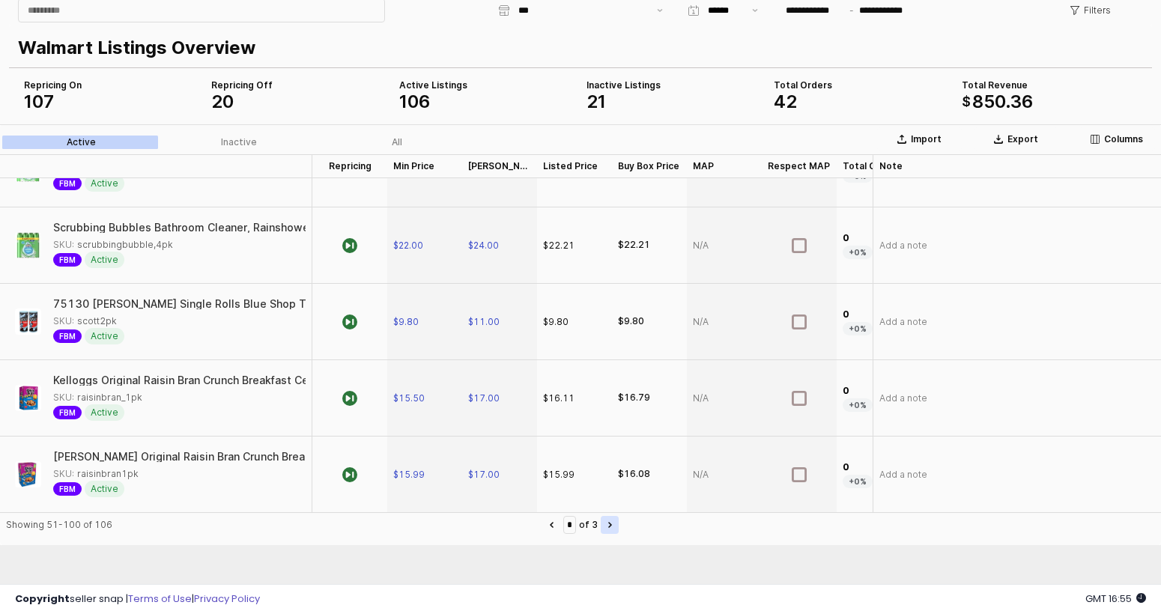
type input "*"
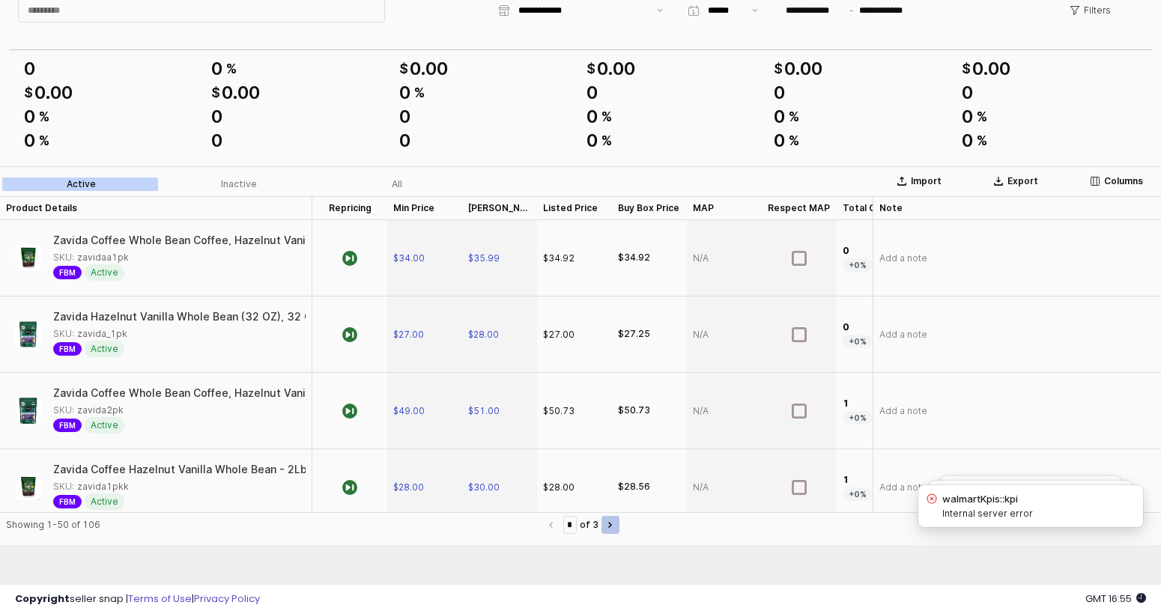
click at [607, 522] on button "Next page" at bounding box center [611, 525] width 18 height 18
type input "*"
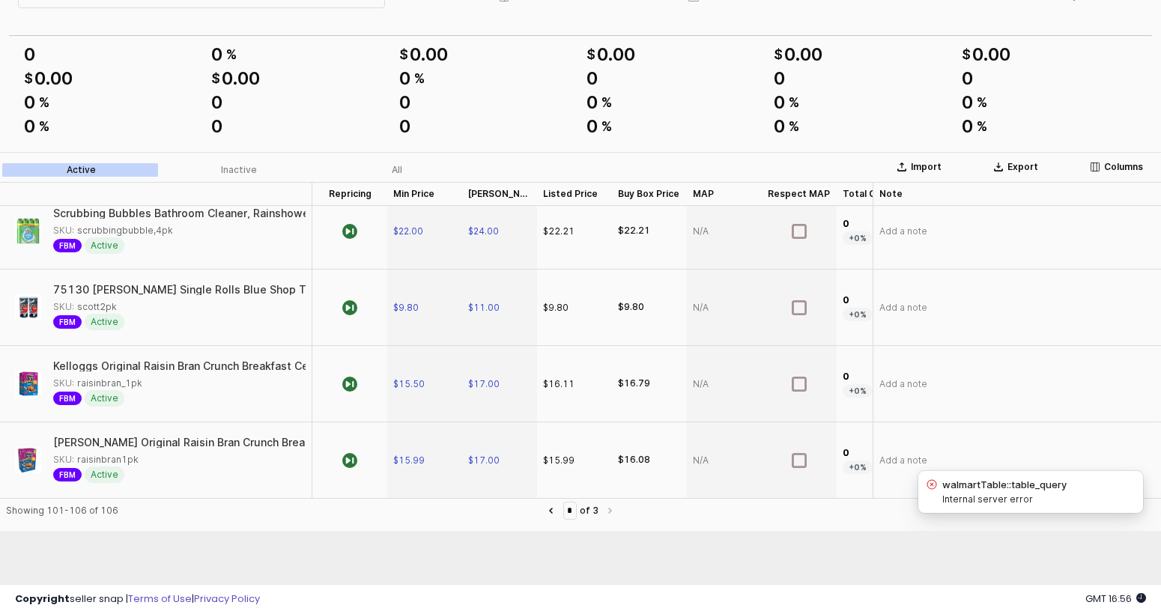
scroll to position [76, 0]
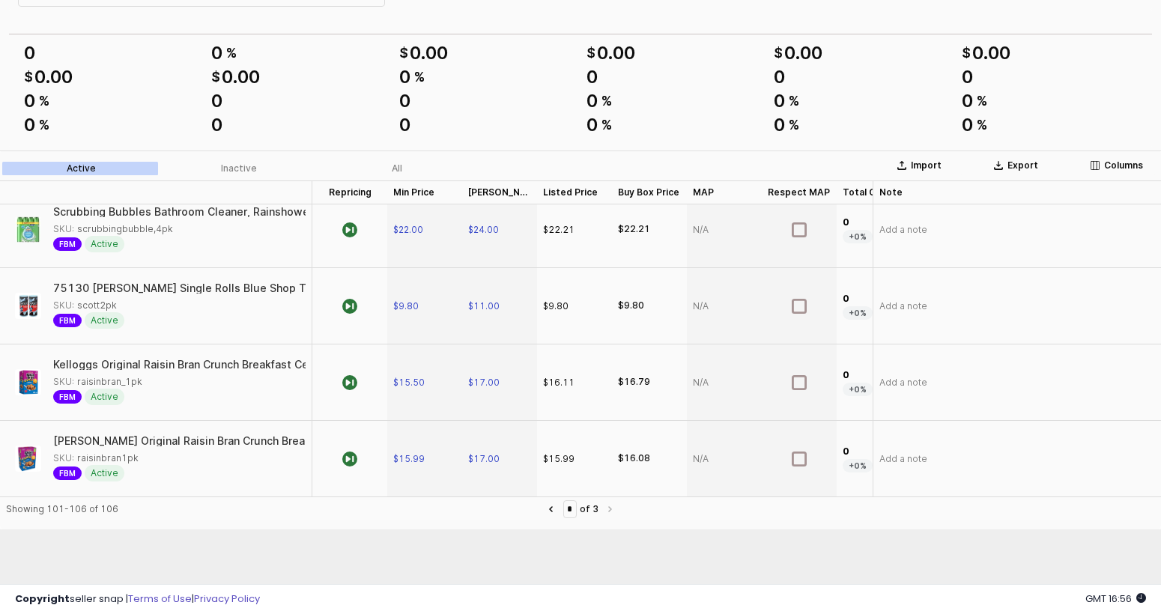
click at [595, 506] on label "of 3" at bounding box center [589, 509] width 19 height 15
click at [575, 509] on input "*" at bounding box center [570, 509] width 12 height 16
click at [605, 511] on nav "* of 3" at bounding box center [580, 509] width 77 height 18
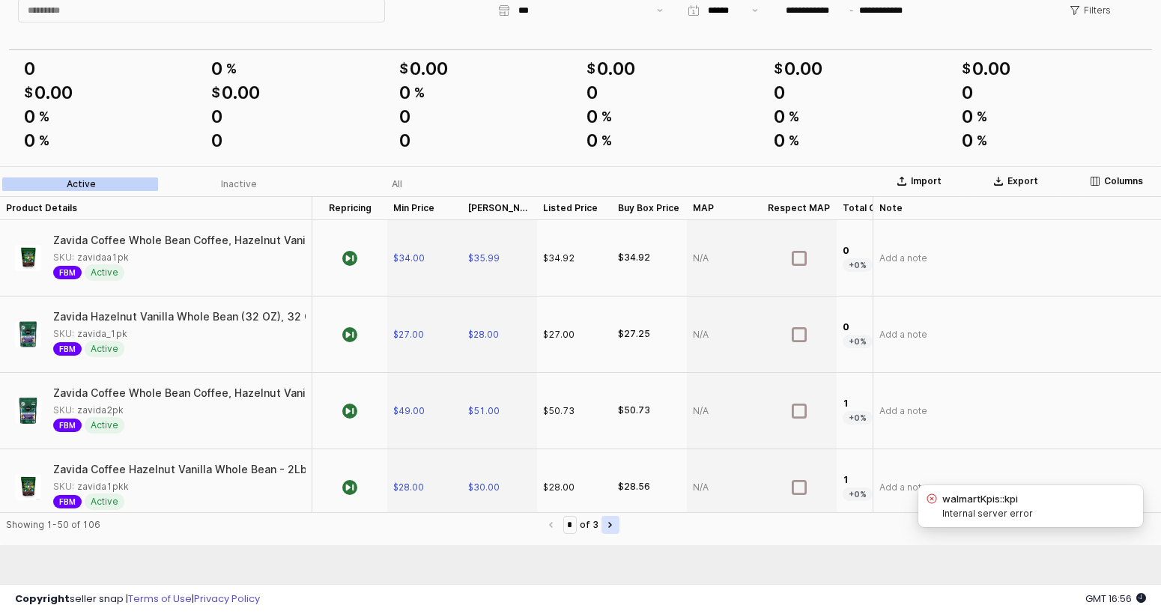
click at [619, 533] on button "Next page" at bounding box center [611, 525] width 18 height 18
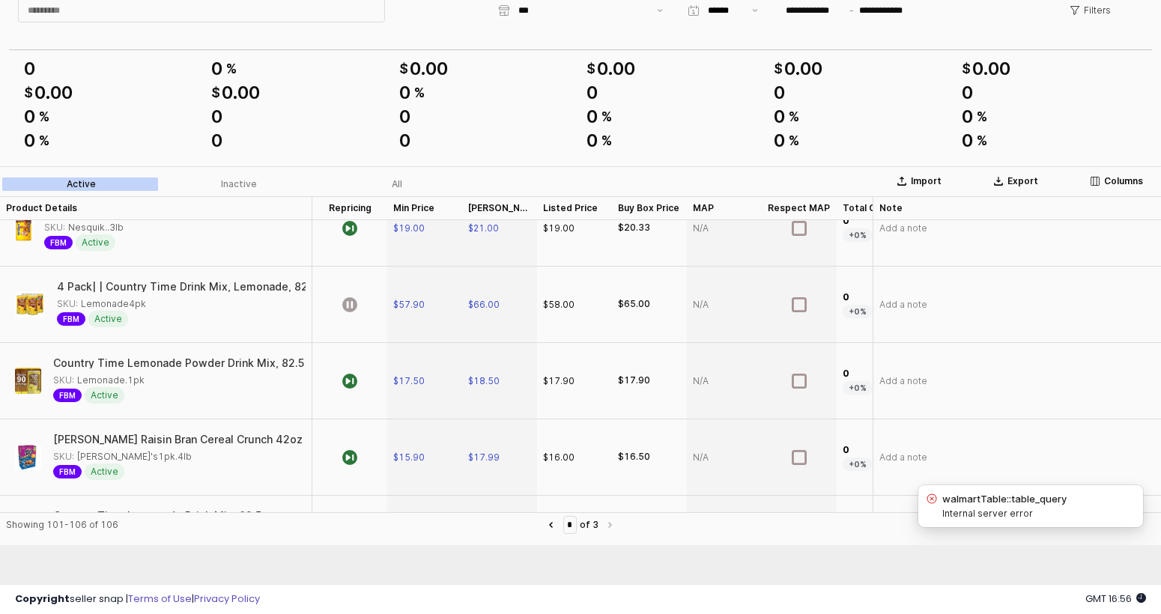
scroll to position [44, 0]
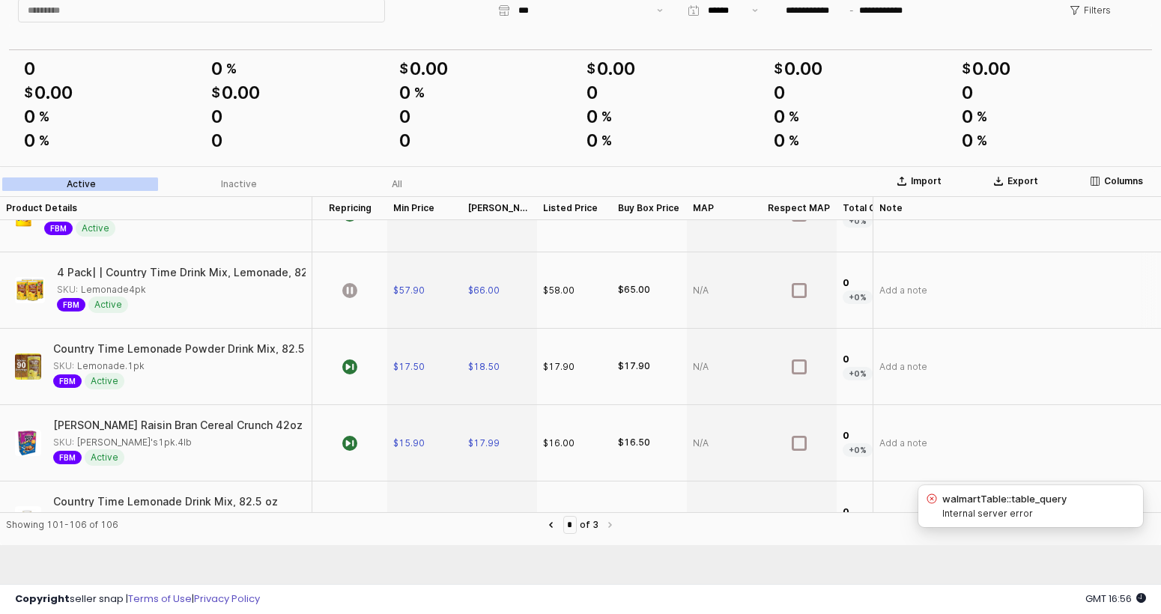
click at [361, 283] on div "App Frame" at bounding box center [349, 290] width 75 height 76
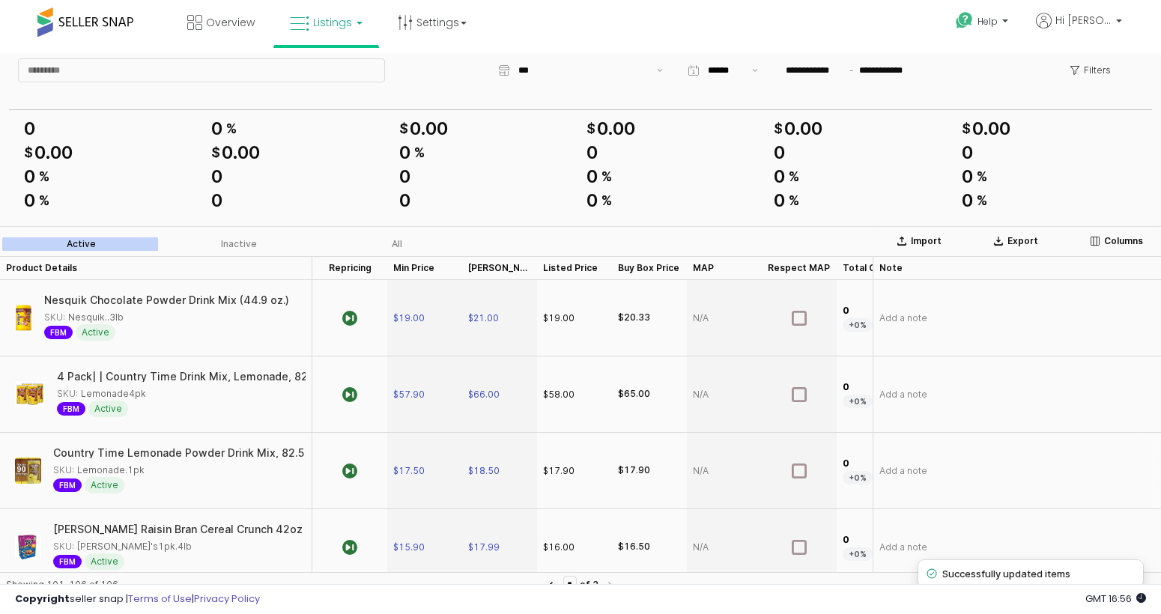
scroll to position [178, 0]
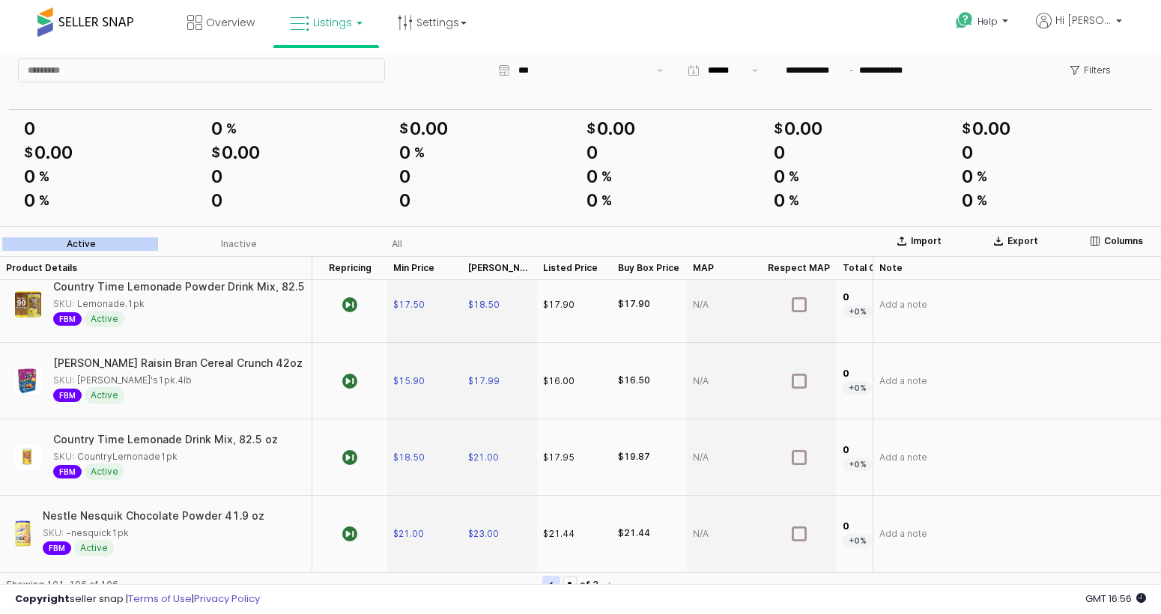
click at [553, 579] on button "Previous page" at bounding box center [551, 585] width 18 height 18
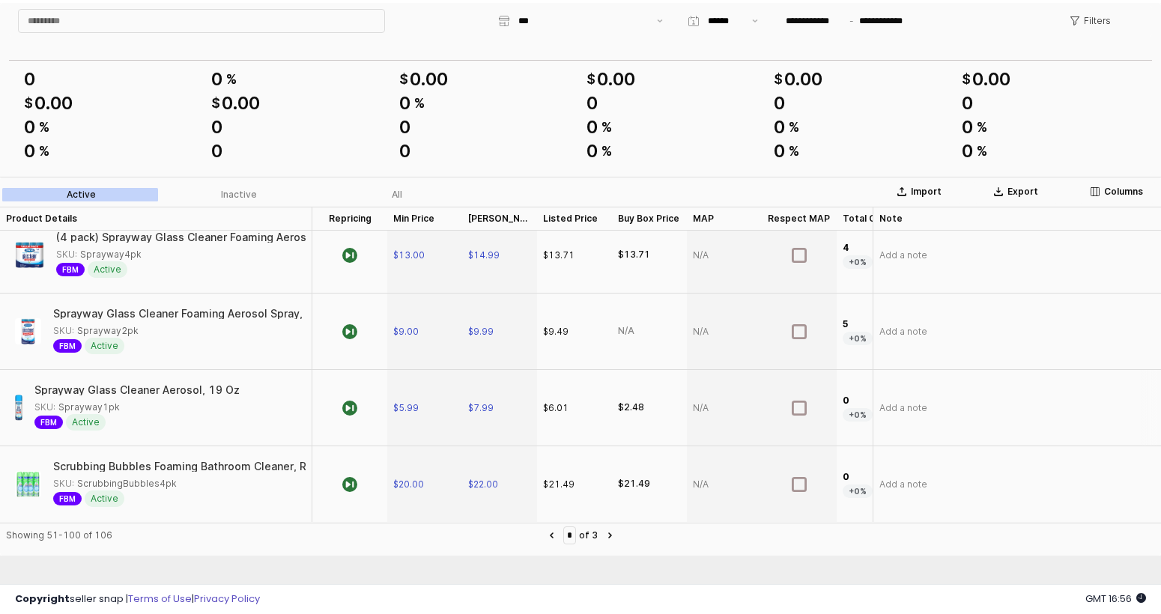
scroll to position [60, 0]
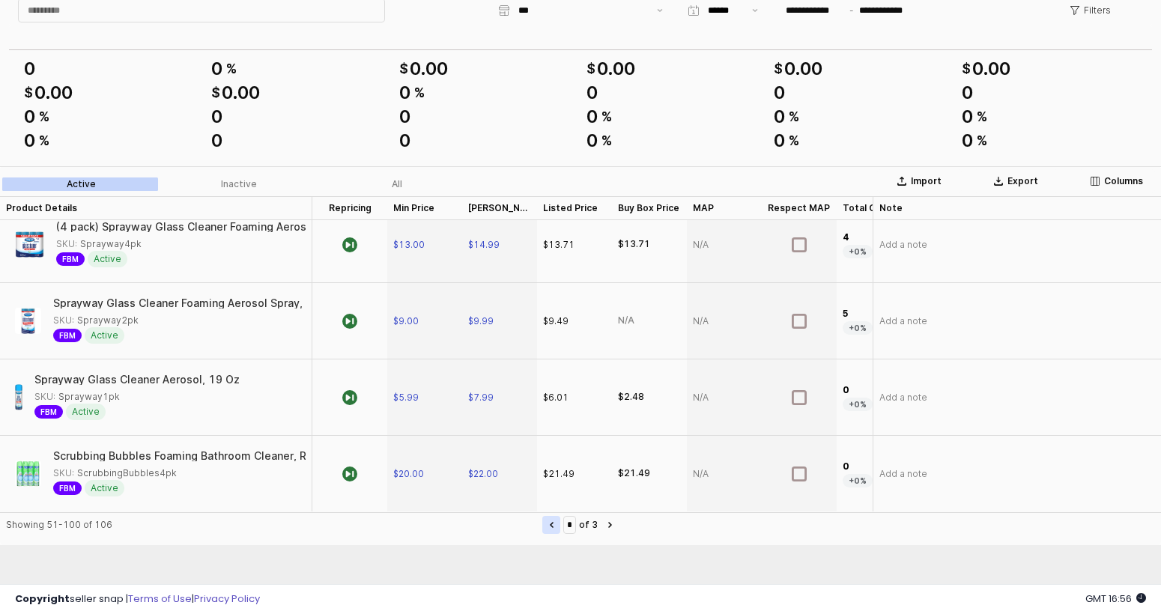
type input "*"
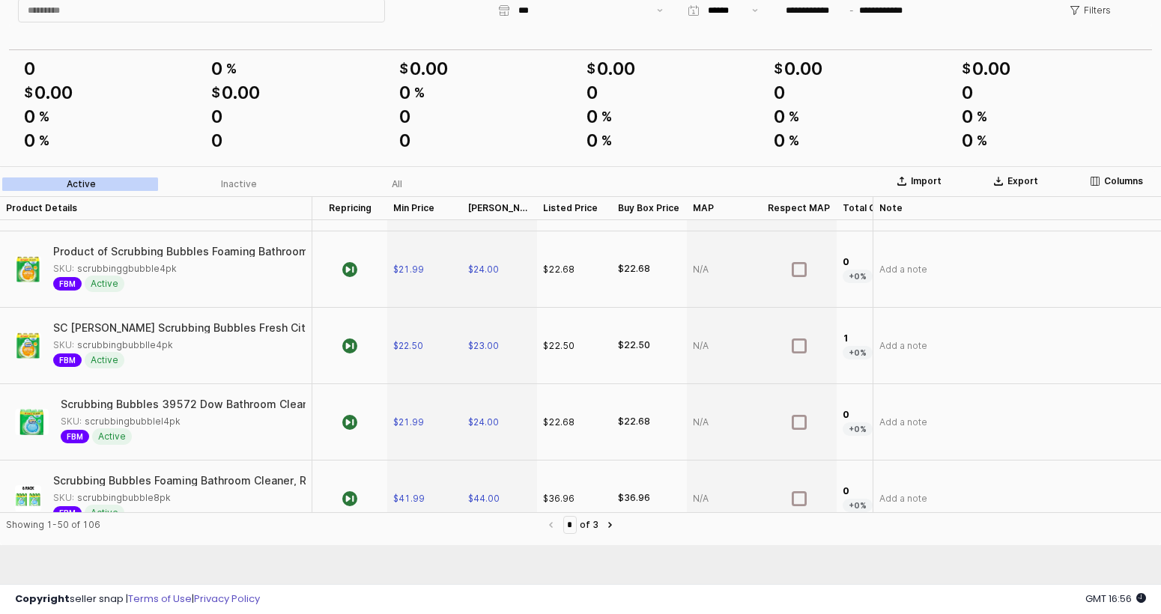
scroll to position [0, 0]
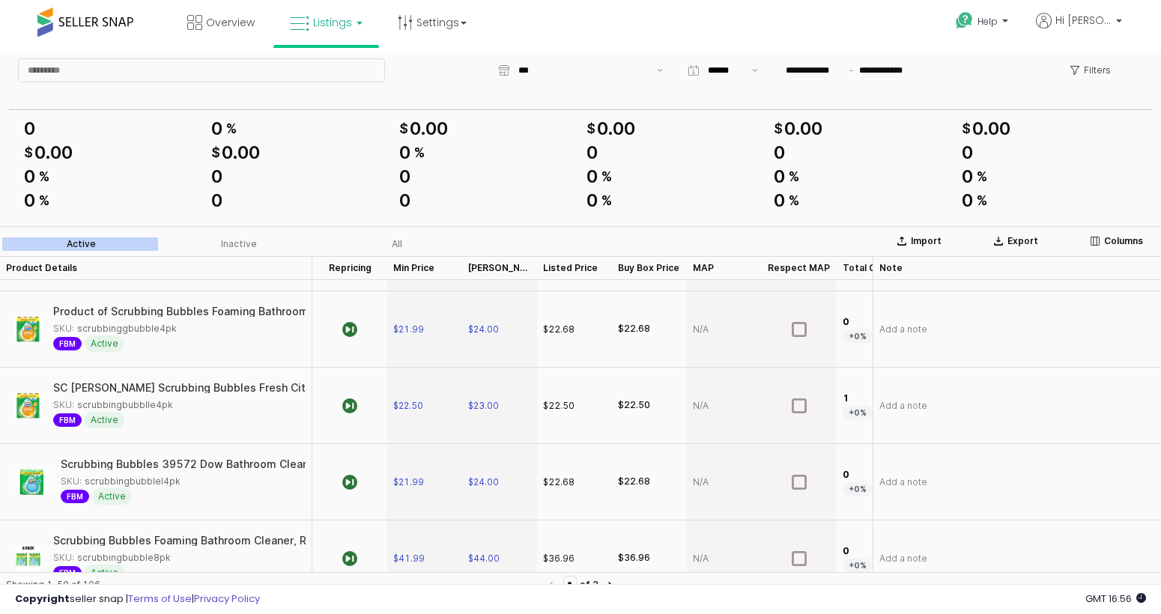
click at [340, 28] on span "Listings" at bounding box center [332, 22] width 39 height 15
click at [330, 119] on link at bounding box center [336, 134] width 103 height 33
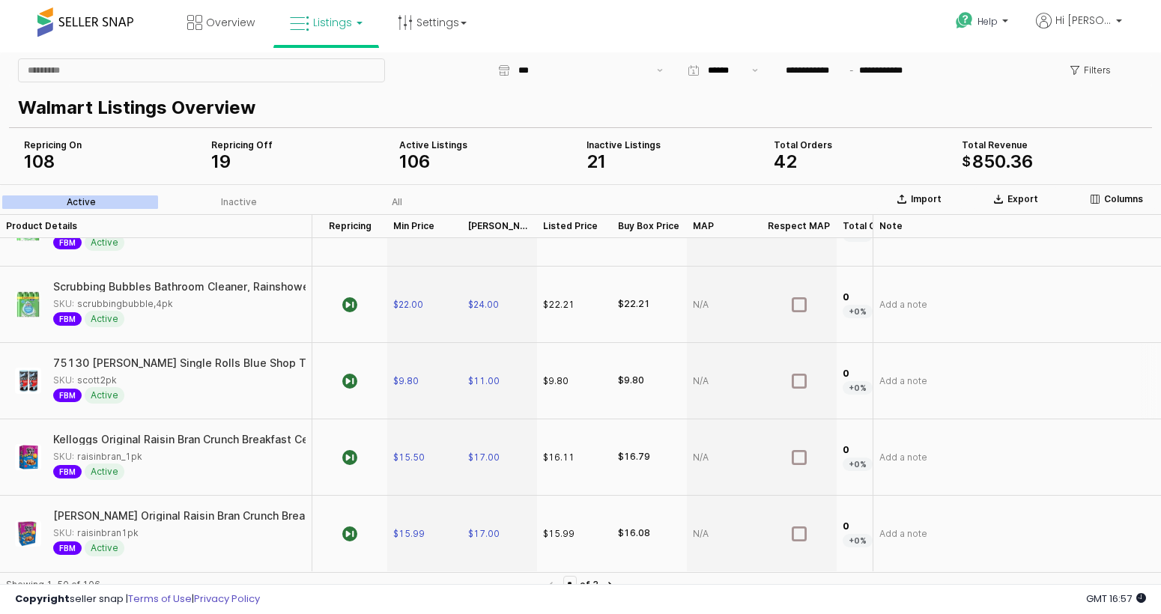
scroll to position [60, 0]
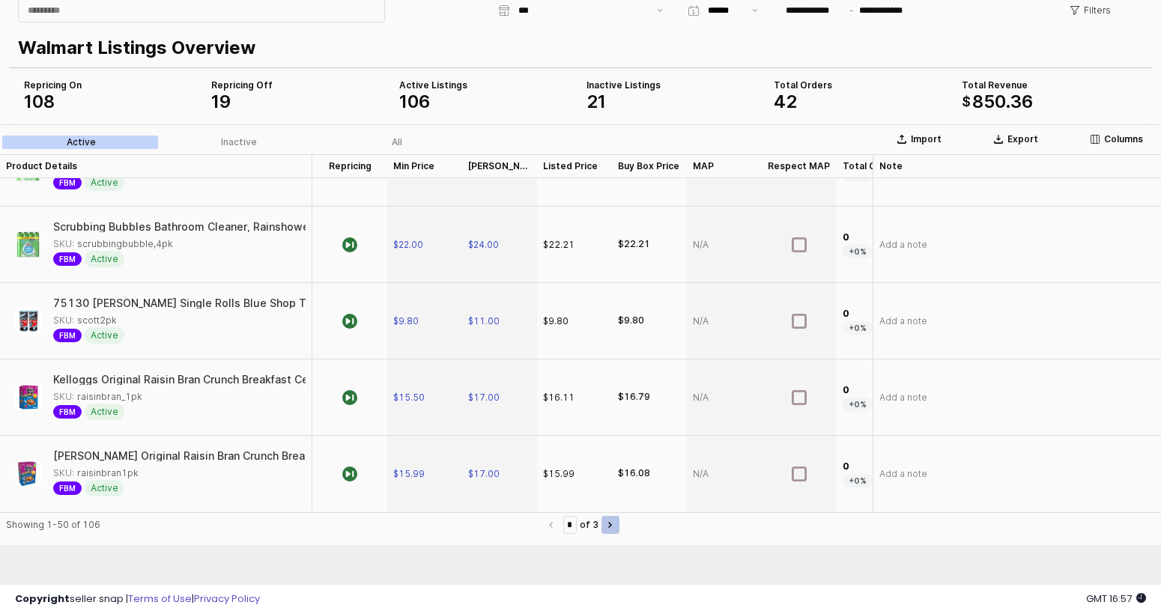
click at [613, 525] on button "Next page" at bounding box center [611, 525] width 18 height 18
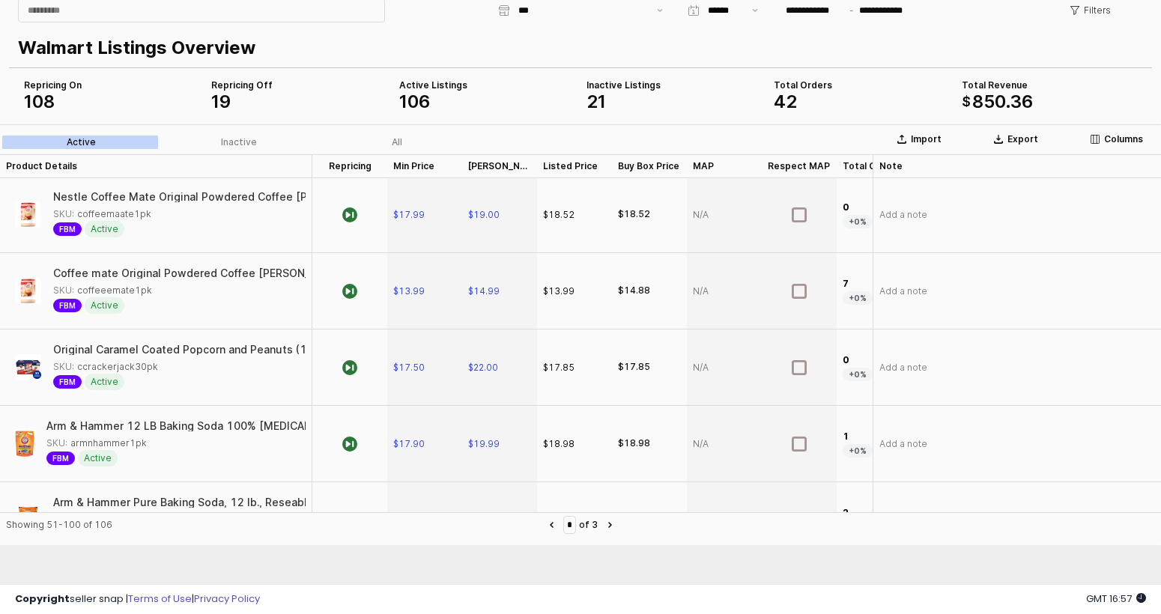
scroll to position [3303, 0]
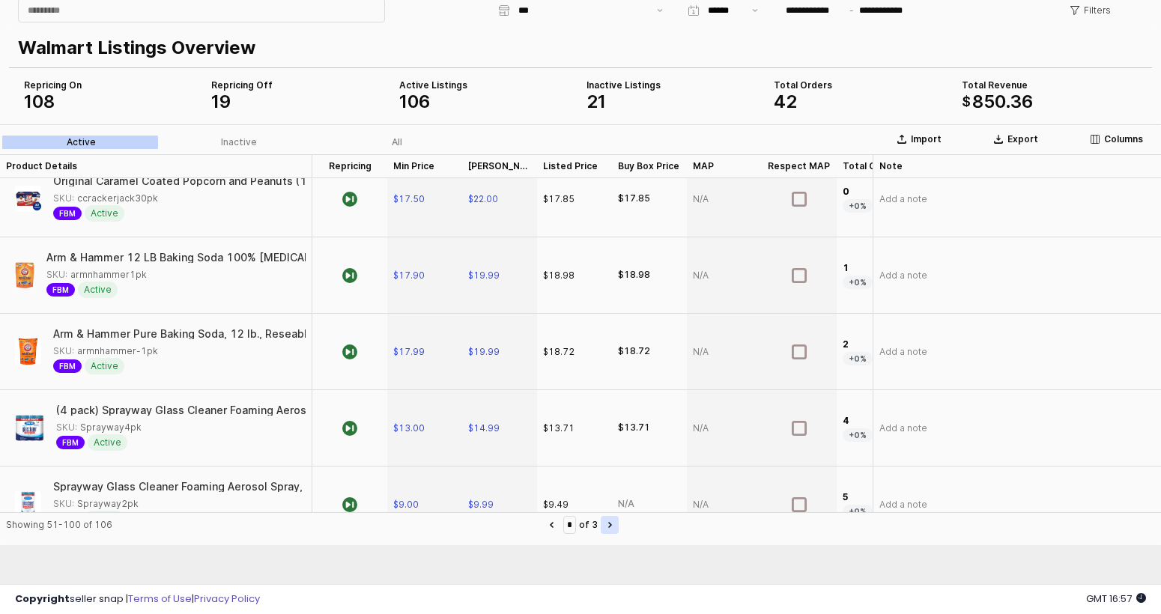
type input "*"
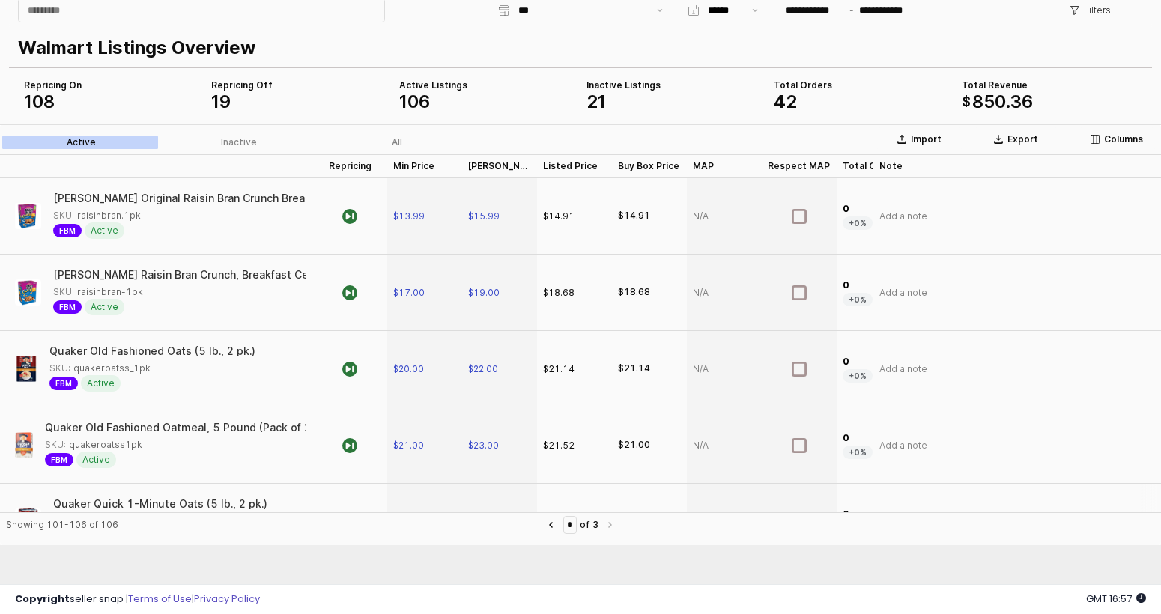
scroll to position [0, 0]
